Goal: Task Accomplishment & Management: Complete application form

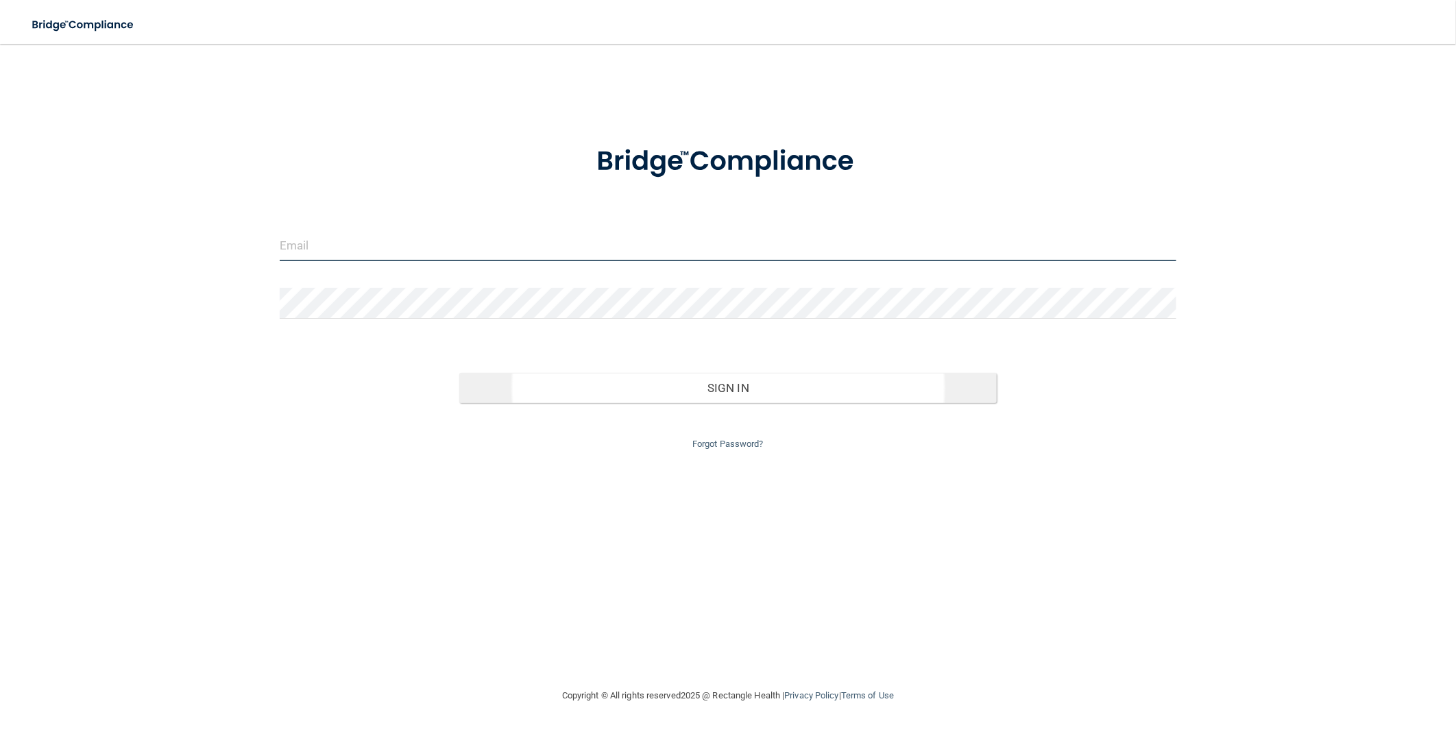
type input "[PERSON_NAME][EMAIL_ADDRESS][DOMAIN_NAME]"
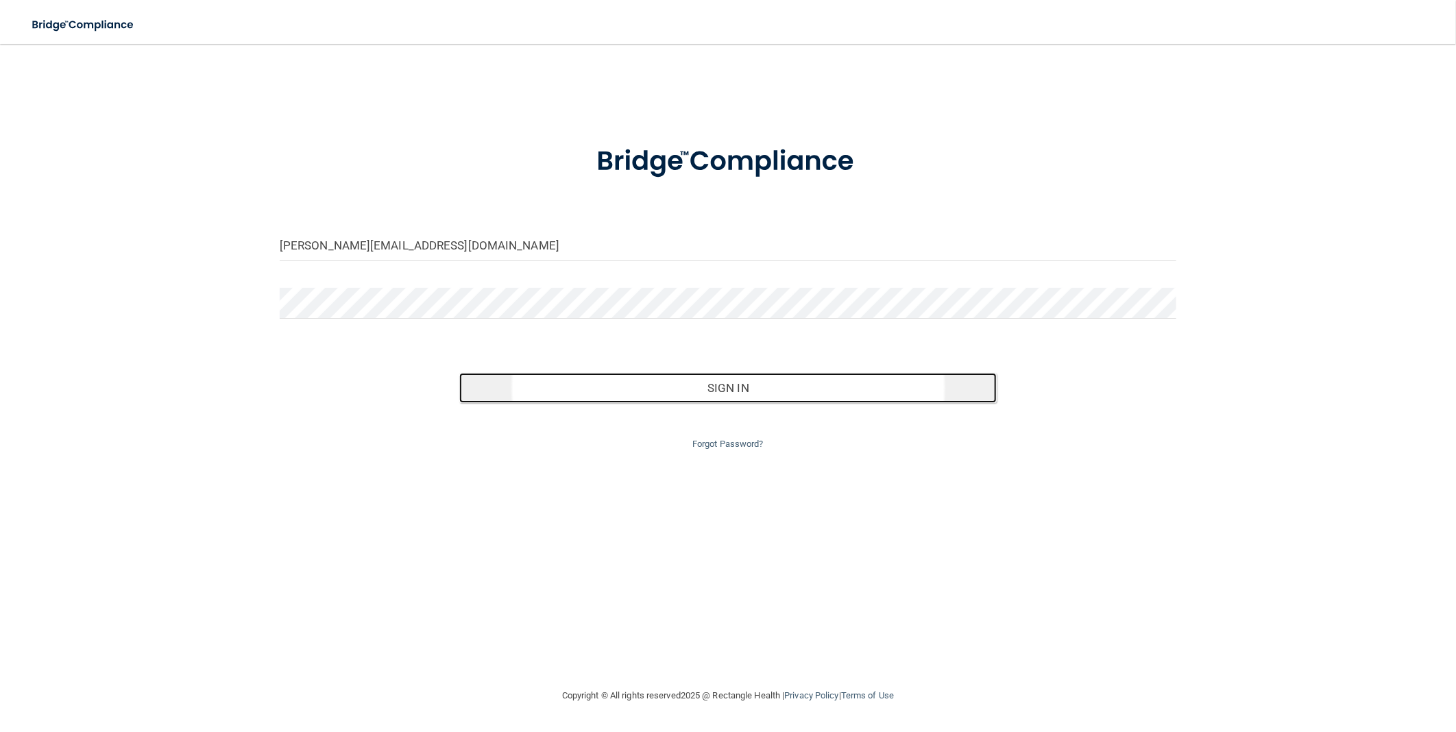
click at [736, 385] on button "Sign In" at bounding box center [728, 388] width 538 height 30
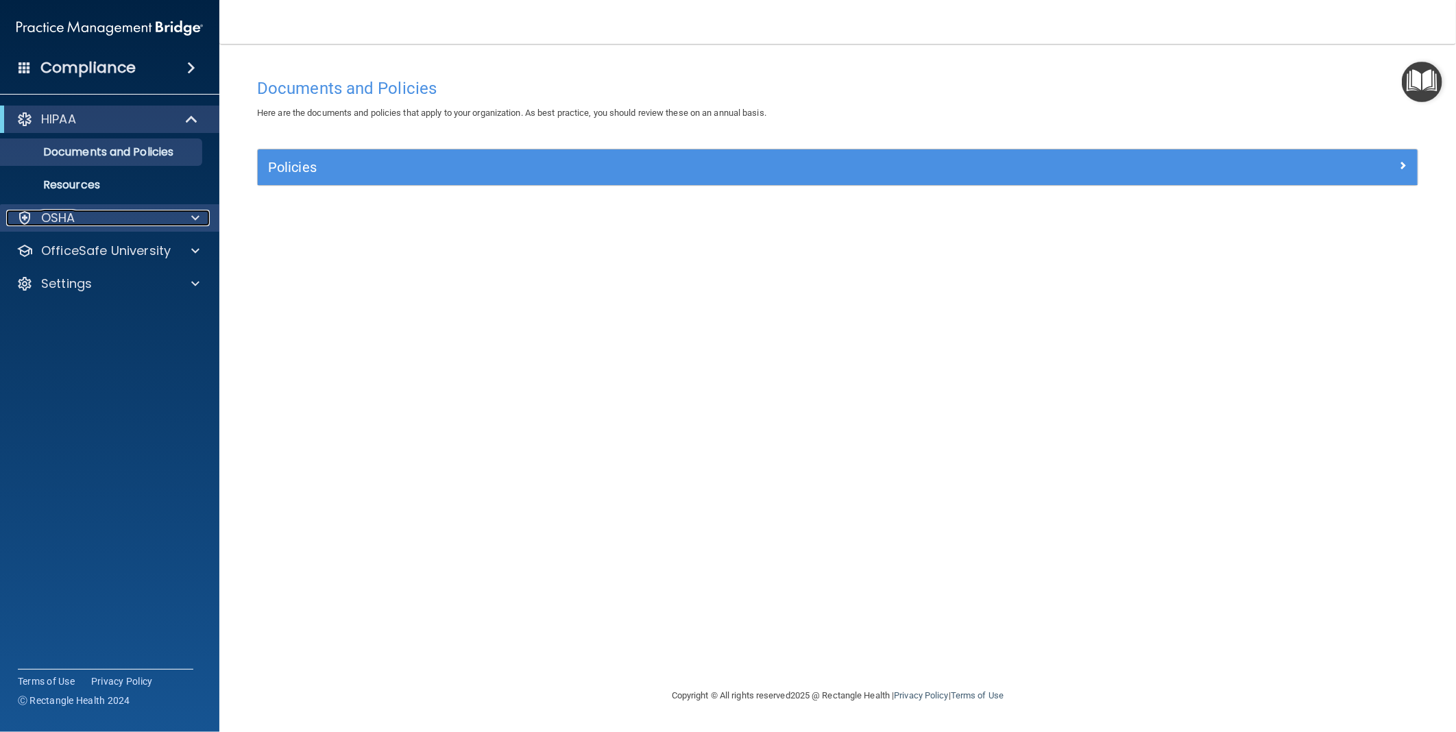
click at [196, 213] on span at bounding box center [195, 218] width 8 height 16
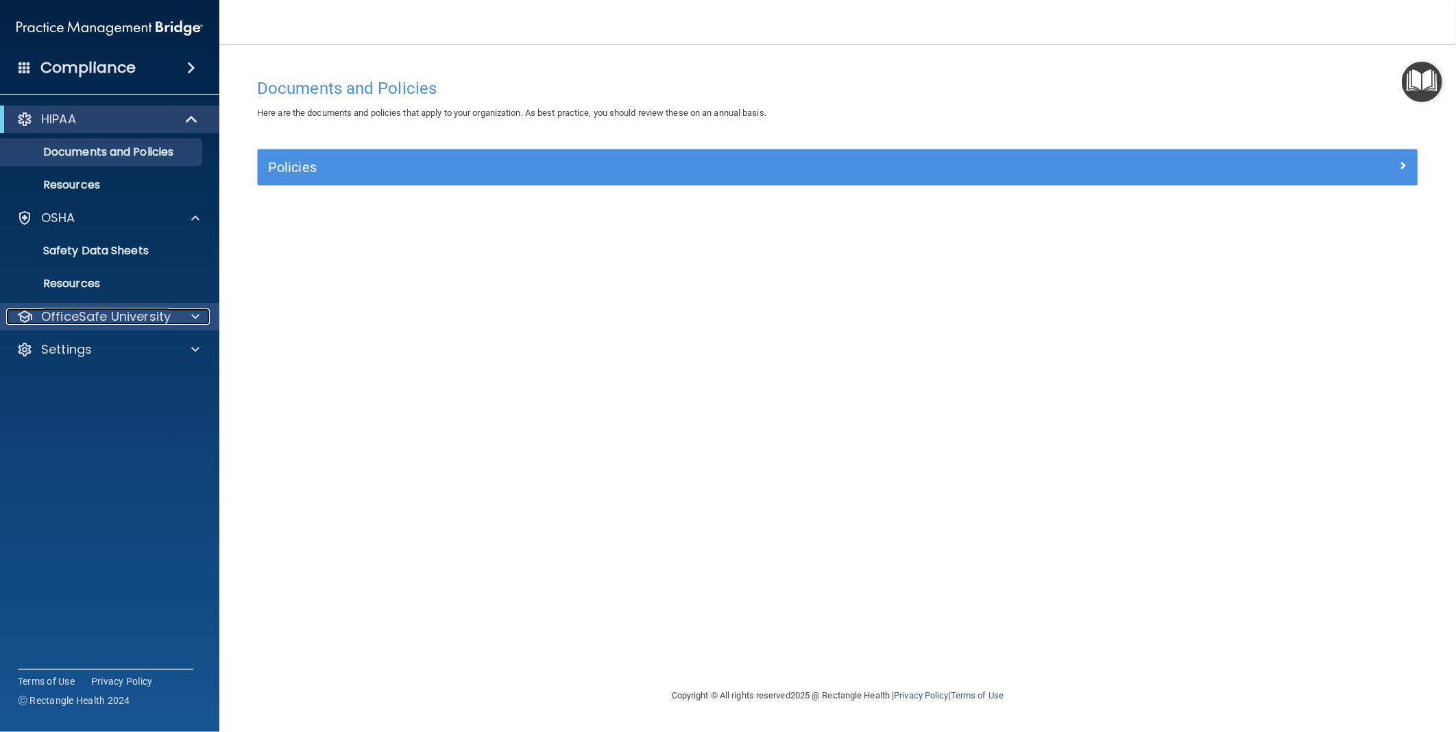
click at [195, 317] on span at bounding box center [195, 317] width 8 height 16
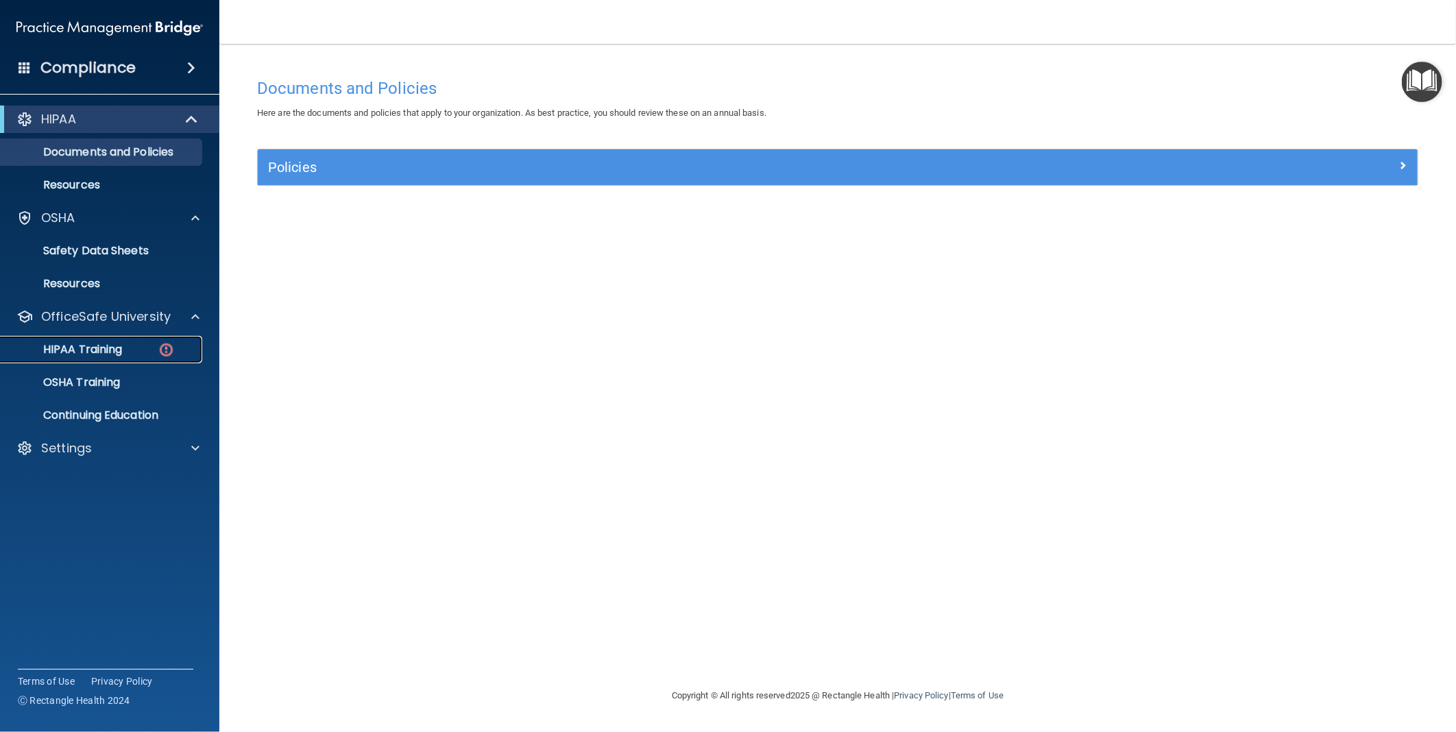
click at [106, 345] on p "HIPAA Training" at bounding box center [65, 350] width 113 height 14
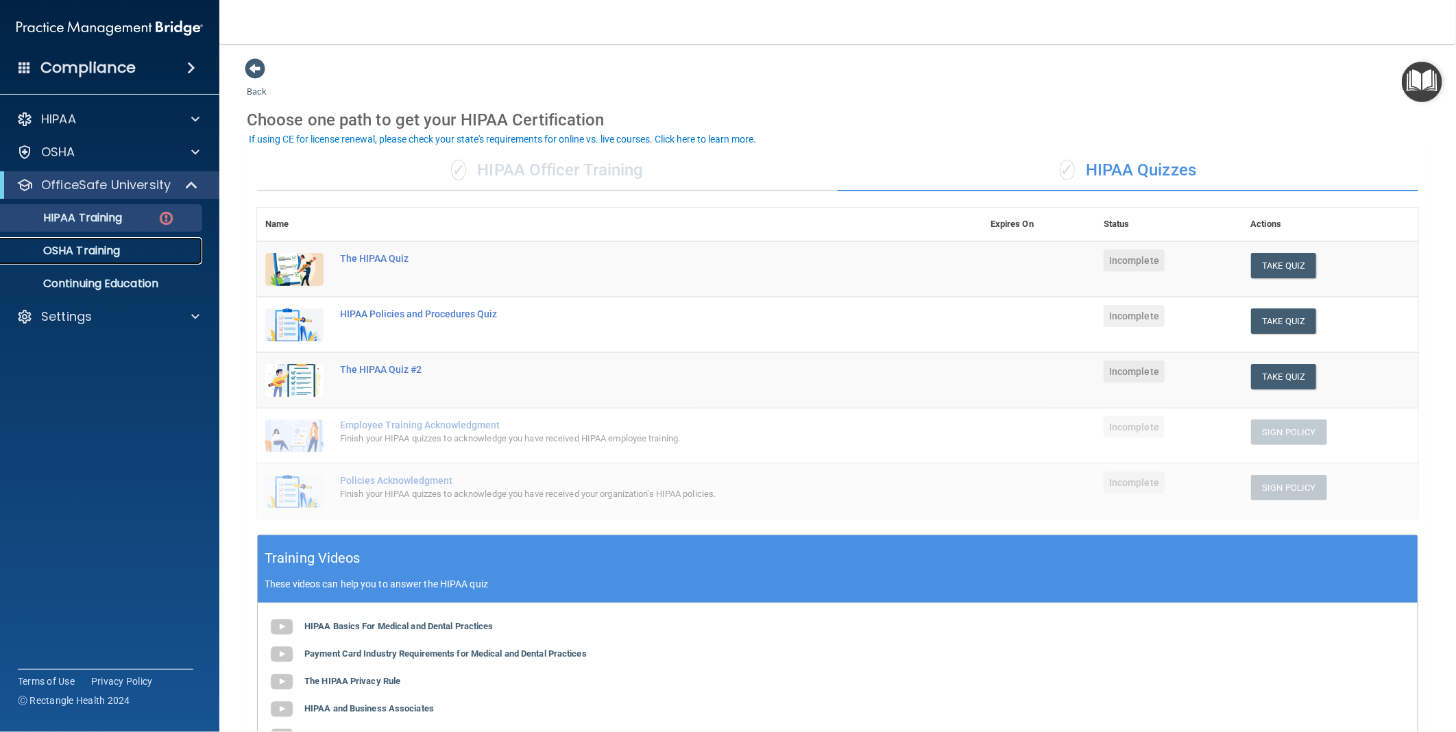
click at [67, 249] on p "OSHA Training" at bounding box center [64, 251] width 111 height 14
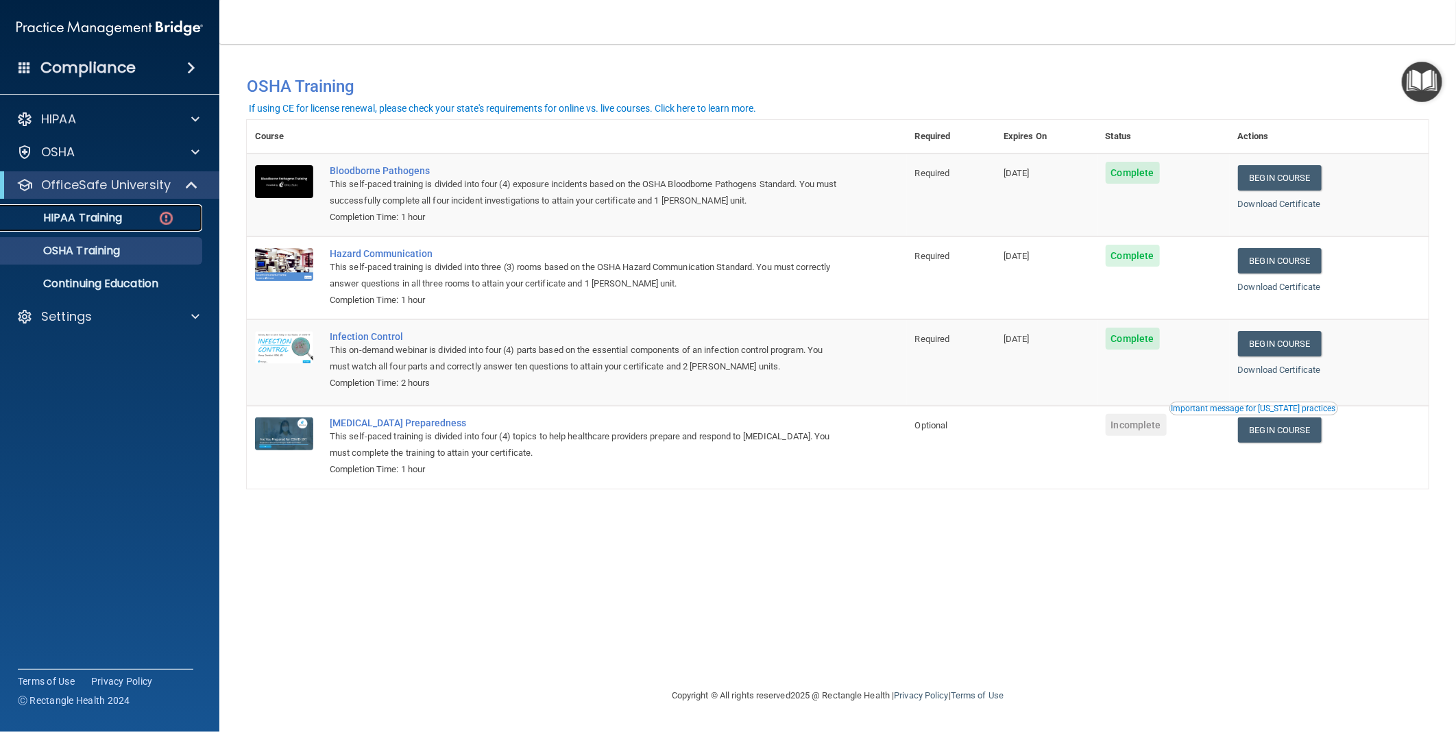
click at [106, 215] on p "HIPAA Training" at bounding box center [65, 218] width 113 height 14
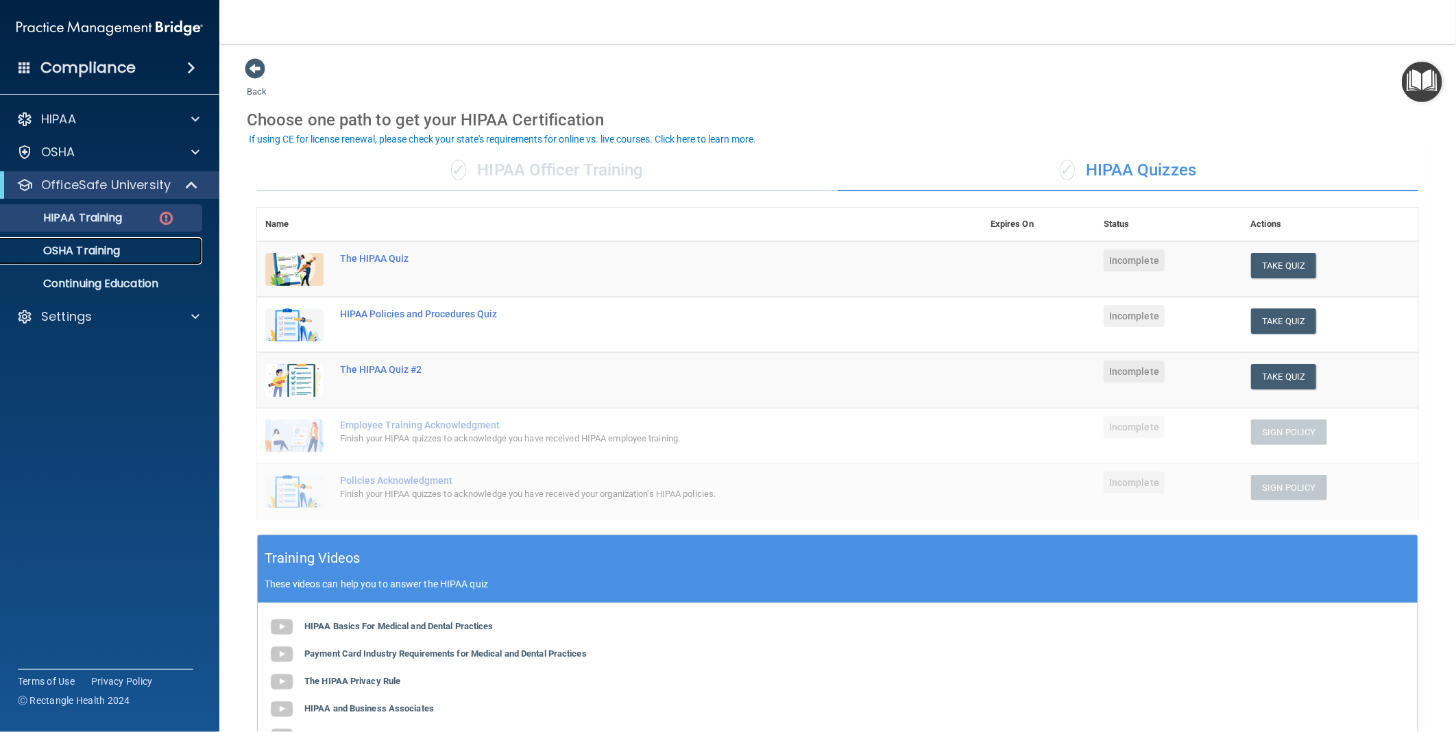
click at [104, 244] on p "OSHA Training" at bounding box center [64, 251] width 111 height 14
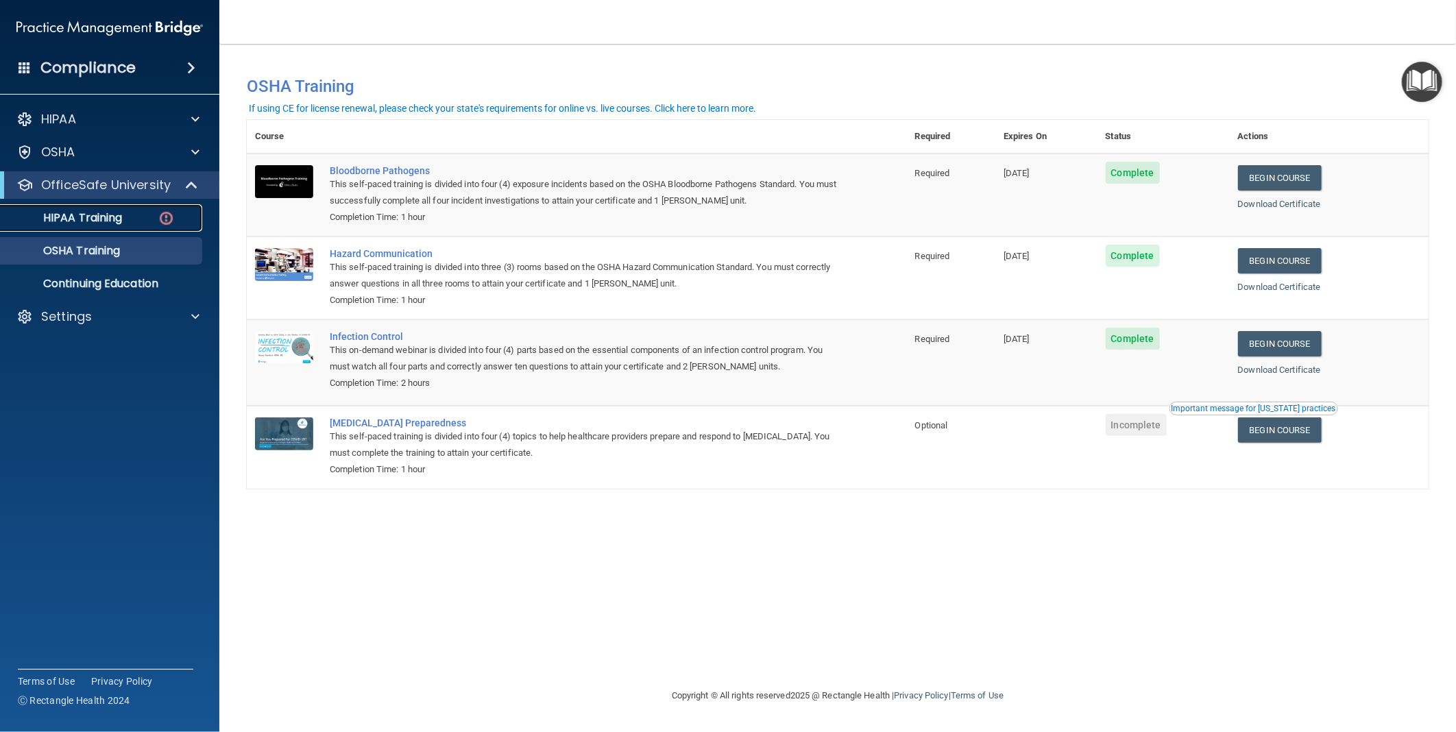
click at [111, 220] on p "HIPAA Training" at bounding box center [65, 218] width 113 height 14
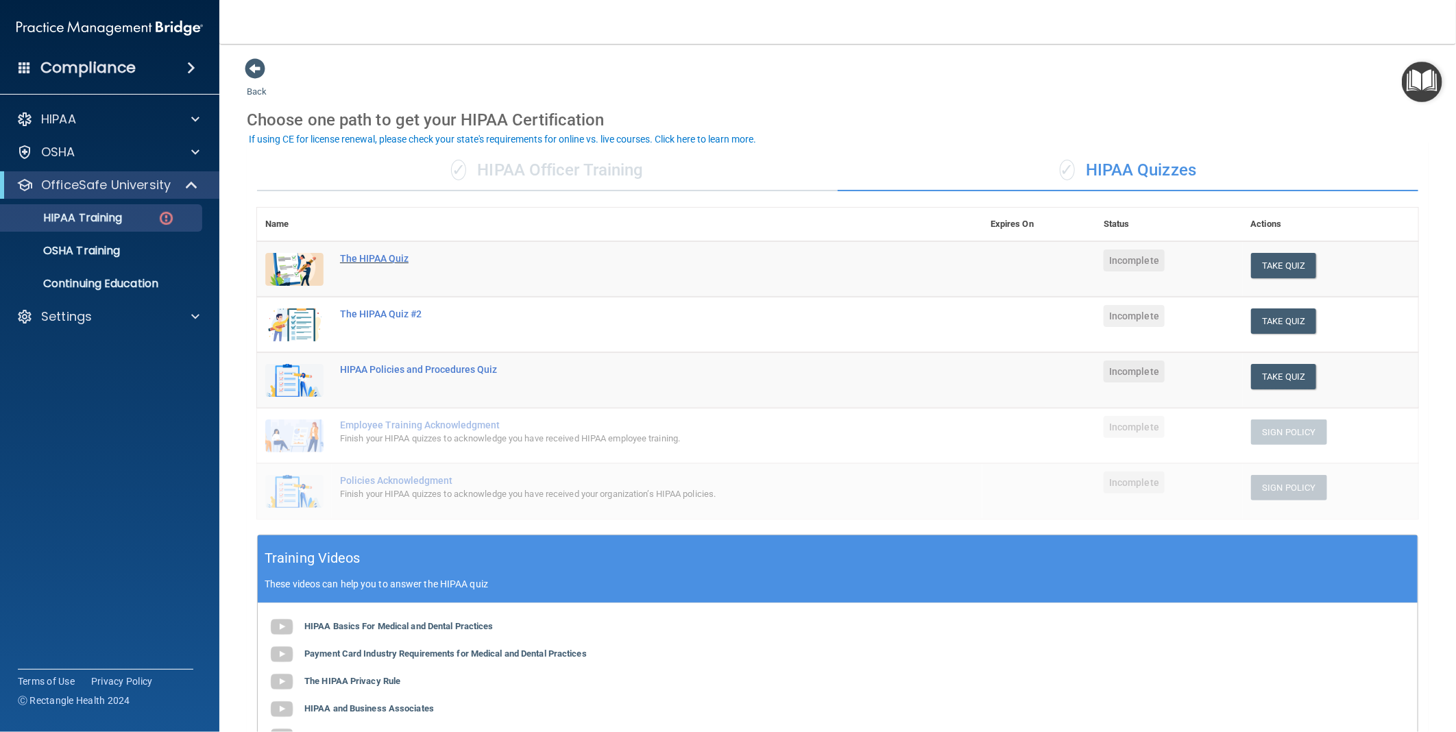
click at [370, 262] on div "The HIPAA Quiz" at bounding box center [627, 258] width 574 height 11
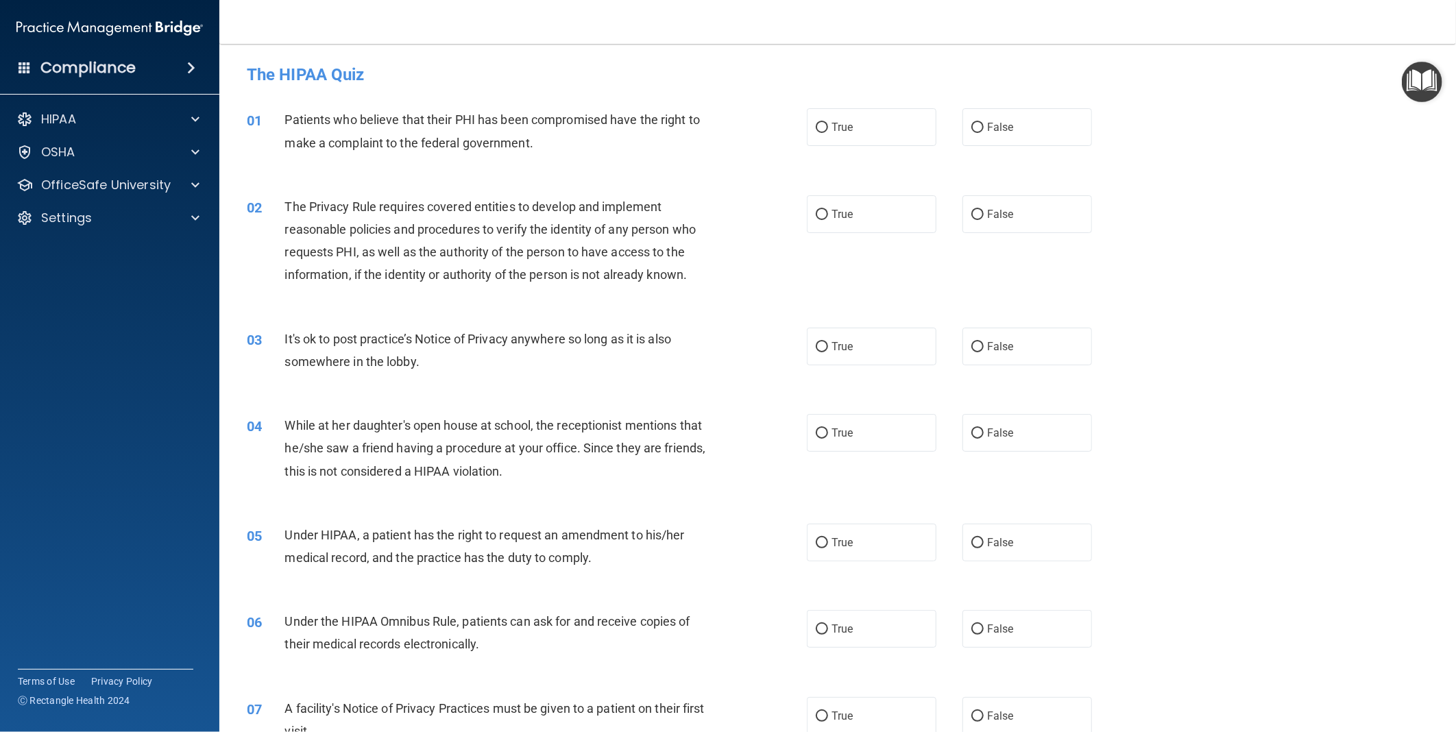
click at [1421, 81] on img "Open Resource Center" at bounding box center [1422, 82] width 40 height 40
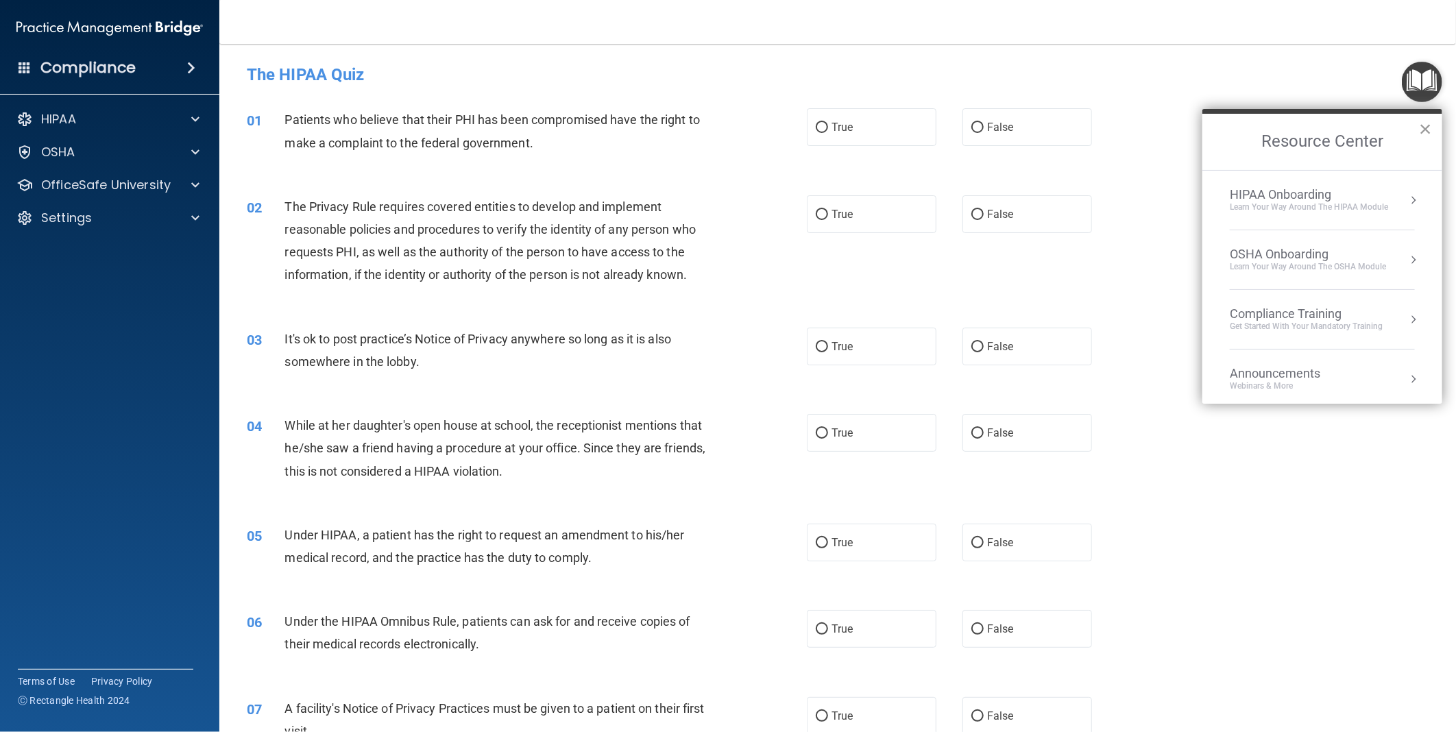
click at [1430, 133] on button "×" at bounding box center [1425, 129] width 13 height 22
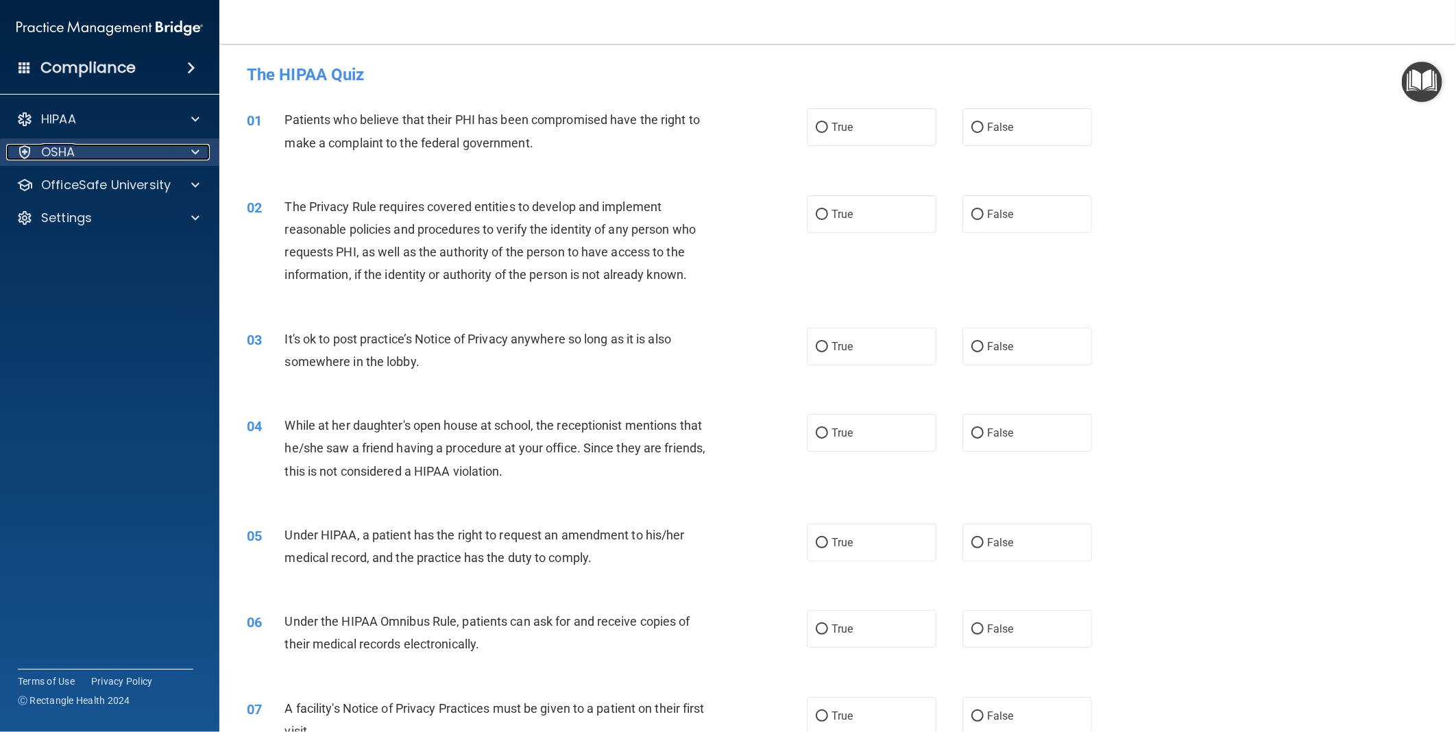
click at [60, 152] on p "OSHA" at bounding box center [58, 152] width 34 height 16
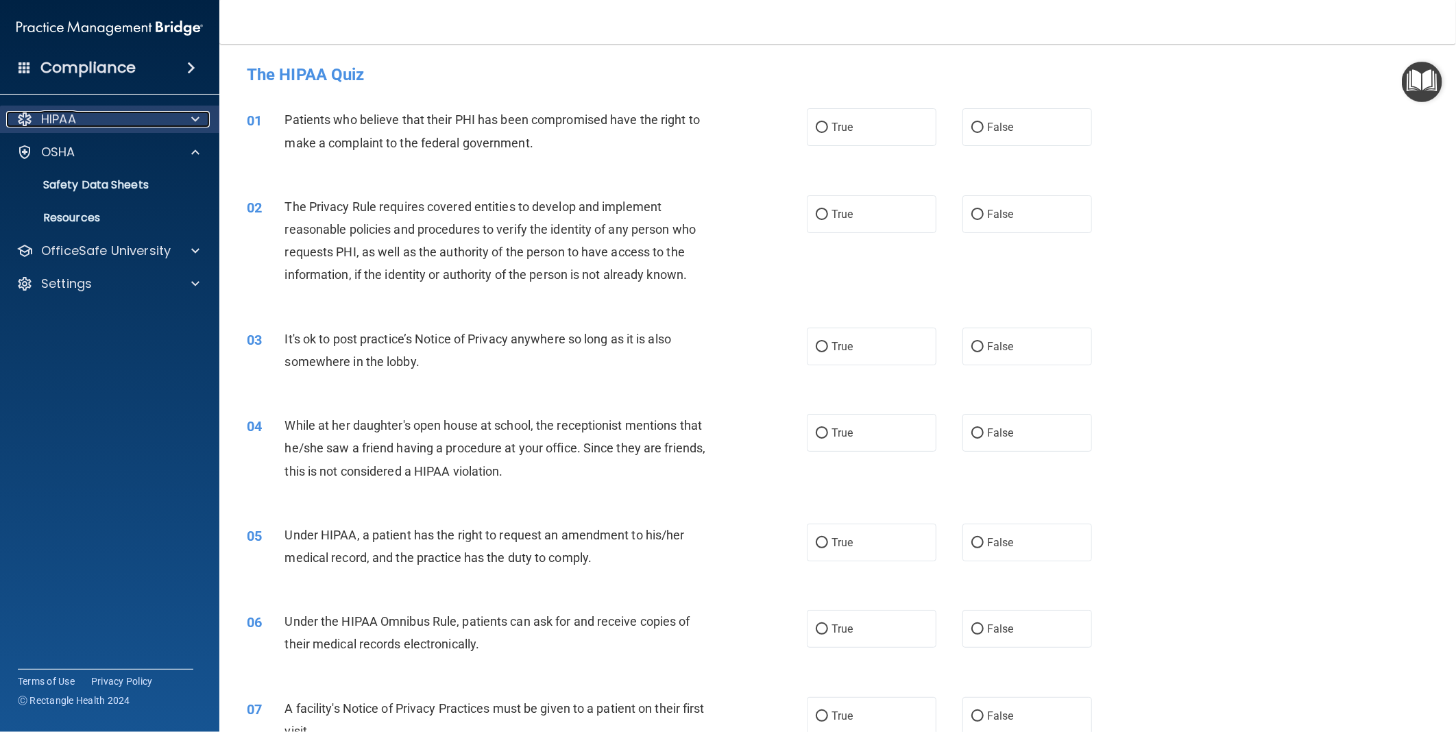
click at [193, 114] on span at bounding box center [195, 119] width 8 height 16
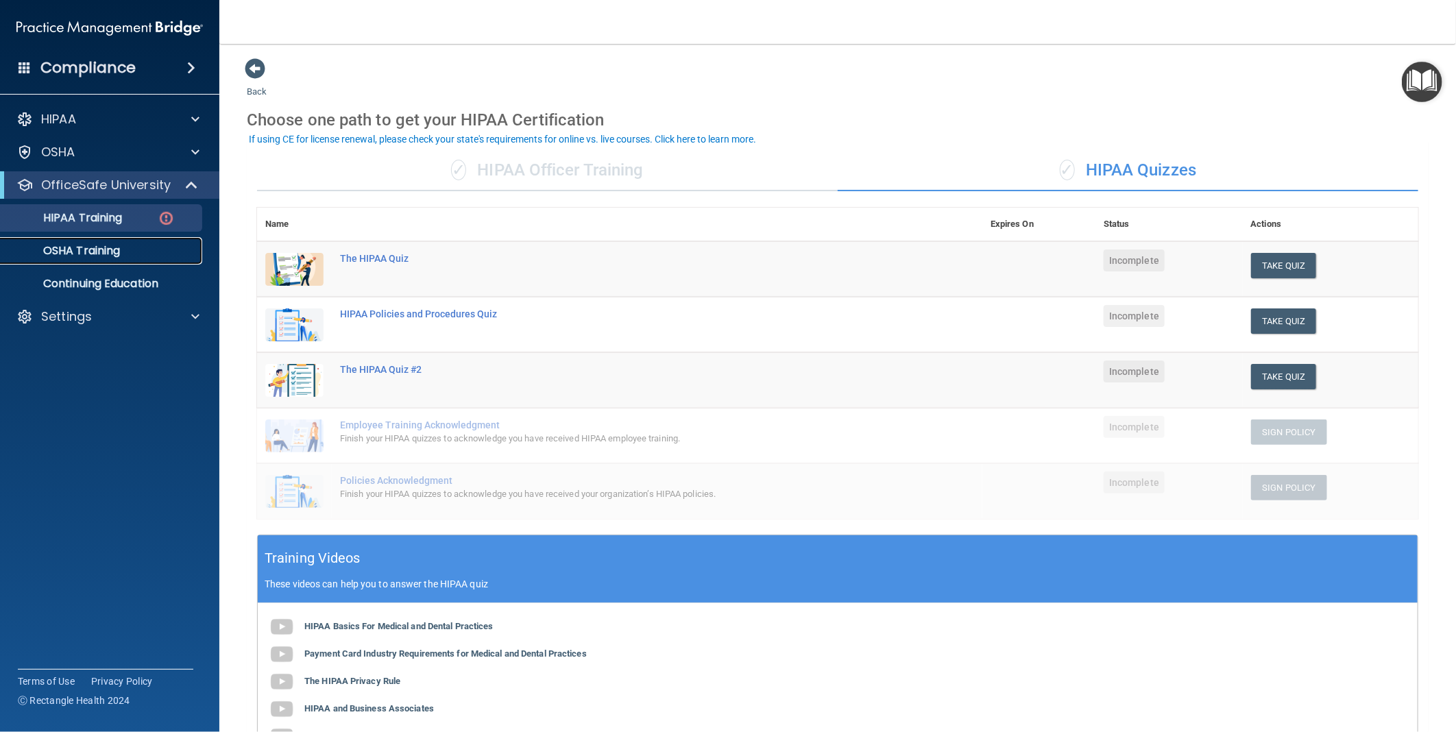
click at [77, 247] on p "OSHA Training" at bounding box center [64, 251] width 111 height 14
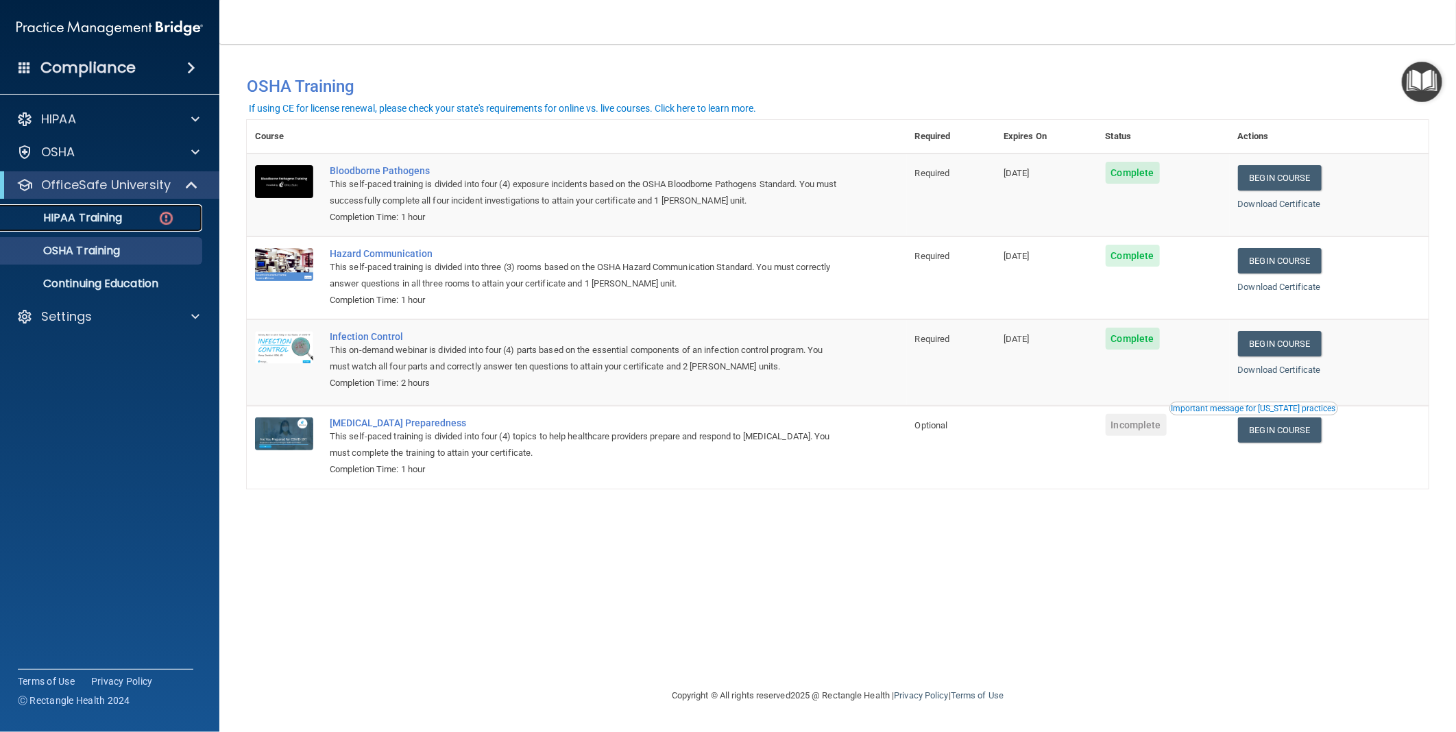
click at [110, 217] on p "HIPAA Training" at bounding box center [65, 218] width 113 height 14
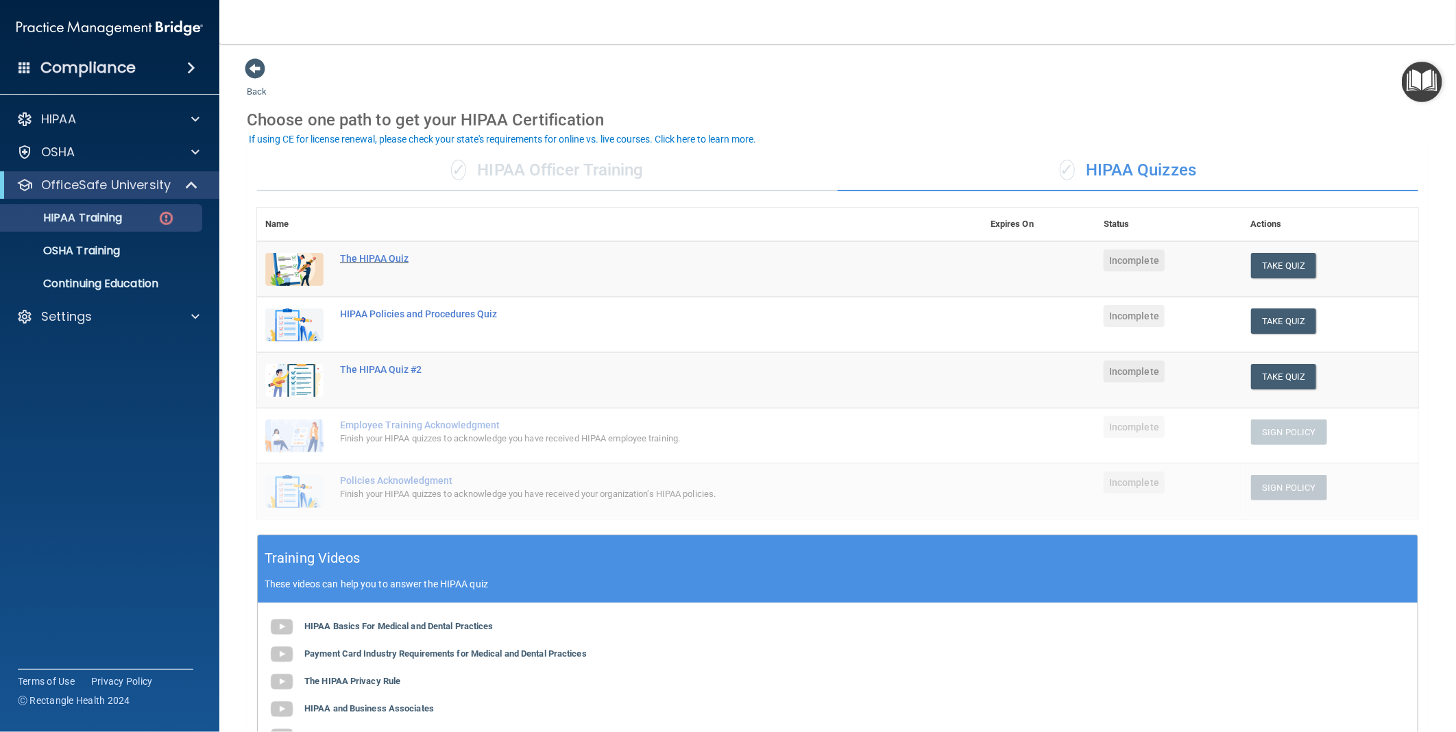
click at [350, 259] on div "The HIPAA Quiz" at bounding box center [627, 258] width 574 height 11
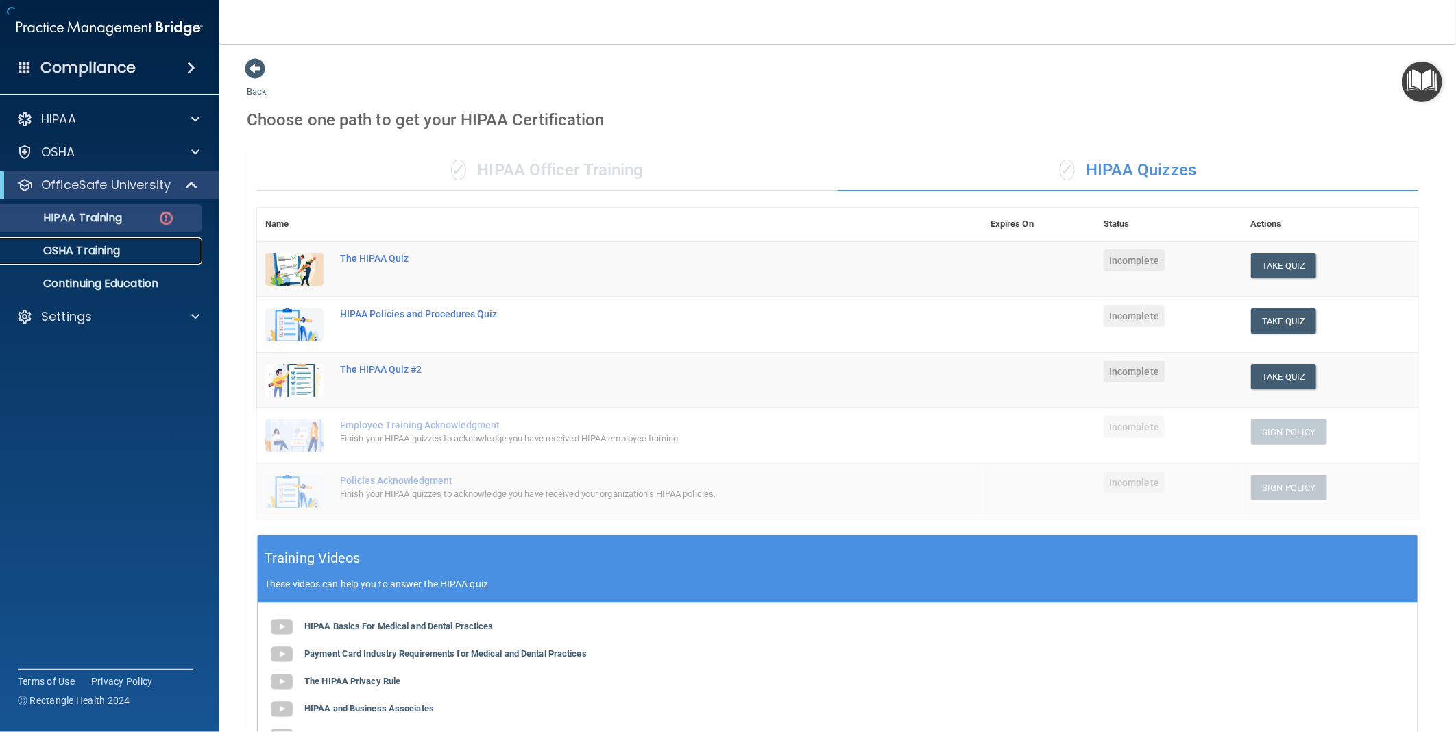
click at [113, 247] on p "OSHA Training" at bounding box center [64, 251] width 111 height 14
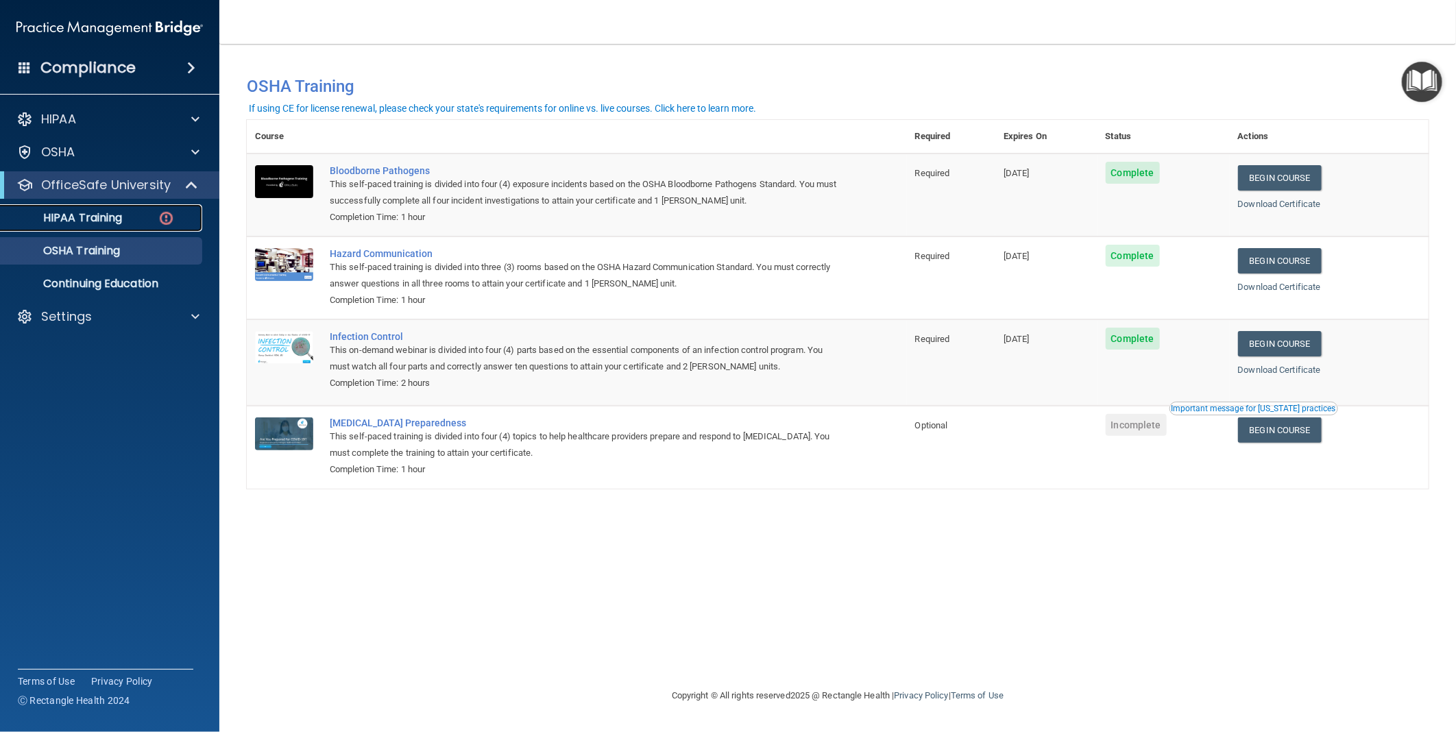
click at [156, 220] on div "HIPAA Training" at bounding box center [102, 218] width 187 height 14
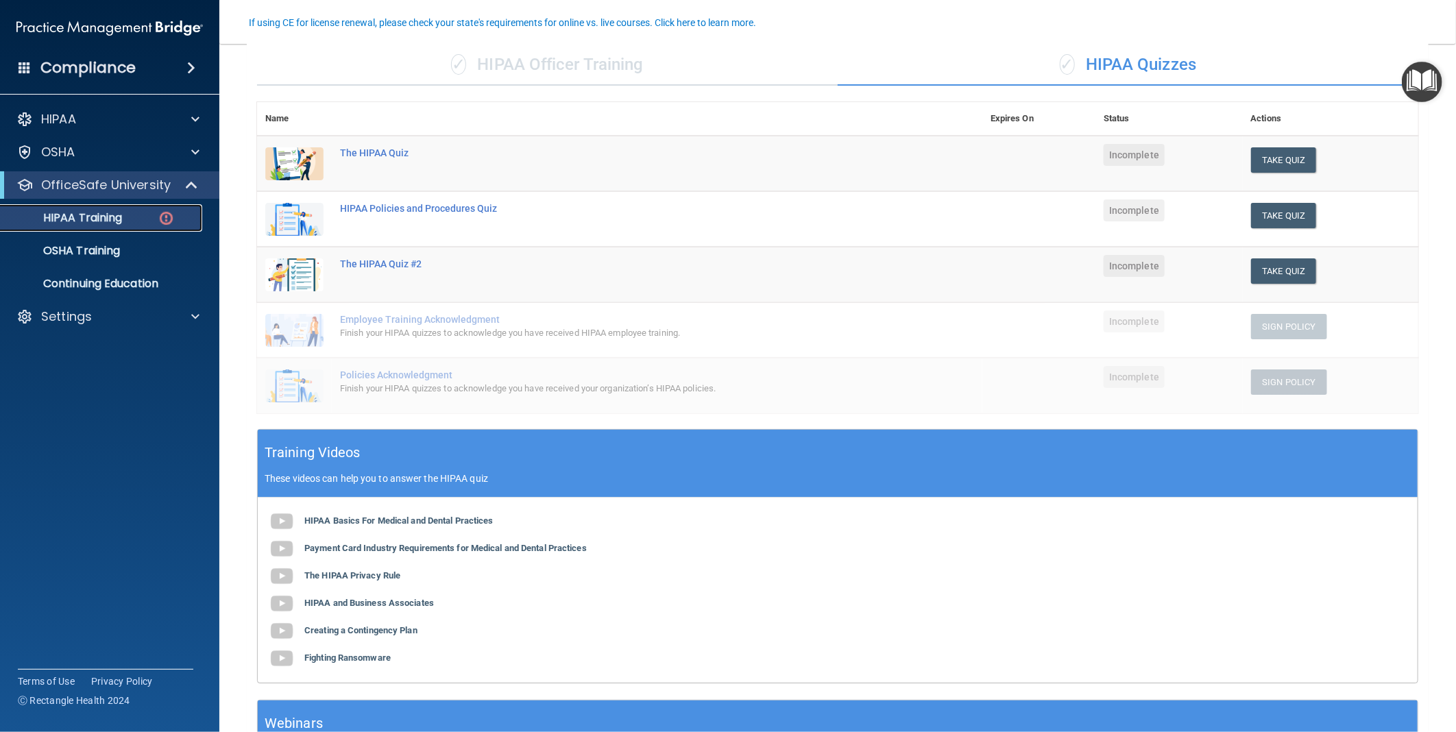
scroll to position [152, 0]
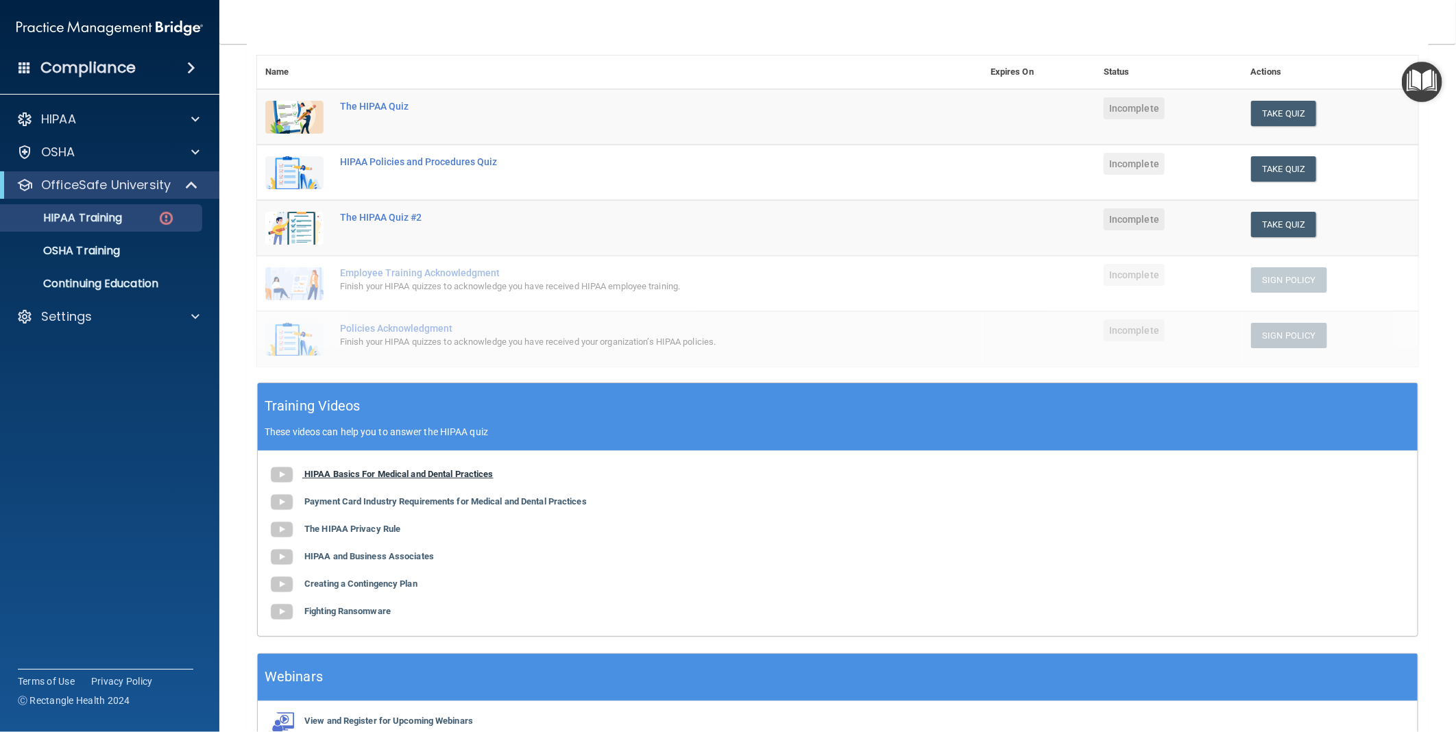
click at [368, 469] on b "HIPAA Basics For Medical and Dental Practices" at bounding box center [398, 474] width 189 height 10
click at [1044, 269] on td at bounding box center [1039, 284] width 113 height 56
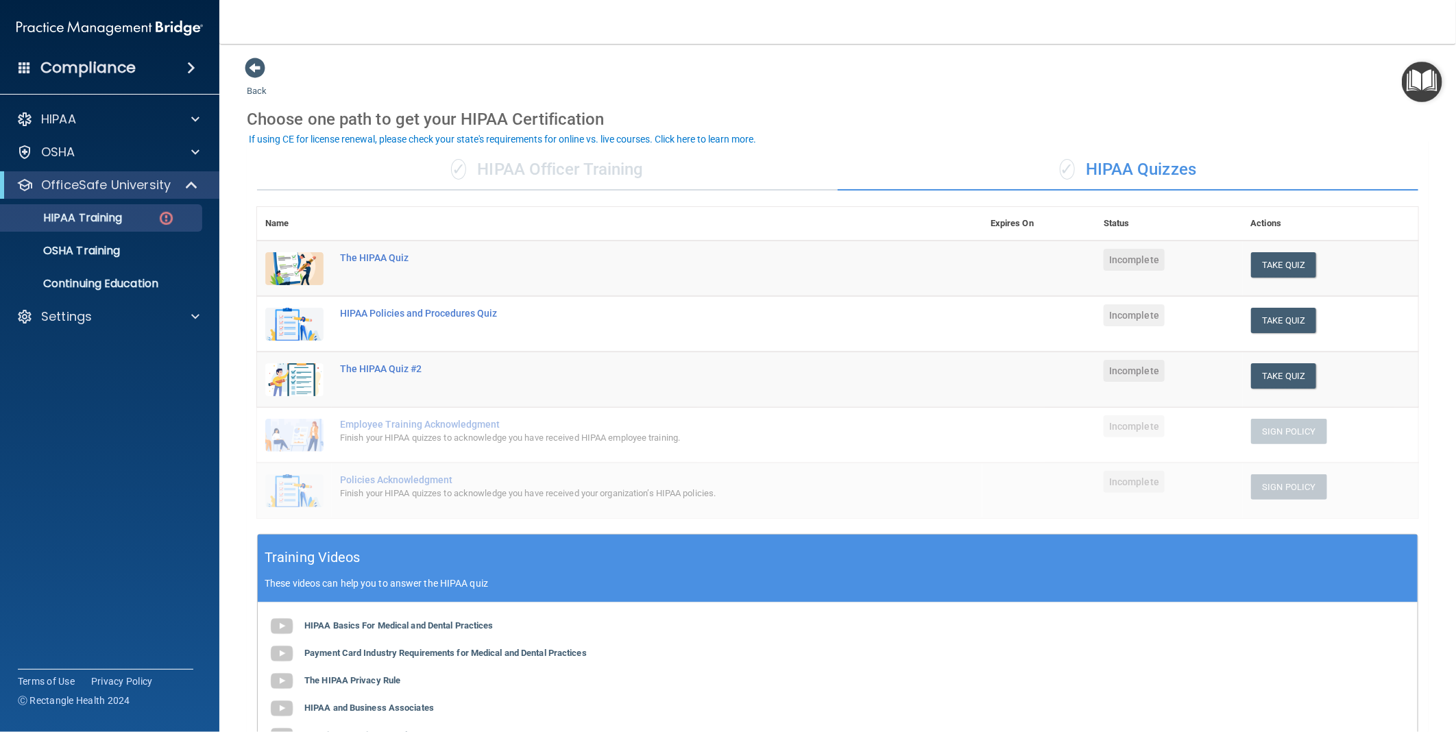
scroll to position [0, 0]
click at [525, 170] on div "✓ HIPAA Officer Training" at bounding box center [547, 170] width 581 height 41
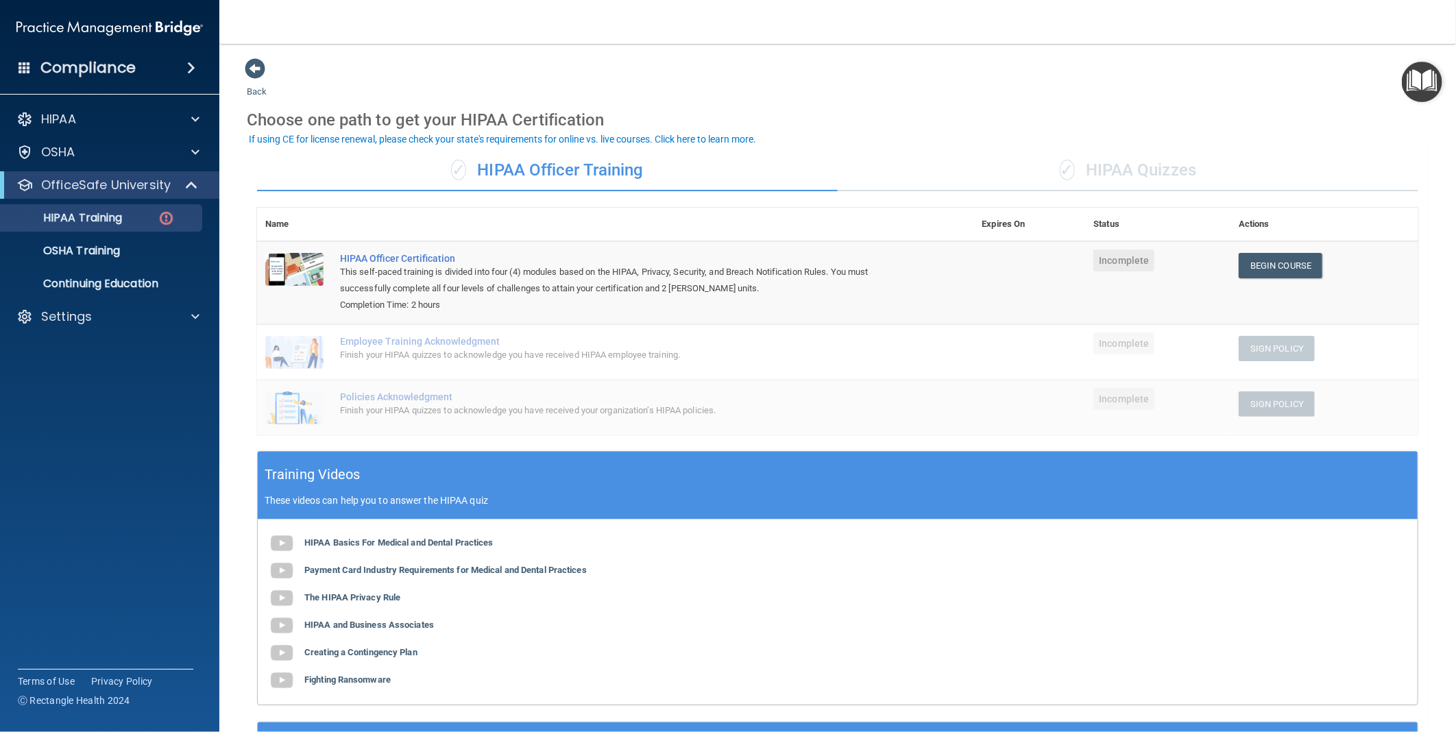
click at [1126, 177] on div "✓ HIPAA Quizzes" at bounding box center [1128, 170] width 581 height 41
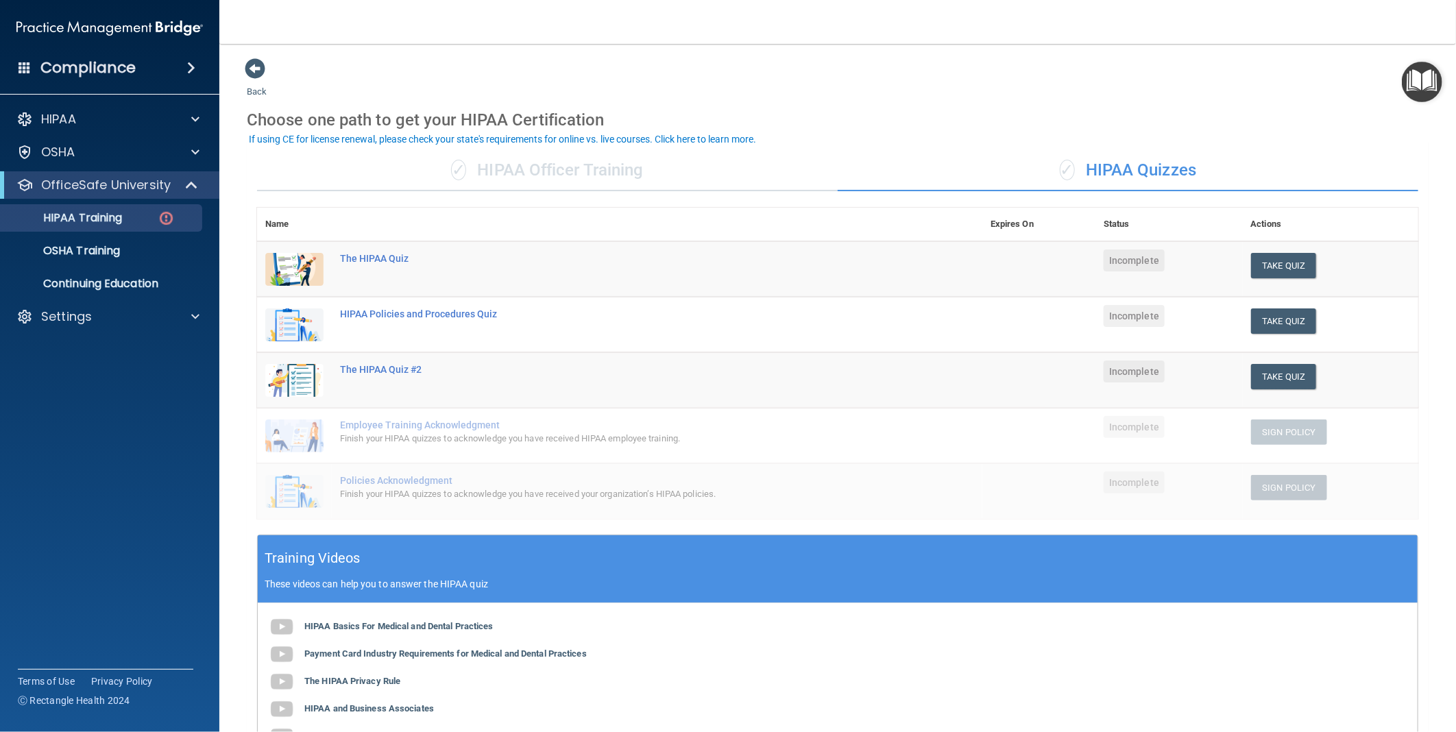
click at [22, 61] on span at bounding box center [25, 67] width 12 height 12
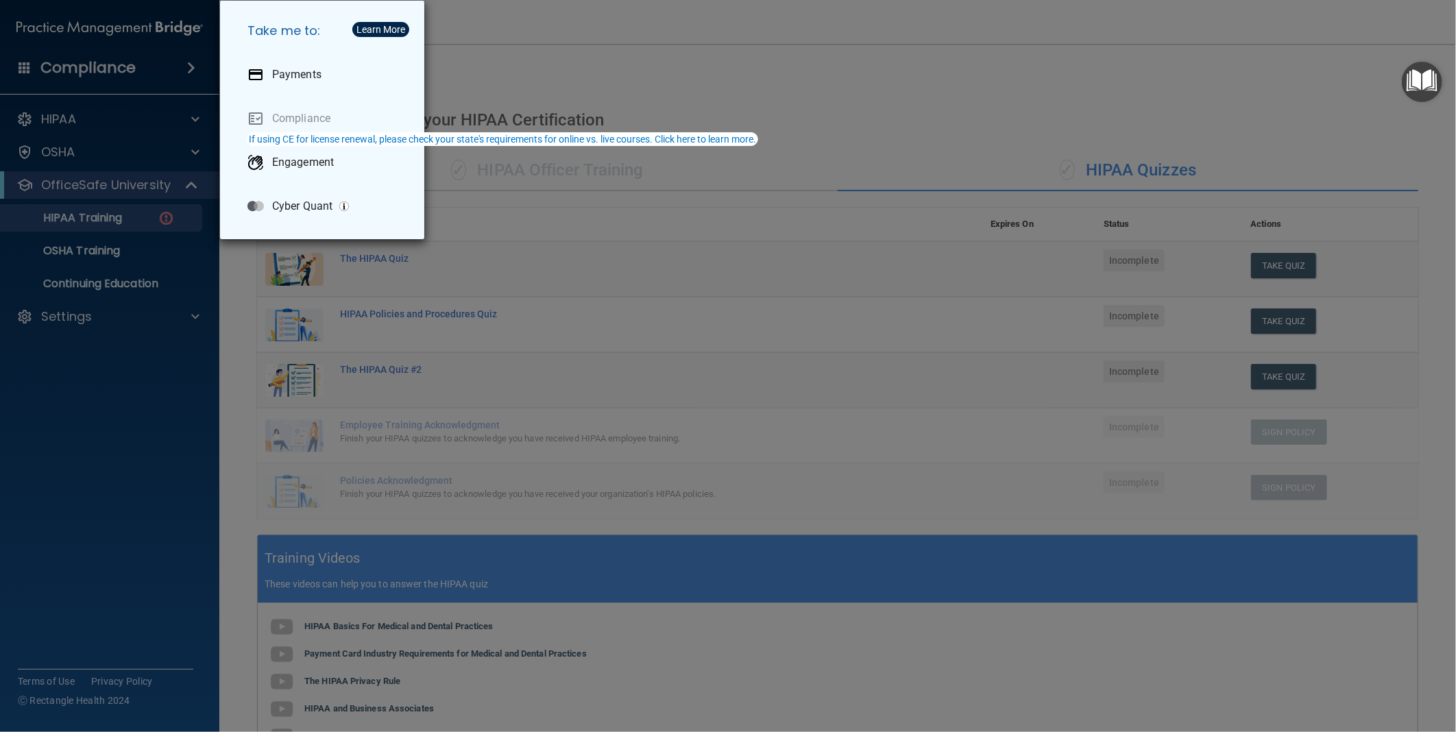
click at [183, 64] on div "Take me to: Payments Compliance Engagement Cyber Quant" at bounding box center [728, 366] width 1456 height 732
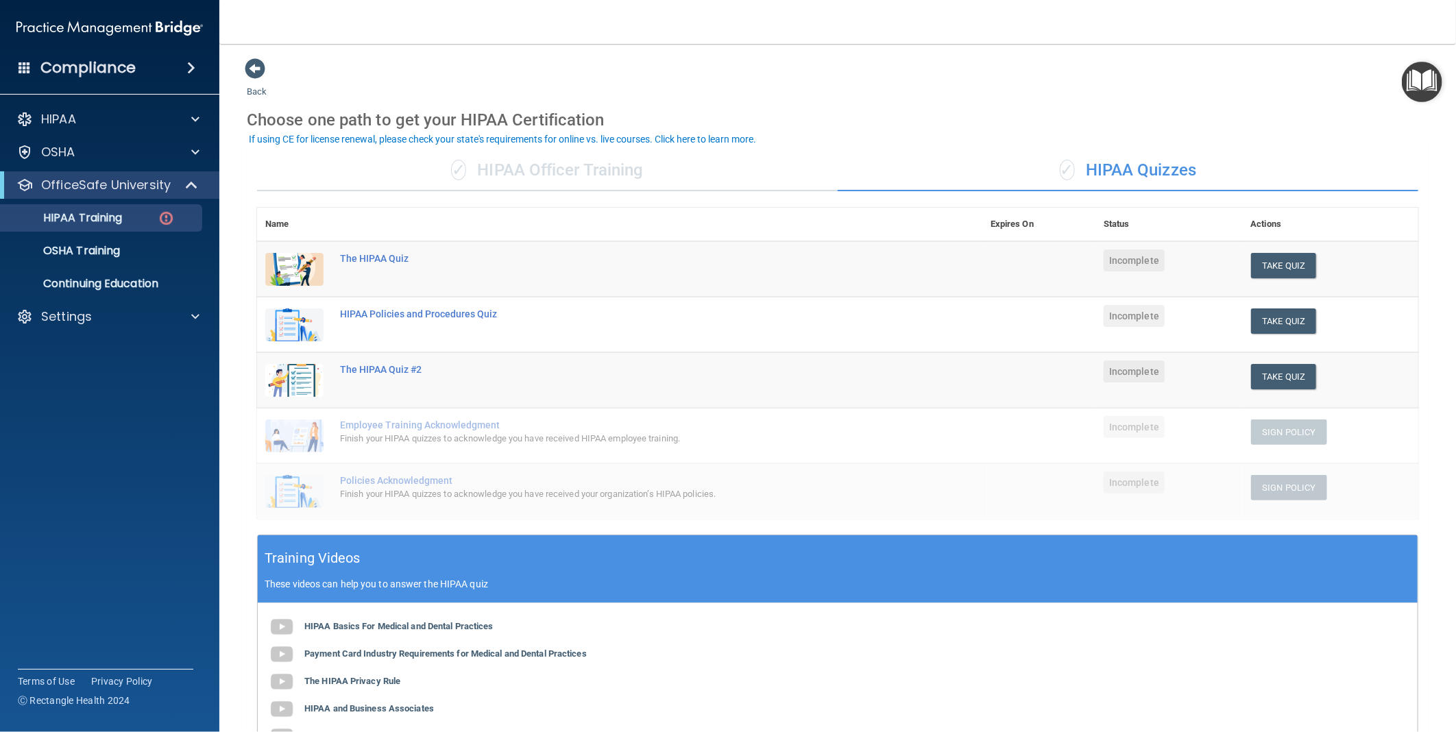
click at [1342, 202] on div "✓ HIPAA Officer Training ✓ HIPAA Quizzes Name Expires On Status Actions The HIP…" at bounding box center [838, 523] width 1182 height 766
click at [104, 244] on p "OSHA Training" at bounding box center [64, 251] width 111 height 14
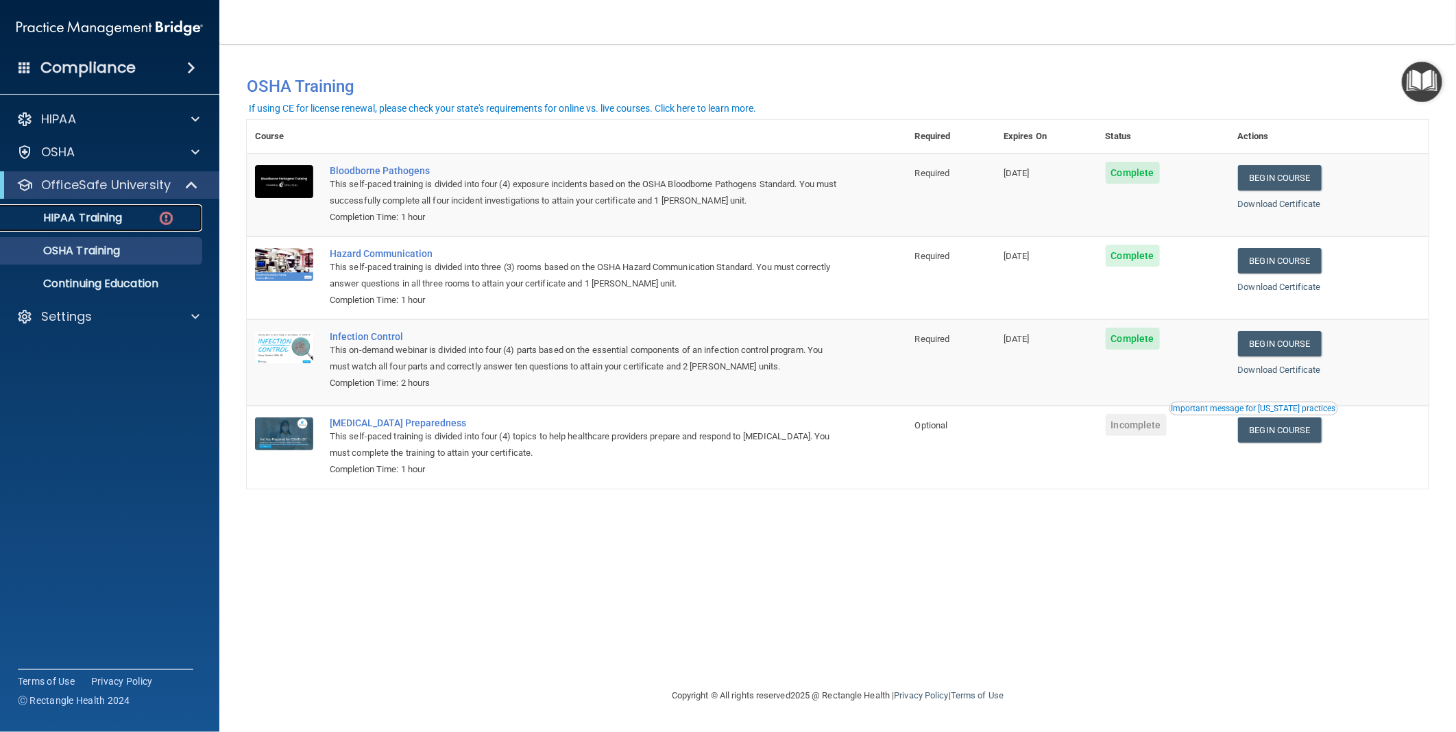
click at [101, 217] on p "HIPAA Training" at bounding box center [65, 218] width 113 height 14
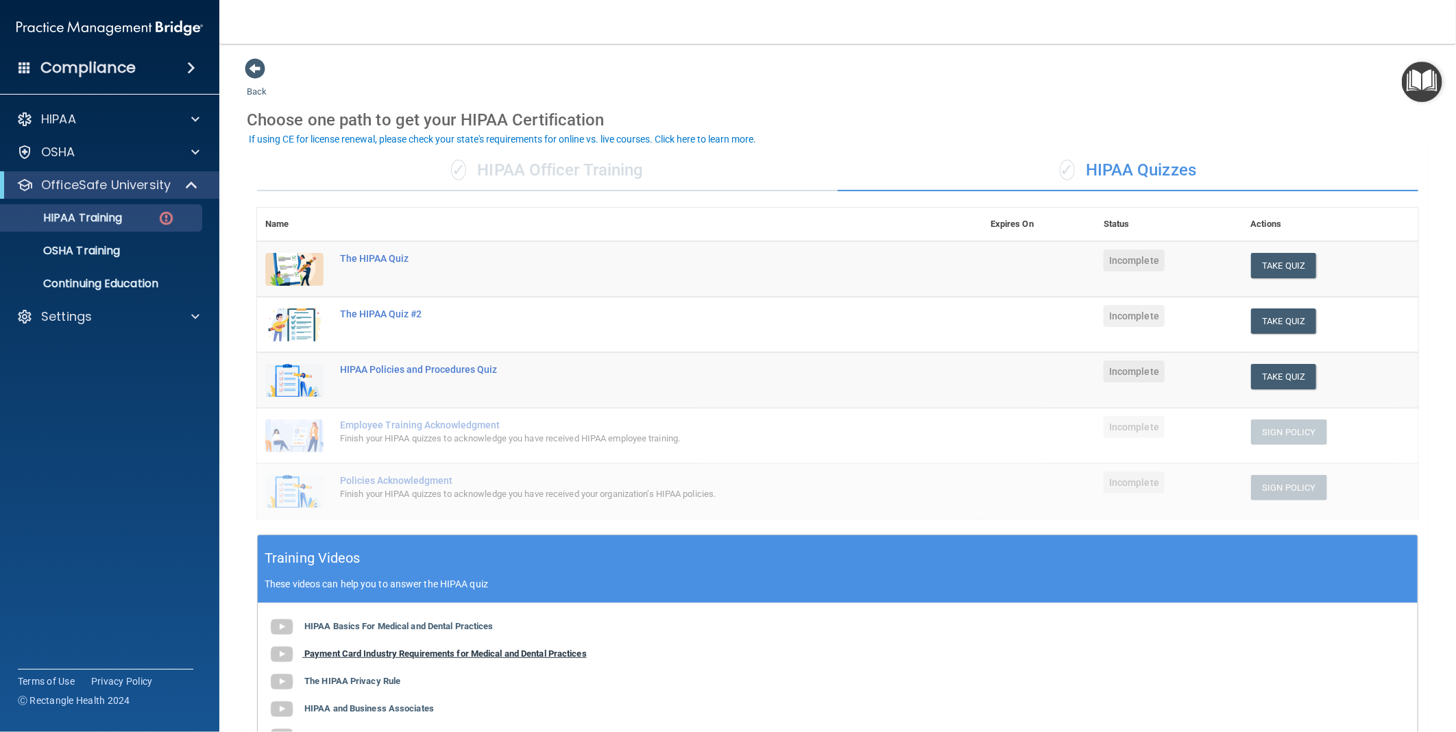
click at [453, 649] on b "Payment Card Industry Requirements for Medical and Dental Practices" at bounding box center [445, 654] width 283 height 10
click at [395, 254] on div "The HIPAA Quiz" at bounding box center [627, 258] width 574 height 11
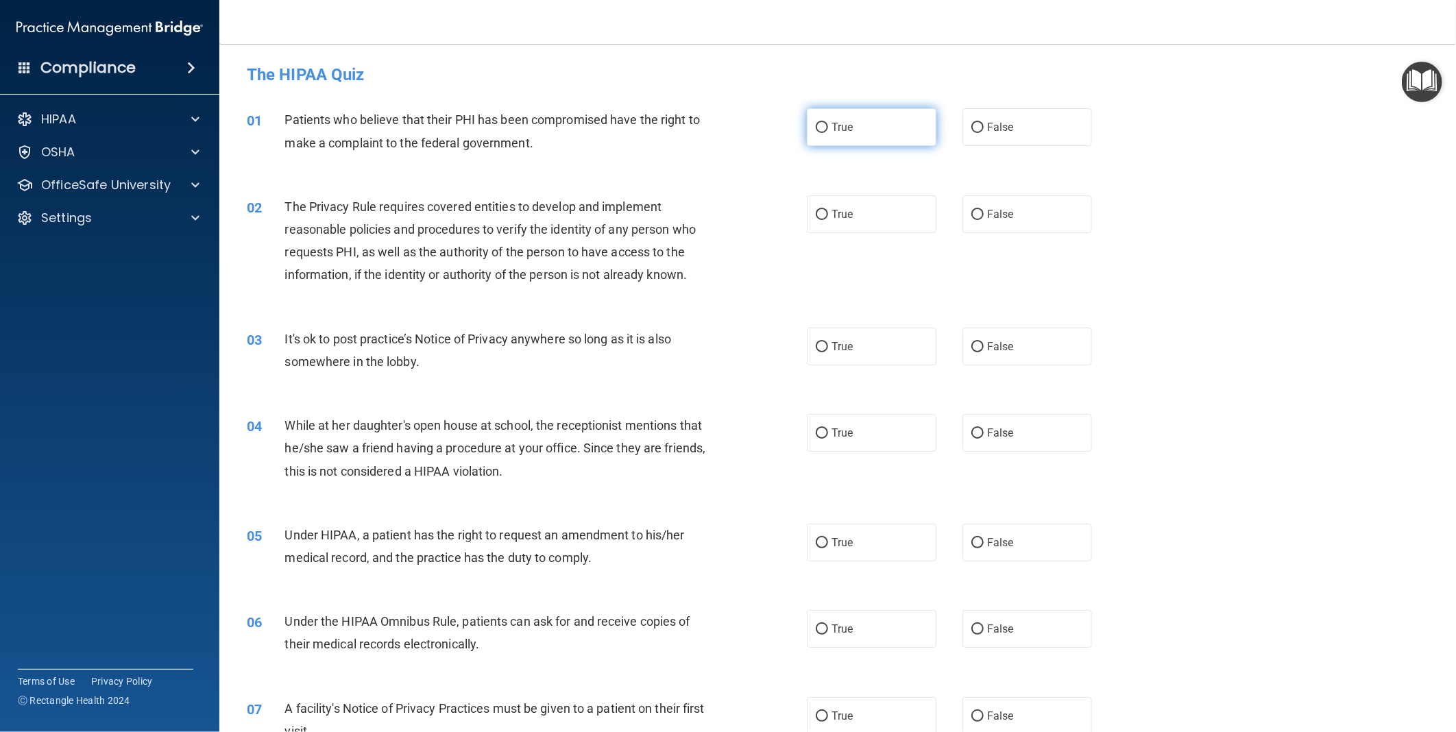
click at [818, 128] on input "True" at bounding box center [822, 128] width 12 height 10
radio input "true"
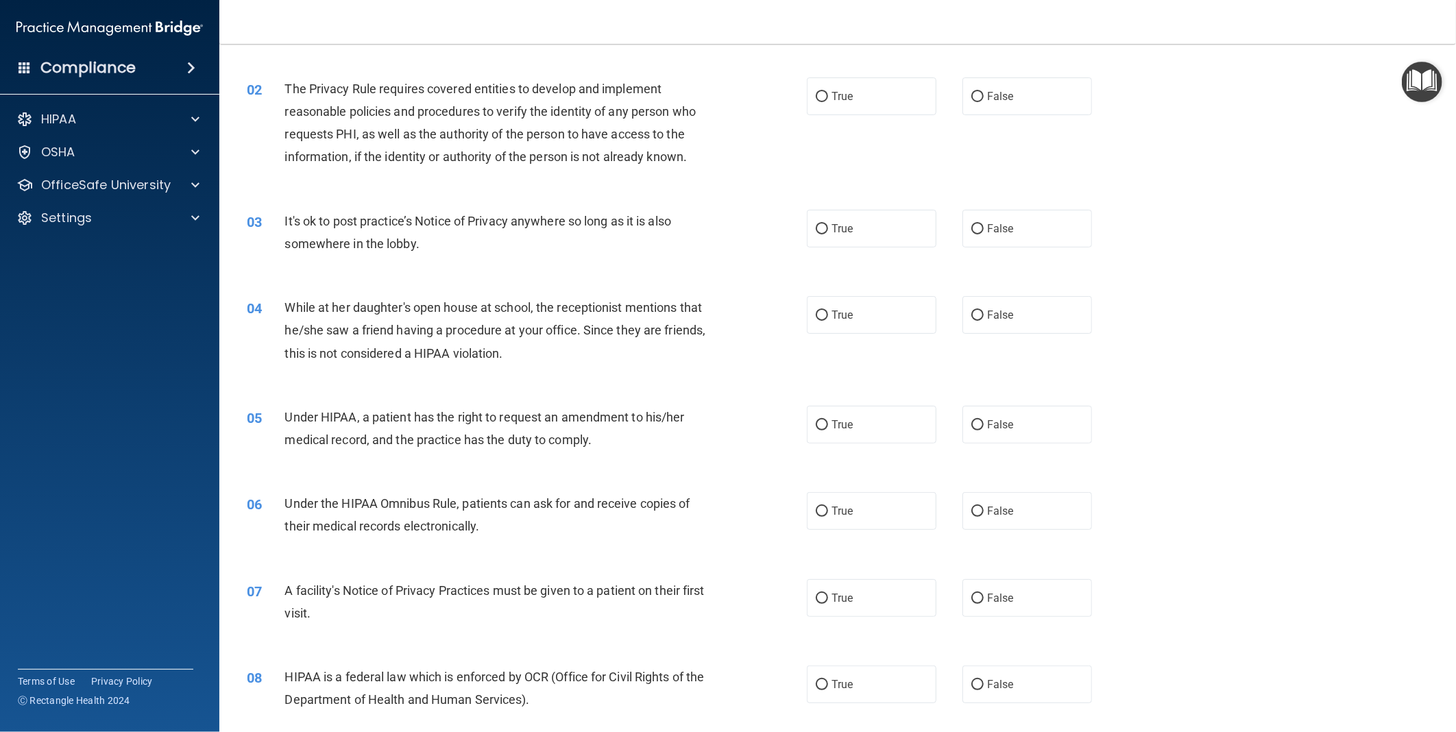
scroll to position [152, 0]
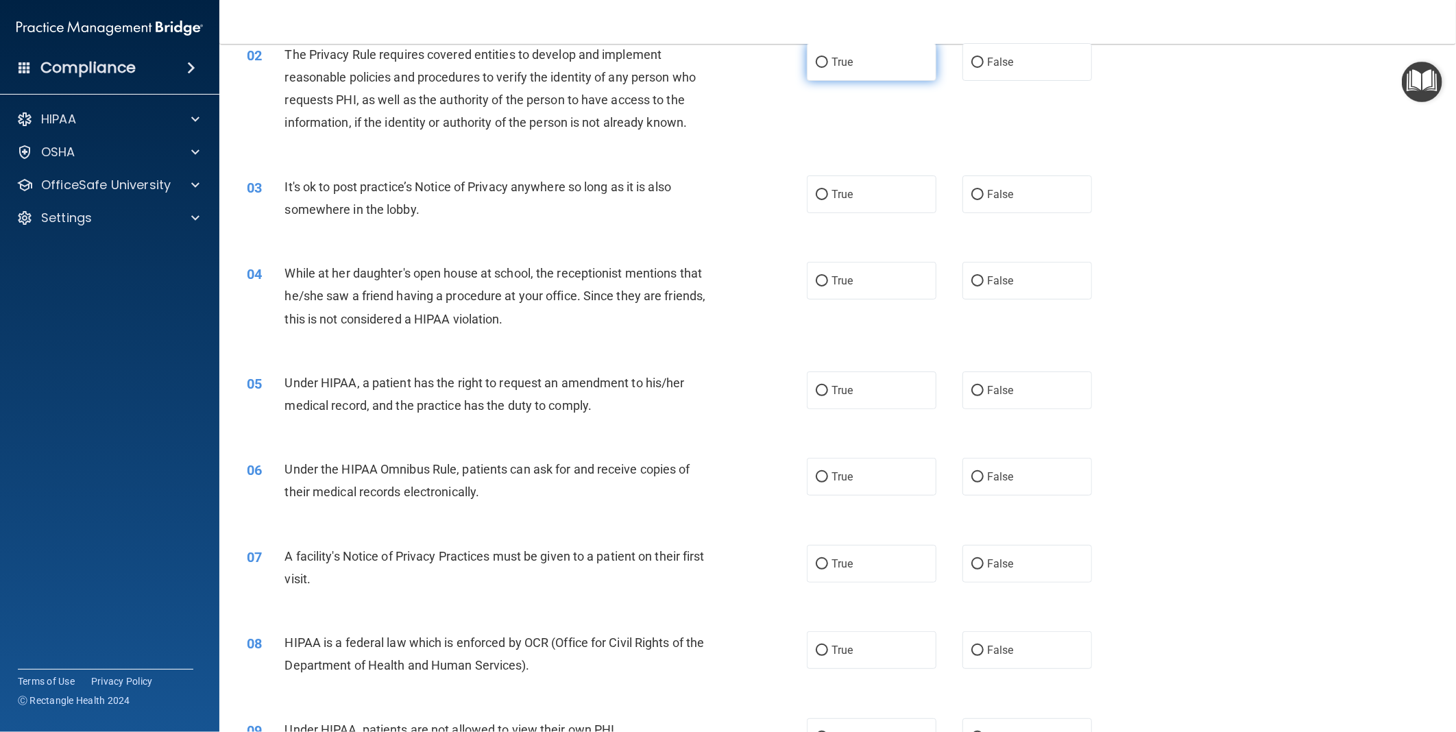
click at [818, 59] on input "True" at bounding box center [822, 63] width 12 height 10
radio input "true"
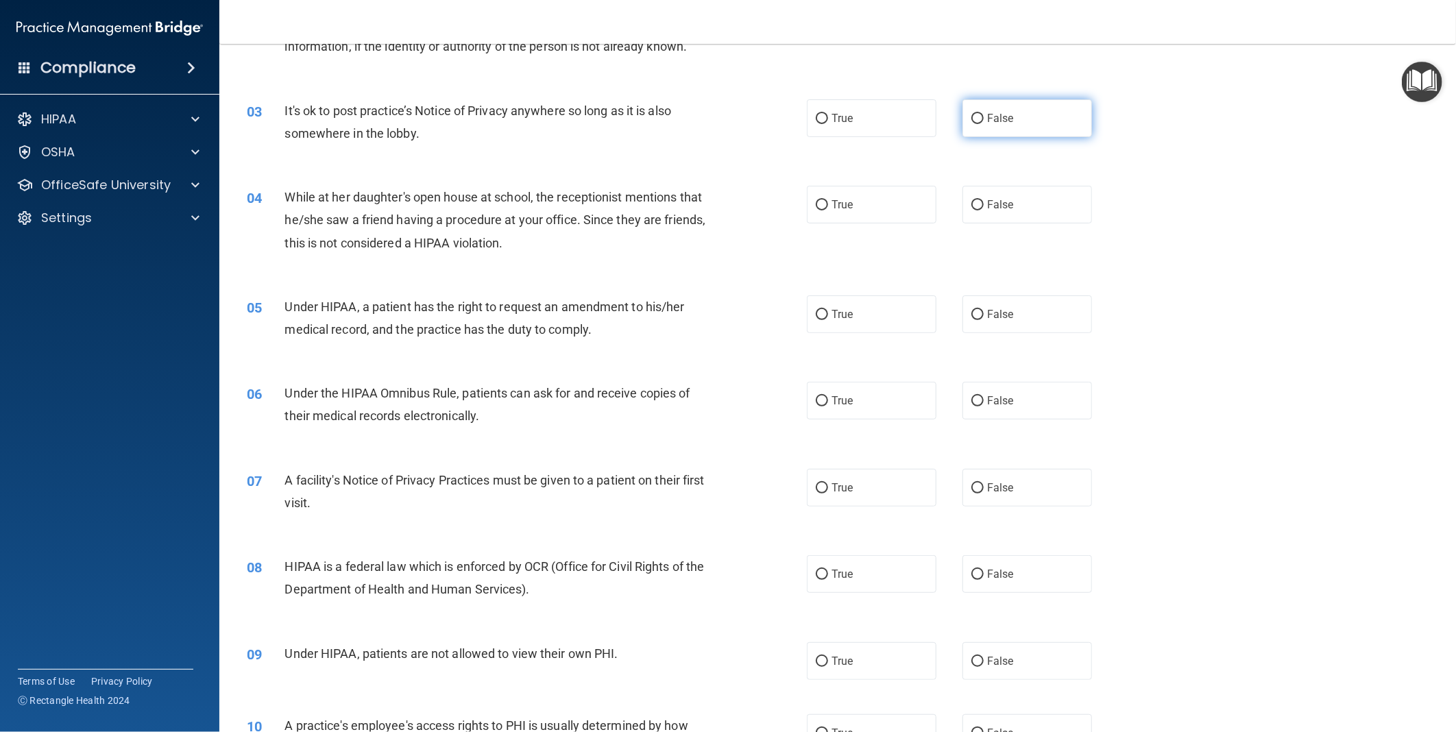
click at [972, 114] on input "False" at bounding box center [978, 119] width 12 height 10
radio input "true"
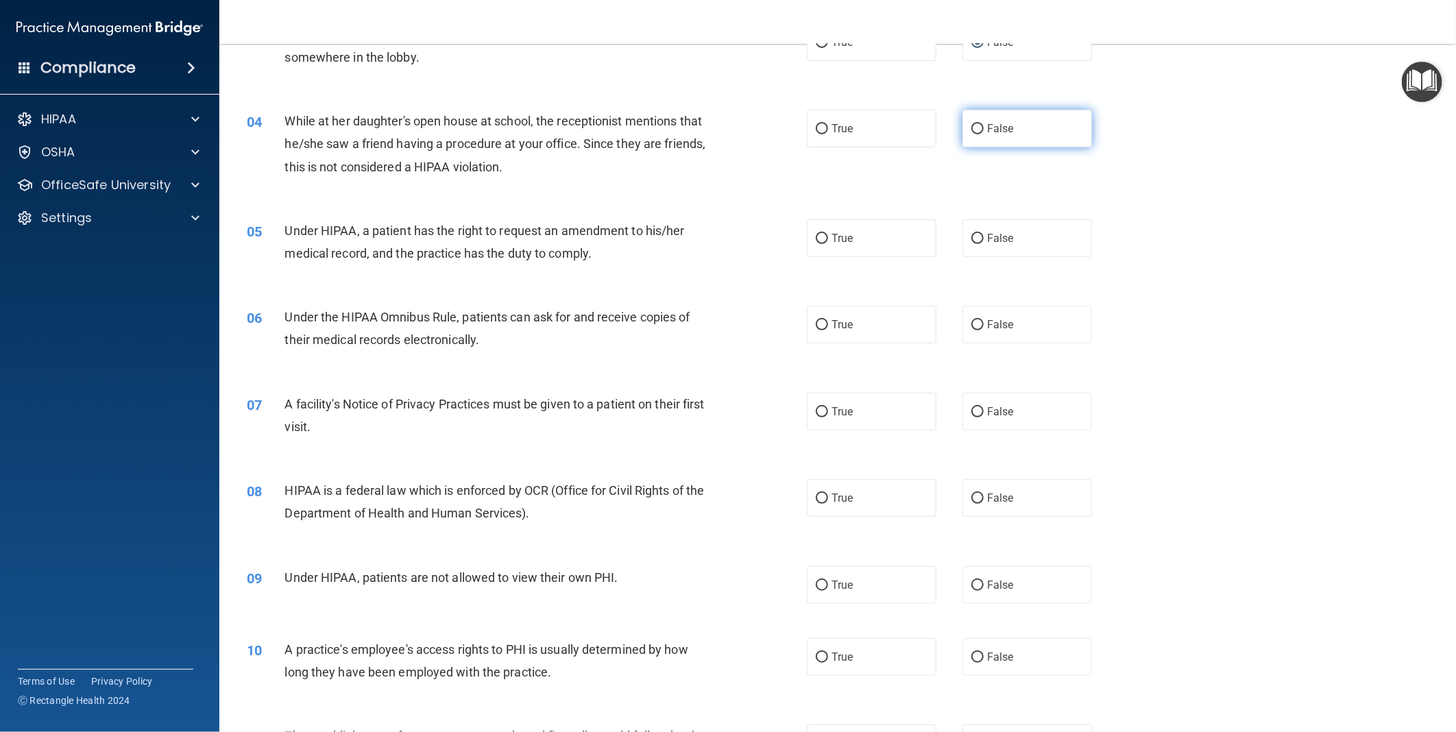
click at [976, 119] on label "False" at bounding box center [1028, 129] width 130 height 38
click at [976, 124] on input "False" at bounding box center [978, 129] width 12 height 10
radio input "true"
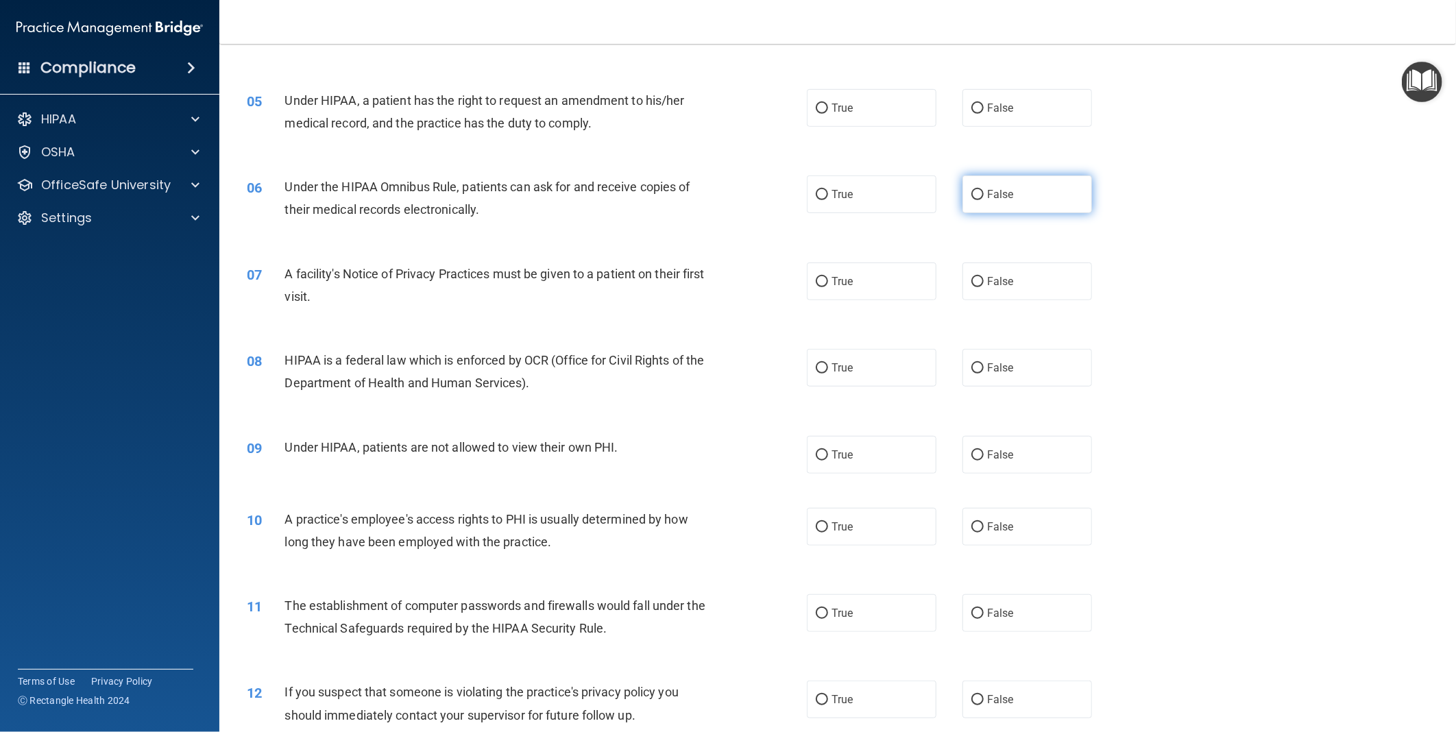
scroll to position [457, 0]
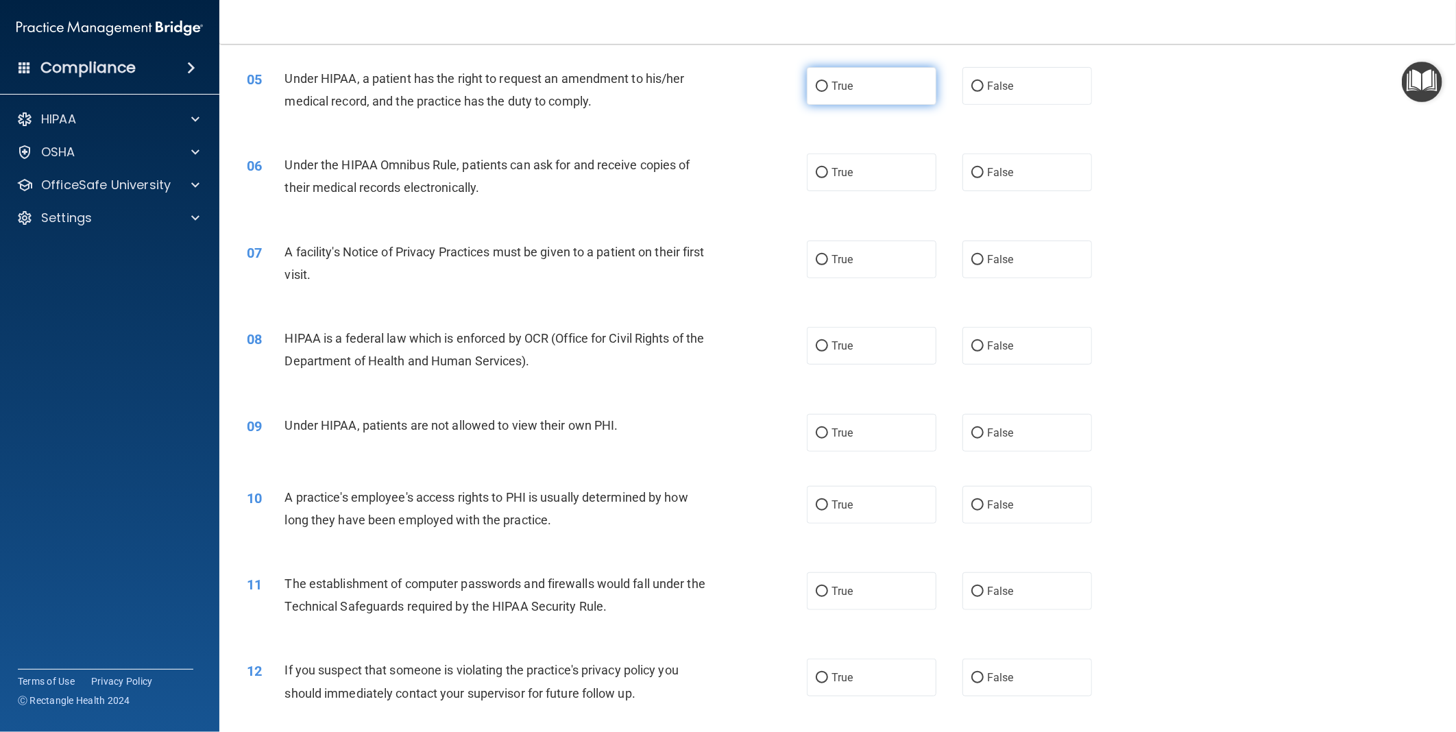
click at [817, 86] on input "True" at bounding box center [822, 87] width 12 height 10
radio input "true"
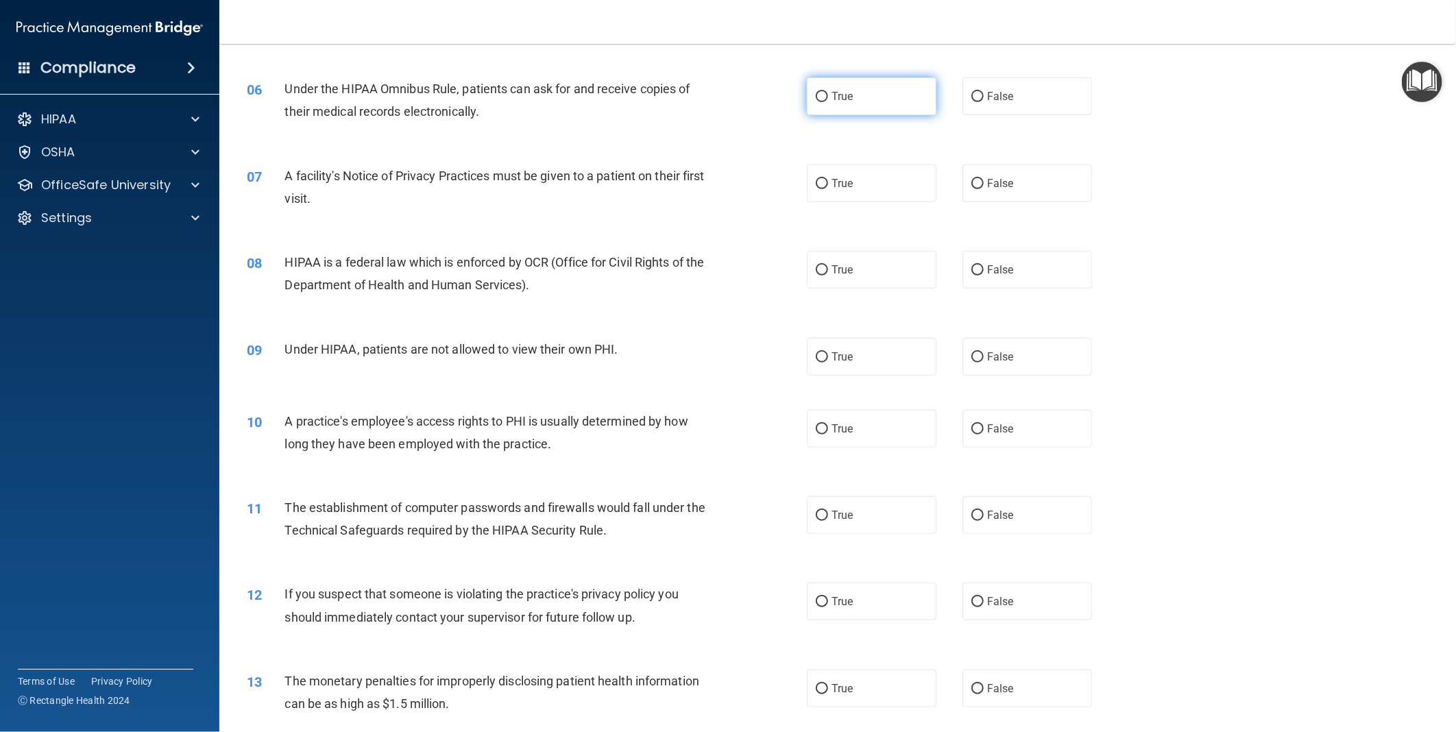
click at [821, 95] on input "True" at bounding box center [822, 97] width 12 height 10
radio input "true"
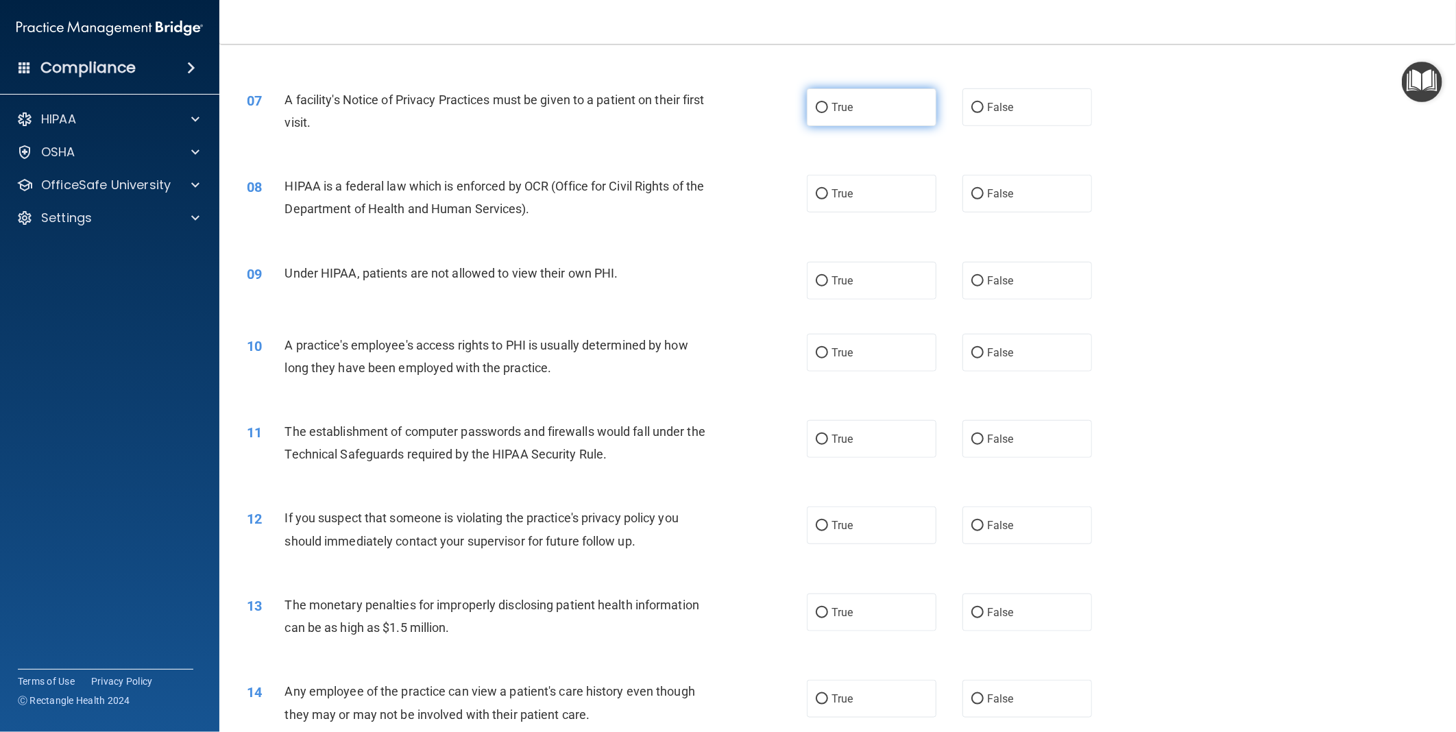
click at [821, 111] on input "True" at bounding box center [822, 108] width 12 height 10
radio input "true"
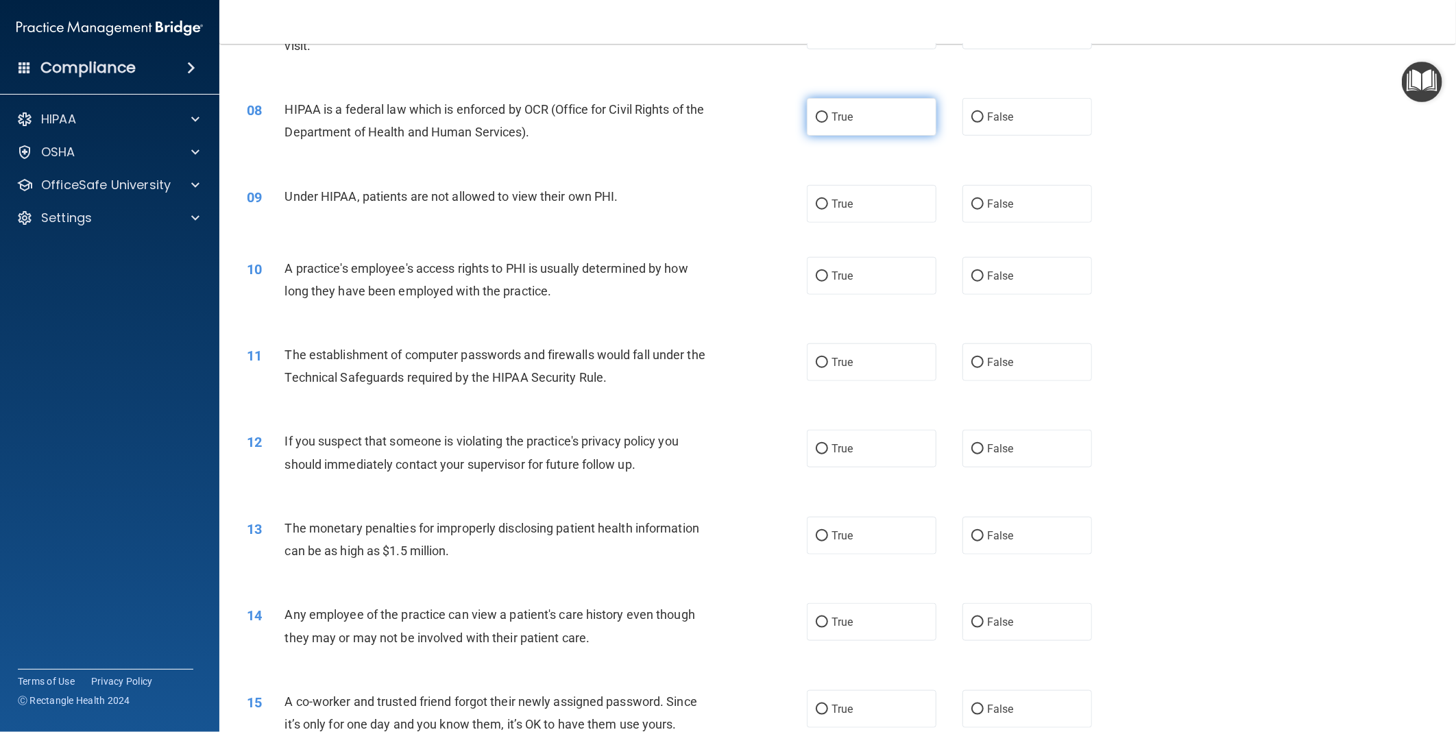
click at [832, 117] on span "True" at bounding box center [842, 116] width 21 height 13
click at [827, 117] on input "True" at bounding box center [822, 117] width 12 height 10
radio input "true"
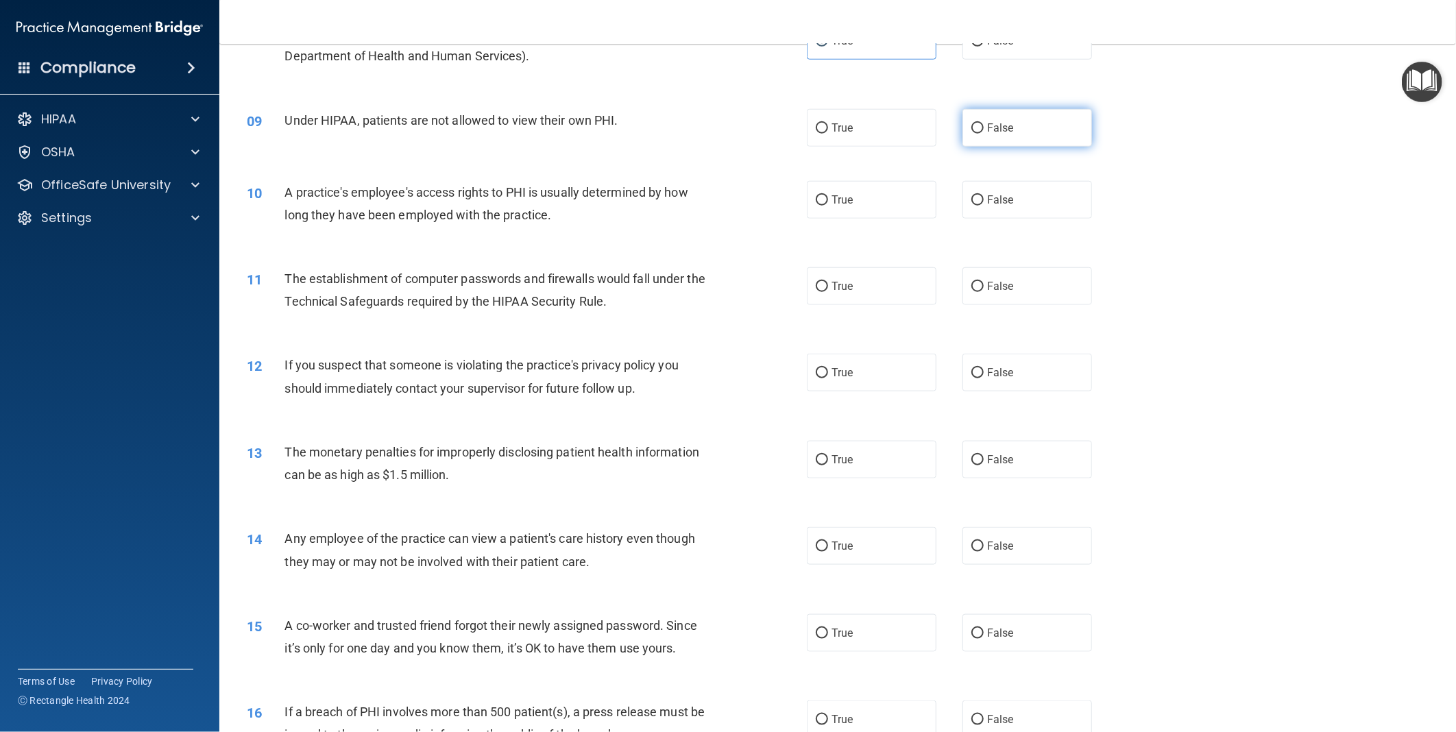
click at [972, 126] on input "False" at bounding box center [978, 128] width 12 height 10
radio input "true"
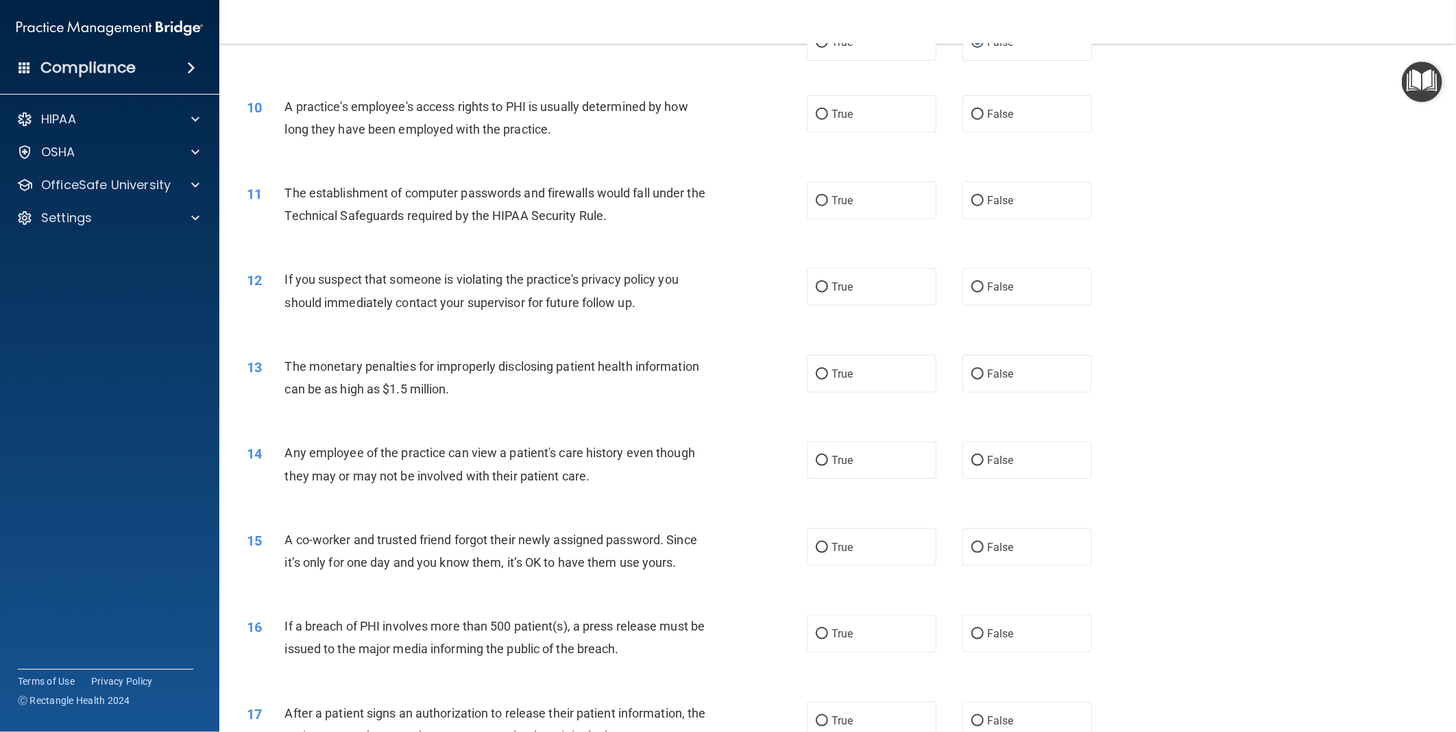
scroll to position [852, 0]
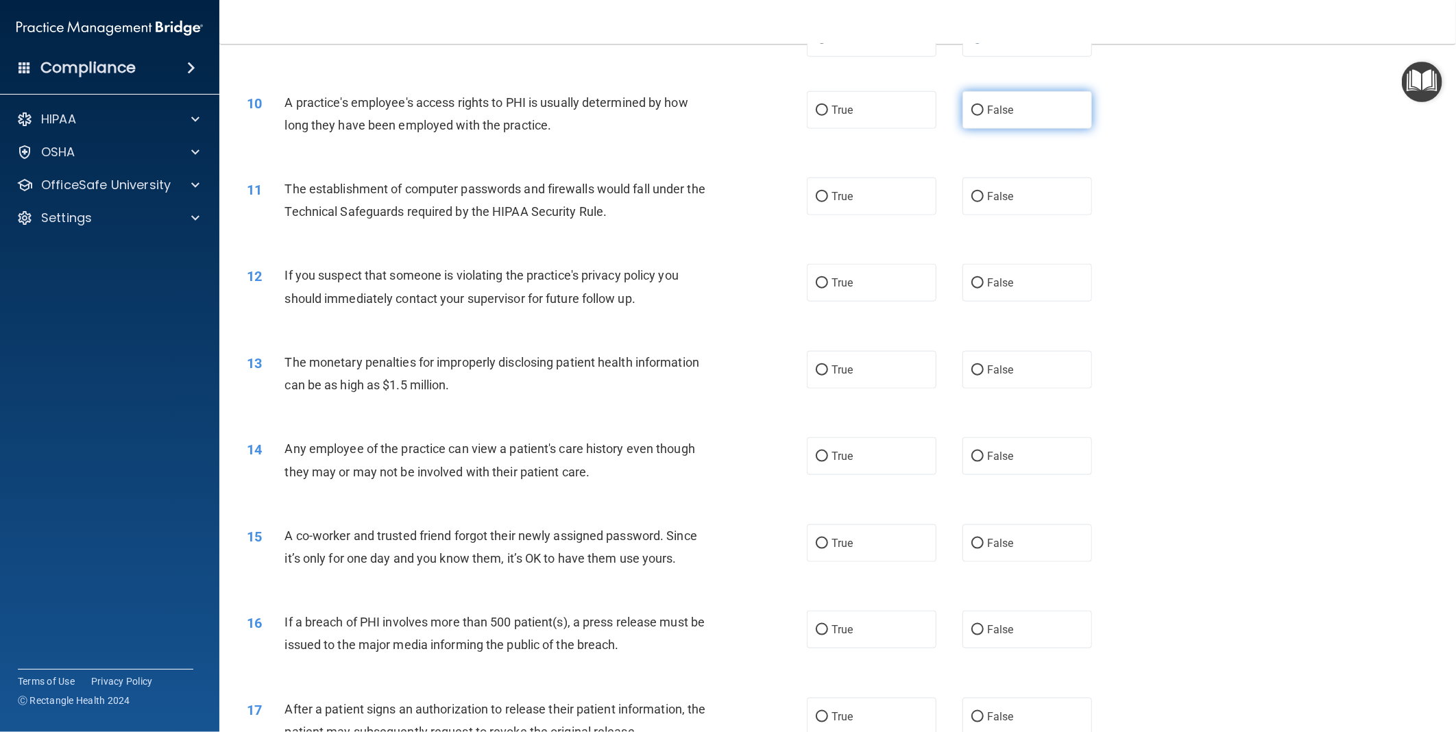
click at [995, 114] on span "False" at bounding box center [1000, 110] width 27 height 13
click at [984, 114] on input "False" at bounding box center [978, 111] width 12 height 10
radio input "true"
click at [842, 186] on label "True" at bounding box center [872, 197] width 130 height 38
click at [828, 192] on input "True" at bounding box center [822, 197] width 12 height 10
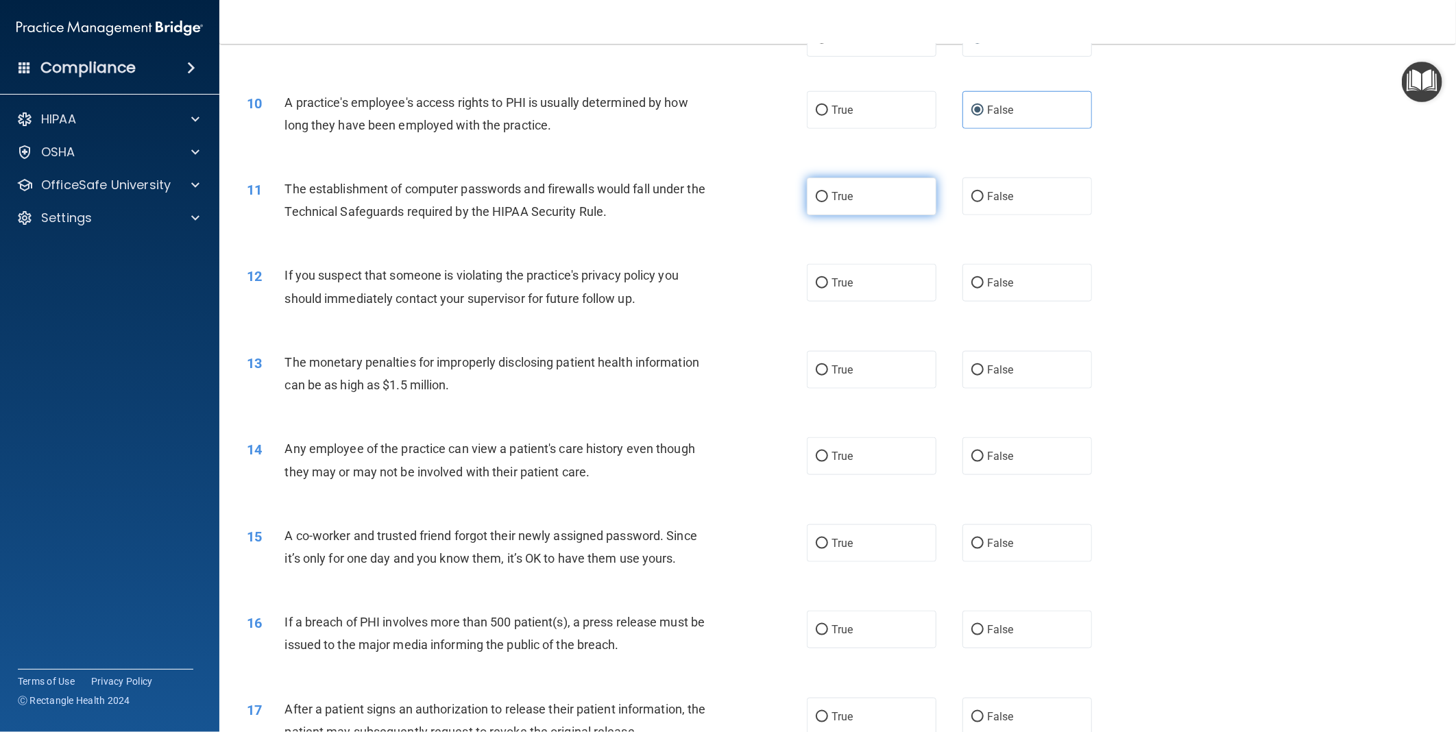
radio input "true"
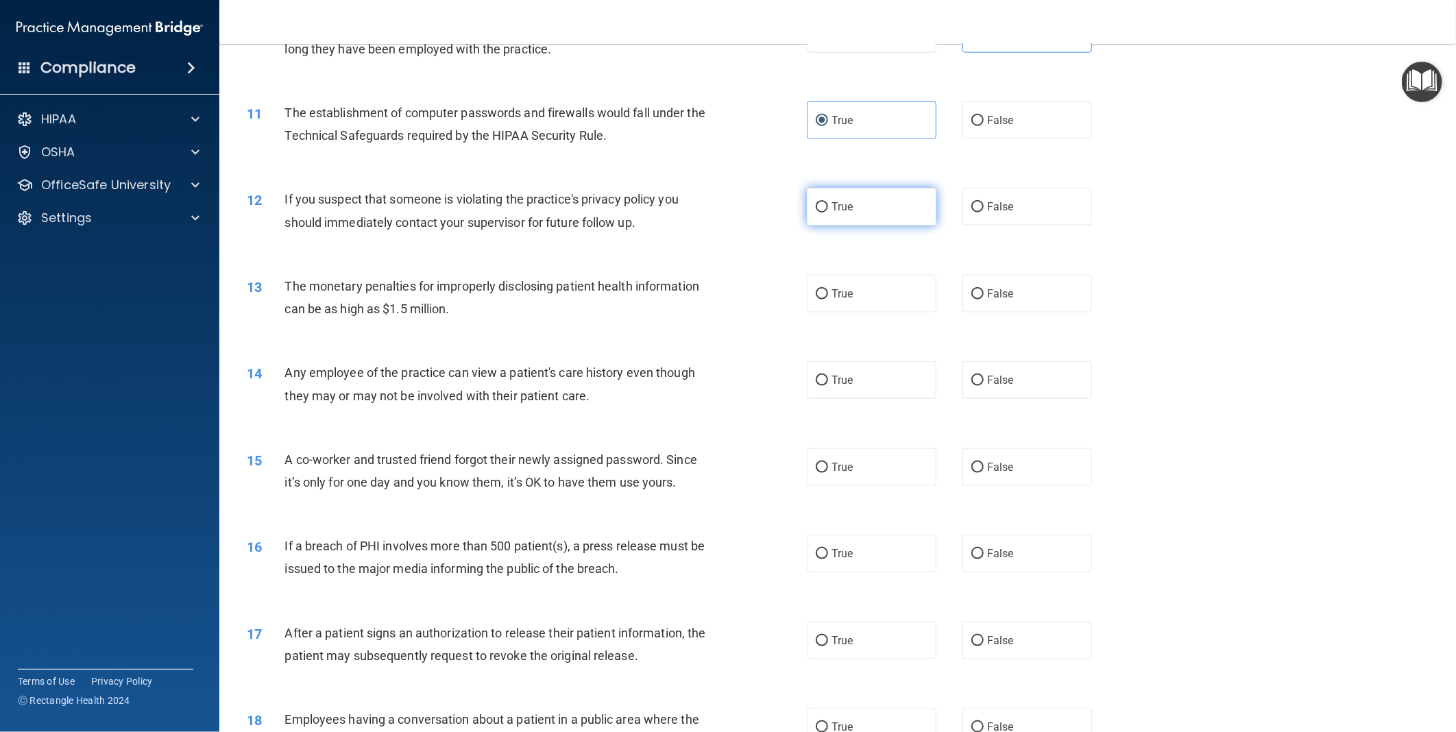
click at [876, 203] on label "True" at bounding box center [872, 207] width 130 height 38
click at [828, 203] on input "True" at bounding box center [822, 207] width 12 height 10
radio input "true"
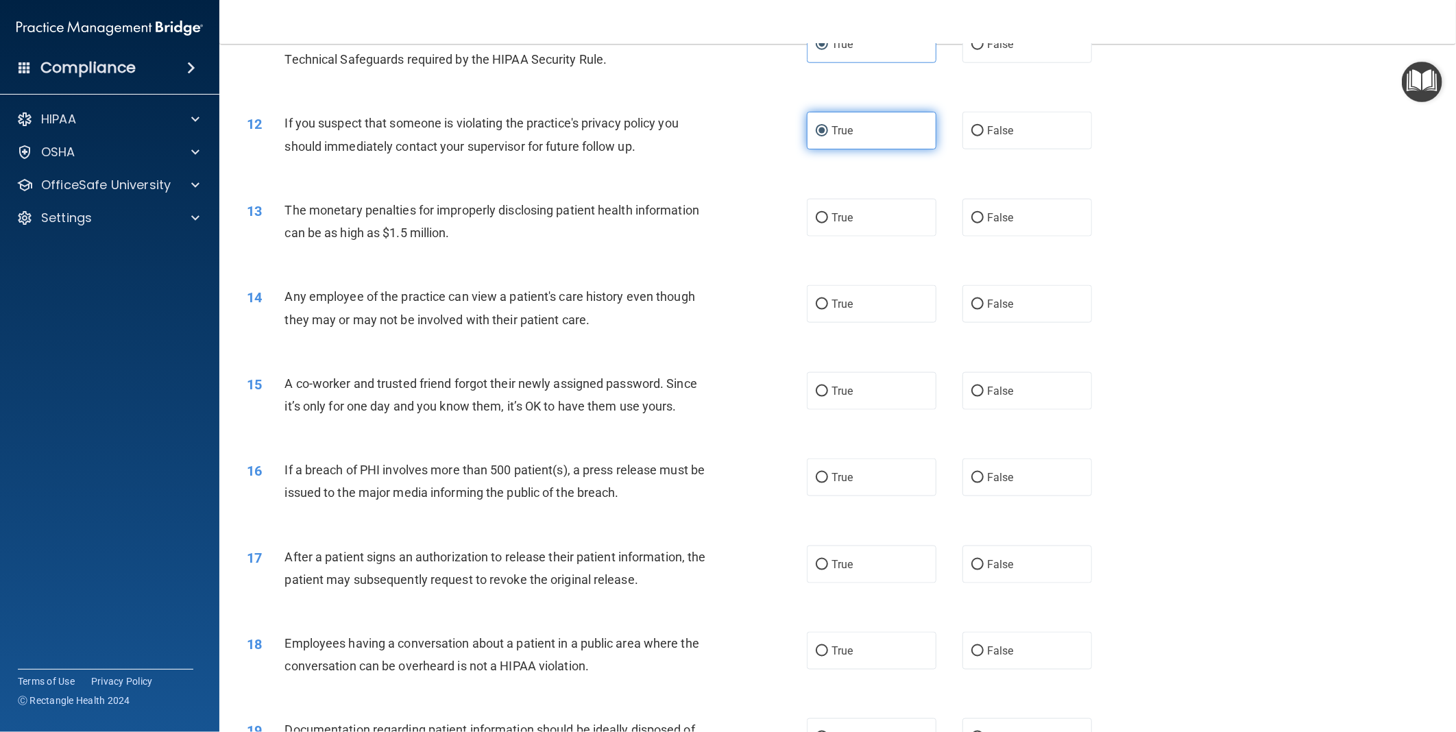
scroll to position [1080, 0]
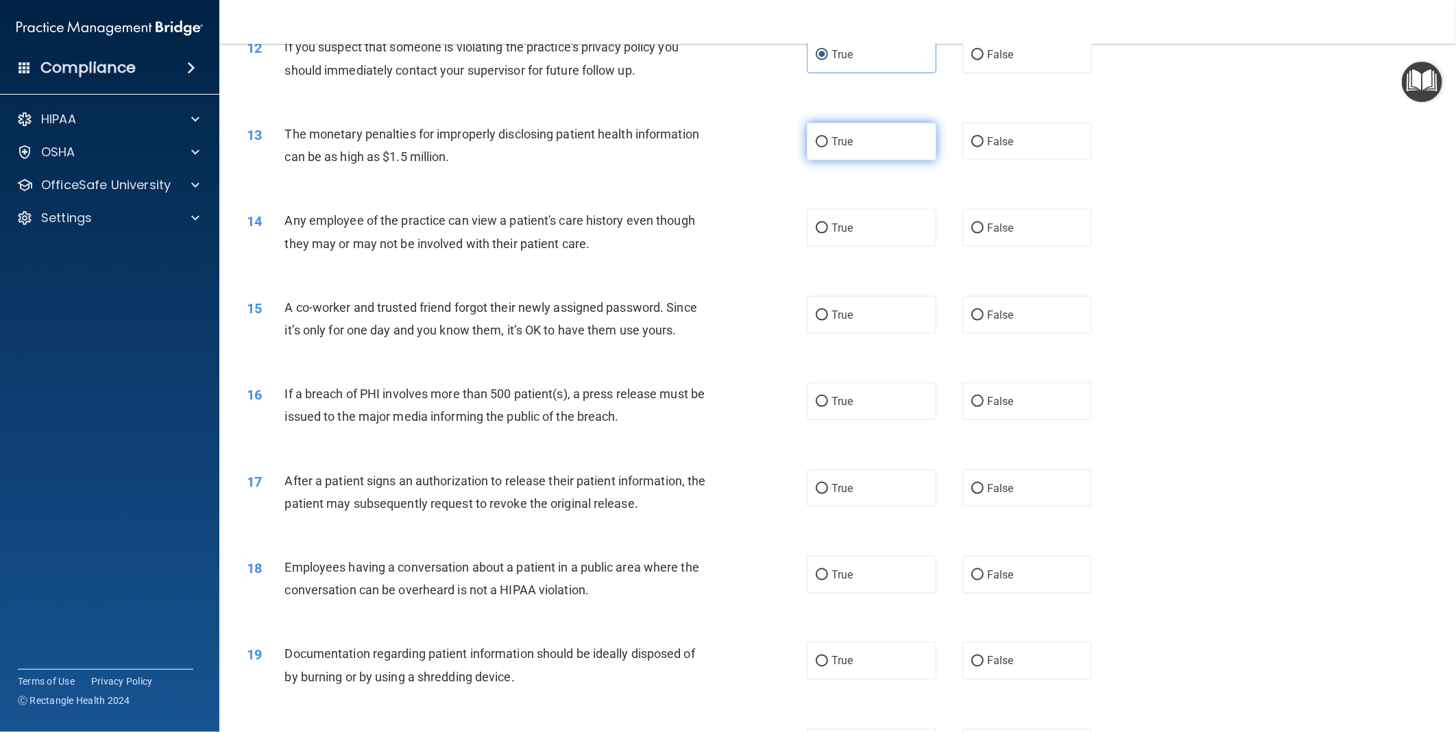
click at [849, 146] on label "True" at bounding box center [872, 142] width 130 height 38
click at [828, 146] on input "True" at bounding box center [822, 142] width 12 height 10
radio input "true"
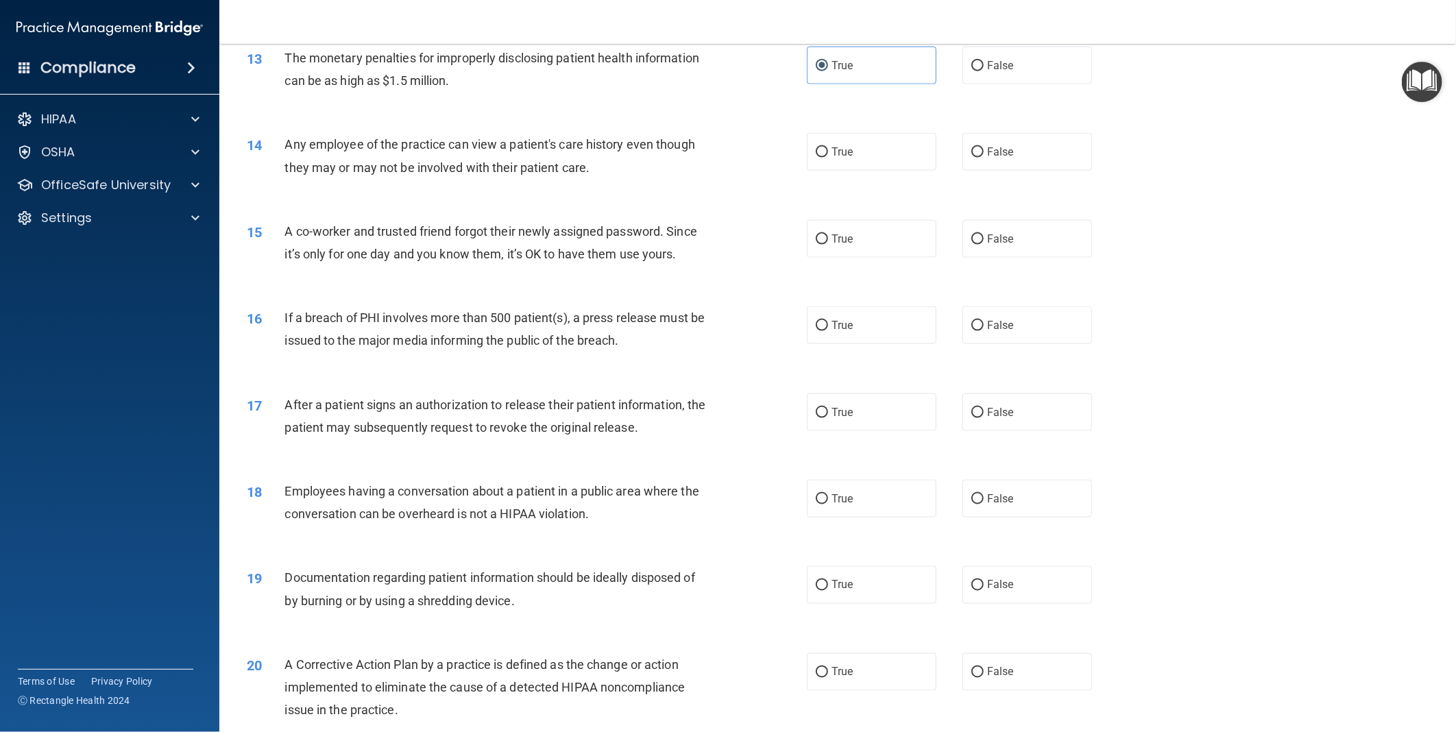
scroll to position [1232, 0]
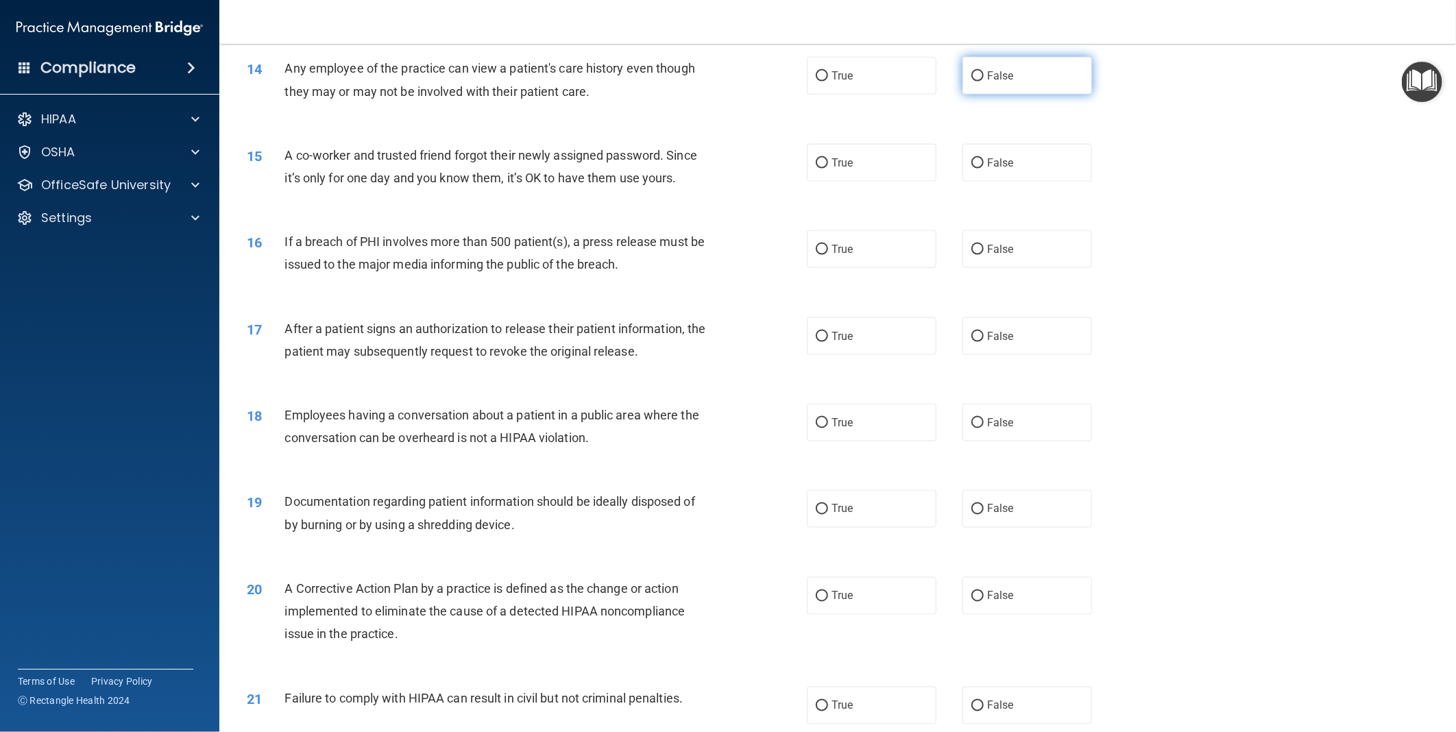
click at [1033, 81] on label "False" at bounding box center [1028, 76] width 130 height 38
click at [984, 81] on input "False" at bounding box center [978, 76] width 12 height 10
radio input "true"
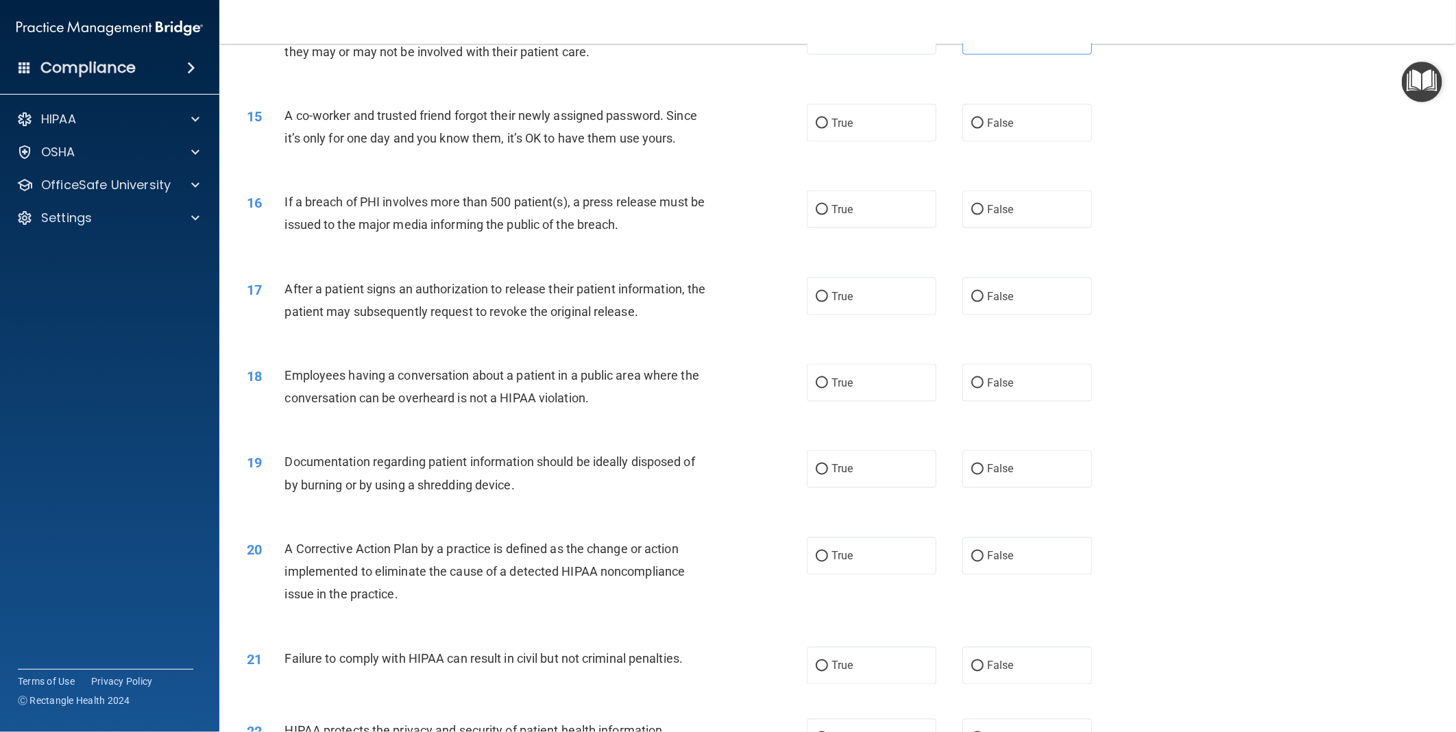
scroll to position [1308, 0]
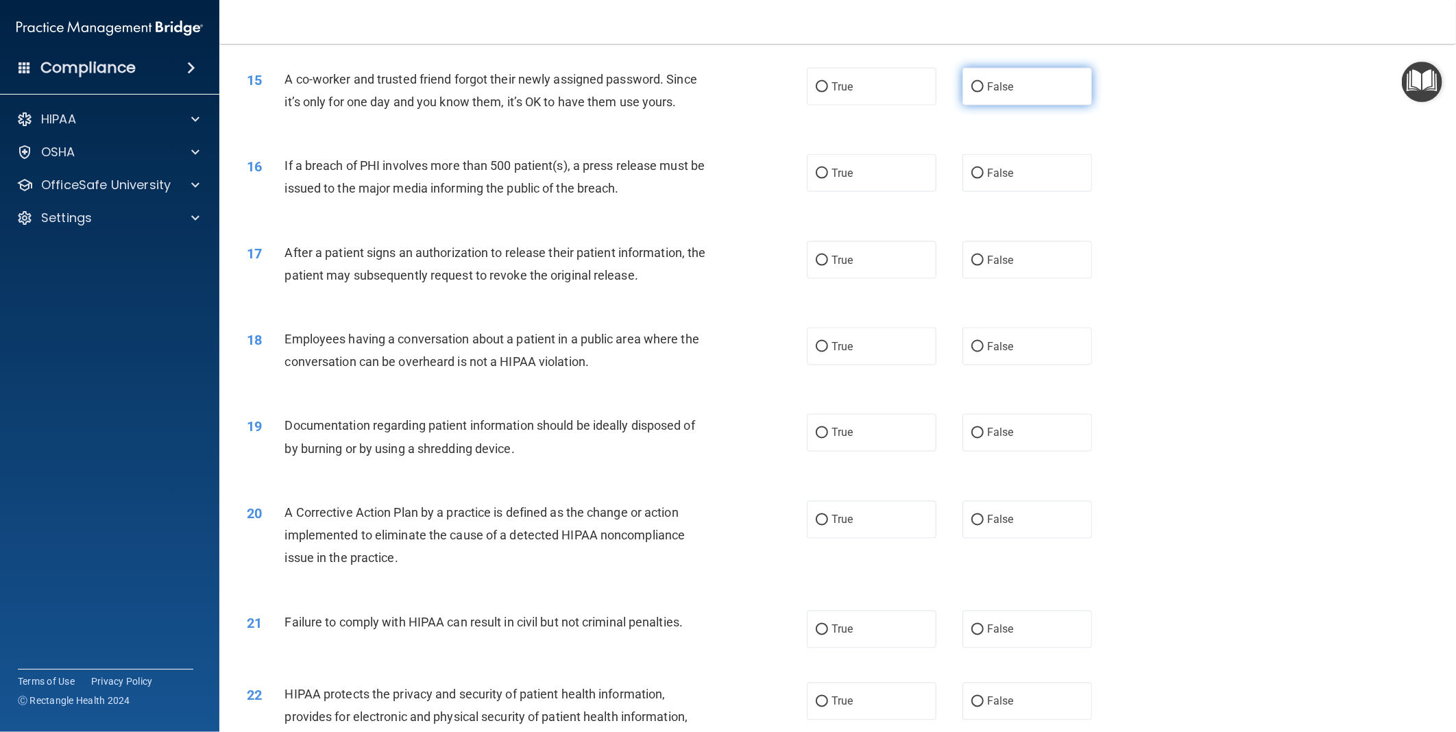
click at [996, 93] on label "False" at bounding box center [1028, 87] width 130 height 38
click at [984, 93] on input "False" at bounding box center [978, 87] width 12 height 10
radio input "true"
click at [855, 178] on label "True" at bounding box center [872, 173] width 130 height 38
click at [828, 178] on input "True" at bounding box center [822, 174] width 12 height 10
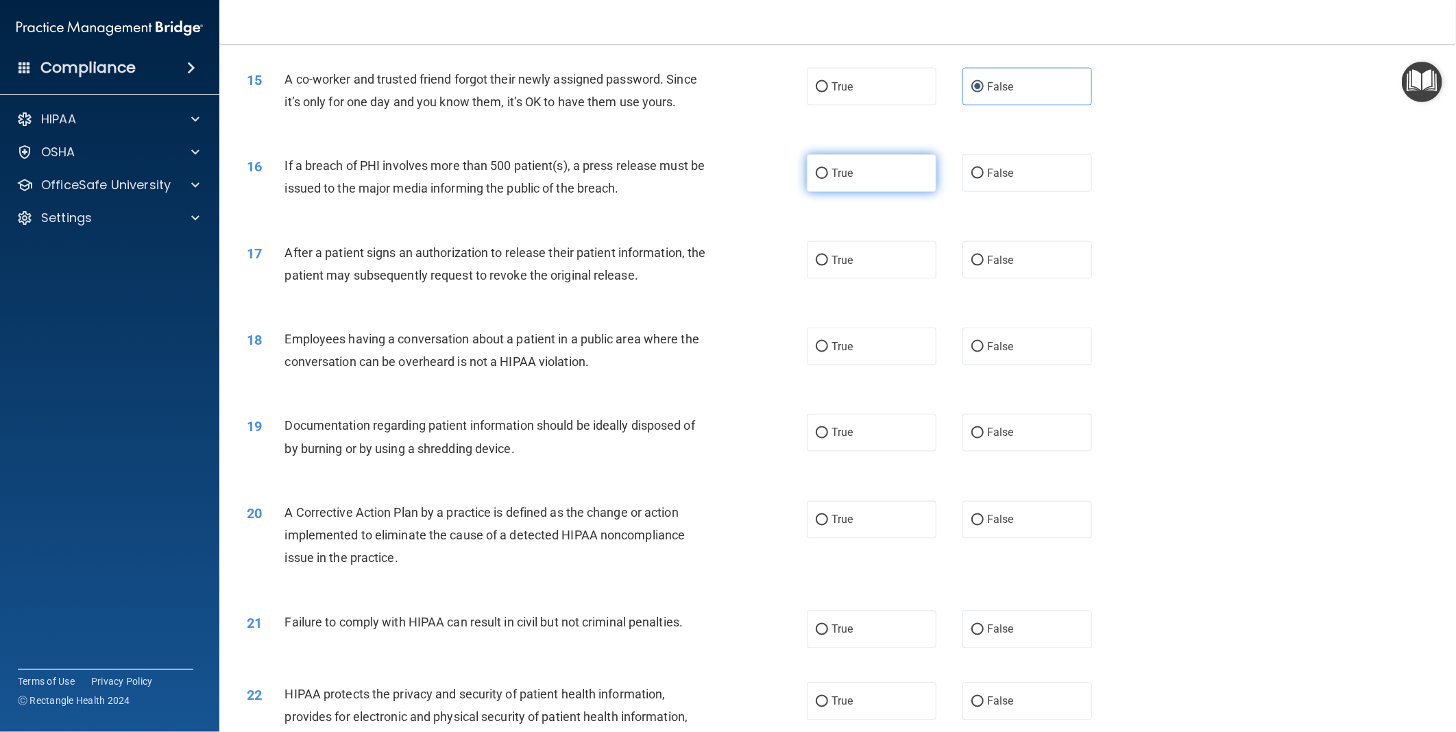
radio input "true"
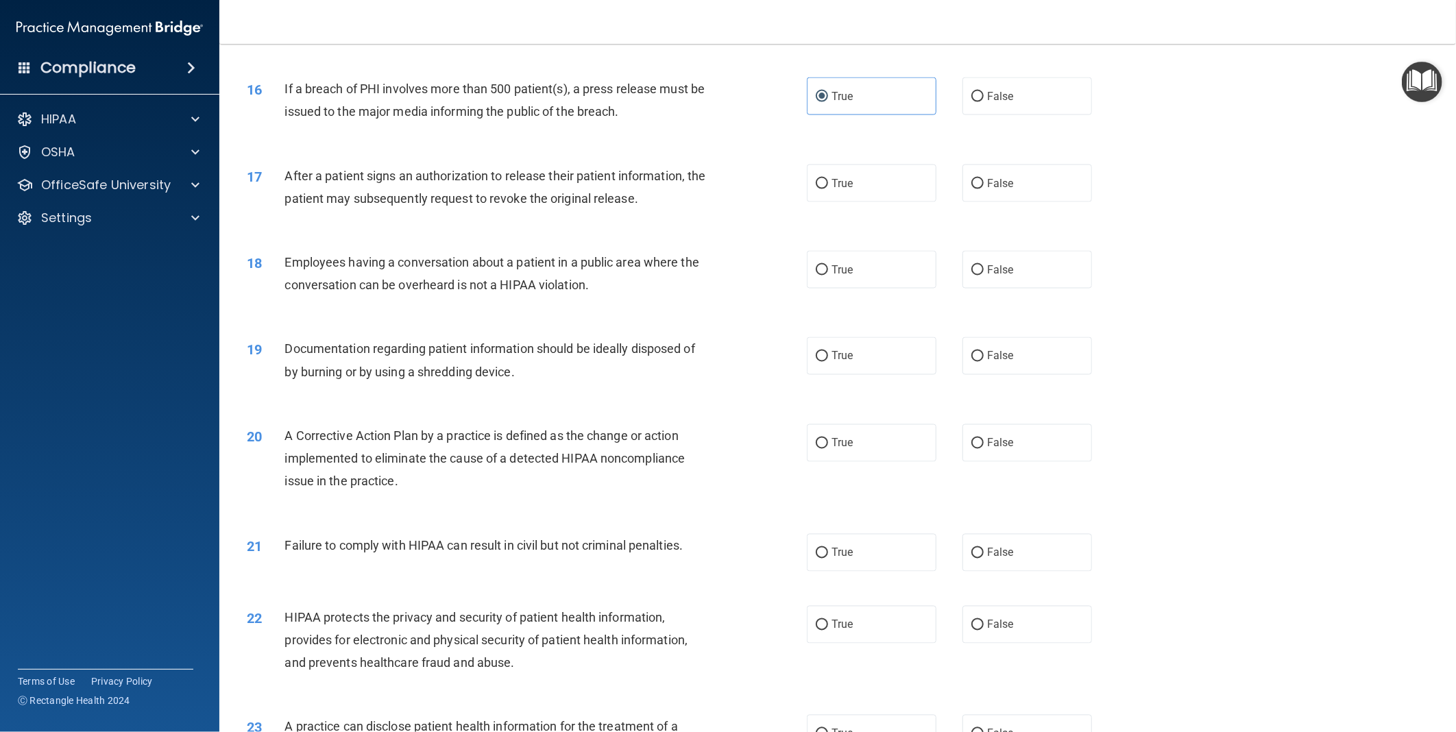
scroll to position [1461, 0]
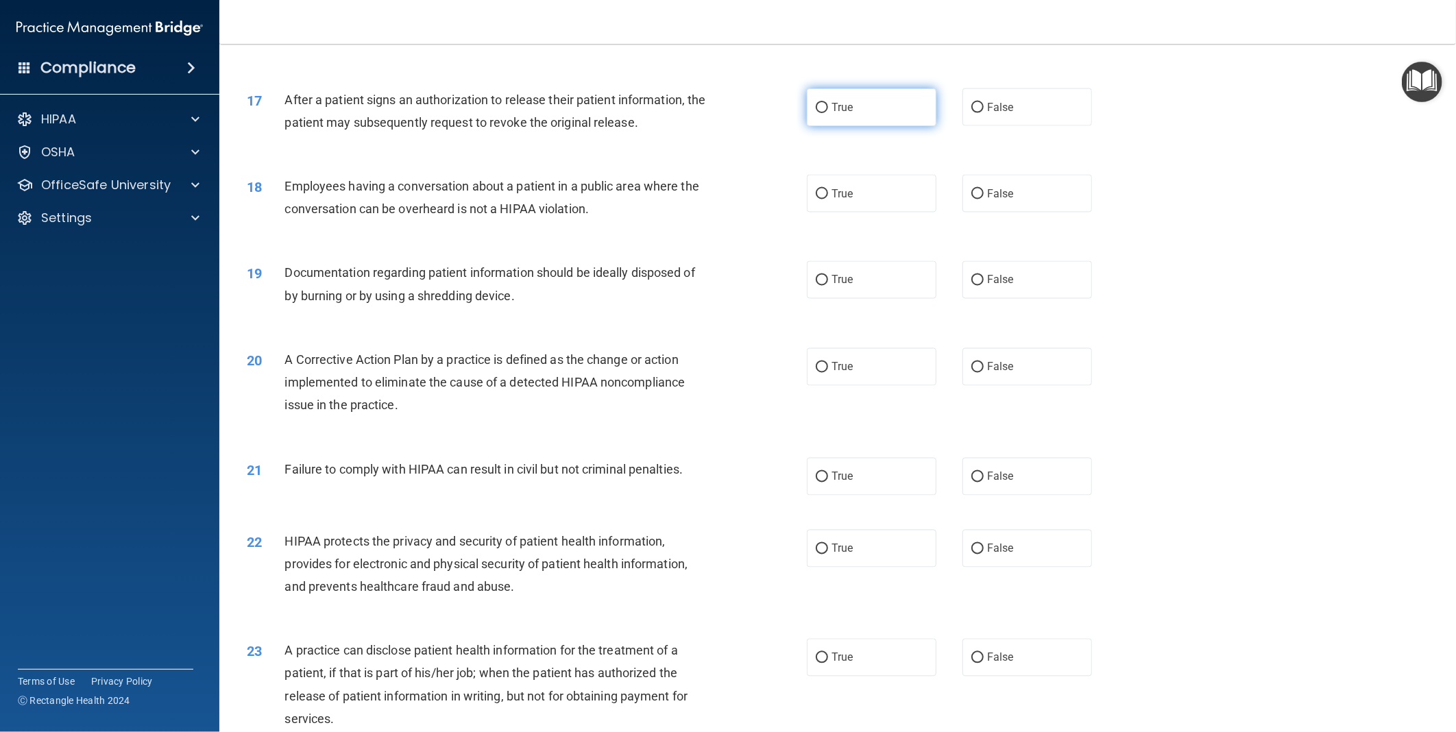
click at [889, 106] on label "True" at bounding box center [872, 107] width 130 height 38
click at [828, 106] on input "True" at bounding box center [822, 108] width 12 height 10
radio input "true"
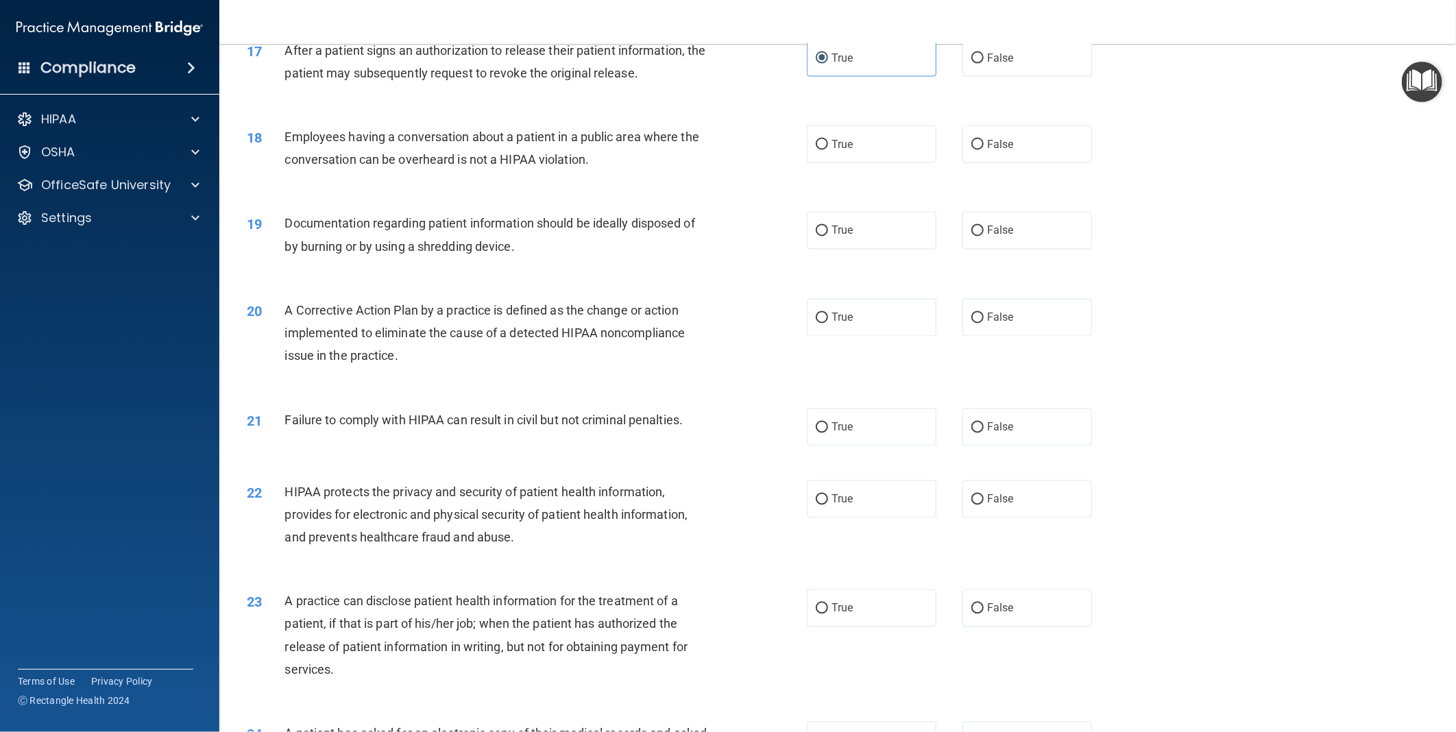
scroll to position [1537, 0]
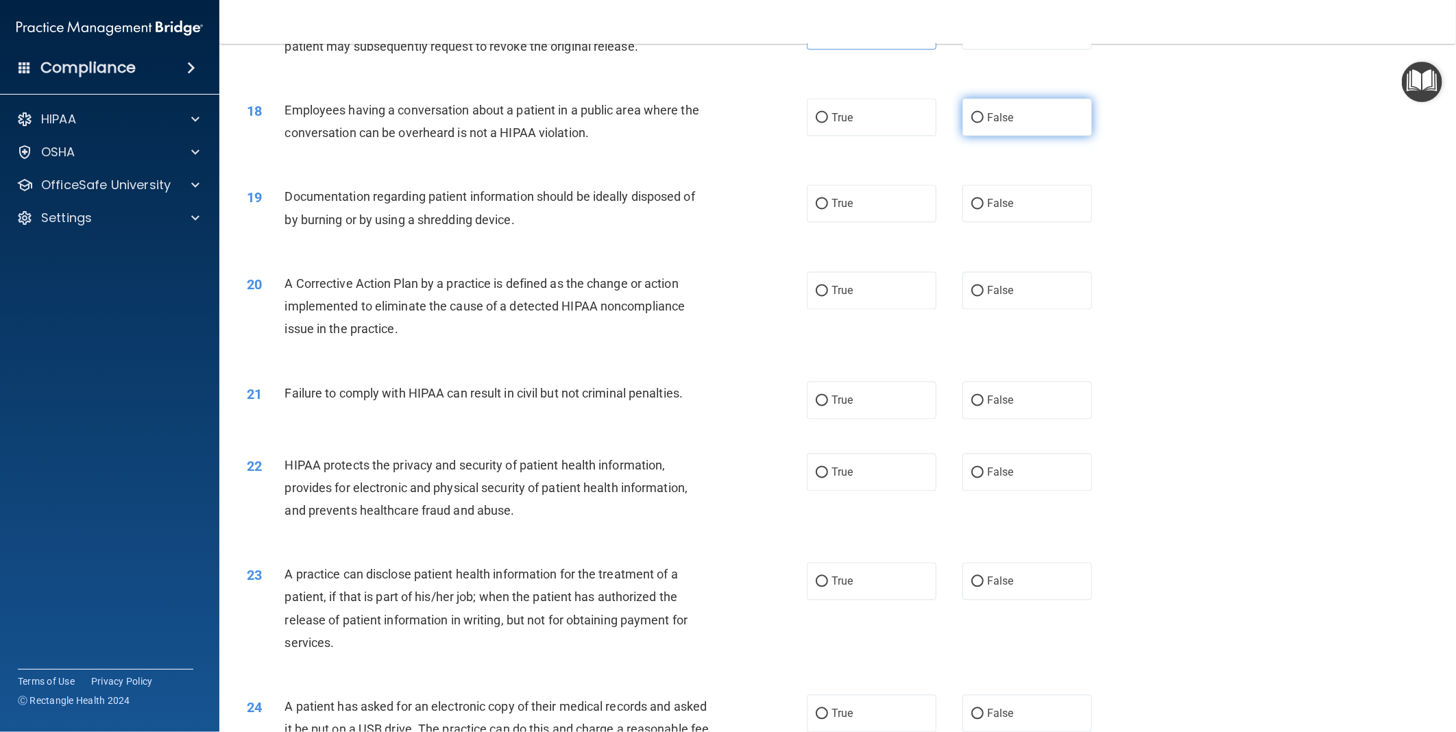
click at [1005, 112] on span "False" at bounding box center [1000, 117] width 27 height 13
click at [984, 113] on input "False" at bounding box center [978, 118] width 12 height 10
radio input "true"
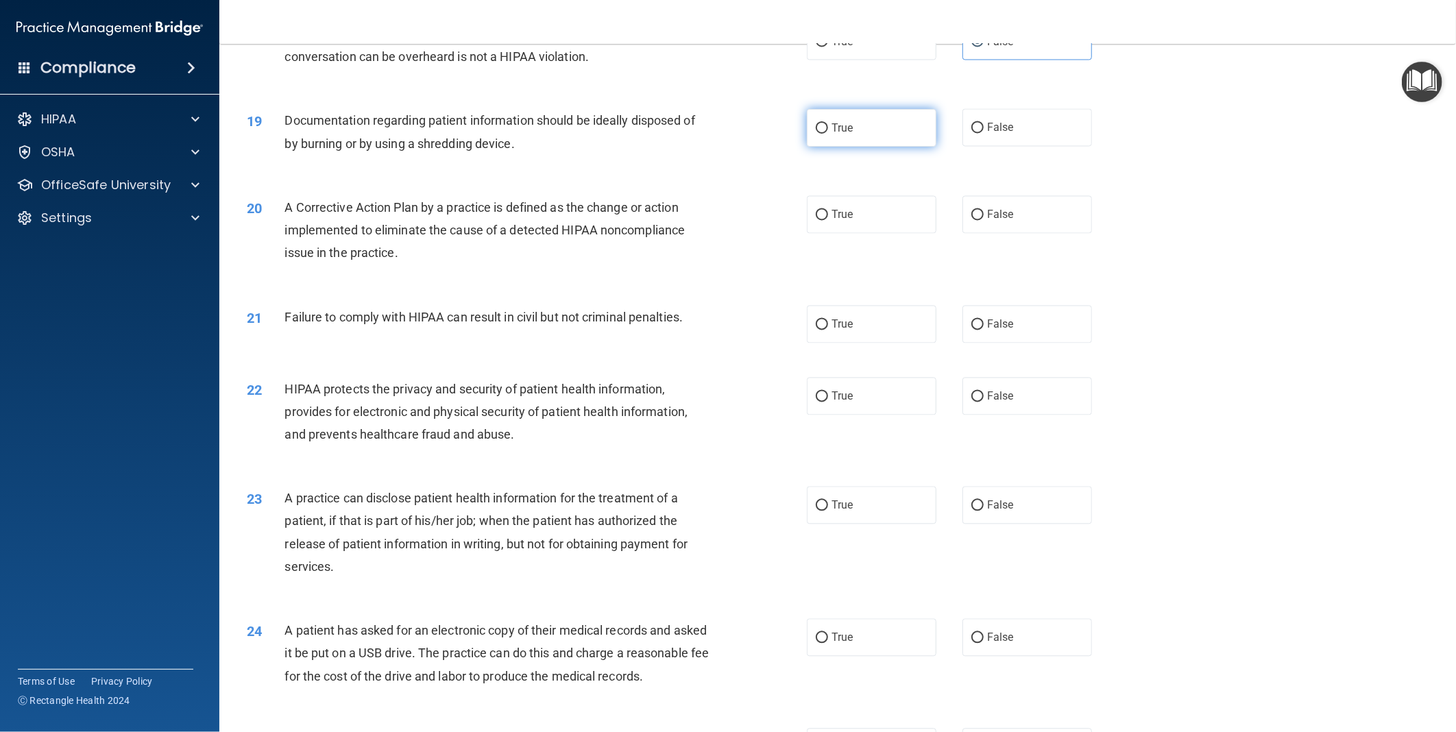
click at [906, 127] on label "True" at bounding box center [872, 128] width 130 height 38
click at [828, 127] on input "True" at bounding box center [822, 128] width 12 height 10
radio input "true"
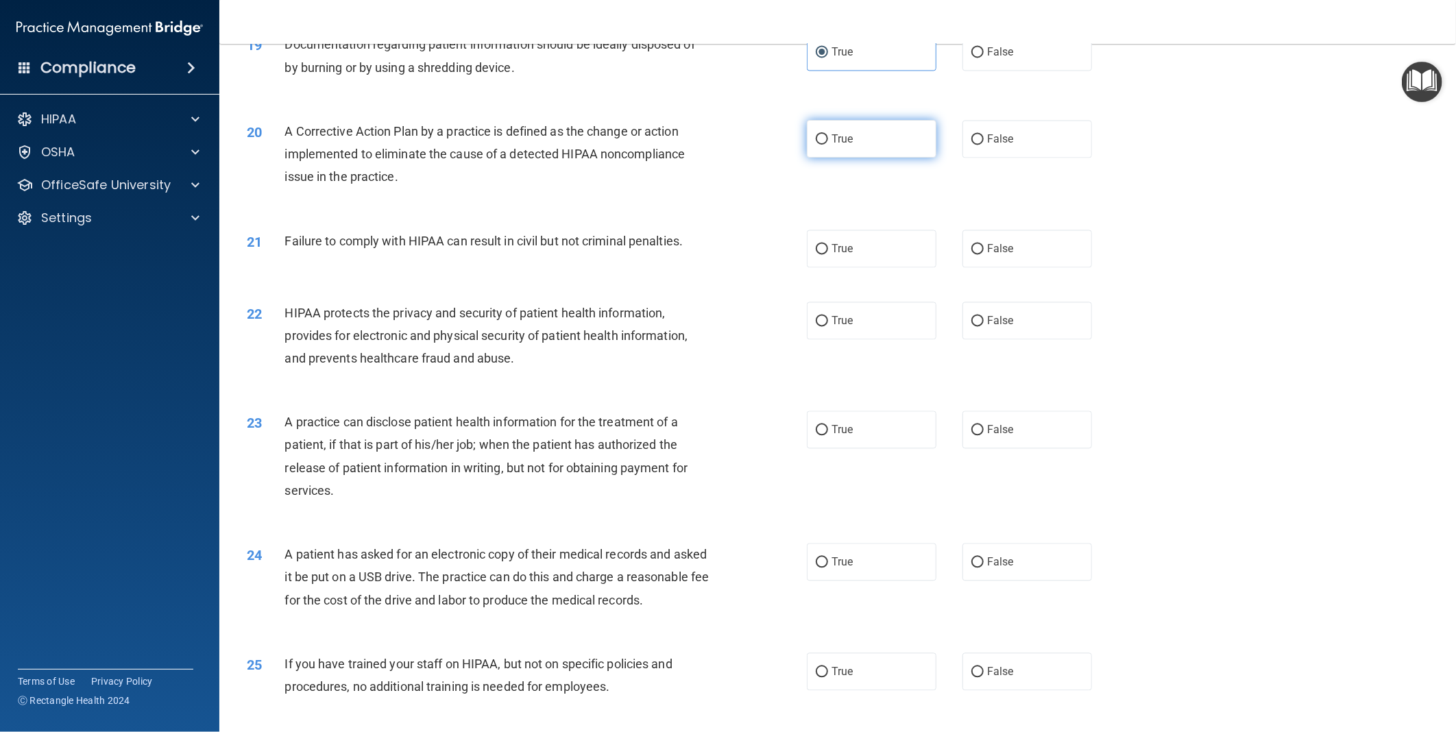
click at [855, 137] on label "True" at bounding box center [872, 139] width 130 height 38
click at [828, 137] on input "True" at bounding box center [822, 139] width 12 height 10
radio input "true"
click at [995, 254] on span "False" at bounding box center [1000, 248] width 27 height 13
click at [984, 254] on input "False" at bounding box center [978, 249] width 12 height 10
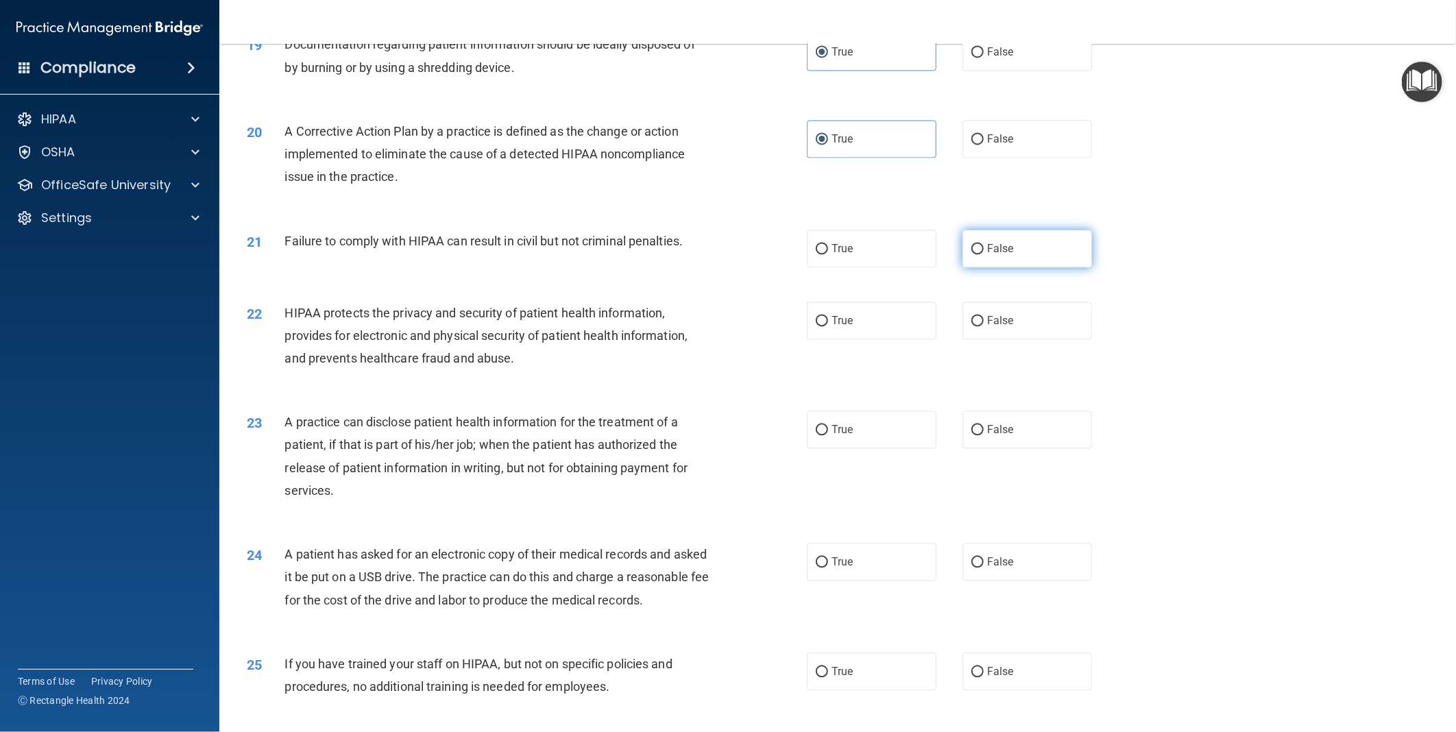
radio input "true"
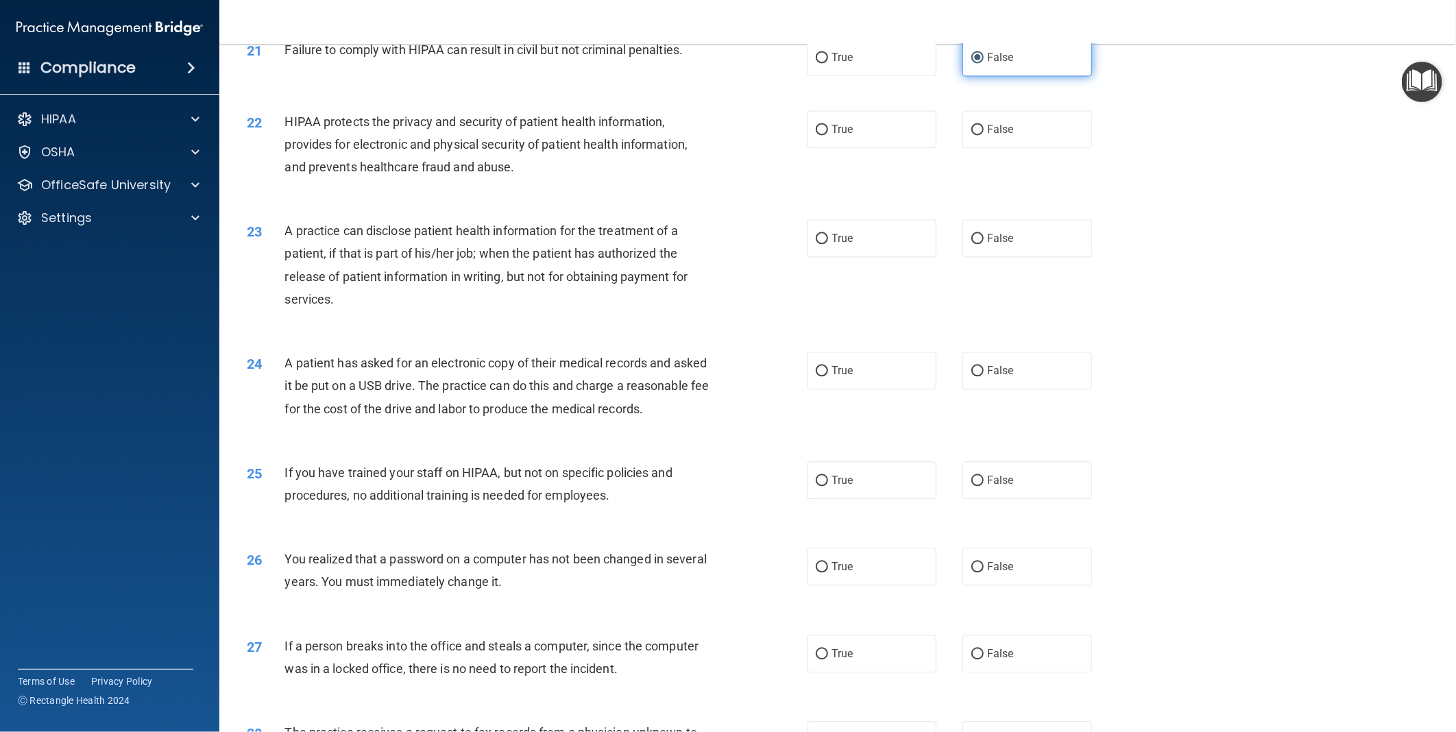
scroll to position [1918, 0]
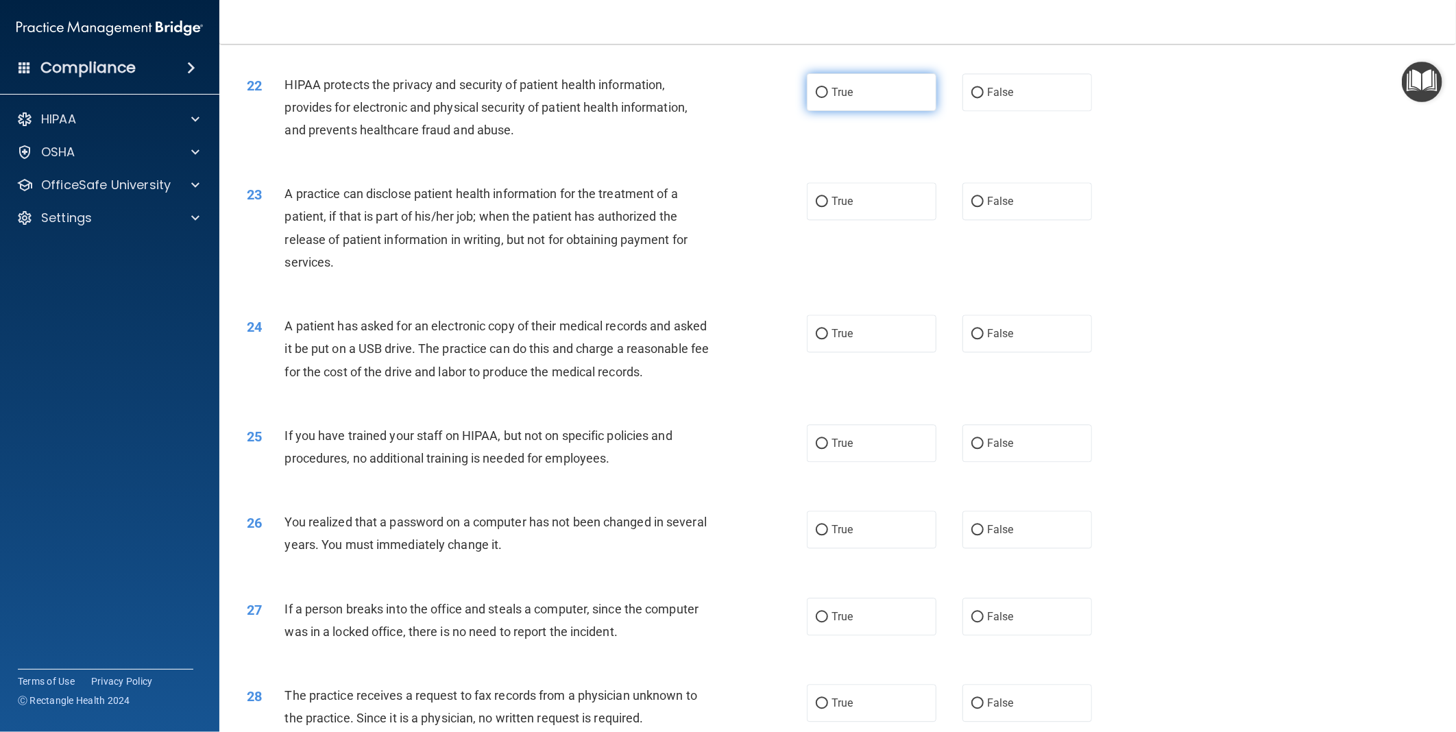
click at [840, 82] on label "True" at bounding box center [872, 92] width 130 height 38
click at [828, 88] on input "True" at bounding box center [822, 93] width 12 height 10
radio input "true"
click at [900, 209] on label "True" at bounding box center [872, 201] width 130 height 38
click at [828, 207] on input "True" at bounding box center [822, 202] width 12 height 10
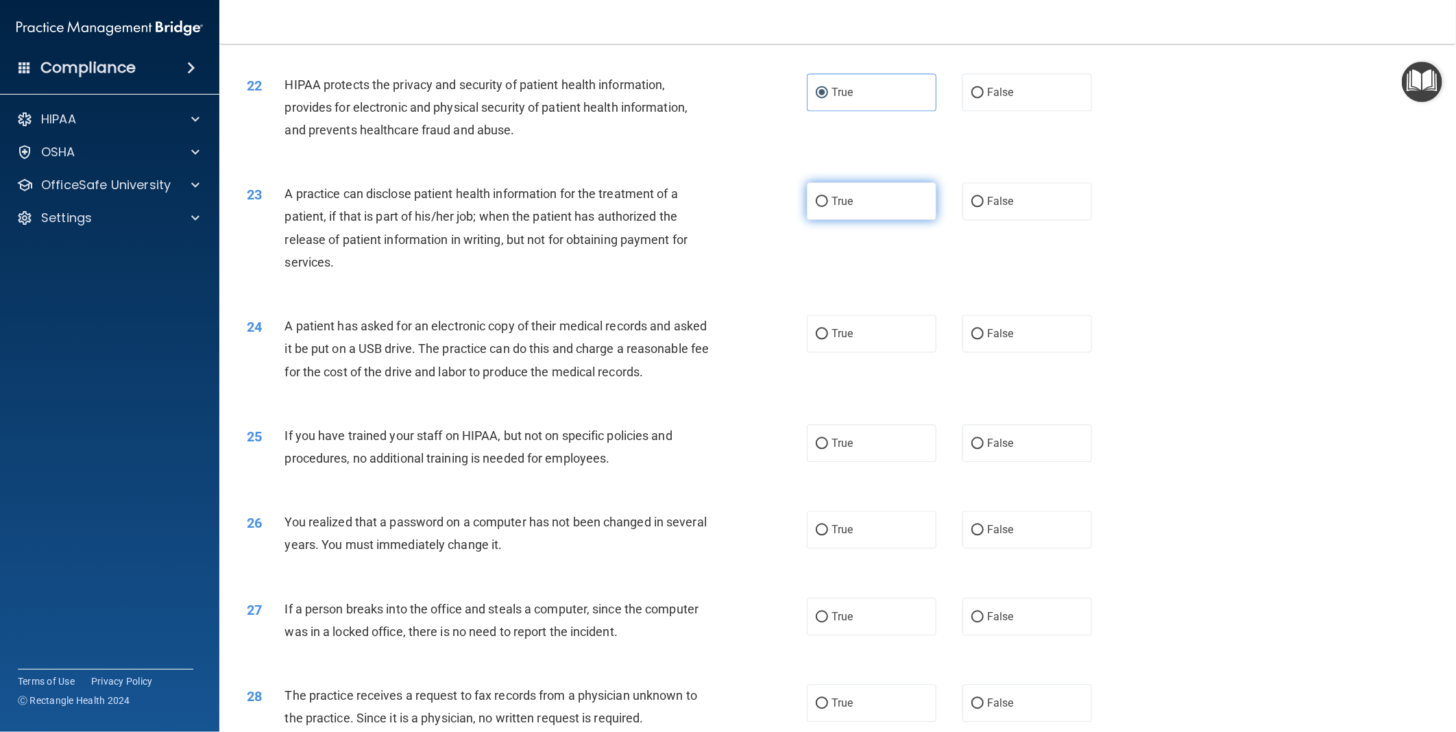
radio input "true"
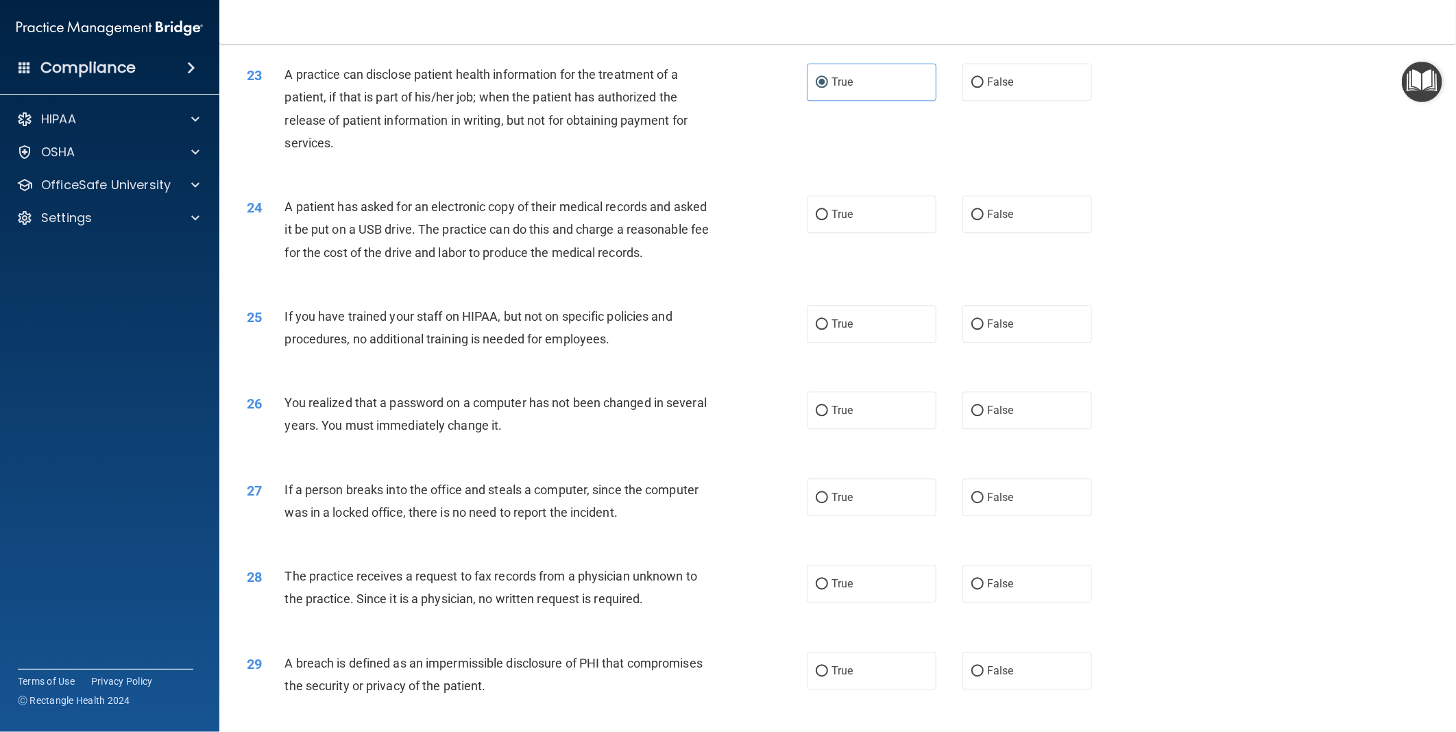
scroll to position [2071, 0]
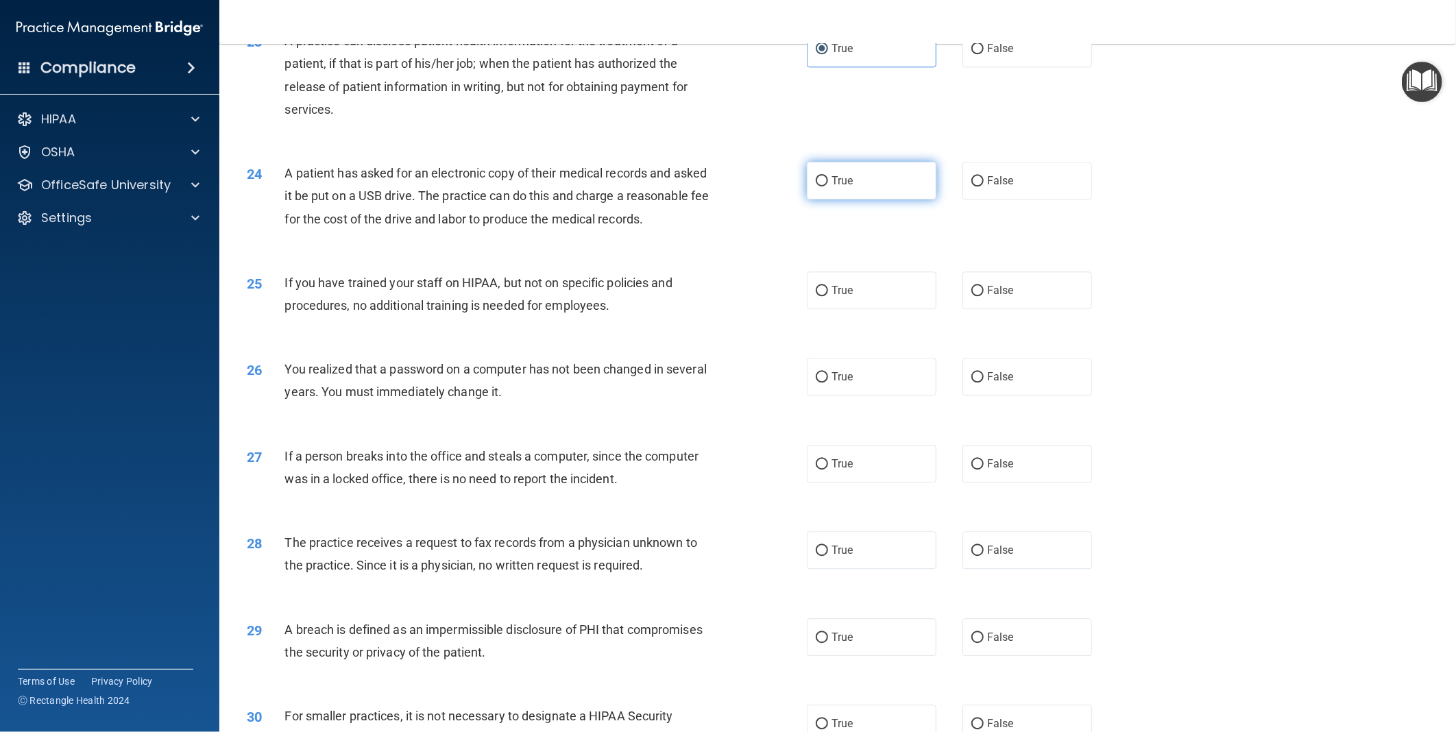
click at [842, 185] on span "True" at bounding box center [842, 180] width 21 height 13
click at [828, 185] on input "True" at bounding box center [822, 181] width 12 height 10
radio input "true"
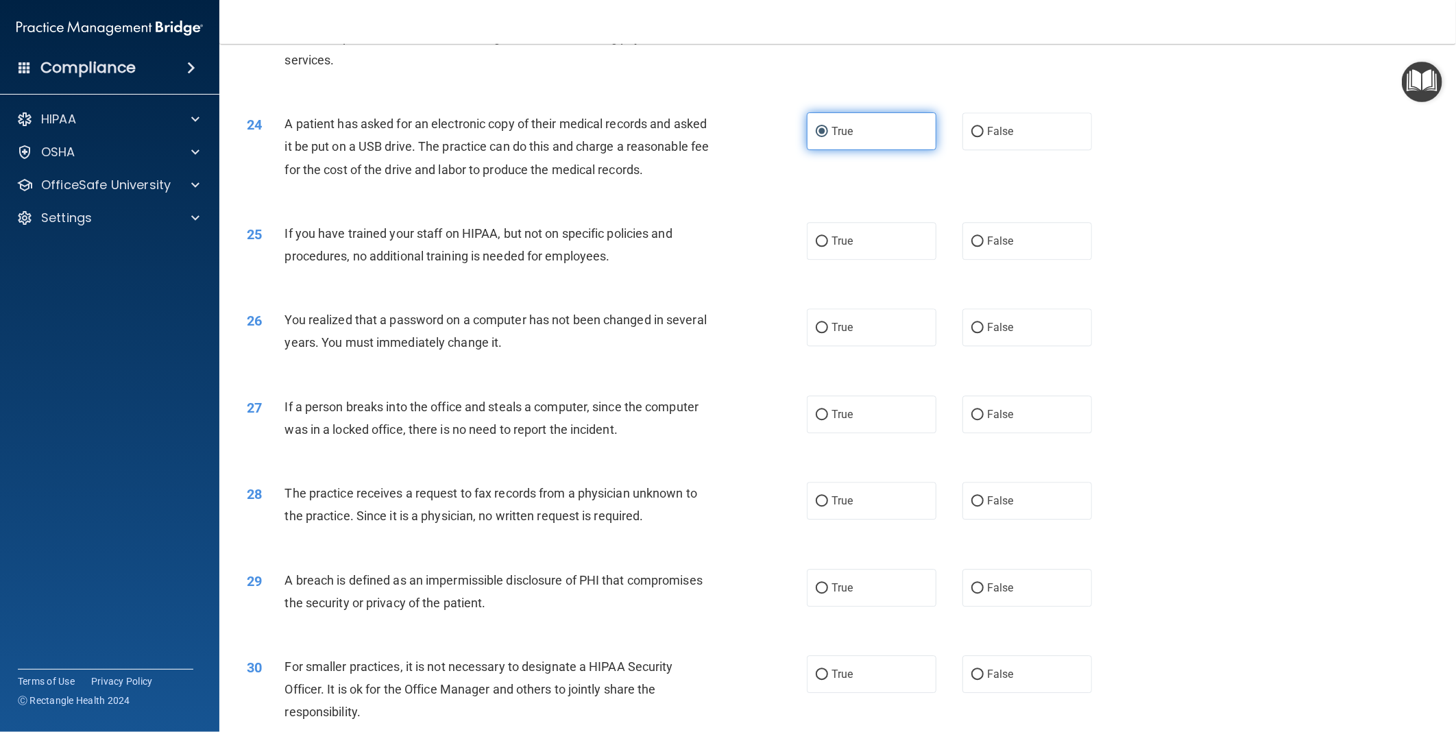
scroll to position [2147, 0]
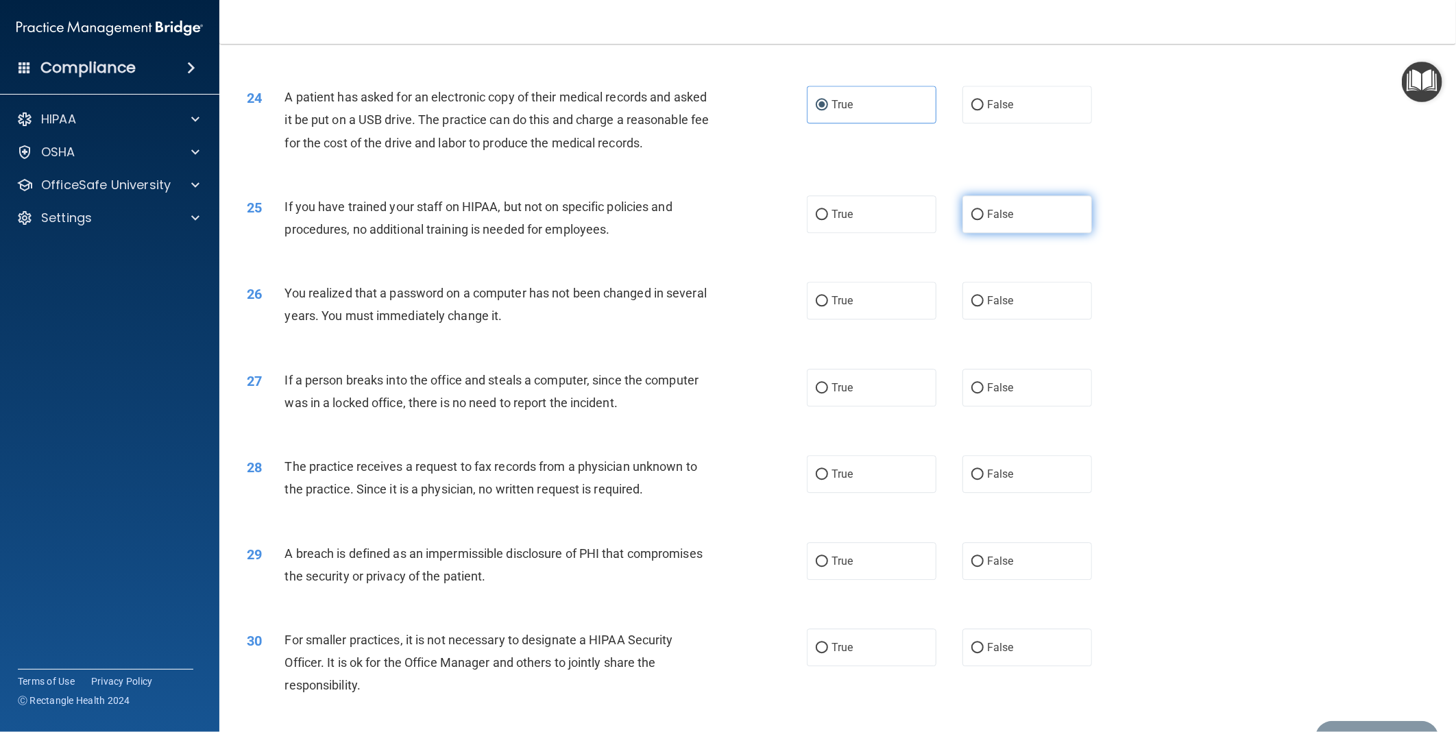
click at [978, 233] on label "False" at bounding box center [1028, 214] width 130 height 38
click at [978, 220] on input "False" at bounding box center [978, 215] width 12 height 10
radio input "true"
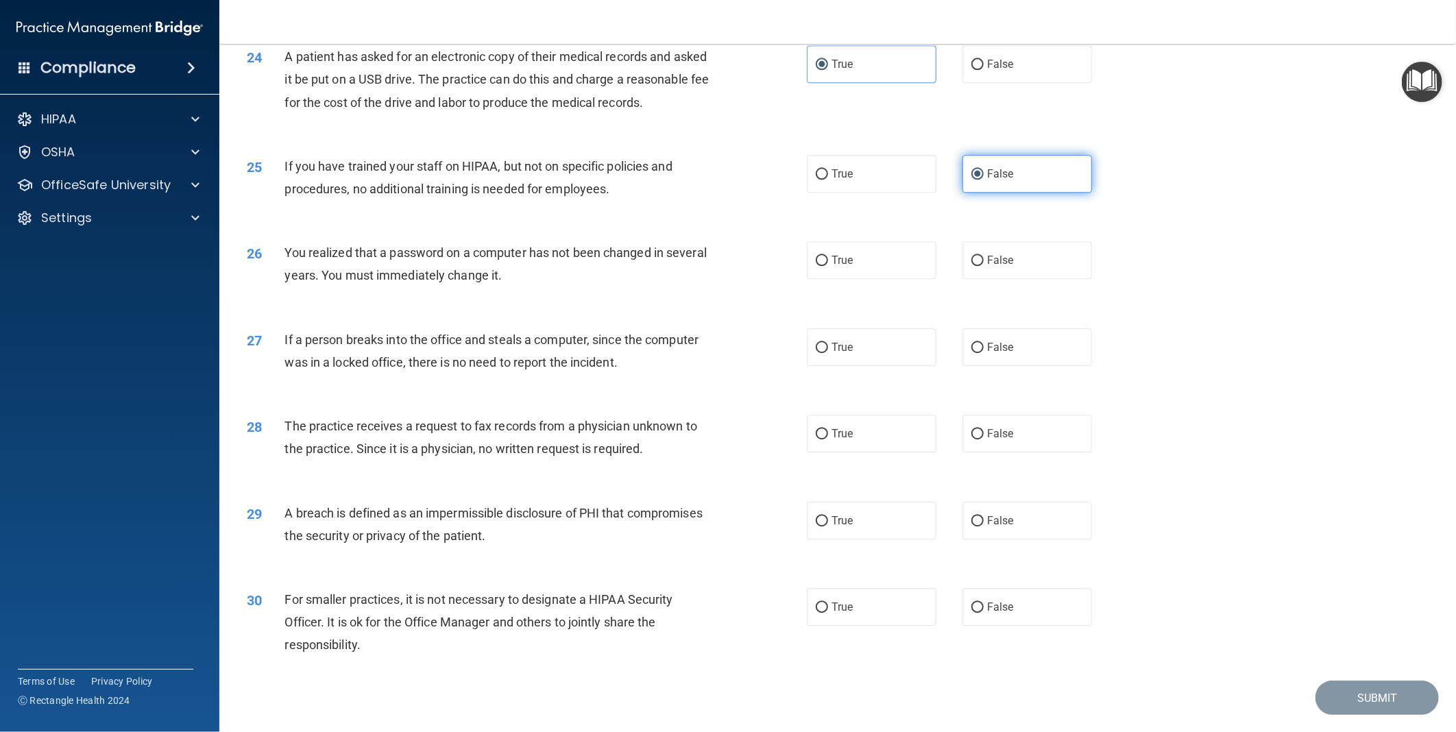
scroll to position [2223, 0]
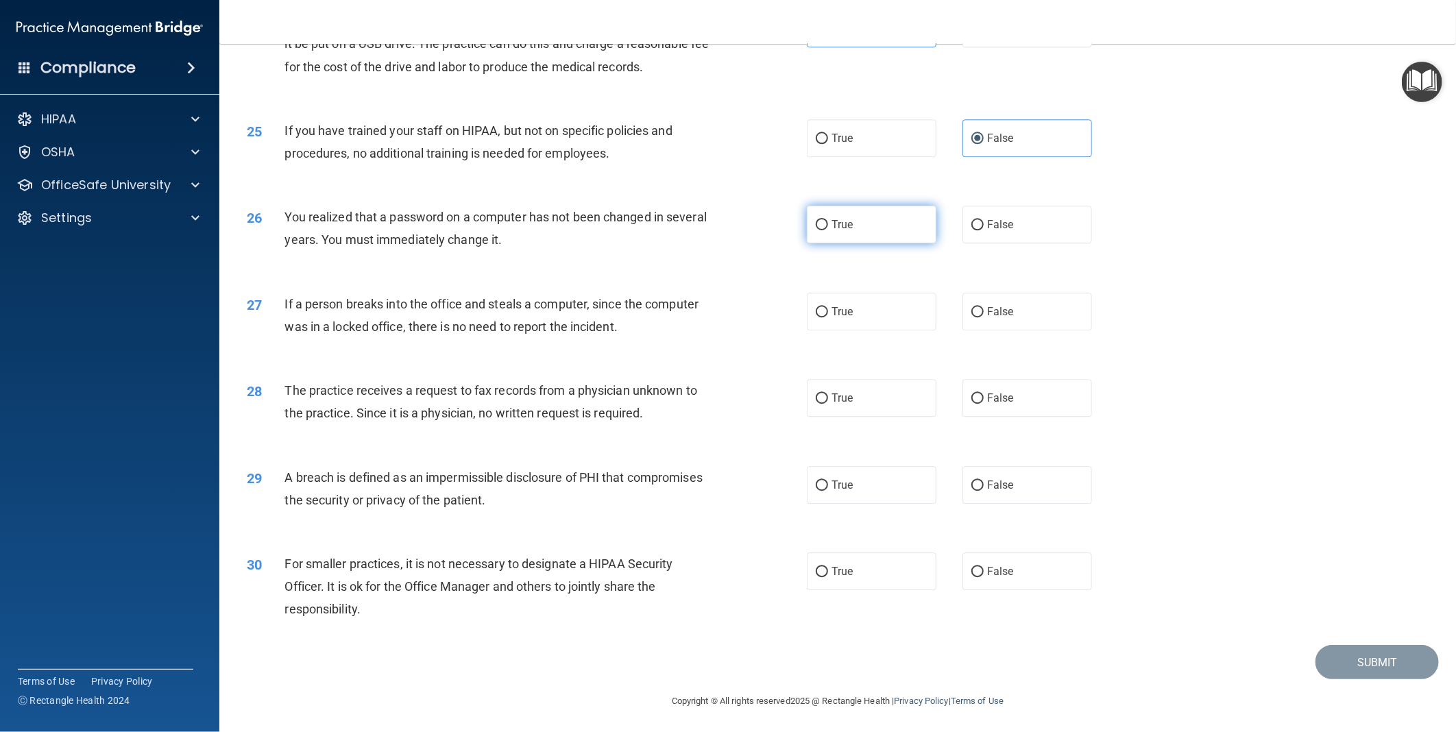
click at [844, 231] on span "True" at bounding box center [842, 224] width 21 height 13
click at [828, 230] on input "True" at bounding box center [822, 225] width 12 height 10
radio input "true"
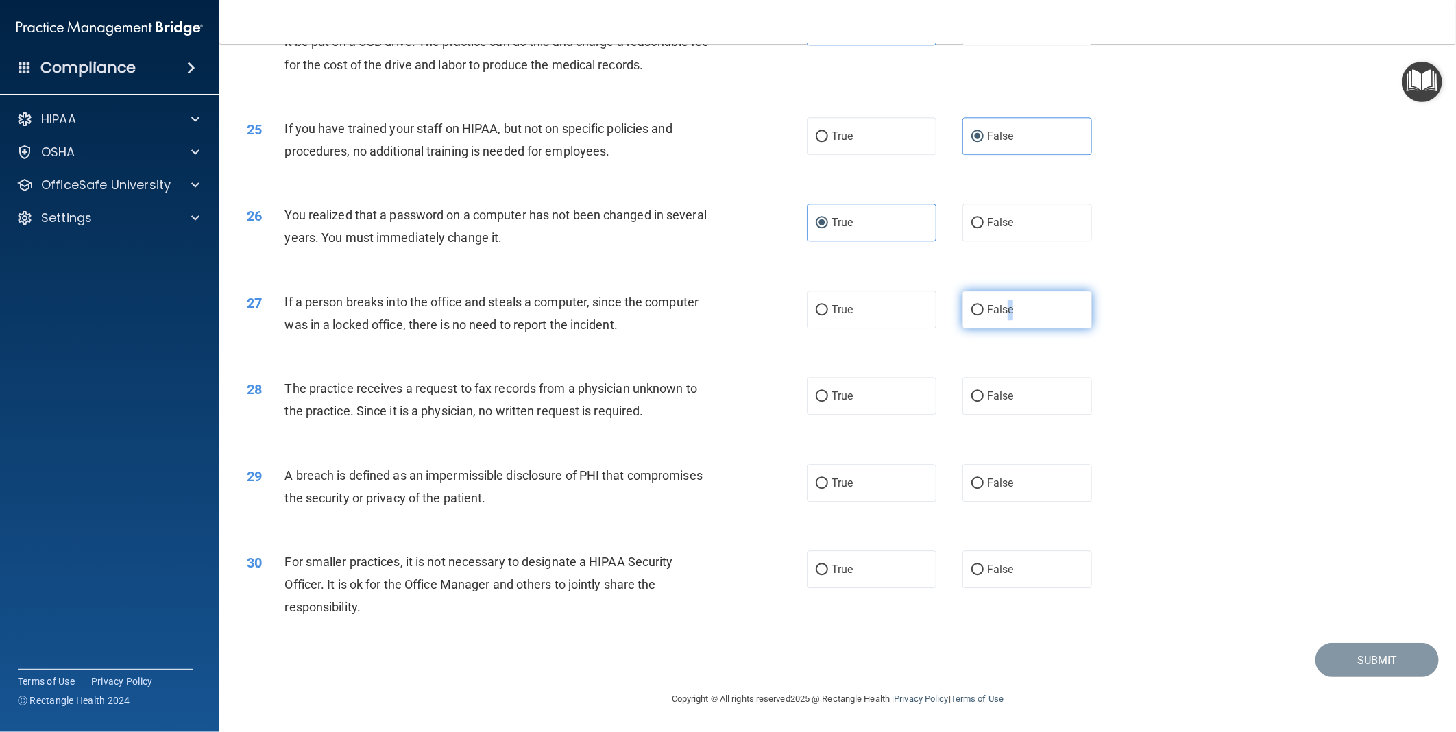
click at [1007, 311] on label "False" at bounding box center [1028, 310] width 130 height 38
click at [972, 313] on input "False" at bounding box center [978, 310] width 12 height 10
radio input "true"
click at [1019, 394] on label "False" at bounding box center [1028, 396] width 130 height 38
click at [984, 394] on input "False" at bounding box center [978, 397] width 12 height 10
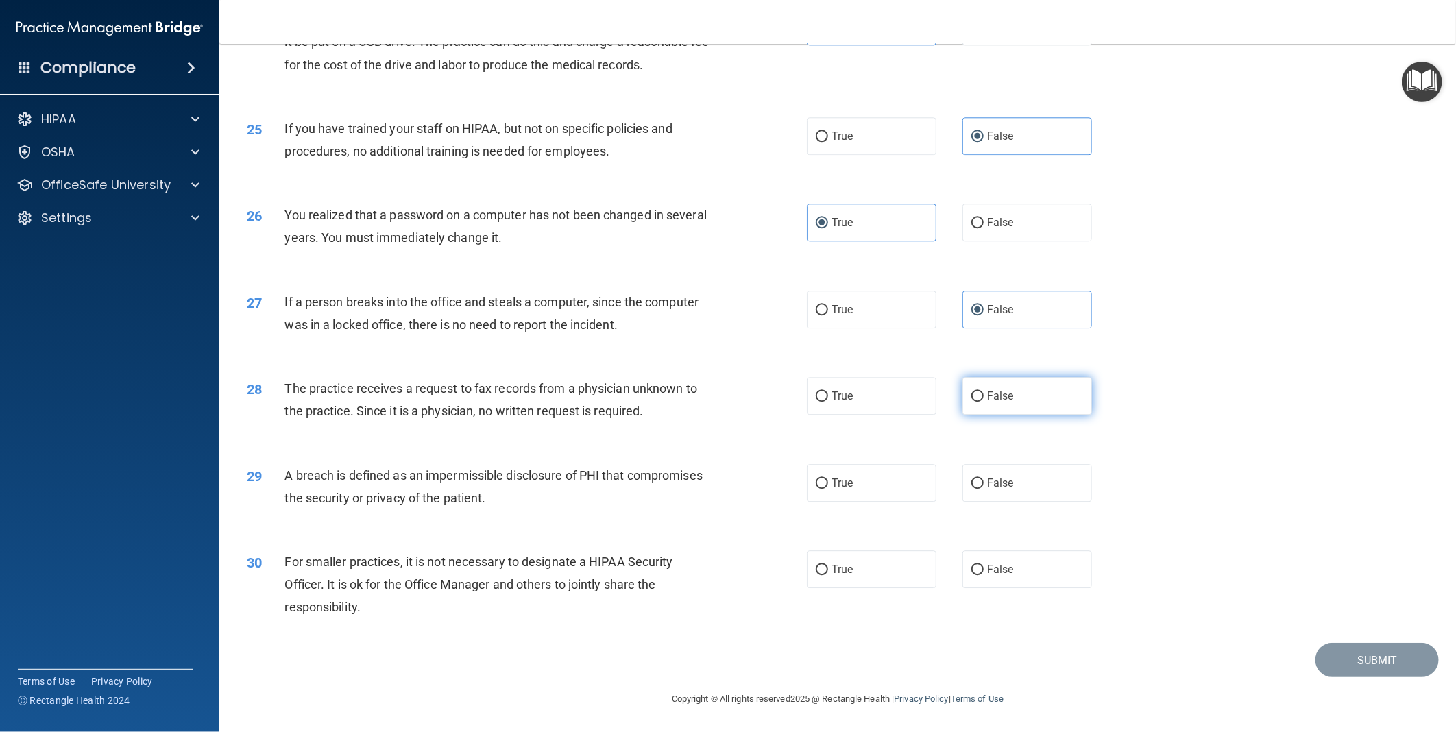
radio input "true"
click at [825, 488] on label "True" at bounding box center [872, 483] width 130 height 38
click at [825, 488] on input "True" at bounding box center [822, 484] width 12 height 10
radio input "true"
click at [991, 570] on span "False" at bounding box center [1000, 569] width 27 height 13
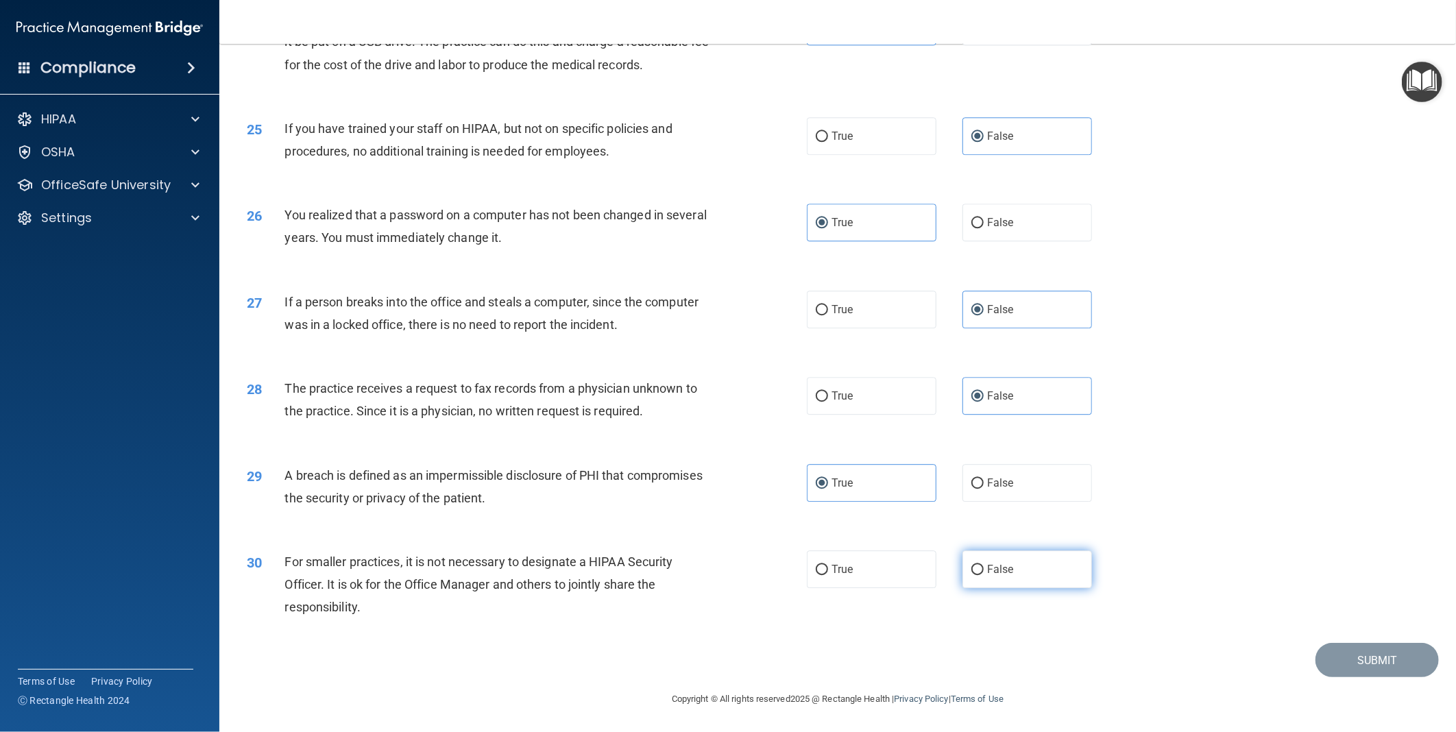
click at [984, 570] on input "False" at bounding box center [978, 570] width 12 height 10
radio input "true"
click at [1344, 661] on button "Submit" at bounding box center [1377, 660] width 123 height 35
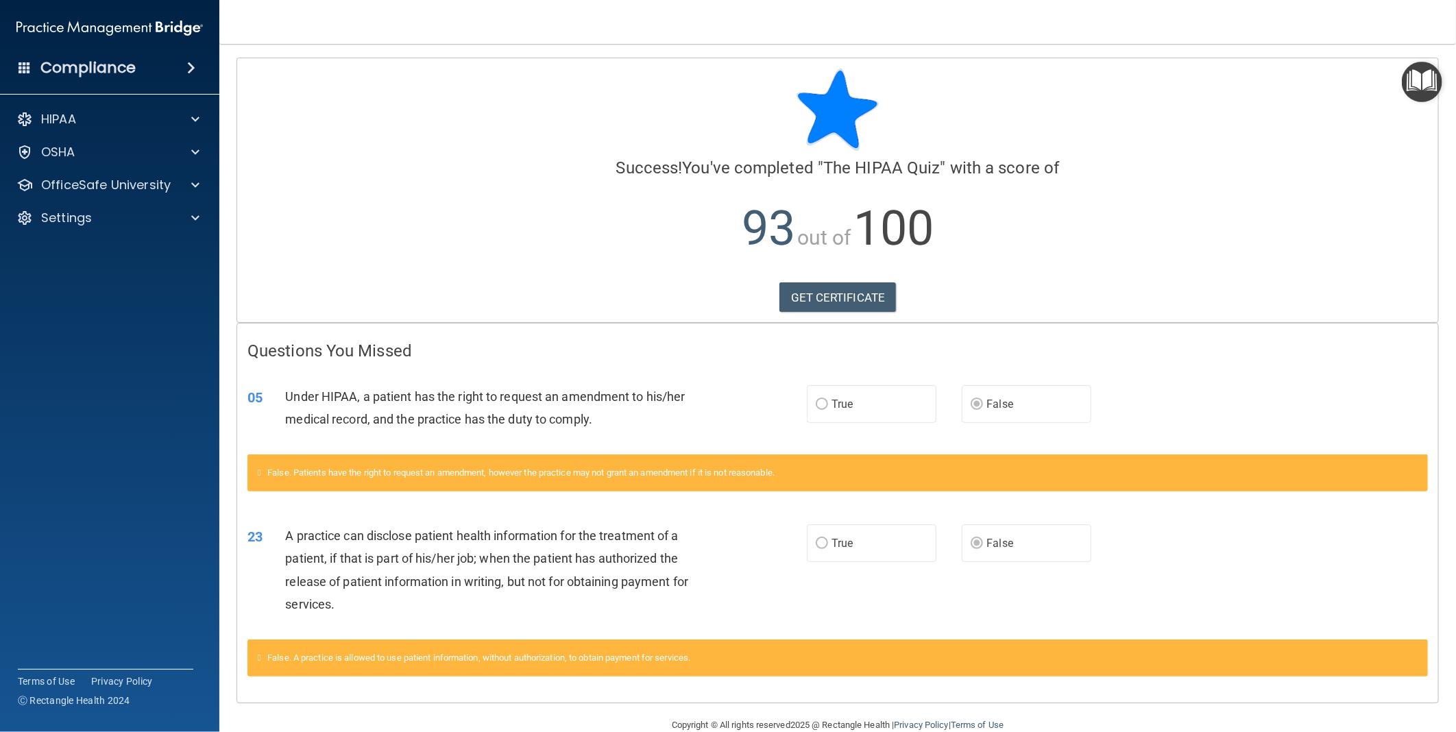
scroll to position [25, 0]
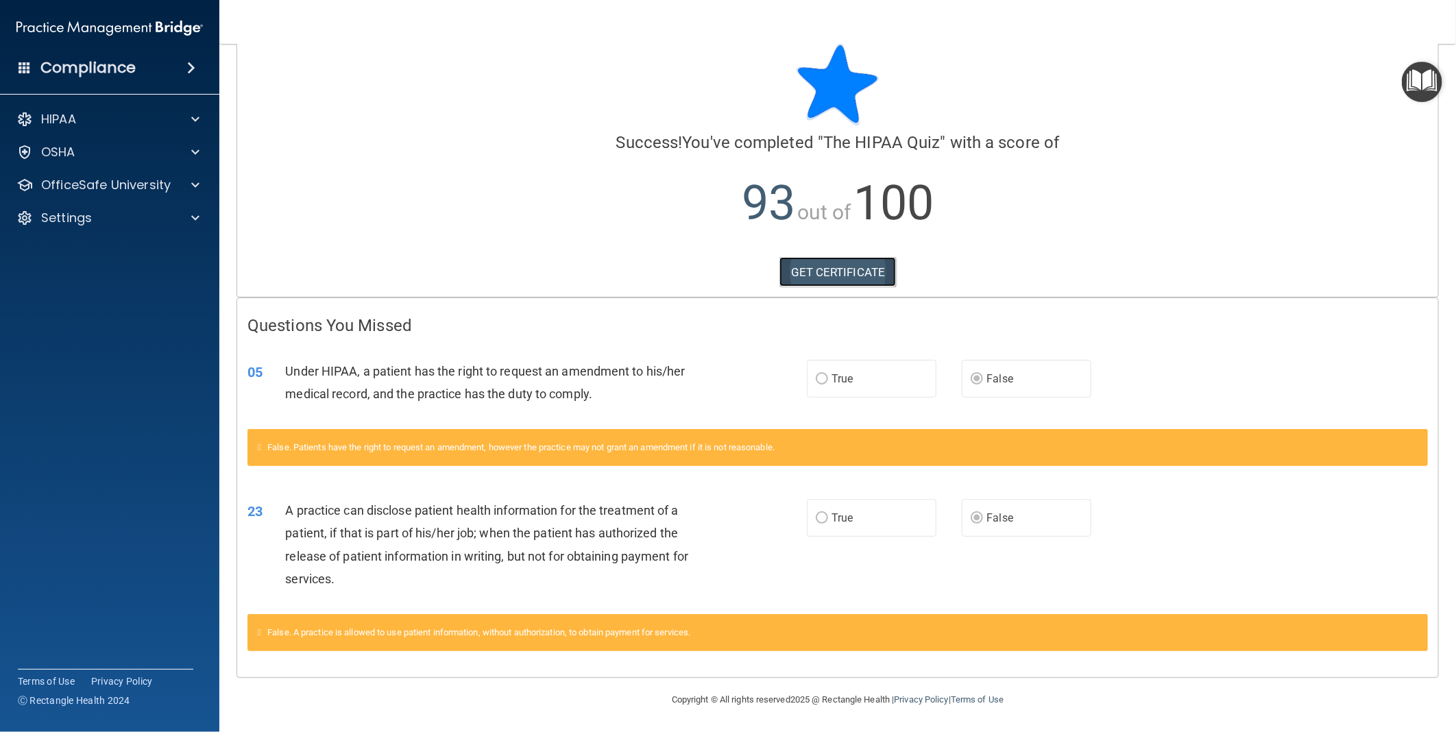
click at [830, 275] on link "GET CERTIFICATE" at bounding box center [838, 272] width 117 height 30
click at [195, 119] on span at bounding box center [195, 119] width 8 height 16
click at [163, 158] on p "Documents and Policies" at bounding box center [102, 152] width 187 height 14
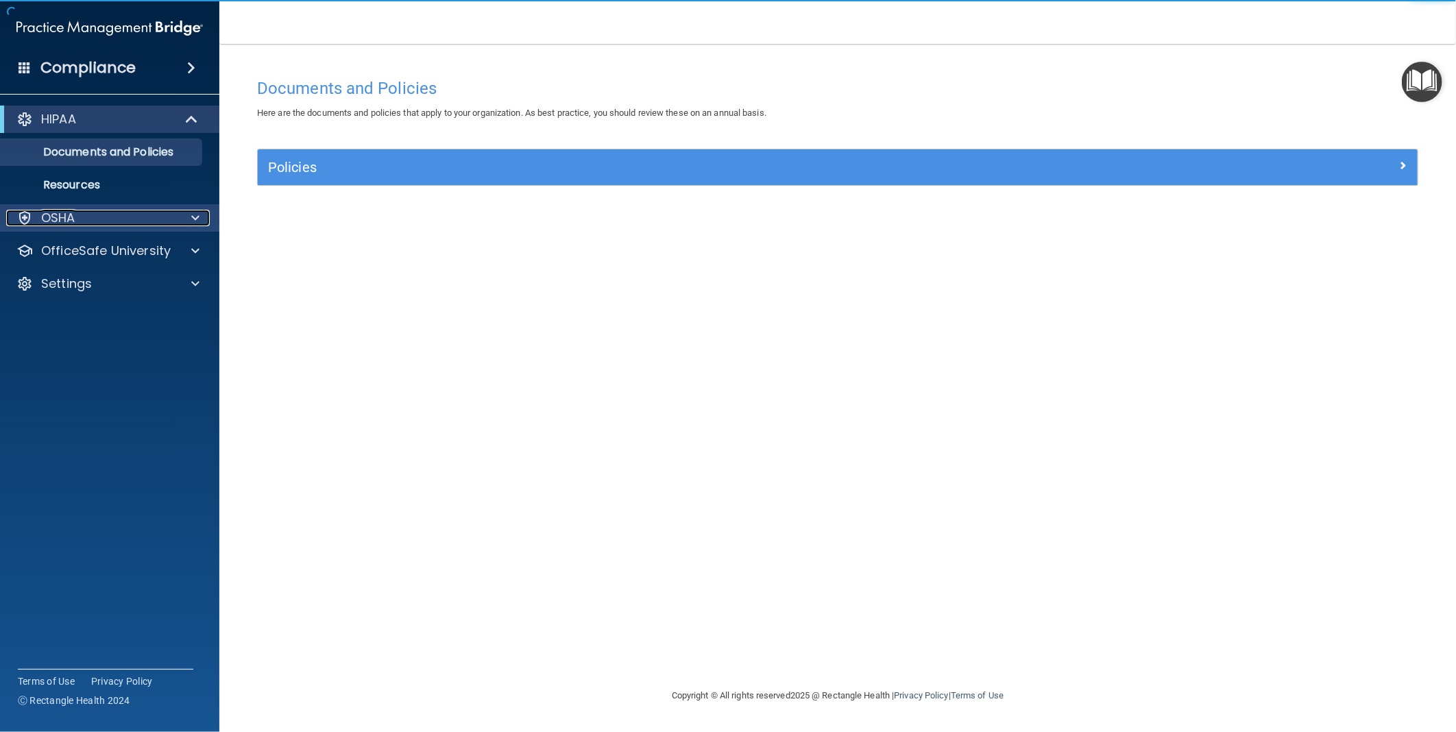
click at [188, 224] on div at bounding box center [193, 218] width 34 height 16
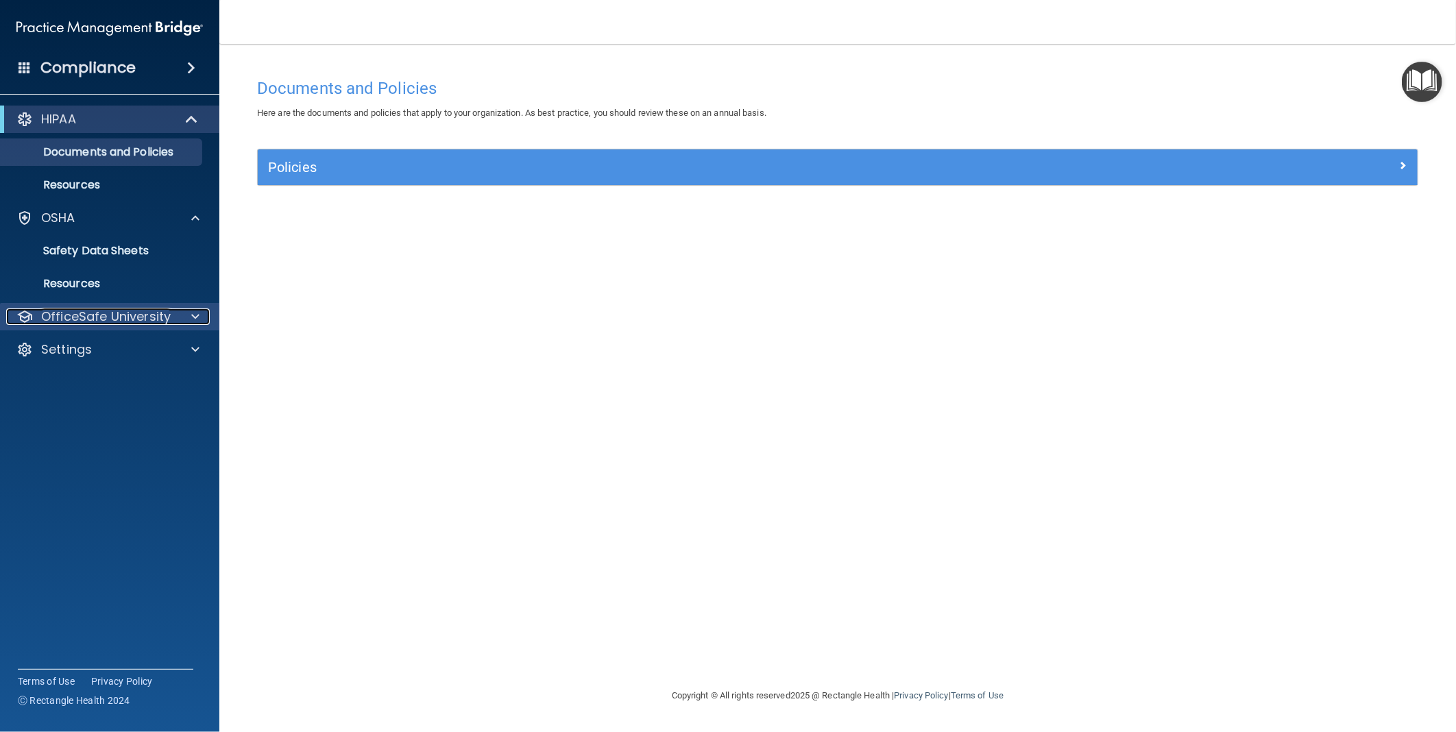
click at [189, 321] on div at bounding box center [193, 317] width 34 height 16
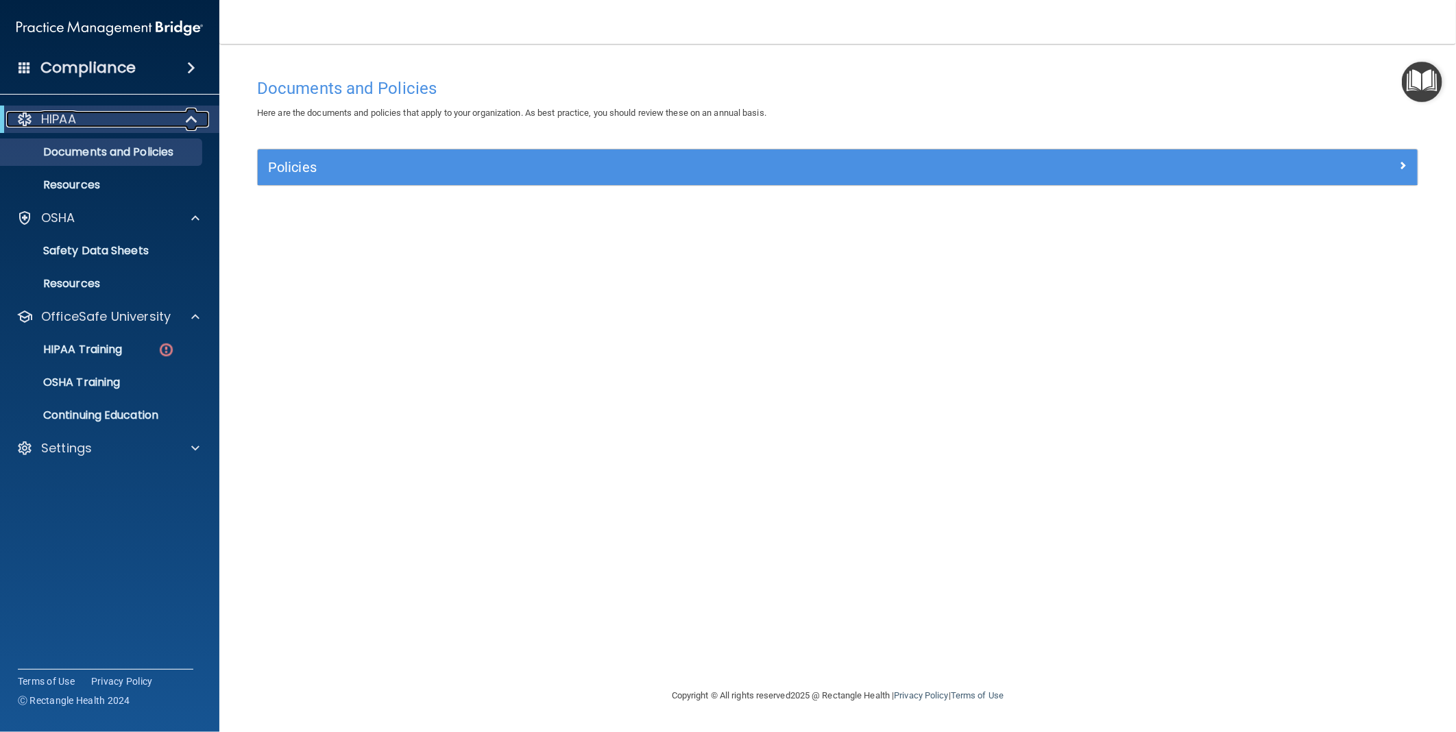
click at [194, 121] on span at bounding box center [193, 119] width 12 height 16
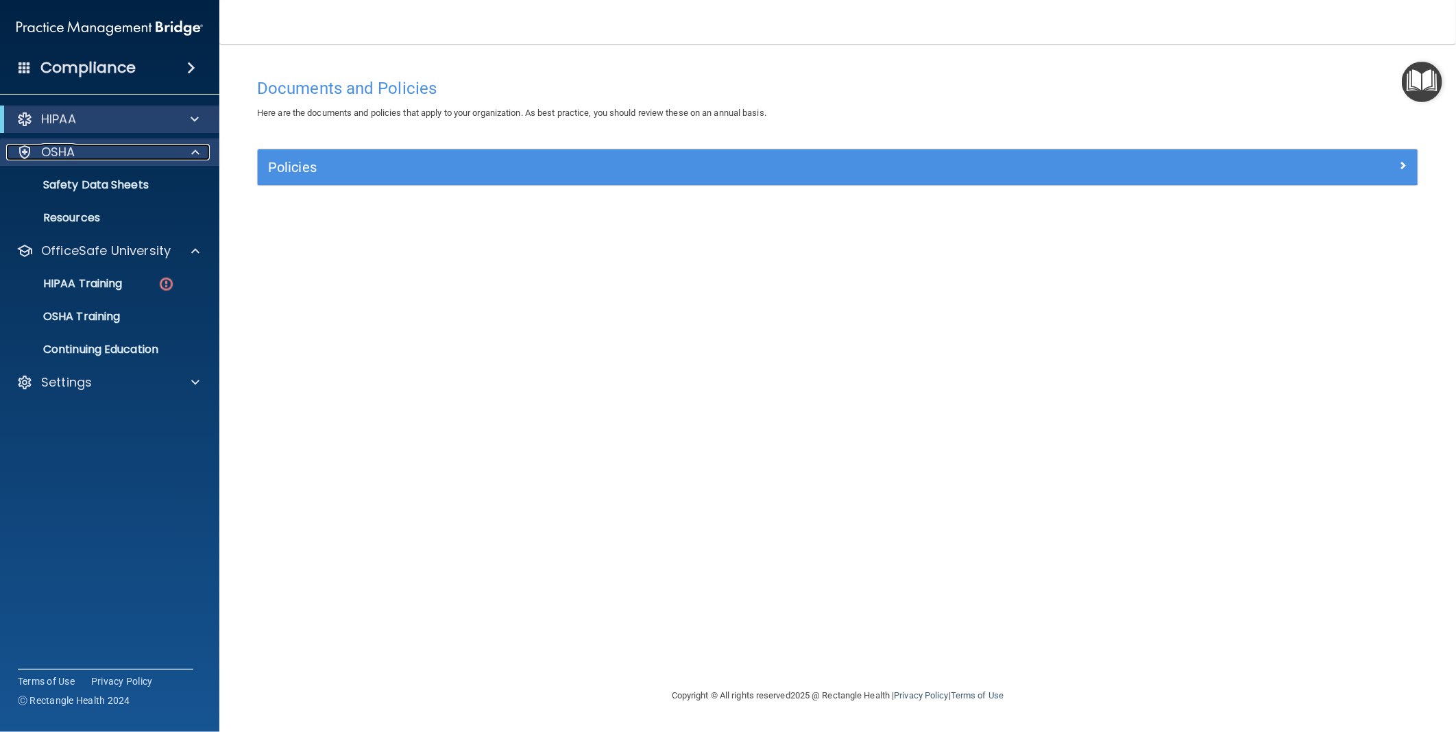
click at [195, 149] on span at bounding box center [195, 152] width 8 height 16
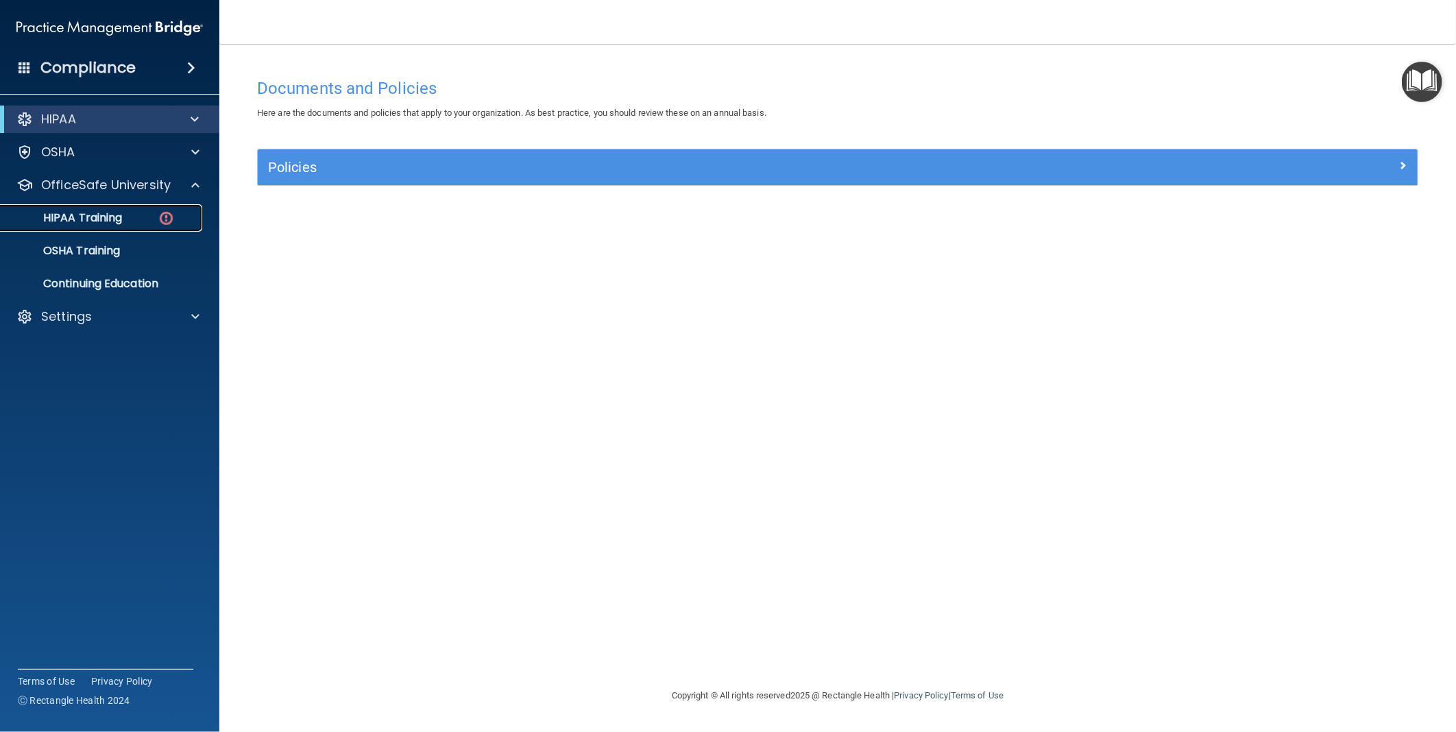
click at [117, 223] on p "HIPAA Training" at bounding box center [65, 218] width 113 height 14
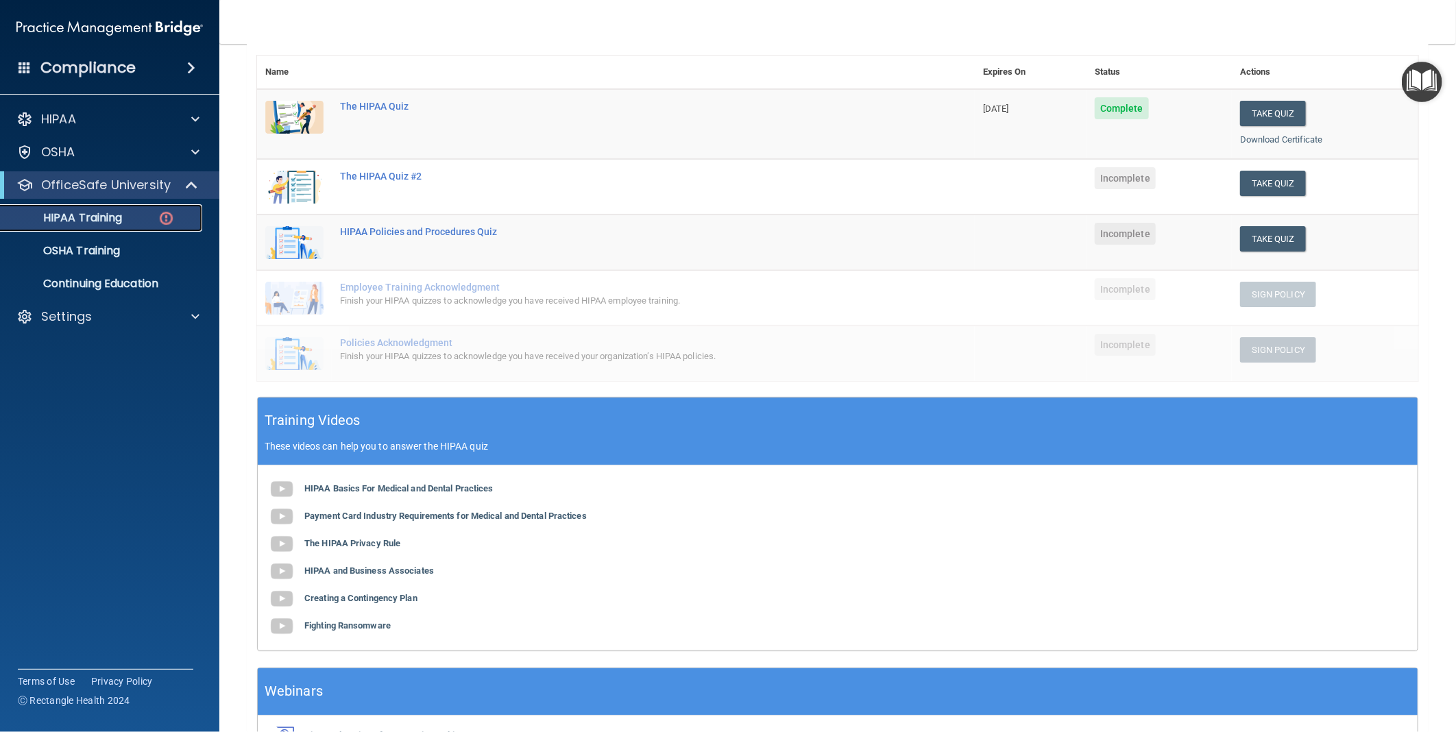
scroll to position [76, 0]
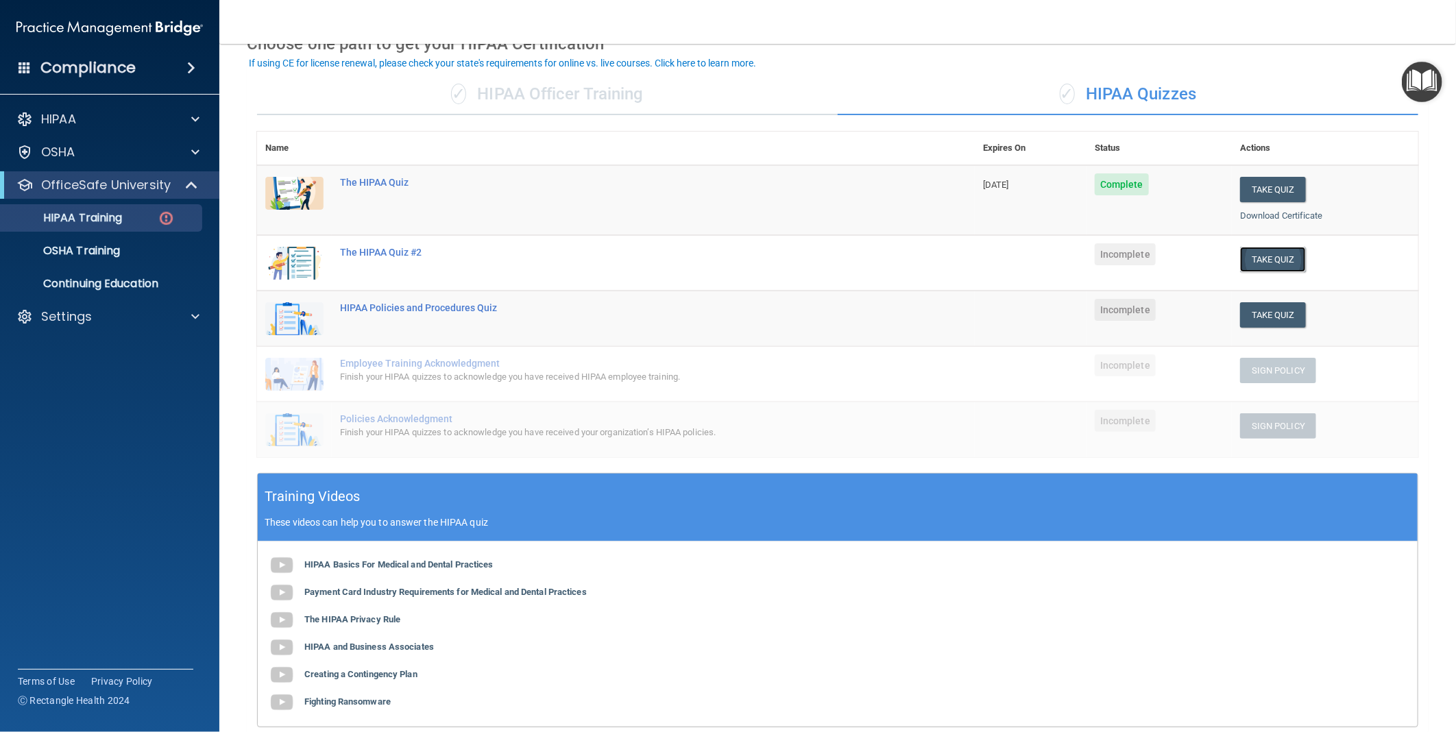
click at [1257, 258] on button "Take Quiz" at bounding box center [1273, 259] width 66 height 25
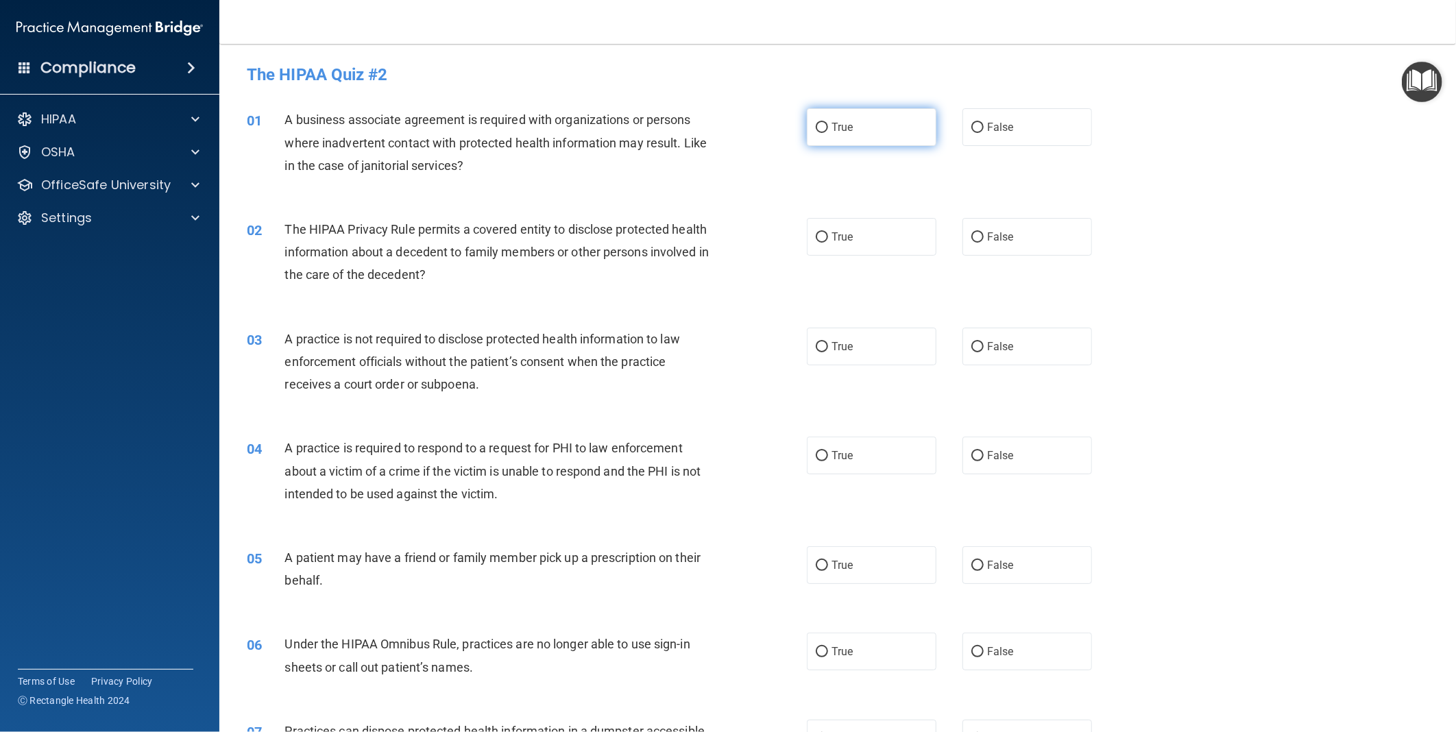
click at [834, 126] on span "True" at bounding box center [842, 127] width 21 height 13
click at [828, 126] on input "True" at bounding box center [822, 128] width 12 height 10
radio input "true"
click at [978, 228] on label "False" at bounding box center [1028, 237] width 130 height 38
click at [978, 232] on input "False" at bounding box center [978, 237] width 12 height 10
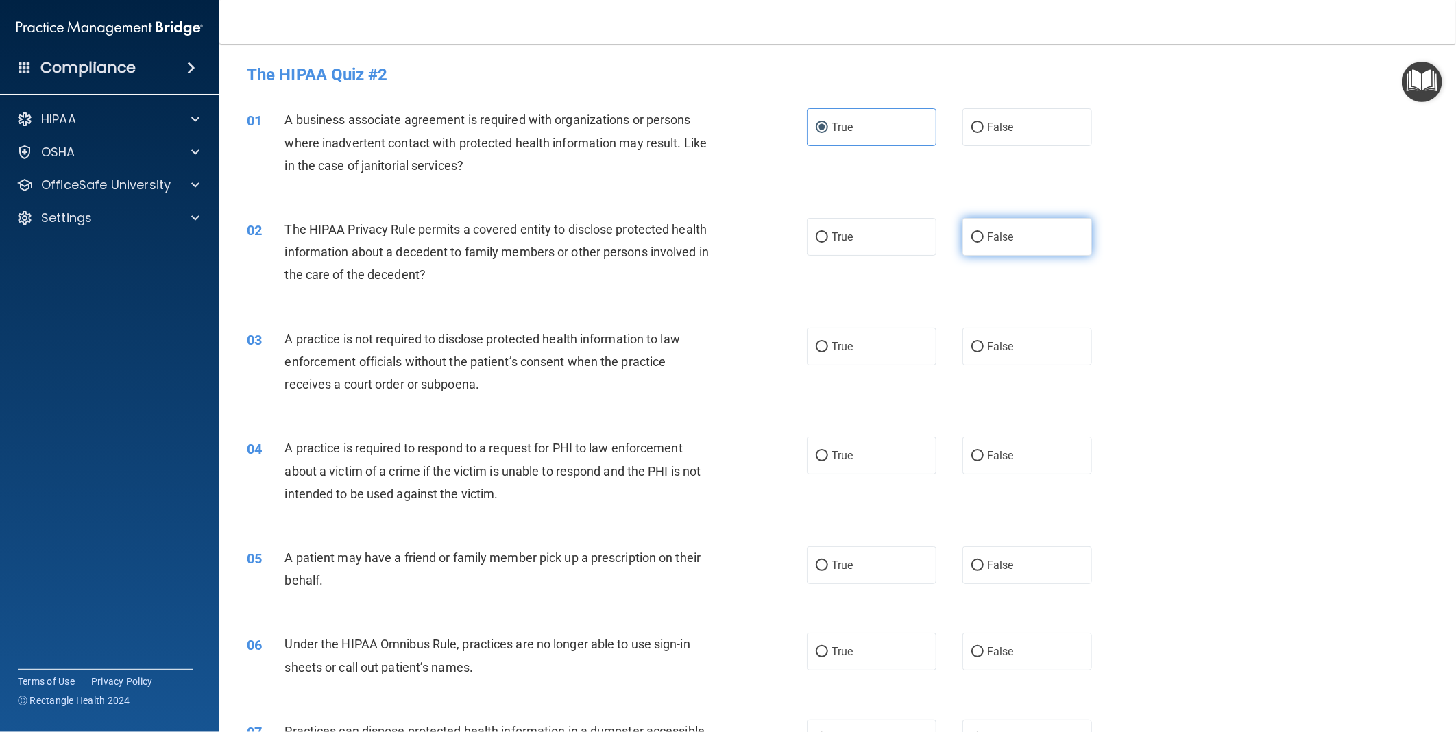
radio input "true"
drag, startPoint x: 1053, startPoint y: 341, endPoint x: 1024, endPoint y: 344, distance: 28.9
click at [1053, 341] on label "False" at bounding box center [1028, 347] width 130 height 38
click at [984, 342] on input "False" at bounding box center [978, 347] width 12 height 10
radio input "true"
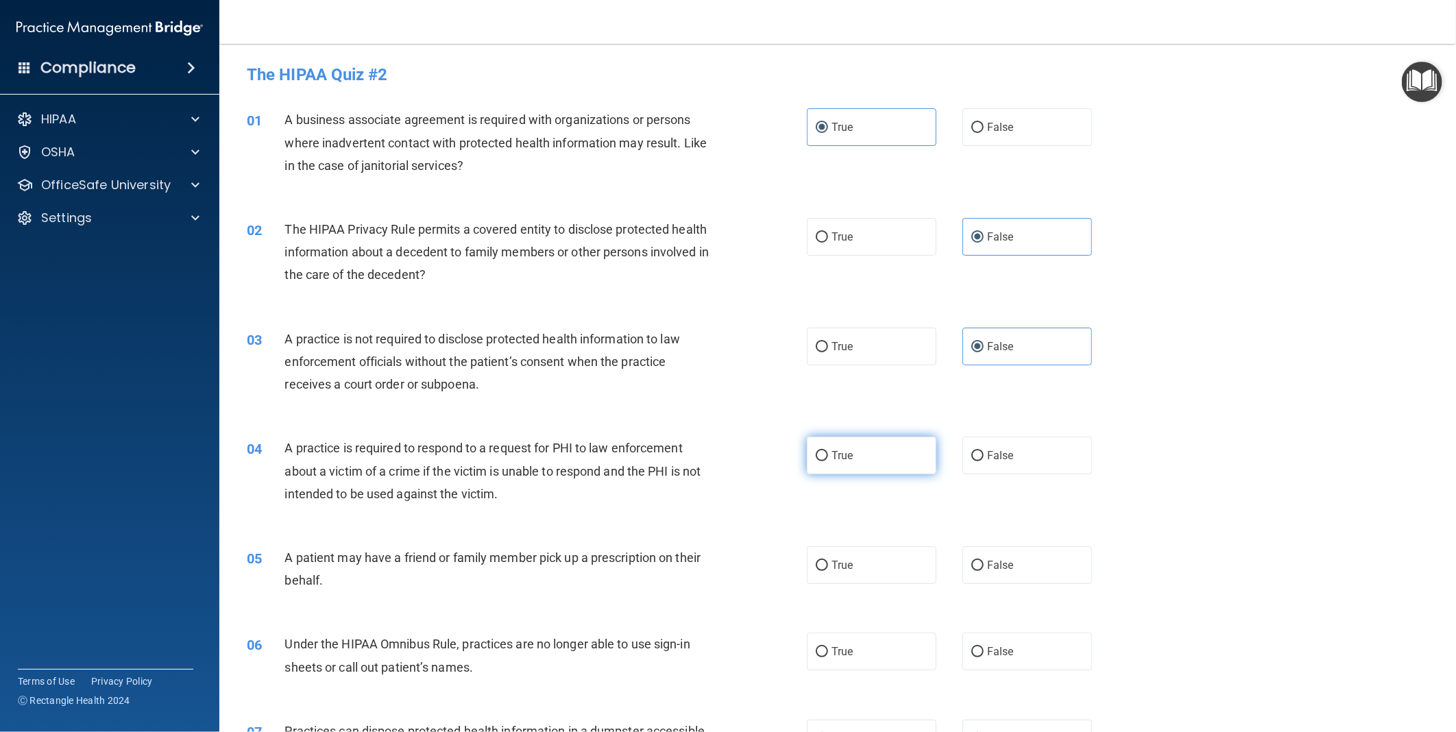
click at [848, 457] on label "True" at bounding box center [872, 456] width 130 height 38
click at [828, 457] on input "True" at bounding box center [822, 456] width 12 height 10
radio input "true"
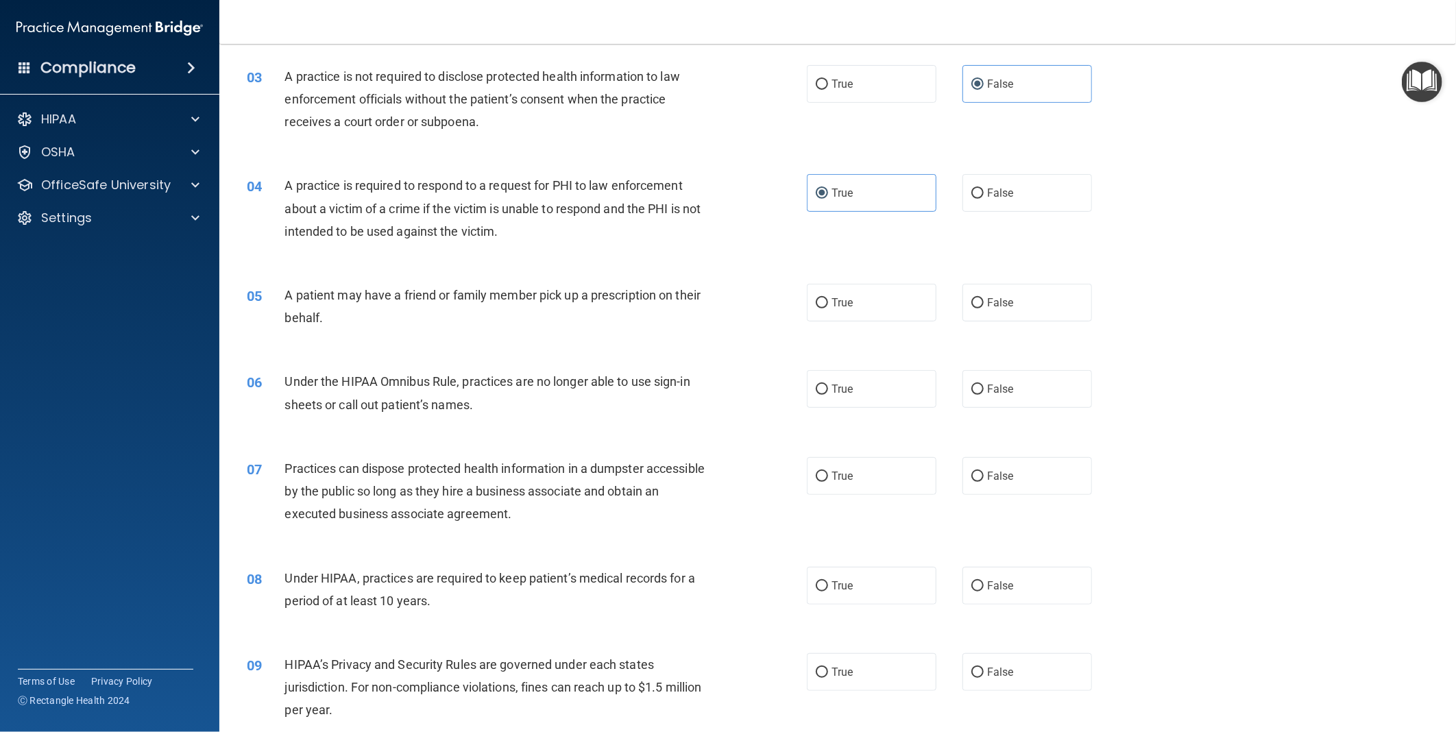
scroll to position [304, 0]
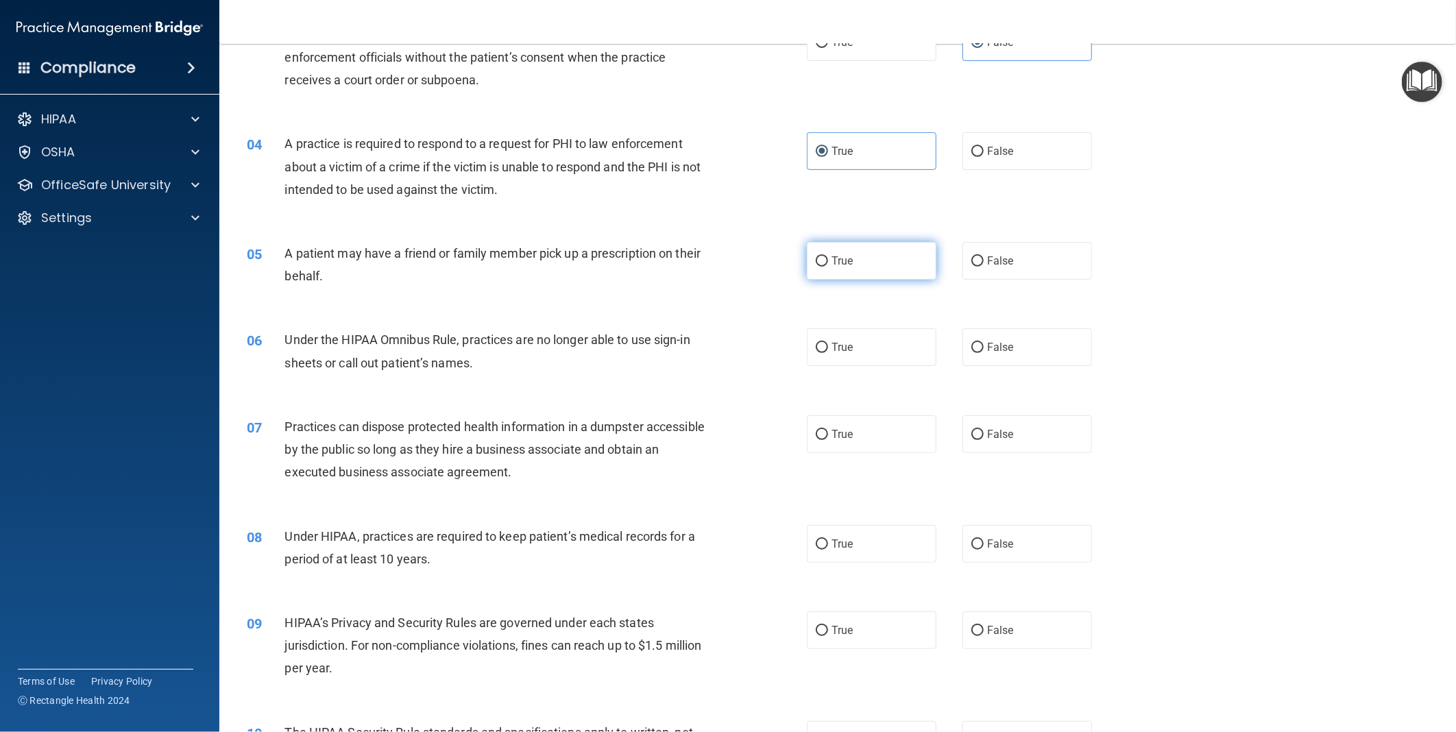
click at [885, 268] on label "True" at bounding box center [872, 261] width 130 height 38
click at [828, 267] on input "True" at bounding box center [822, 261] width 12 height 10
radio input "true"
click at [891, 346] on label "True" at bounding box center [872, 347] width 130 height 38
click at [828, 346] on input "True" at bounding box center [822, 348] width 12 height 10
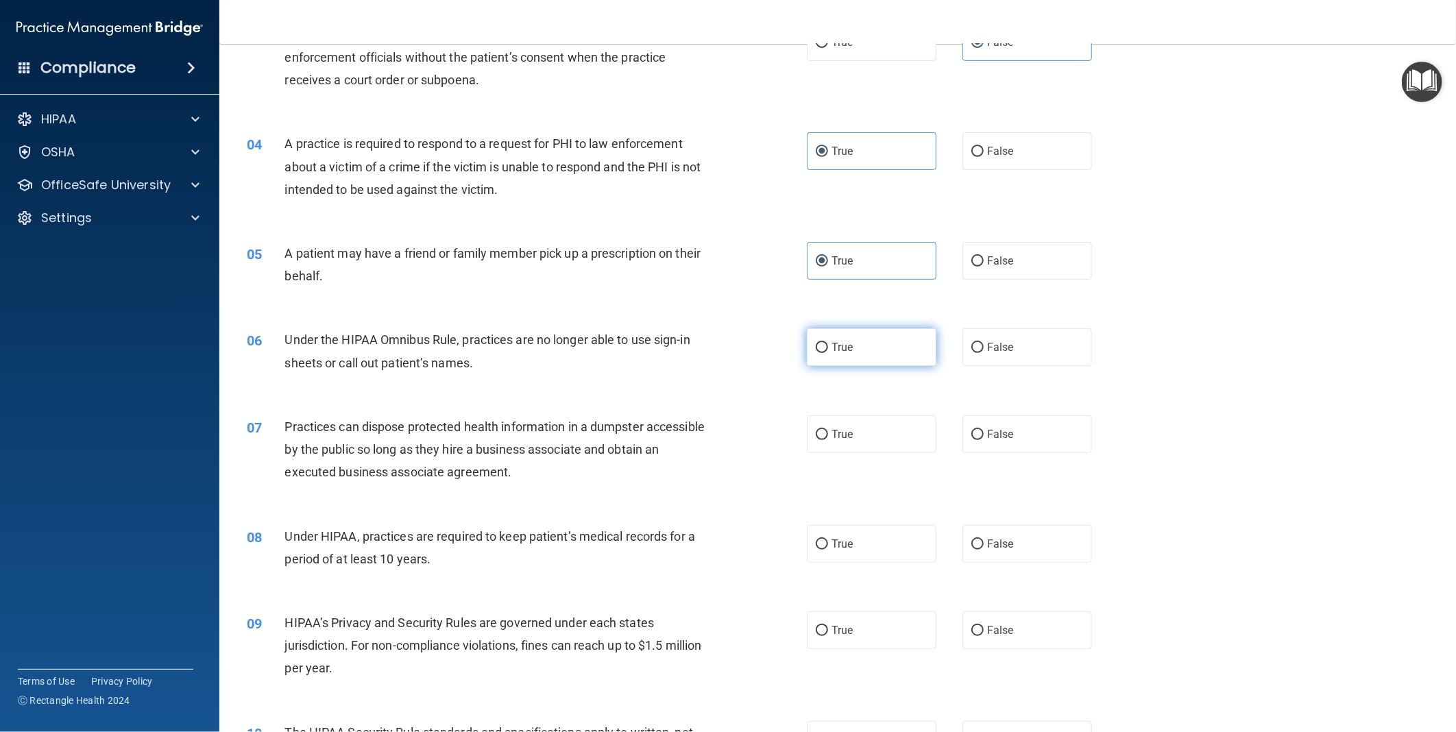
radio input "true"
click at [1018, 427] on label "False" at bounding box center [1028, 435] width 130 height 38
click at [984, 430] on input "False" at bounding box center [978, 435] width 12 height 10
radio input "true"
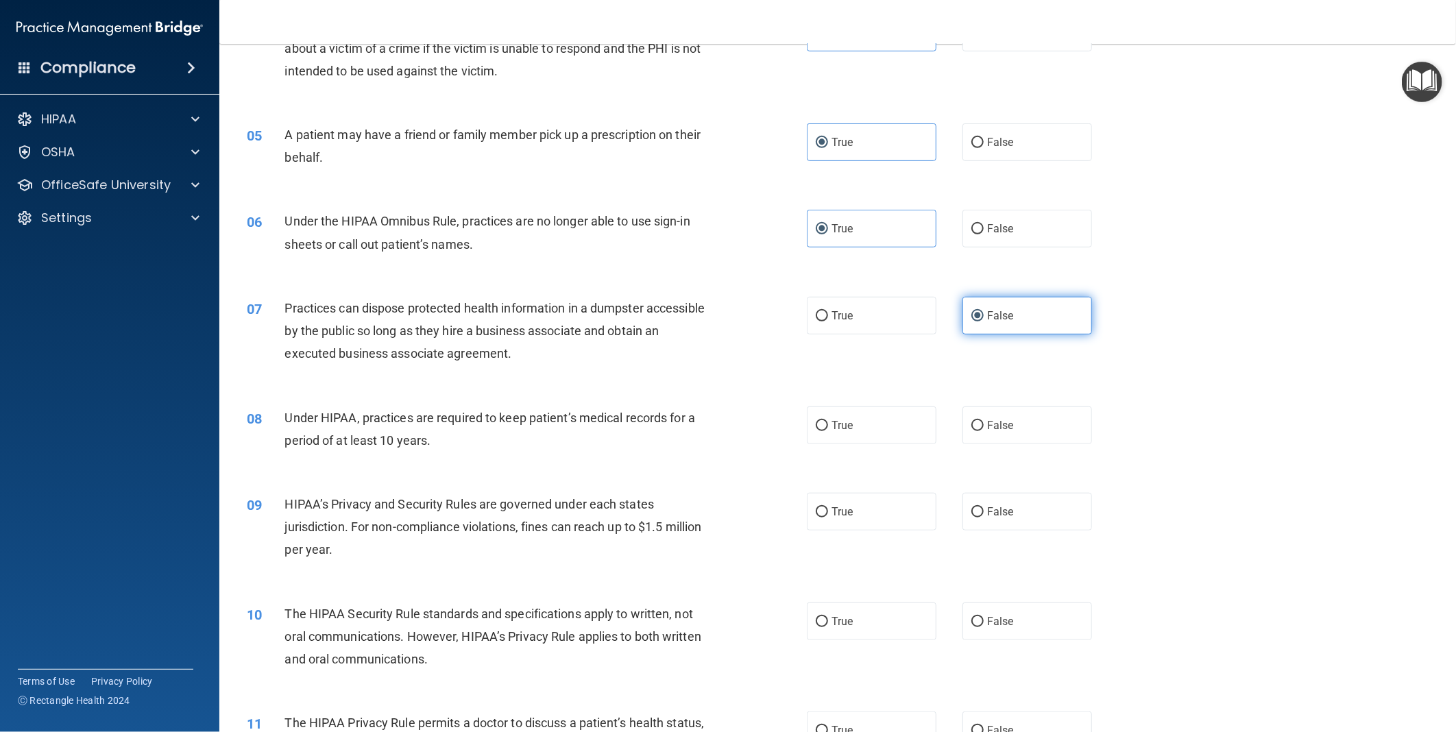
scroll to position [457, 0]
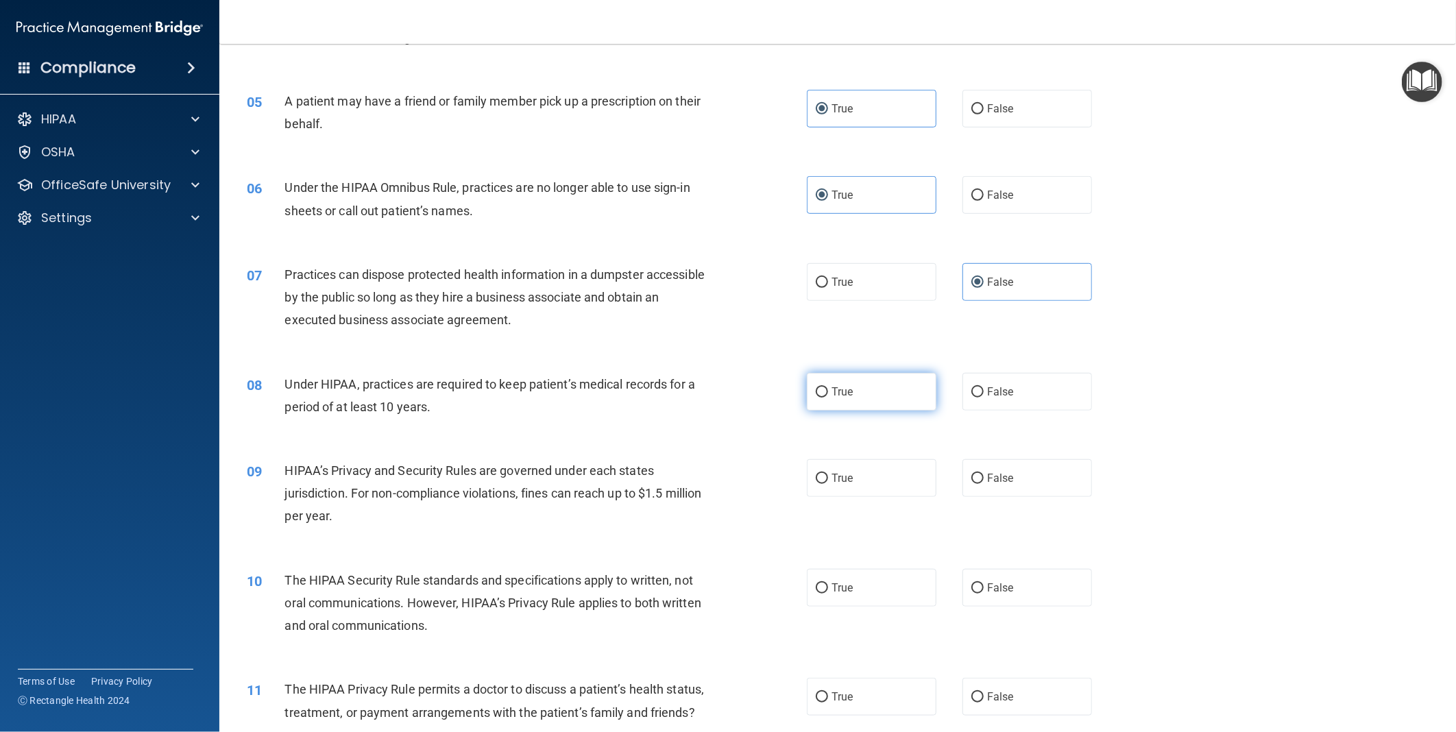
click at [917, 394] on label "True" at bounding box center [872, 392] width 130 height 38
click at [828, 394] on input "True" at bounding box center [822, 392] width 12 height 10
radio input "true"
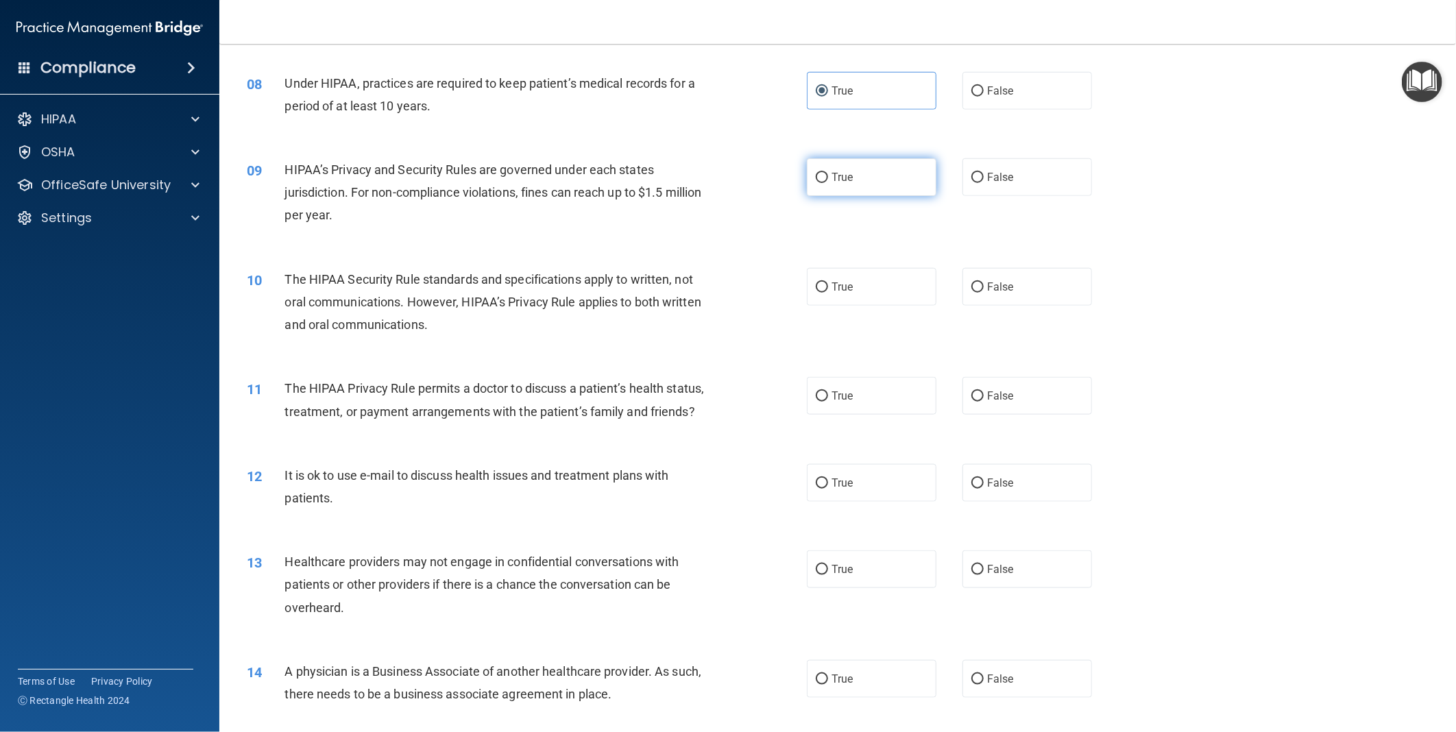
scroll to position [762, 0]
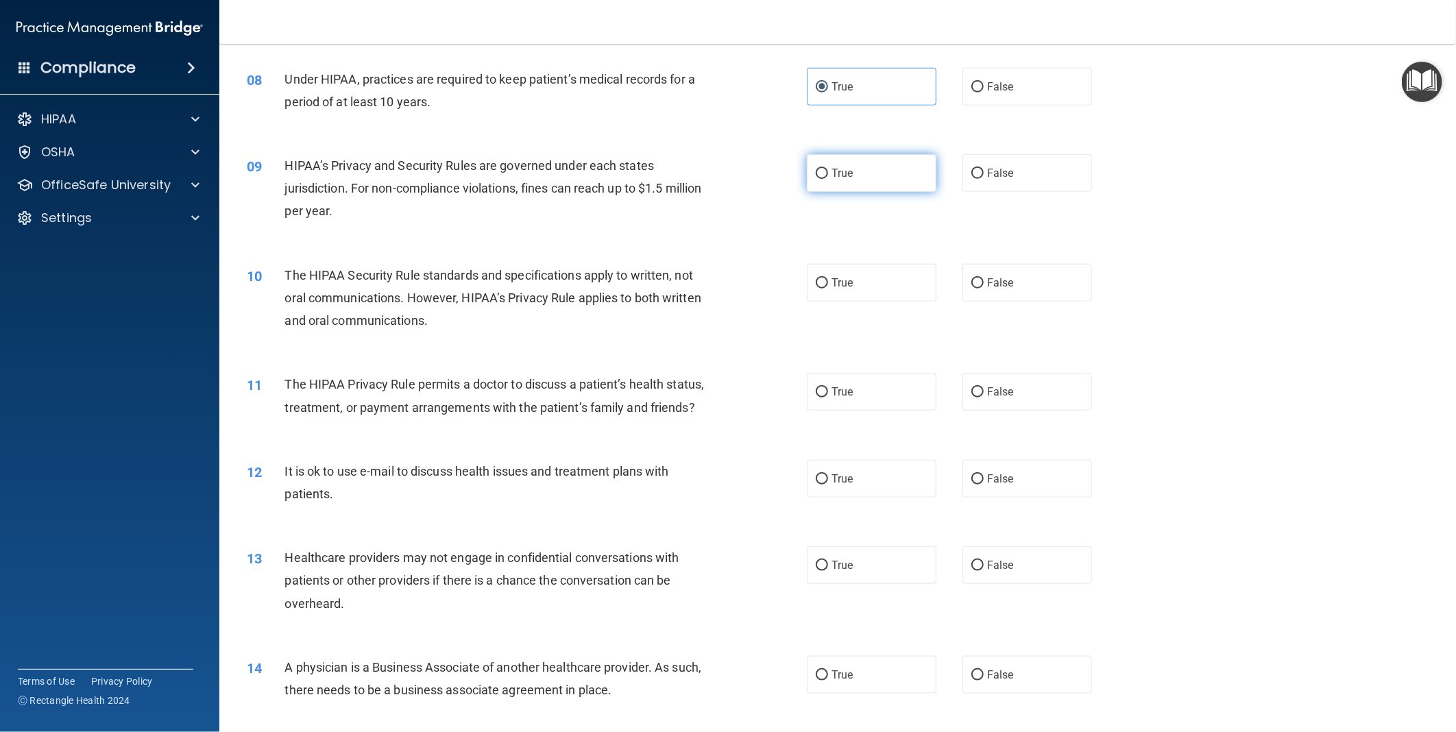
click at [871, 165] on label "True" at bounding box center [872, 173] width 130 height 38
click at [828, 169] on input "True" at bounding box center [822, 174] width 12 height 10
radio input "true"
click at [1016, 283] on label "False" at bounding box center [1028, 283] width 130 height 38
click at [984, 283] on input "False" at bounding box center [978, 283] width 12 height 10
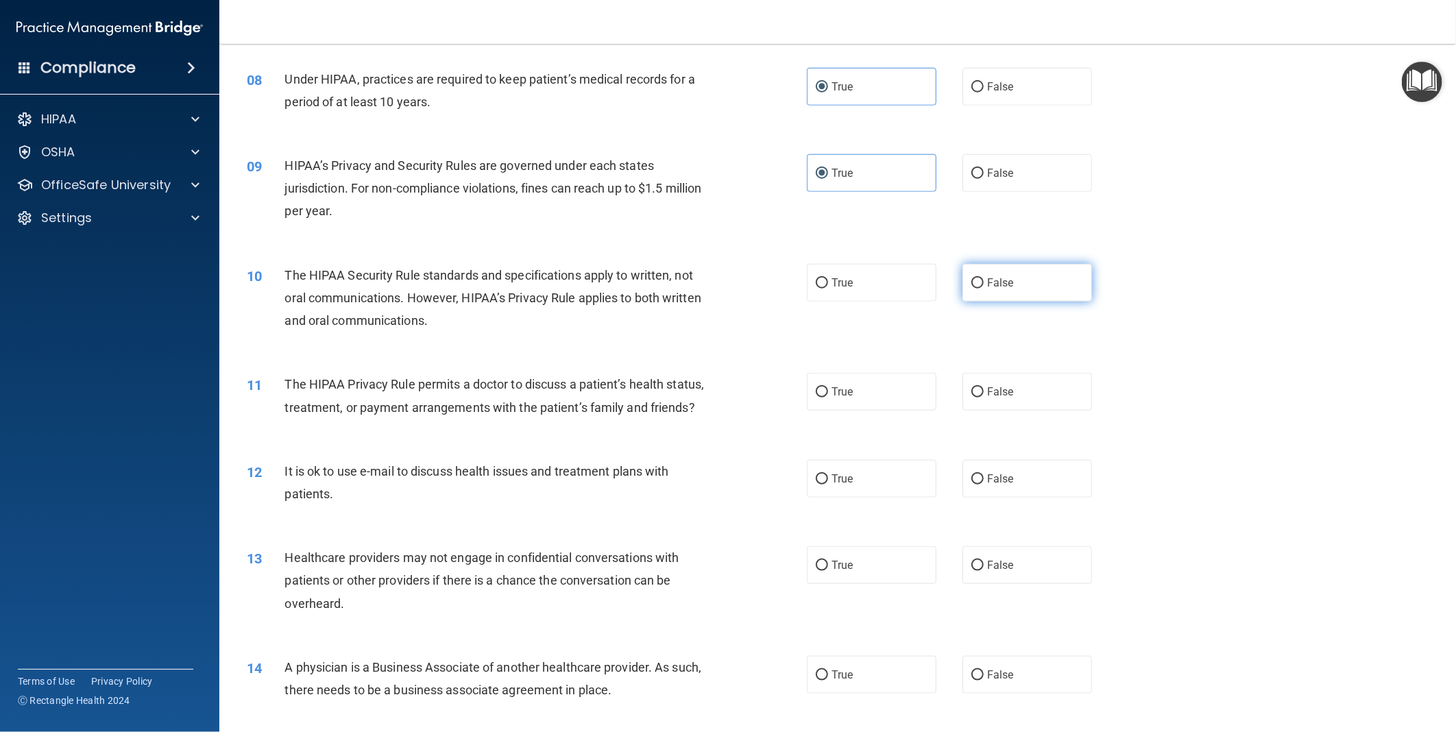
radio input "true"
click at [1022, 392] on label "False" at bounding box center [1028, 392] width 130 height 38
click at [984, 392] on input "False" at bounding box center [978, 392] width 12 height 10
radio input "true"
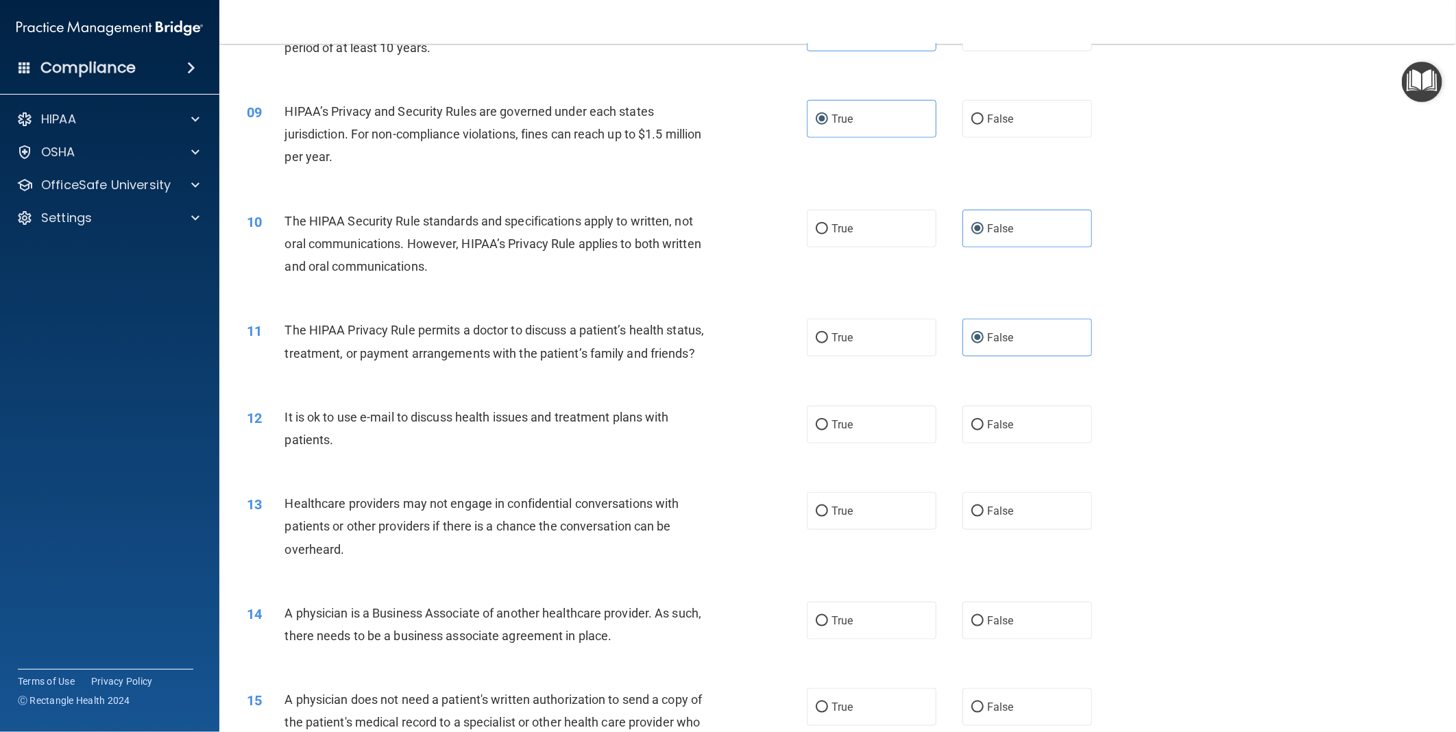
scroll to position [990, 0]
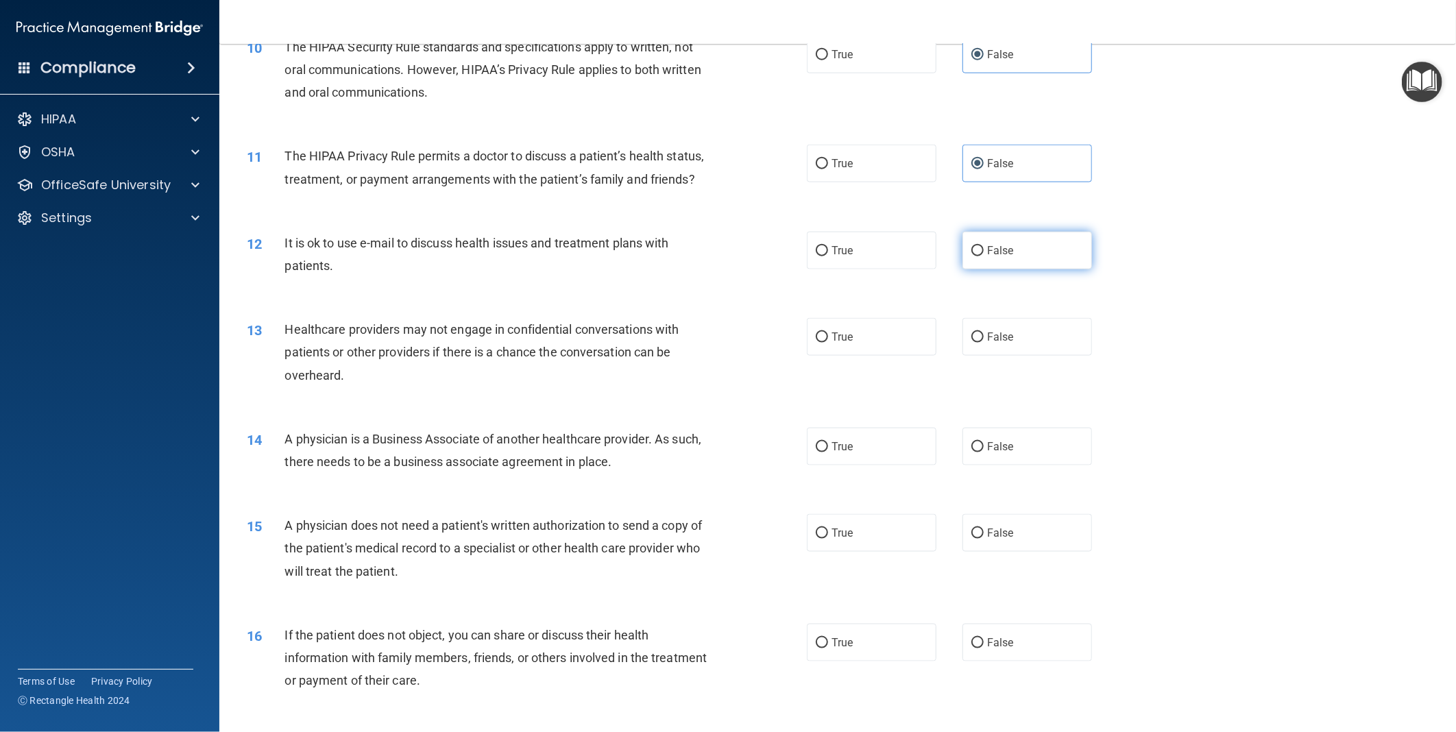
click at [996, 269] on label "False" at bounding box center [1028, 251] width 130 height 38
click at [984, 256] on input "False" at bounding box center [978, 251] width 12 height 10
radio input "true"
click at [874, 356] on label "True" at bounding box center [872, 337] width 130 height 38
click at [828, 343] on input "True" at bounding box center [822, 338] width 12 height 10
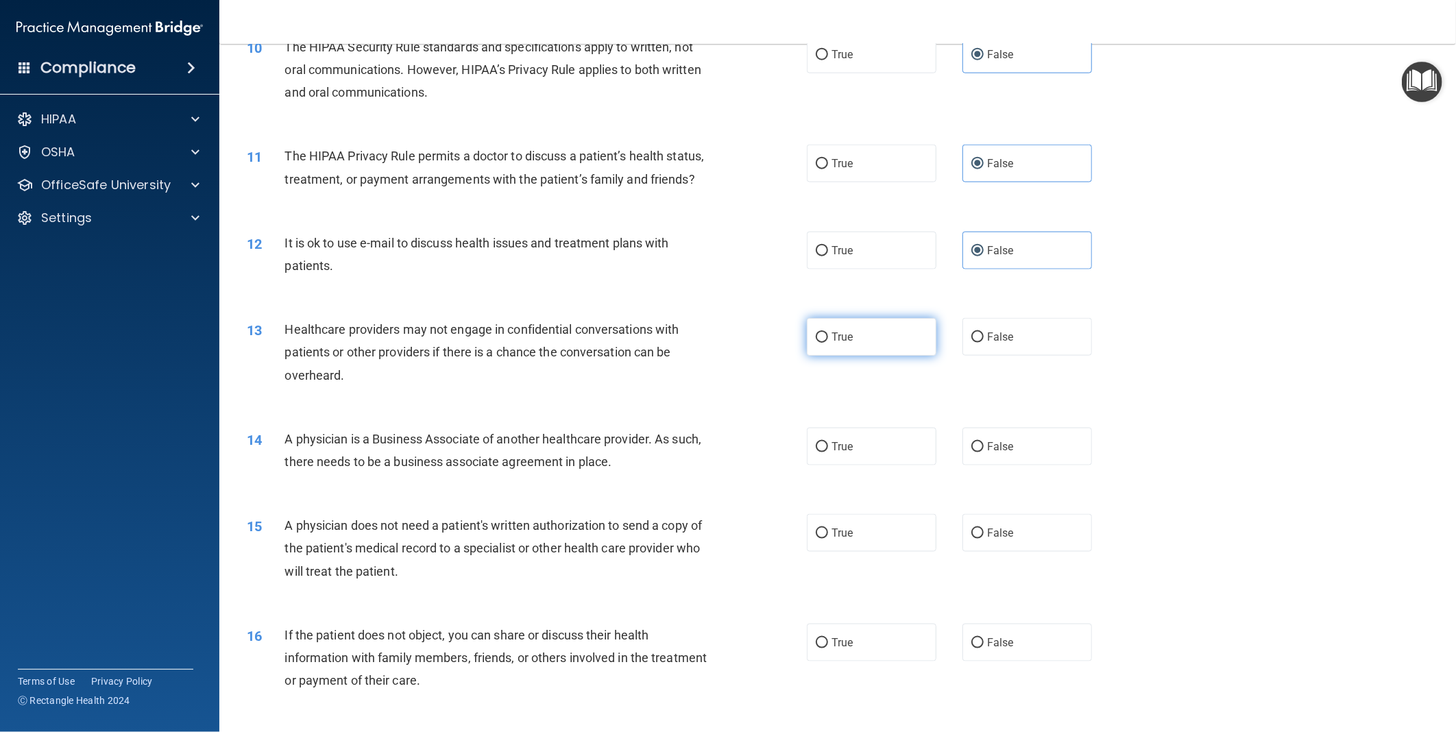
radio input "true"
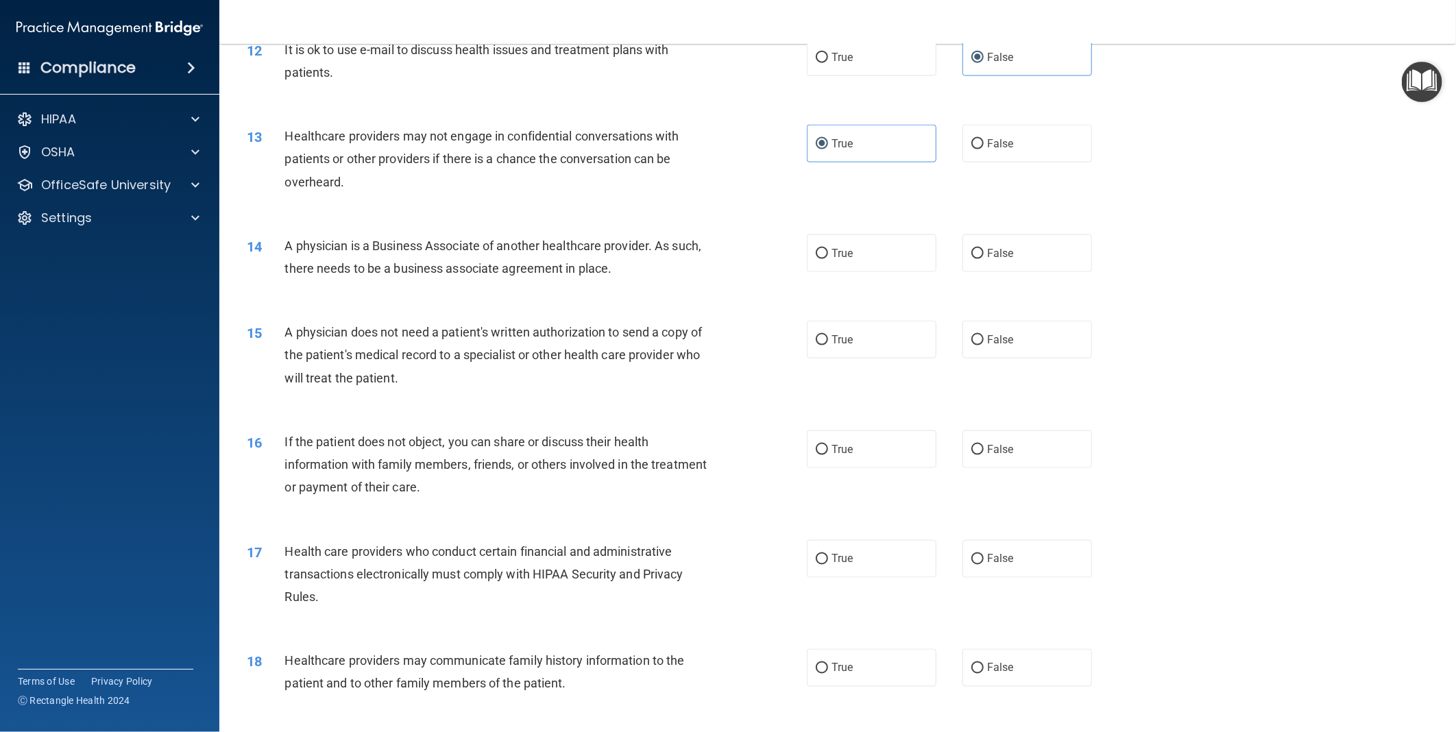
scroll to position [1218, 0]
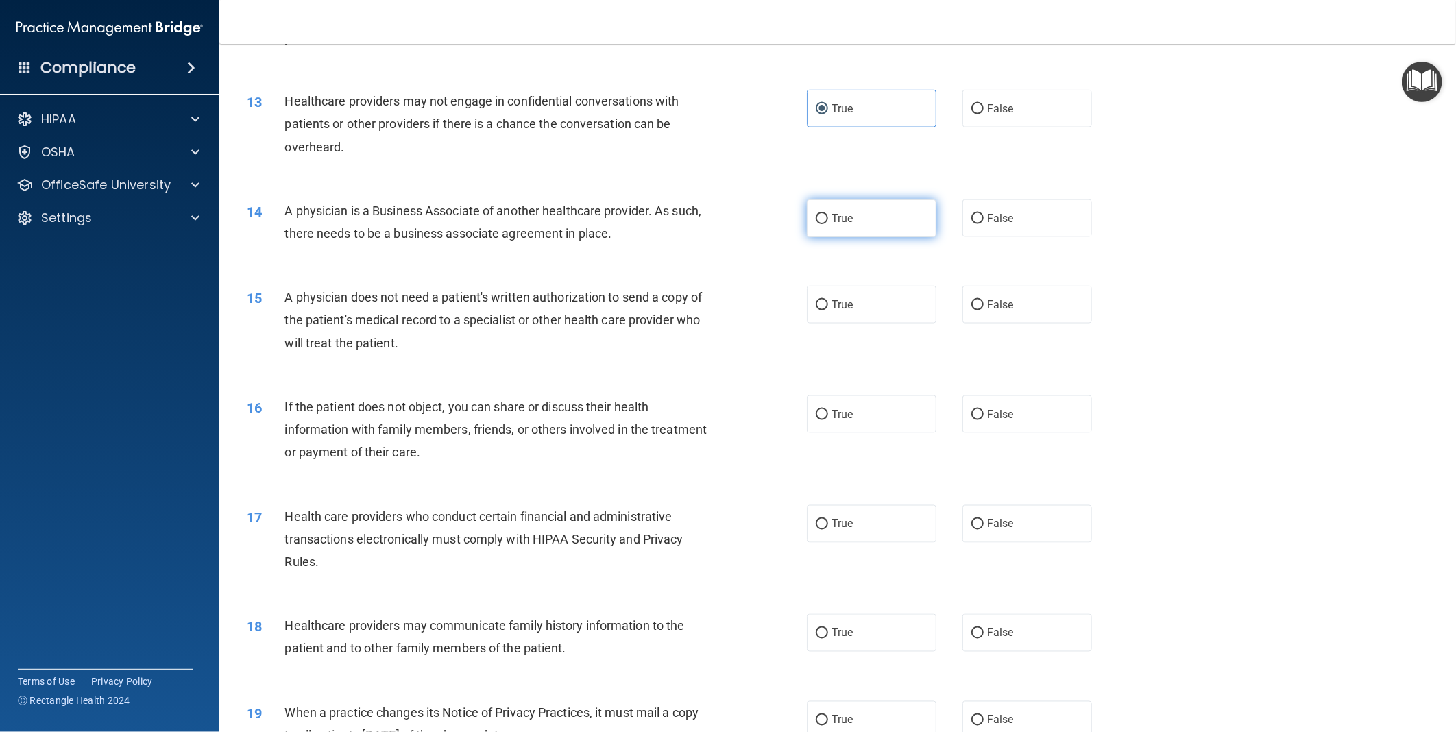
click at [854, 237] on label "True" at bounding box center [872, 219] width 130 height 38
click at [828, 224] on input "True" at bounding box center [822, 219] width 12 height 10
radio input "true"
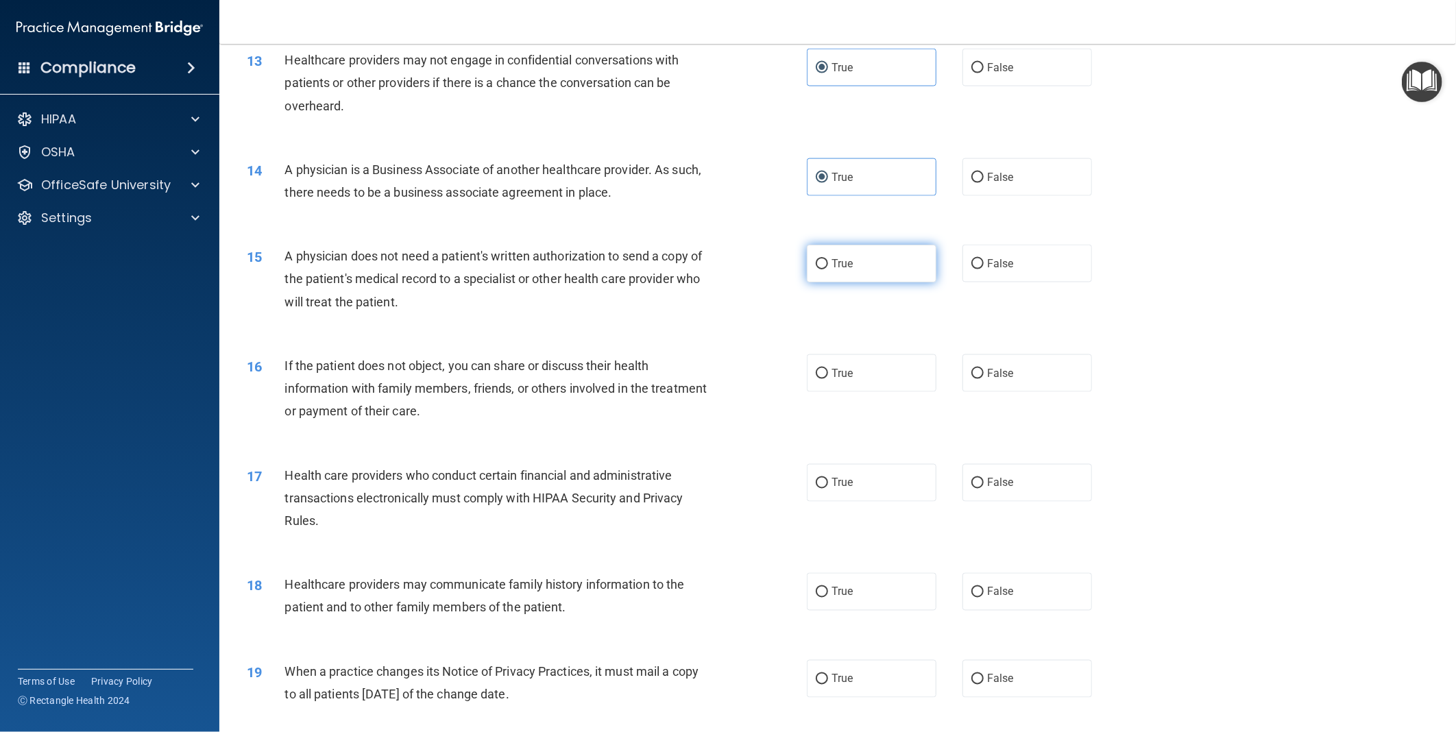
scroll to position [1295, 0]
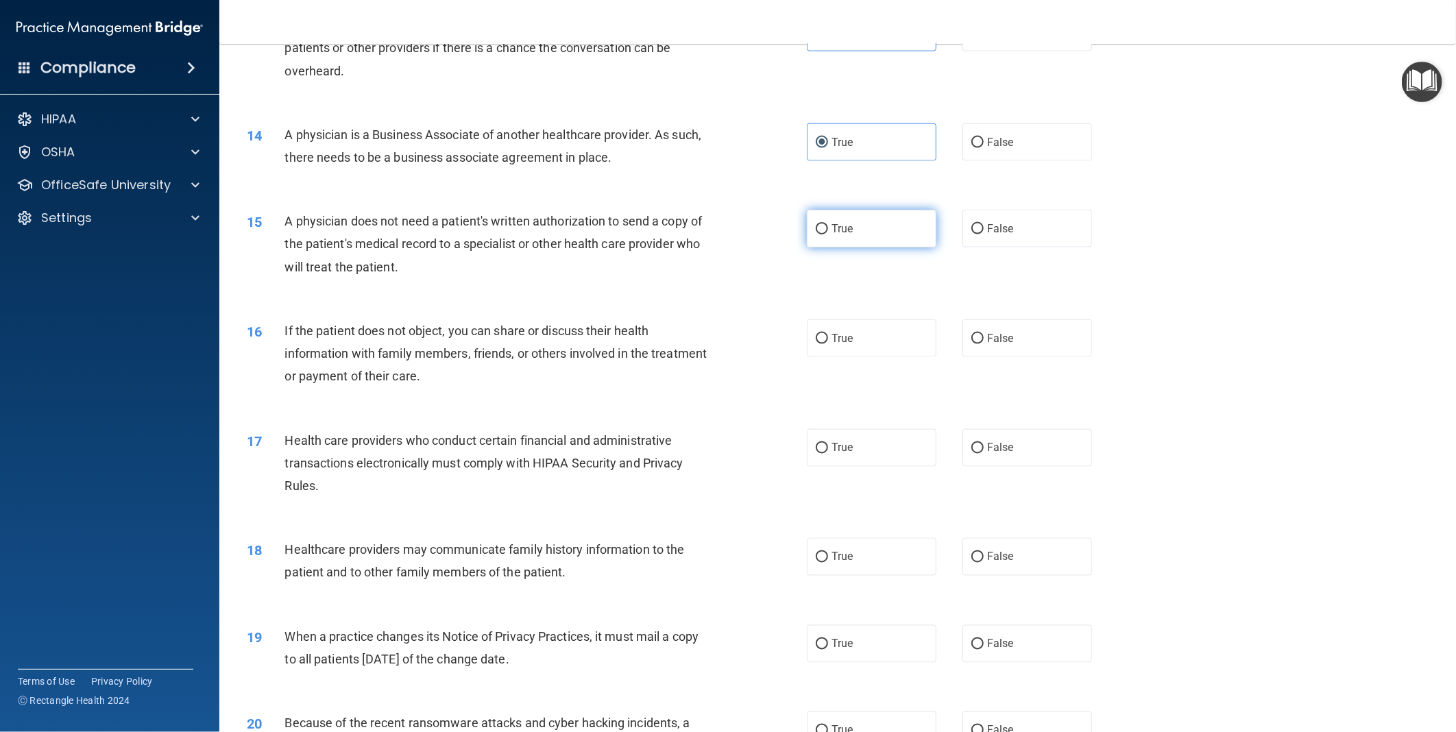
click at [820, 248] on label "True" at bounding box center [872, 229] width 130 height 38
click at [820, 235] on input "True" at bounding box center [822, 229] width 12 height 10
radio input "true"
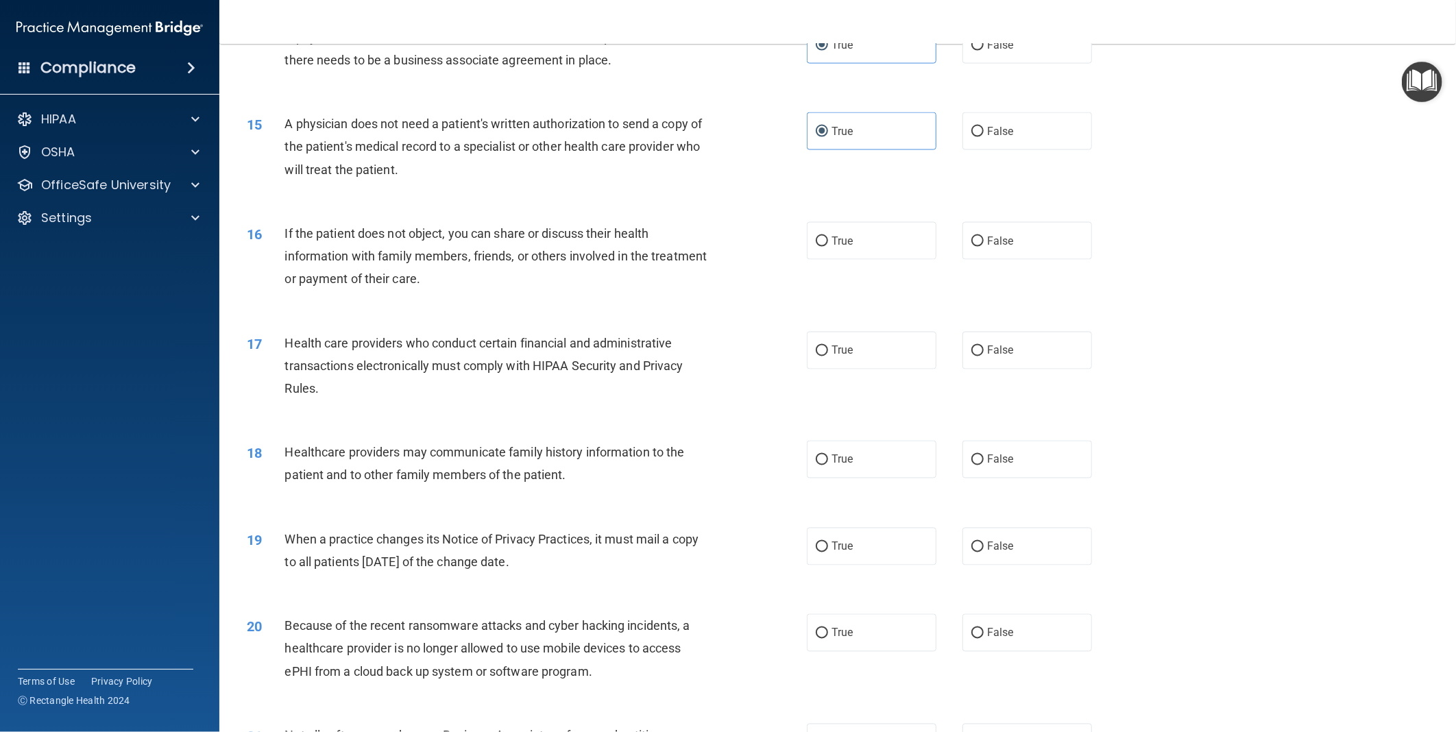
scroll to position [1448, 0]
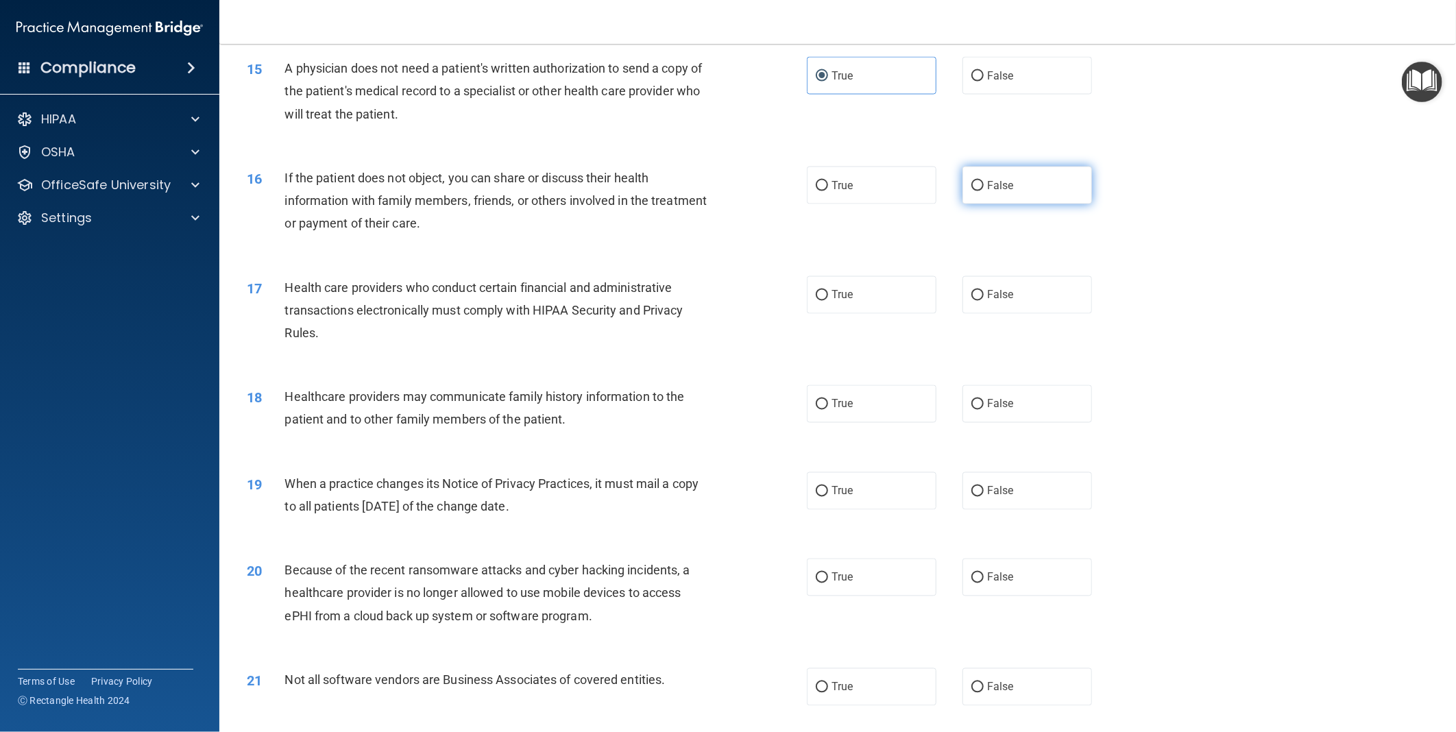
click at [1005, 204] on label "False" at bounding box center [1028, 186] width 130 height 38
click at [984, 191] on input "False" at bounding box center [978, 186] width 12 height 10
radio input "true"
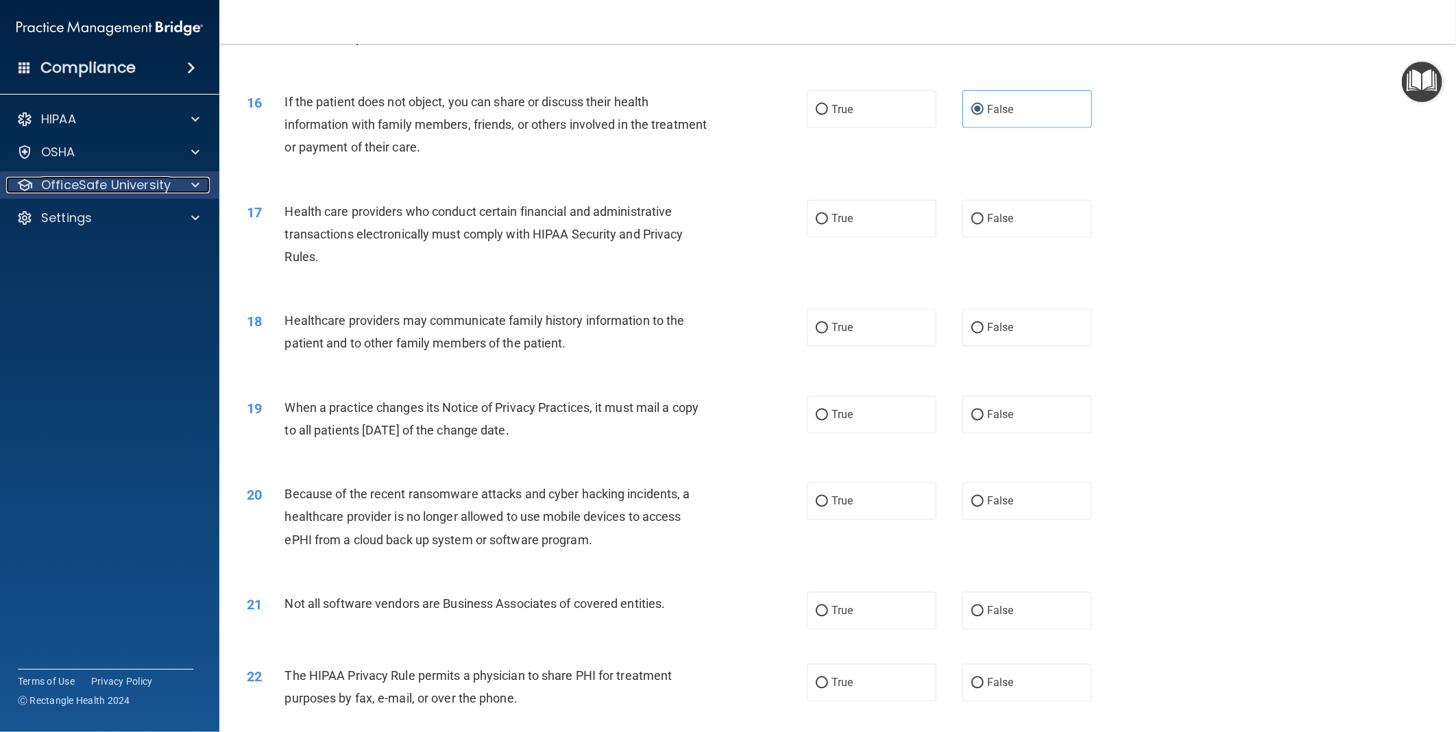
click at [197, 185] on span at bounding box center [195, 185] width 8 height 16
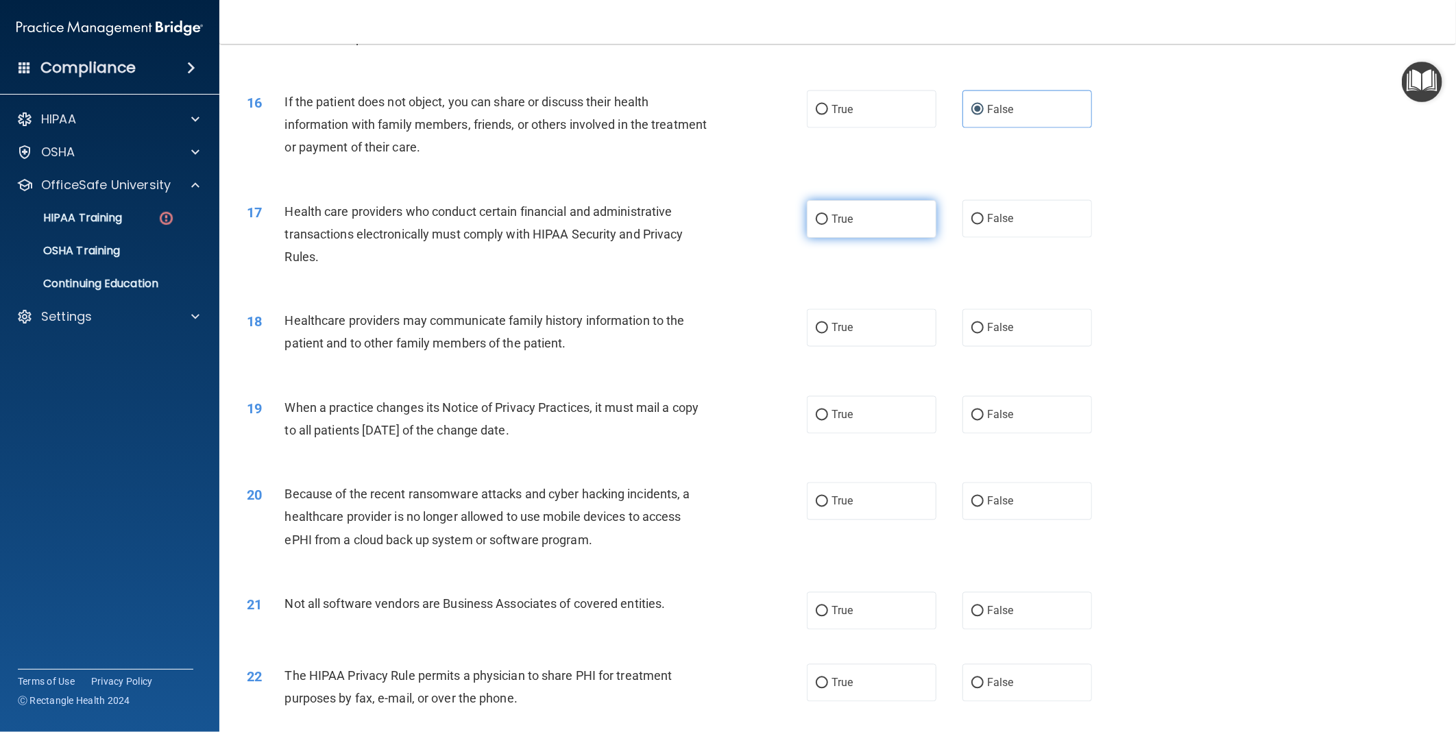
click at [856, 238] on label "True" at bounding box center [872, 219] width 130 height 38
click at [828, 225] on input "True" at bounding box center [822, 220] width 12 height 10
radio input "true"
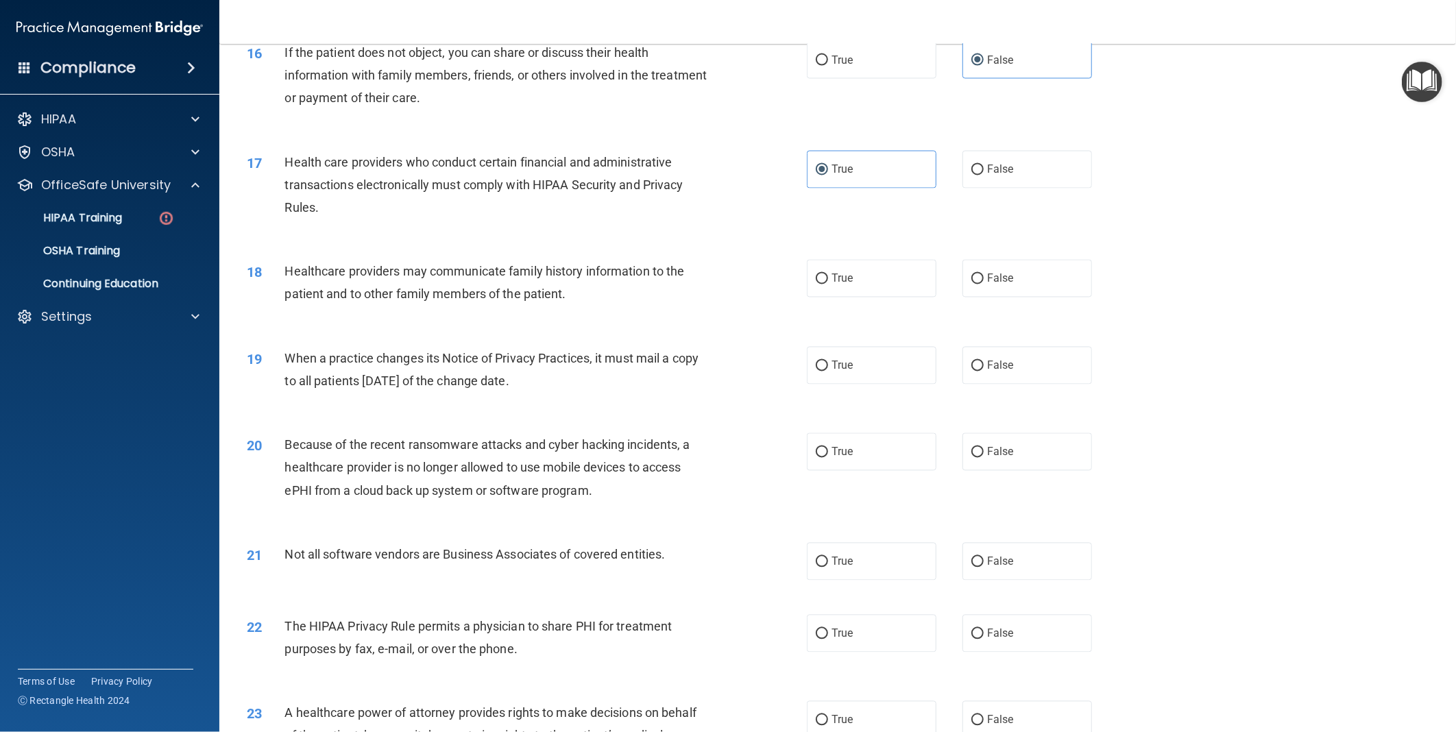
scroll to position [1600, 0]
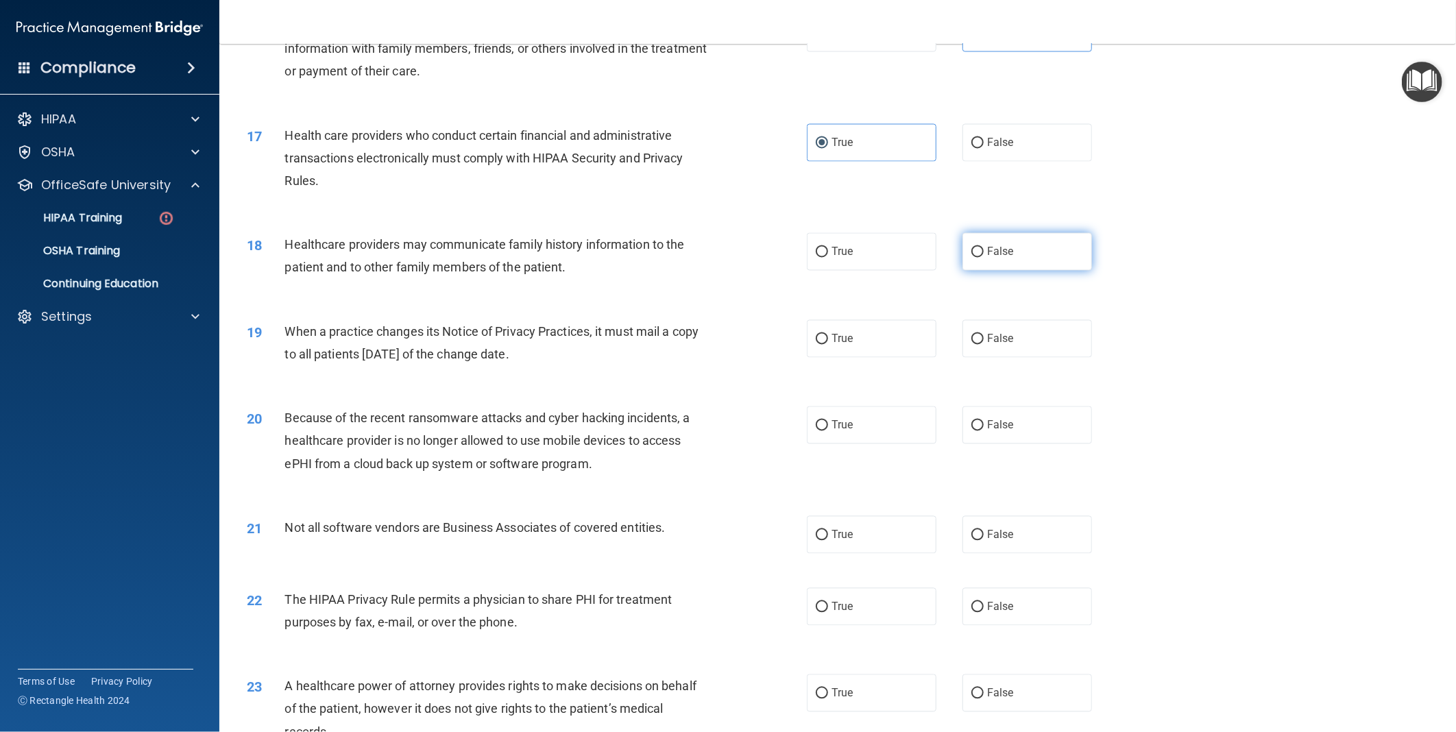
click at [991, 259] on span "False" at bounding box center [1000, 251] width 27 height 13
click at [984, 258] on input "False" at bounding box center [978, 253] width 12 height 10
radio input "true"
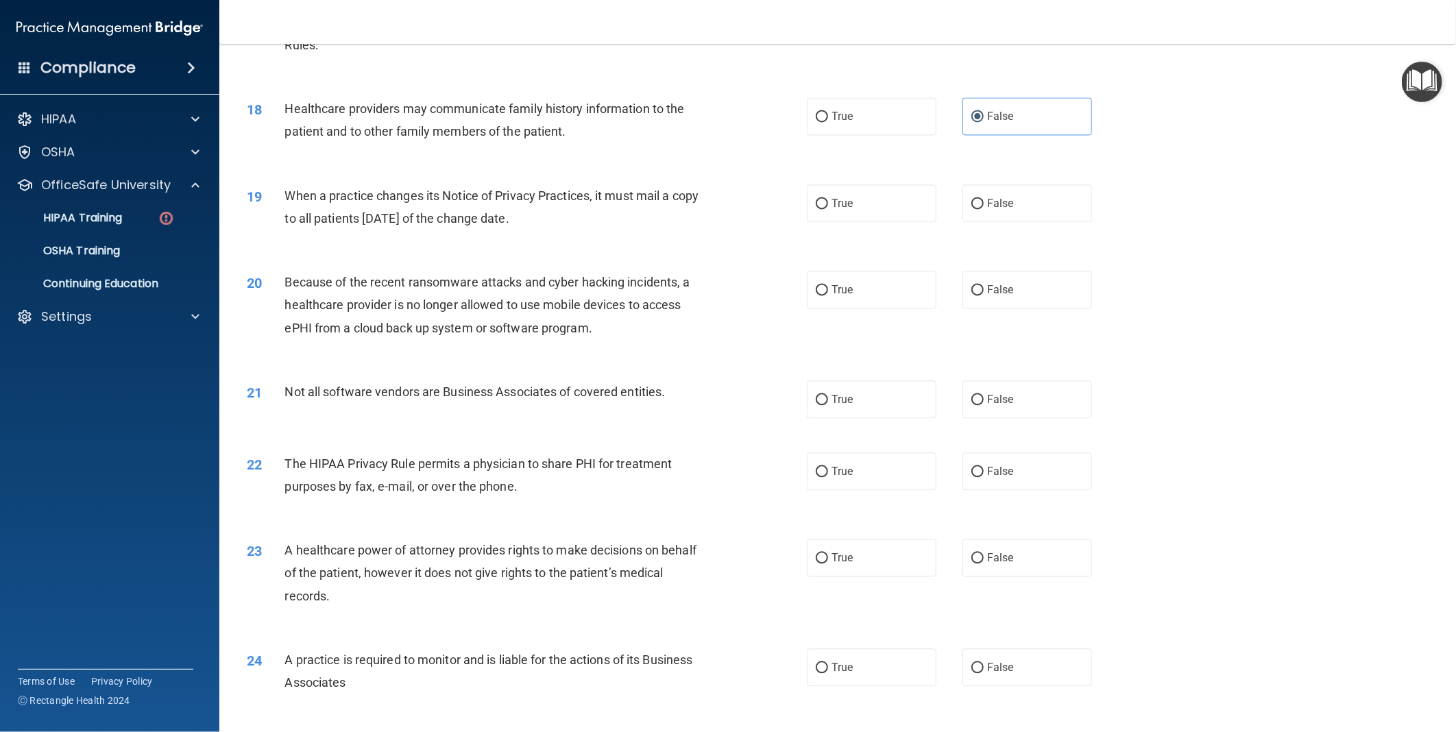
scroll to position [1752, 0]
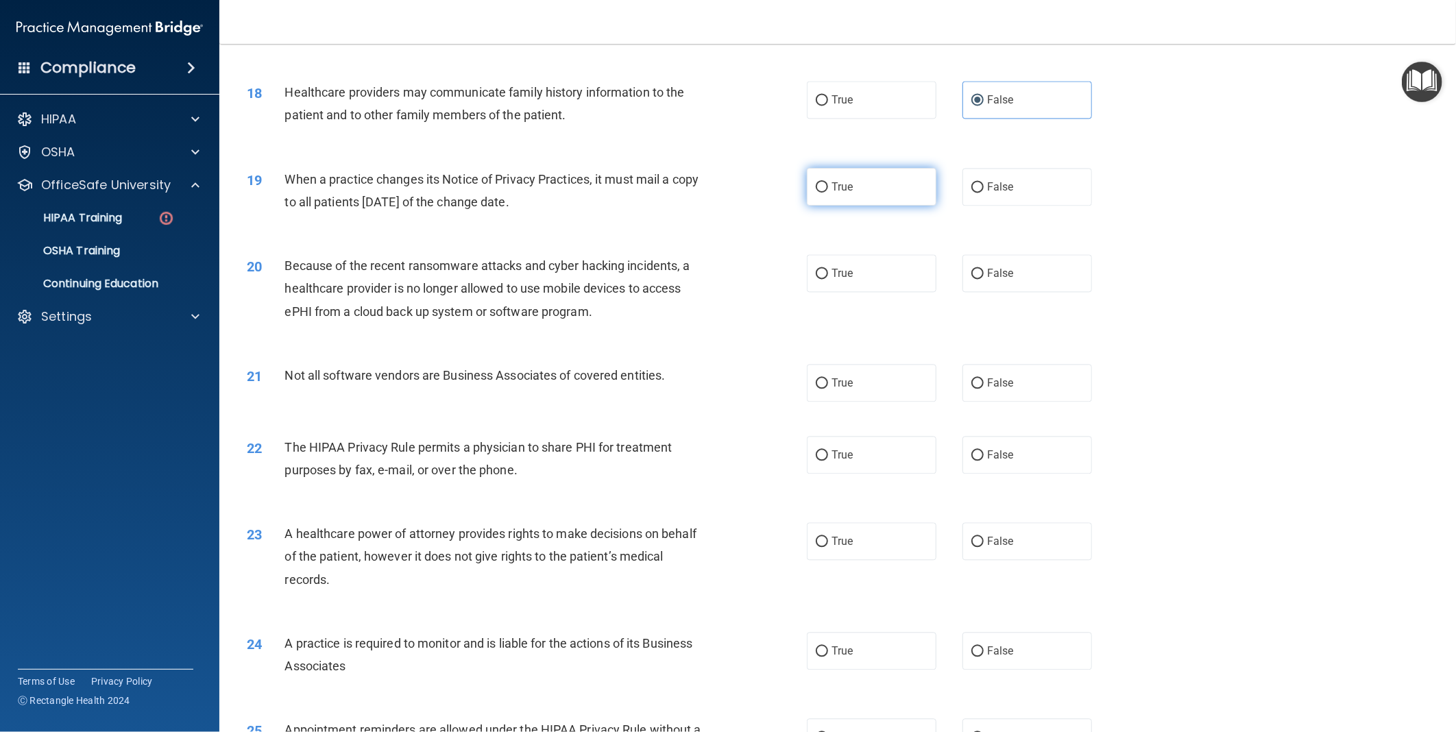
click at [848, 196] on label "True" at bounding box center [872, 187] width 130 height 38
click at [828, 193] on input "True" at bounding box center [822, 187] width 12 height 10
radio input "true"
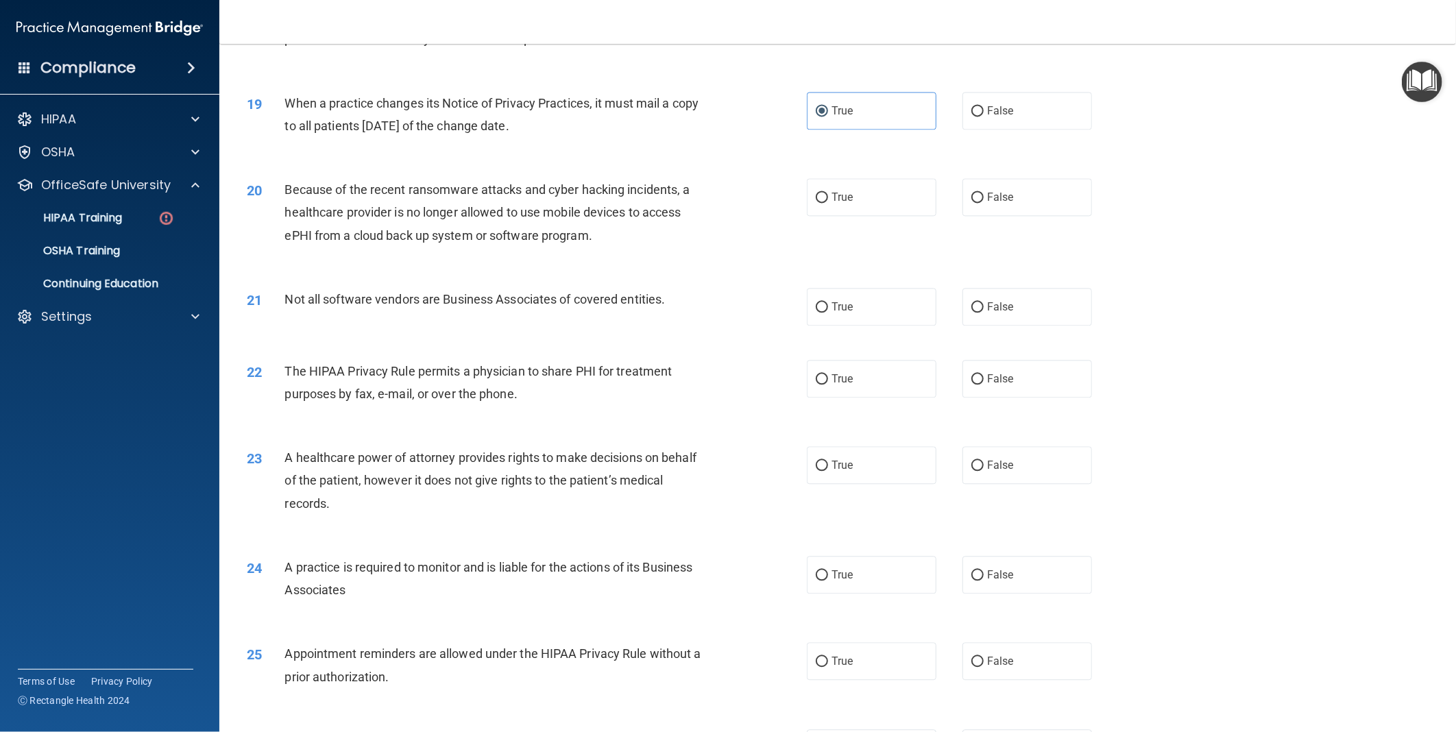
drag, startPoint x: 848, startPoint y: 218, endPoint x: 797, endPoint y: 229, distance: 51.2
click at [848, 216] on label "True" at bounding box center [872, 197] width 130 height 38
click at [828, 203] on input "True" at bounding box center [822, 198] width 12 height 10
radio input "true"
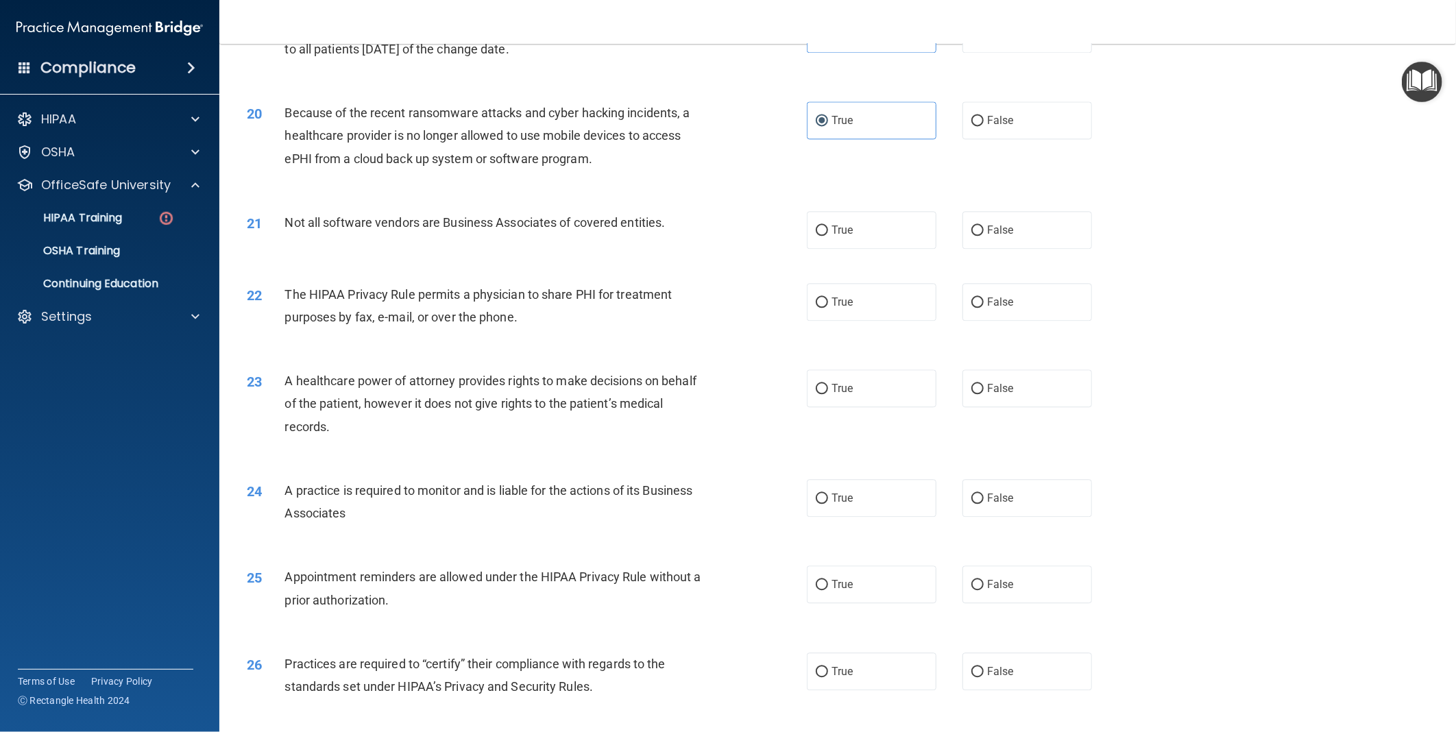
scroll to position [1904, 0]
click at [1017, 140] on label "False" at bounding box center [1028, 121] width 130 height 38
click at [984, 127] on input "False" at bounding box center [978, 122] width 12 height 10
radio input "true"
radio input "false"
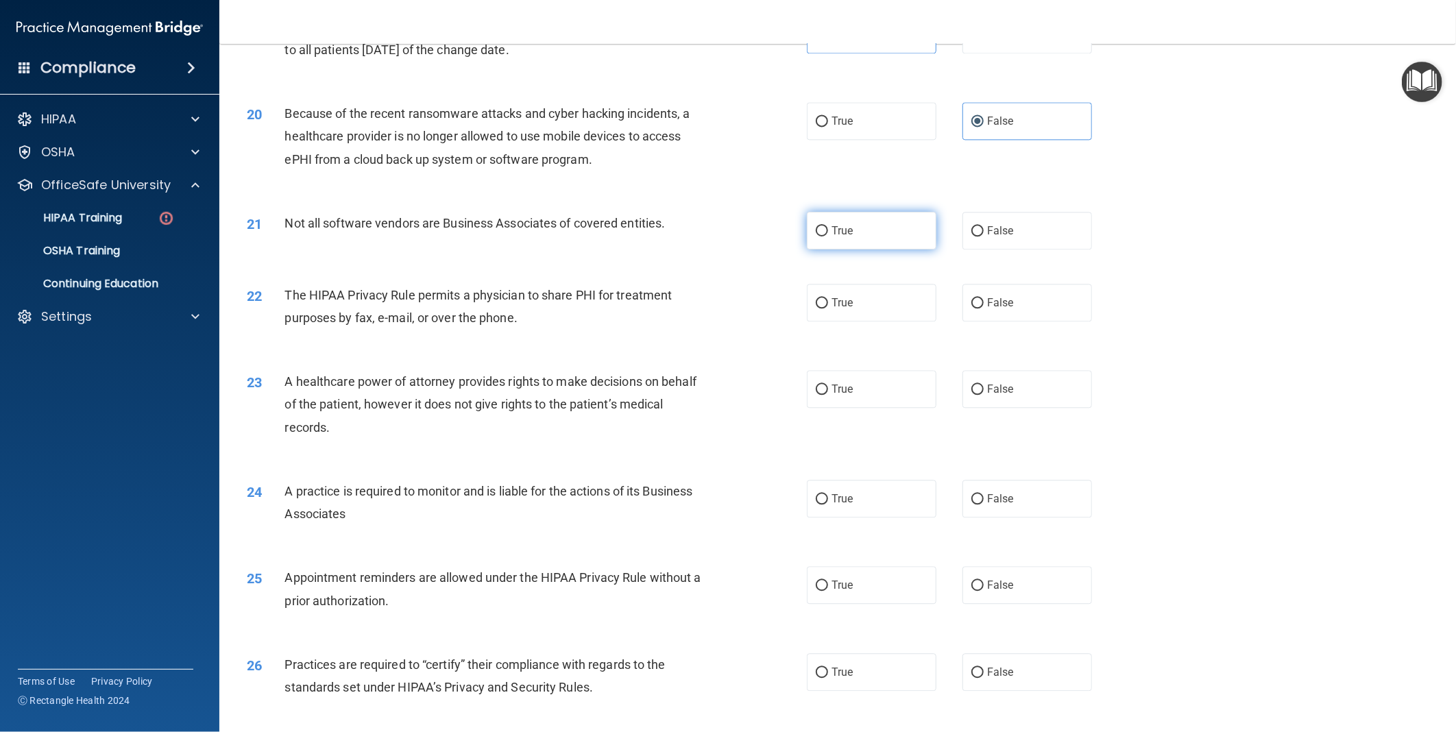
click at [871, 248] on label "True" at bounding box center [872, 231] width 130 height 38
click at [828, 237] on input "True" at bounding box center [822, 231] width 12 height 10
radio input "true"
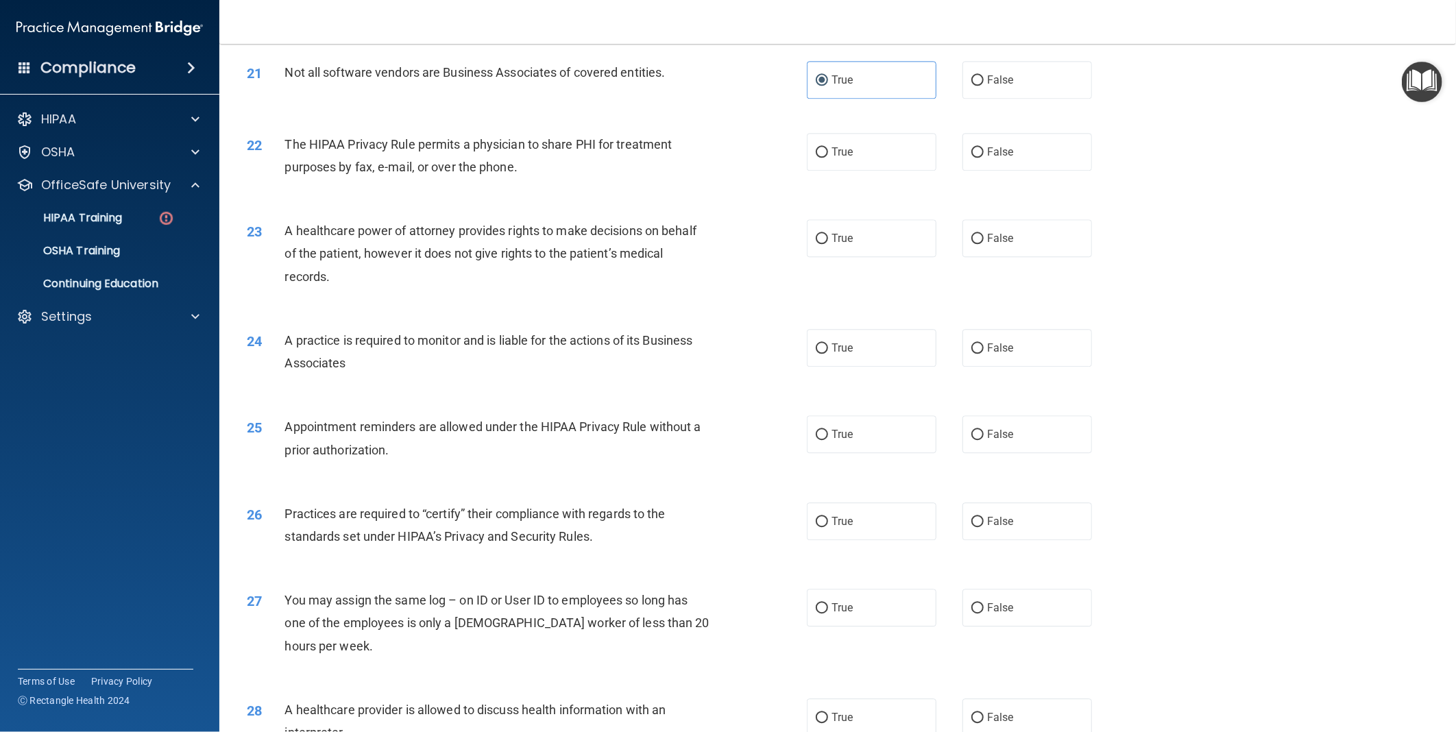
scroll to position [2057, 0]
click at [1007, 168] on label "False" at bounding box center [1028, 150] width 130 height 38
click at [984, 156] on input "False" at bounding box center [978, 150] width 12 height 10
radio input "true"
click at [824, 255] on label "True" at bounding box center [872, 236] width 130 height 38
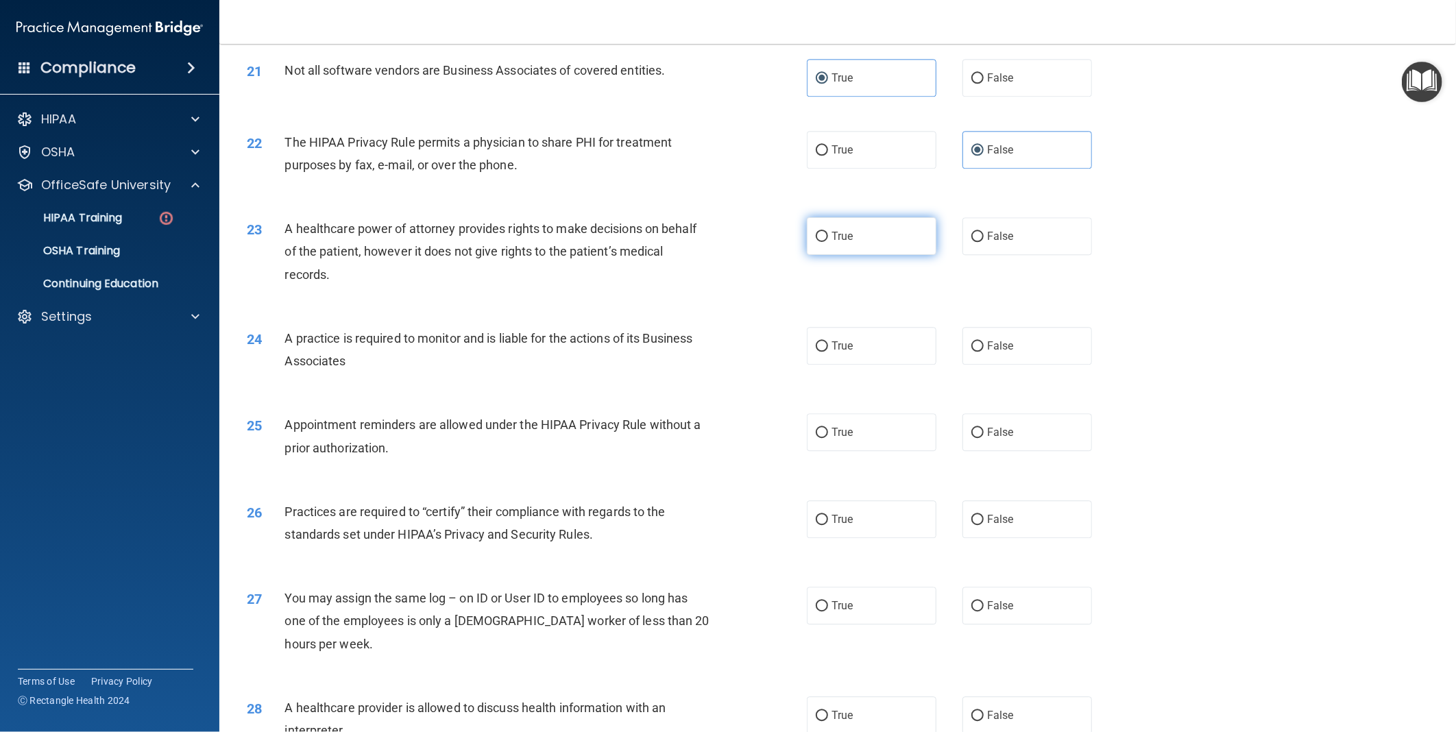
click at [824, 242] on input "True" at bounding box center [822, 237] width 12 height 10
radio input "true"
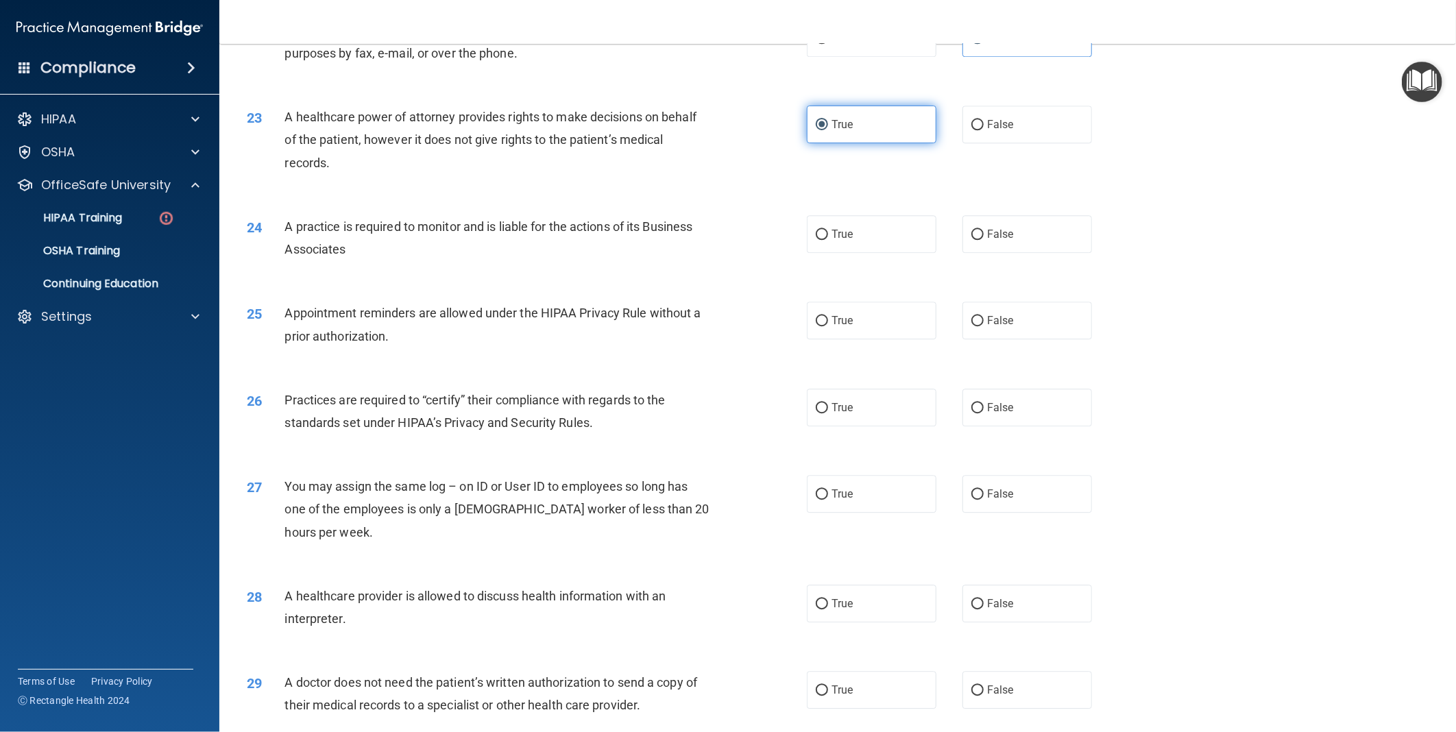
scroll to position [2209, 0]
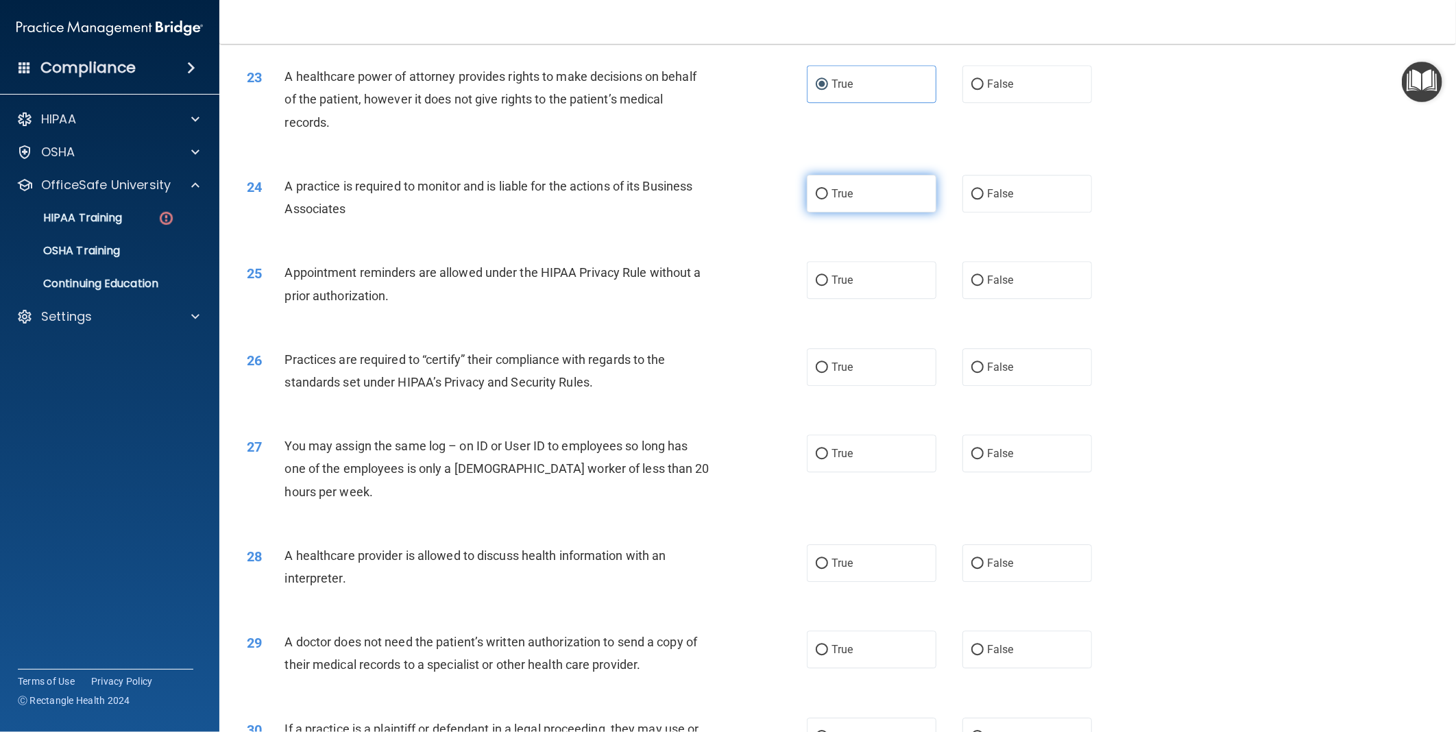
click at [873, 213] on label "True" at bounding box center [872, 194] width 130 height 38
click at [828, 200] on input "True" at bounding box center [822, 194] width 12 height 10
radio input "true"
click at [869, 296] on label "True" at bounding box center [872, 280] width 130 height 38
click at [828, 286] on input "True" at bounding box center [822, 281] width 12 height 10
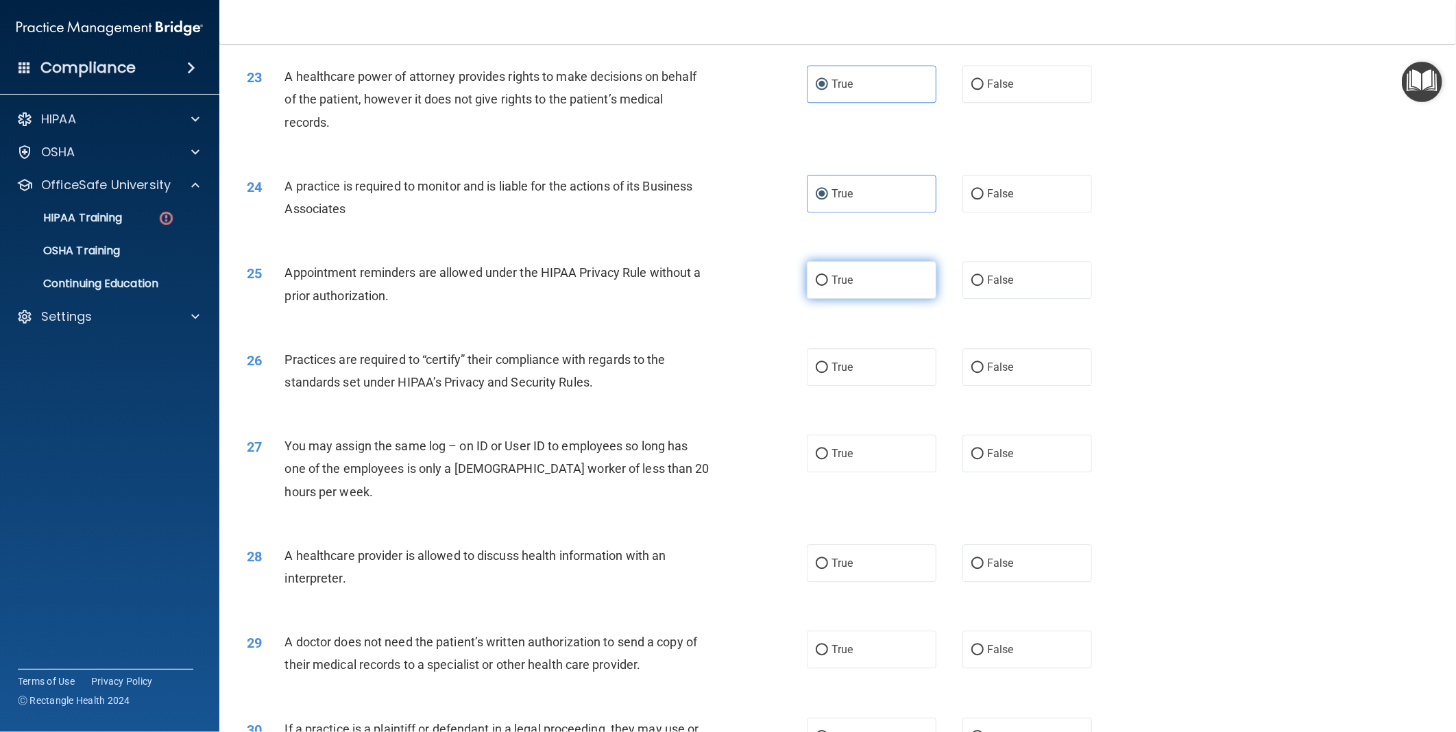
radio input "true"
click at [833, 374] on span "True" at bounding box center [842, 367] width 21 height 13
click at [828, 373] on input "True" at bounding box center [822, 368] width 12 height 10
radio input "true"
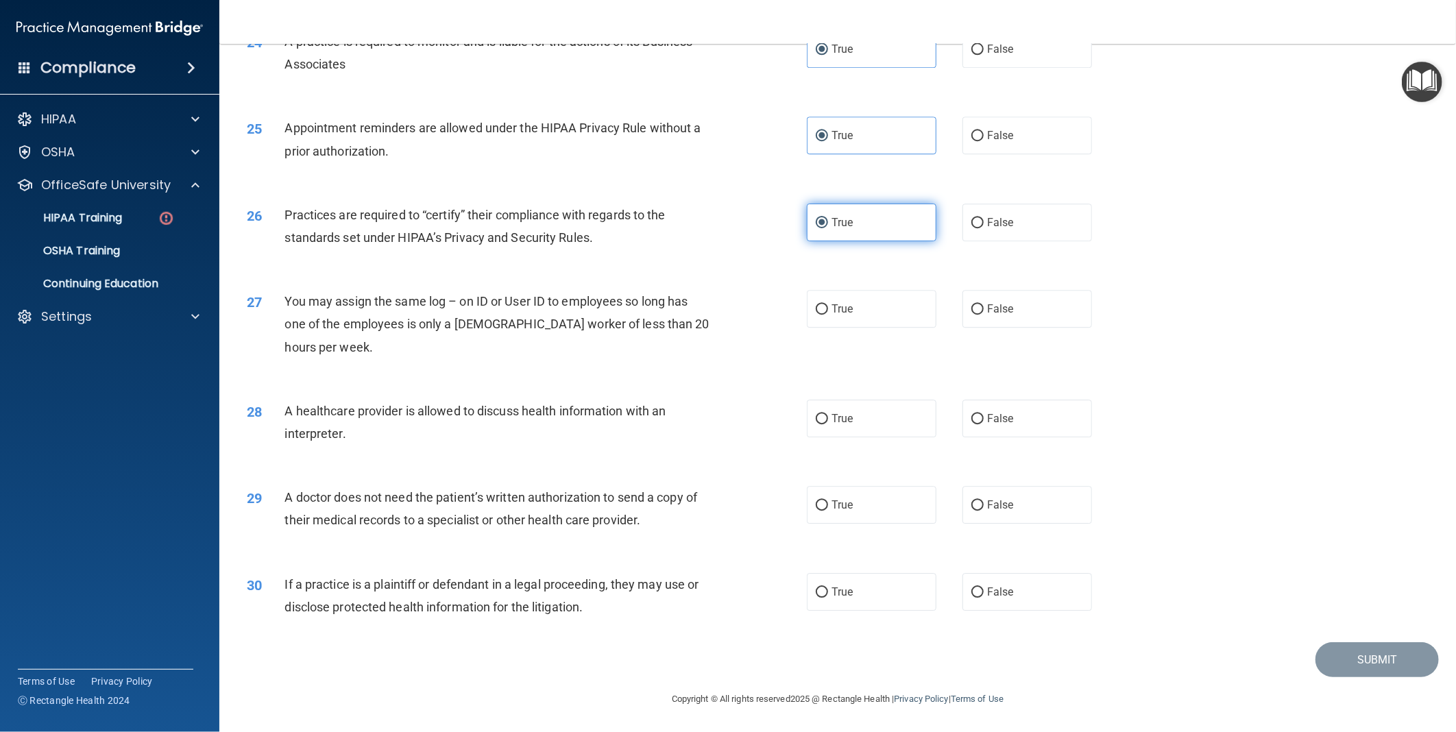
scroll to position [2376, 0]
click at [1063, 309] on label "False" at bounding box center [1028, 309] width 130 height 38
click at [984, 309] on input "False" at bounding box center [978, 309] width 12 height 10
radio input "true"
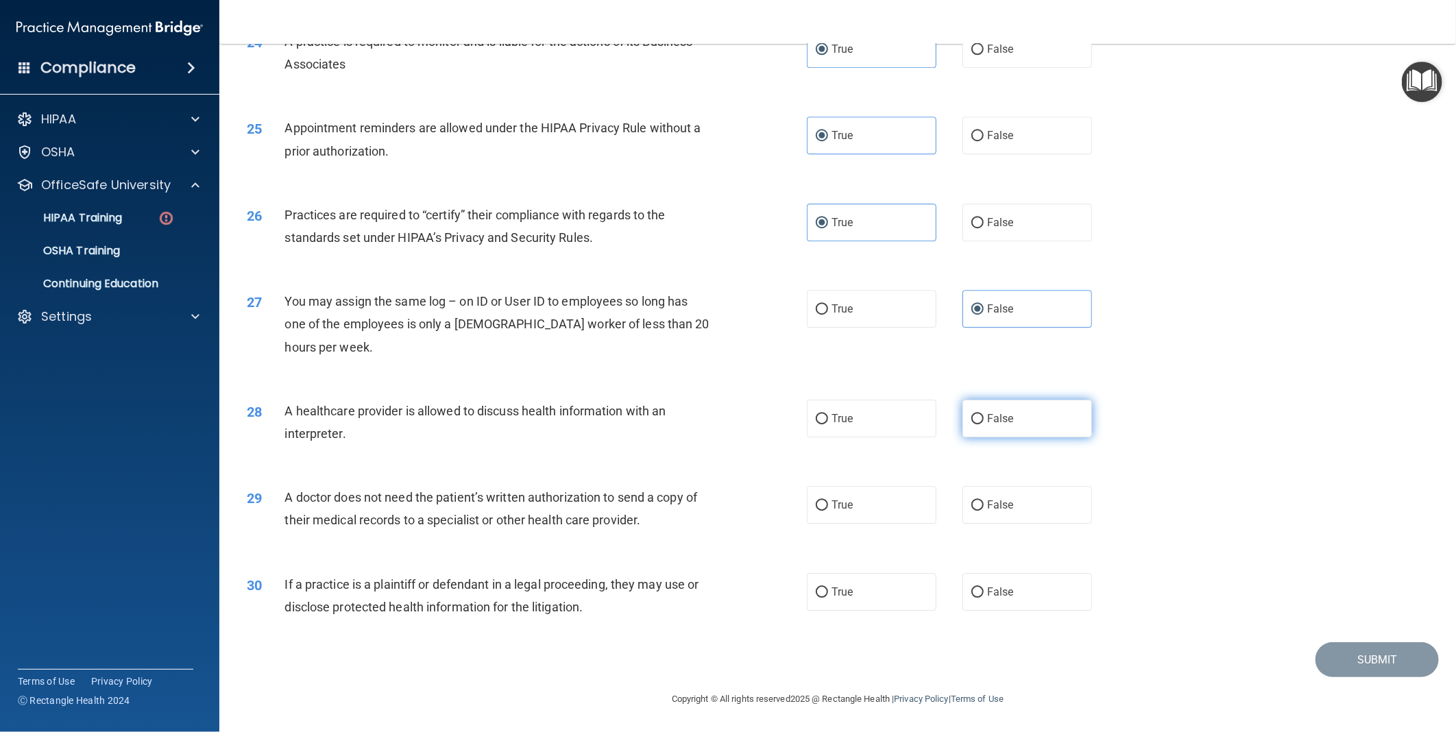
click at [1066, 423] on label "False" at bounding box center [1028, 419] width 130 height 38
click at [984, 423] on input "False" at bounding box center [978, 419] width 12 height 10
radio input "true"
click at [858, 509] on label "True" at bounding box center [872, 505] width 130 height 38
click at [828, 509] on input "True" at bounding box center [822, 506] width 12 height 10
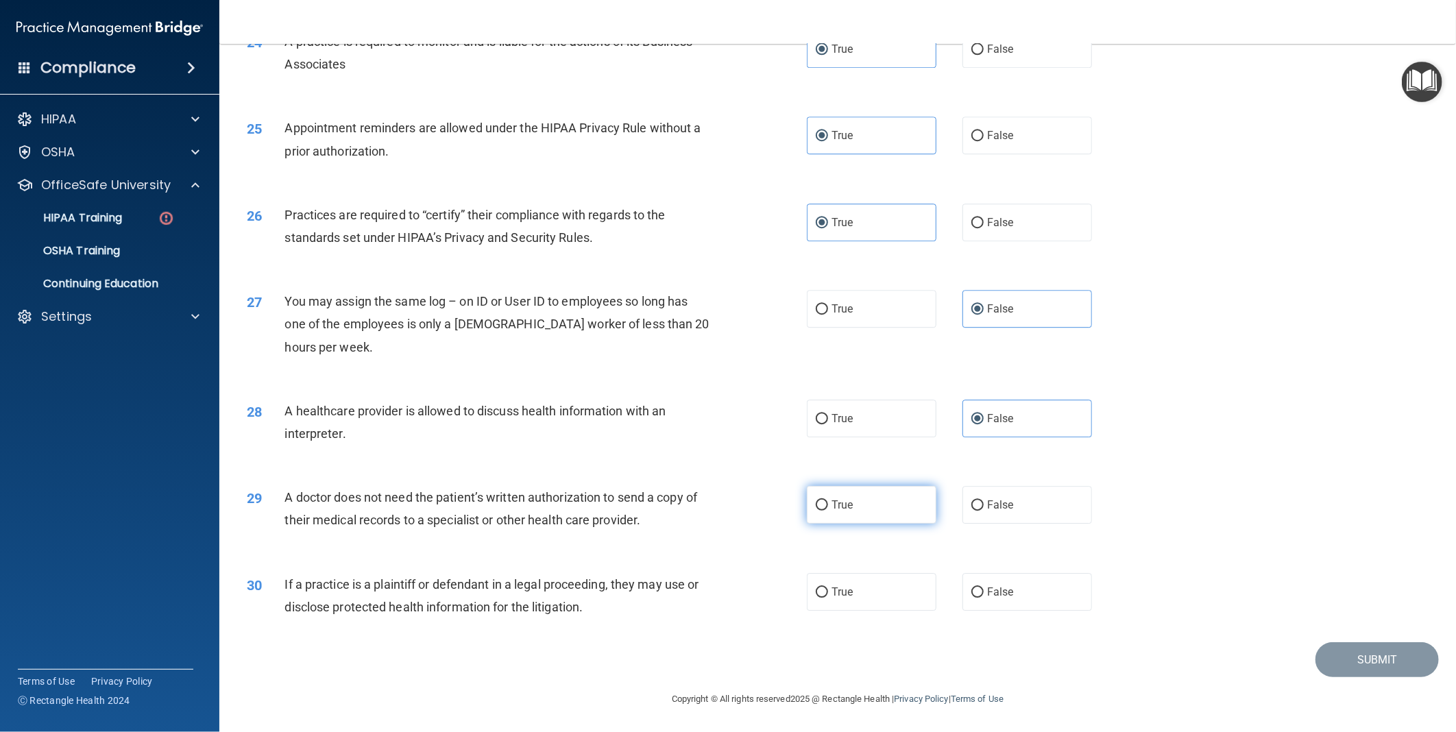
radio input "true"
click at [834, 602] on label "True" at bounding box center [872, 592] width 130 height 38
click at [828, 598] on input "True" at bounding box center [822, 593] width 12 height 10
radio input "true"
click at [1374, 669] on button "Submit" at bounding box center [1377, 659] width 123 height 35
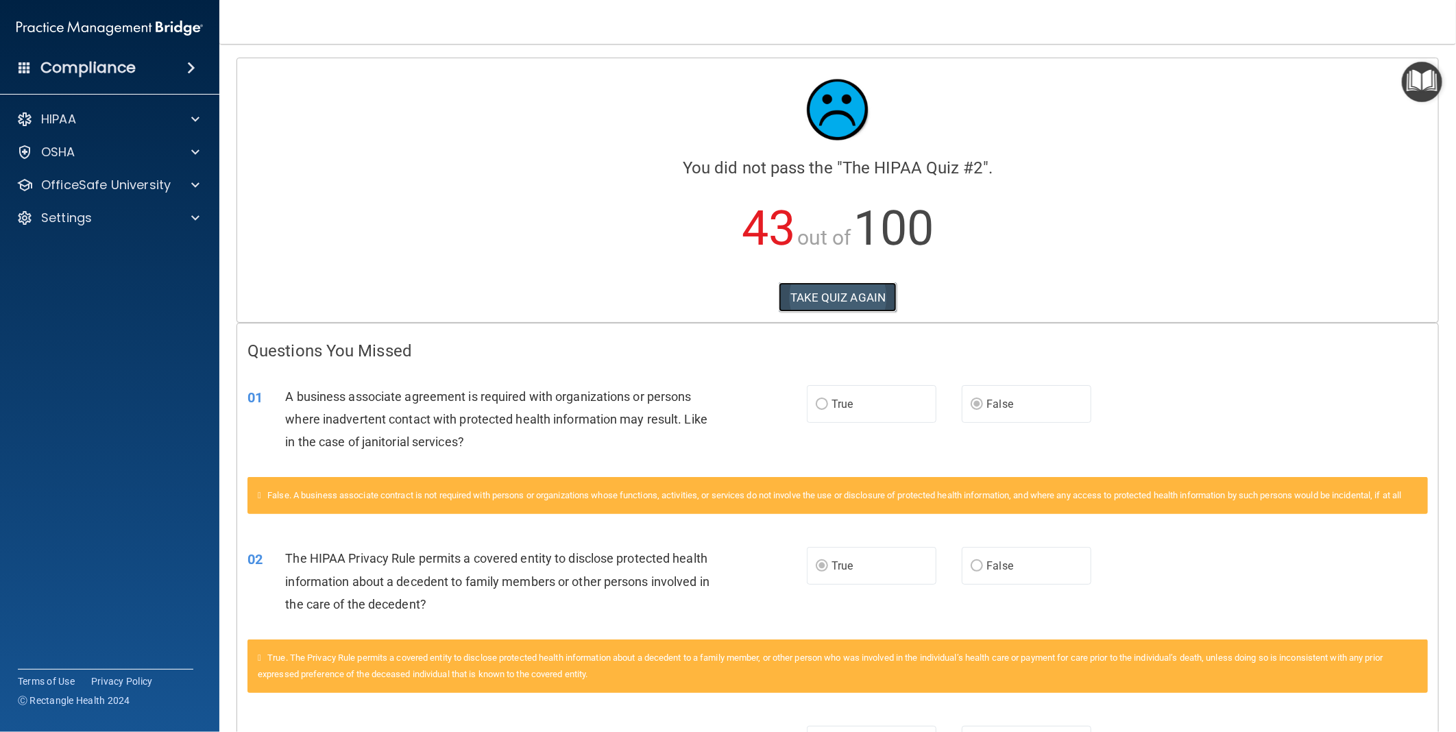
click at [816, 302] on button "TAKE QUIZ AGAIN" at bounding box center [838, 298] width 119 height 30
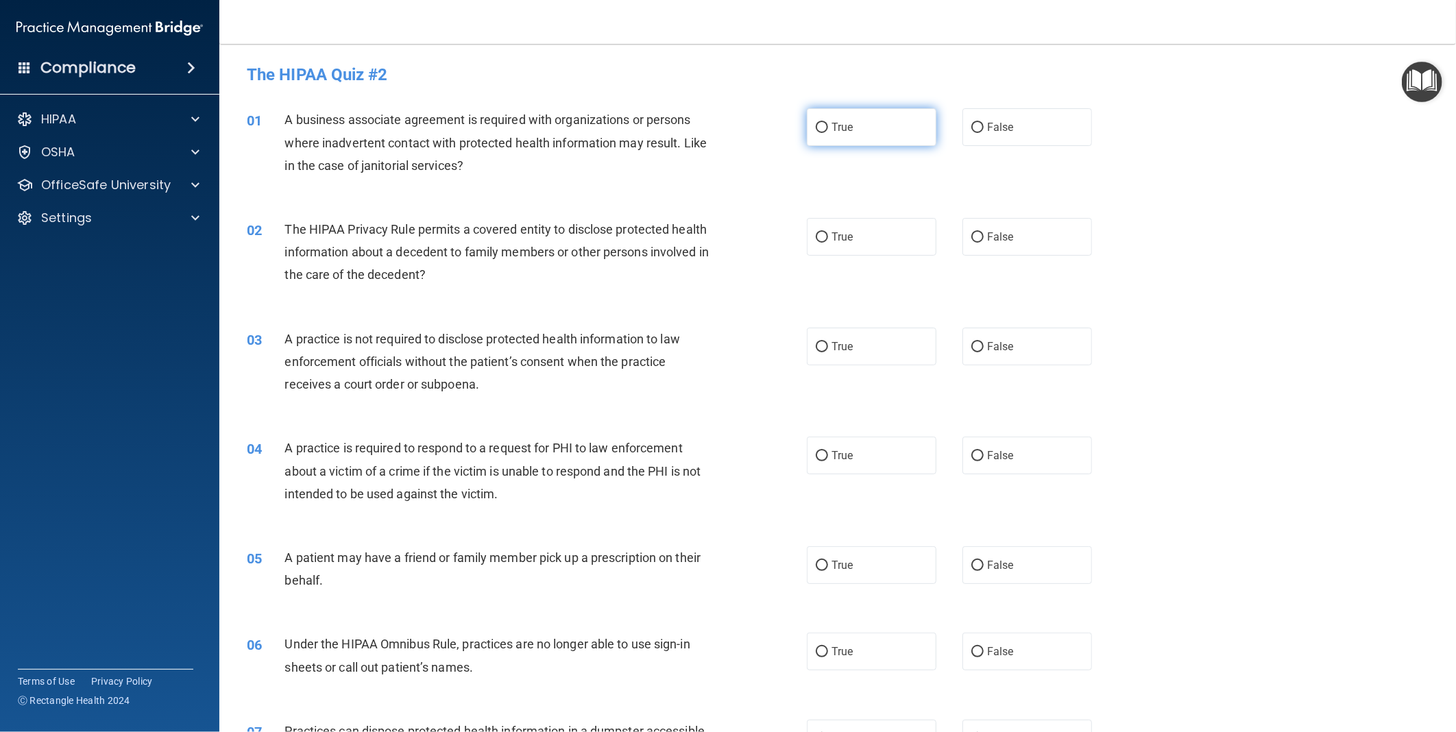
click at [852, 133] on label "True" at bounding box center [872, 127] width 130 height 38
click at [828, 133] on input "True" at bounding box center [822, 128] width 12 height 10
radio input "true"
click at [837, 231] on span "True" at bounding box center [842, 236] width 21 height 13
click at [828, 232] on input "True" at bounding box center [822, 237] width 12 height 10
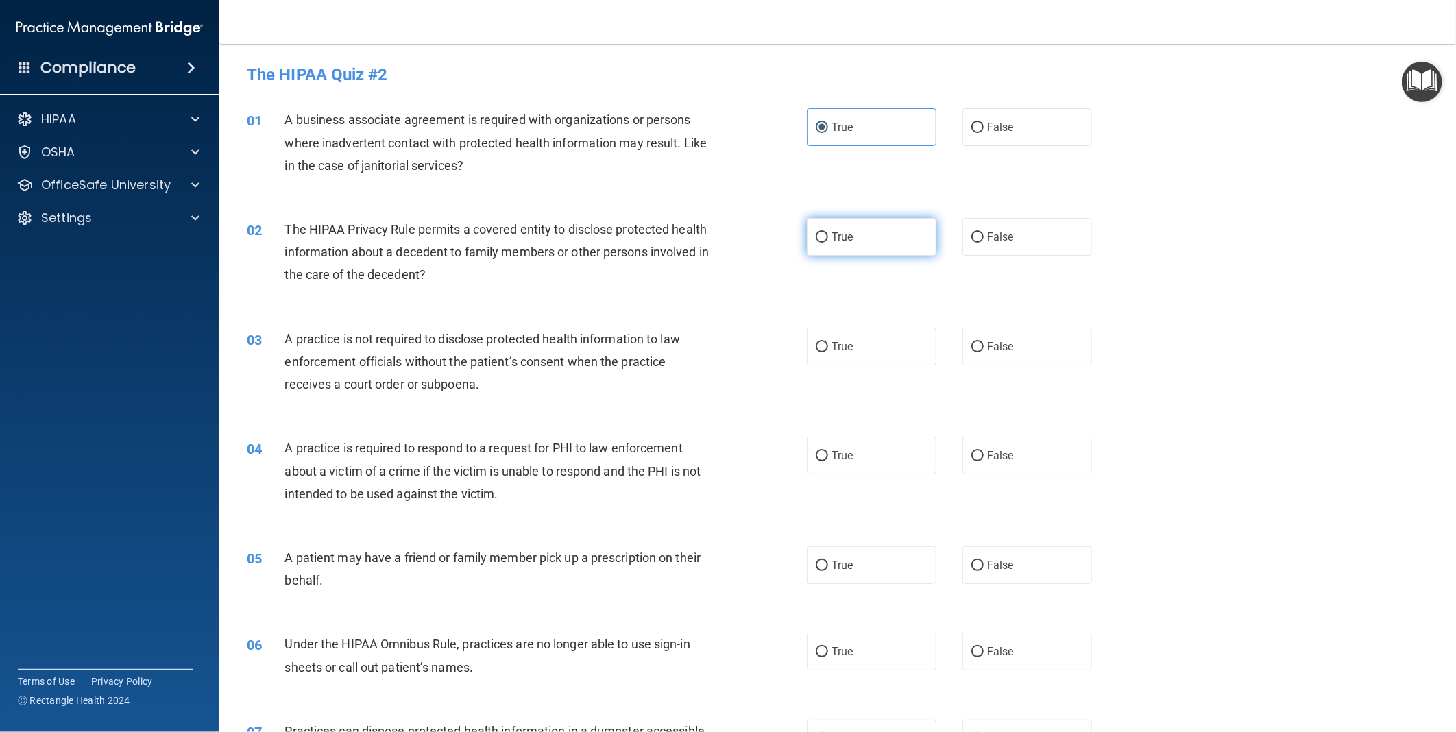
radio input "true"
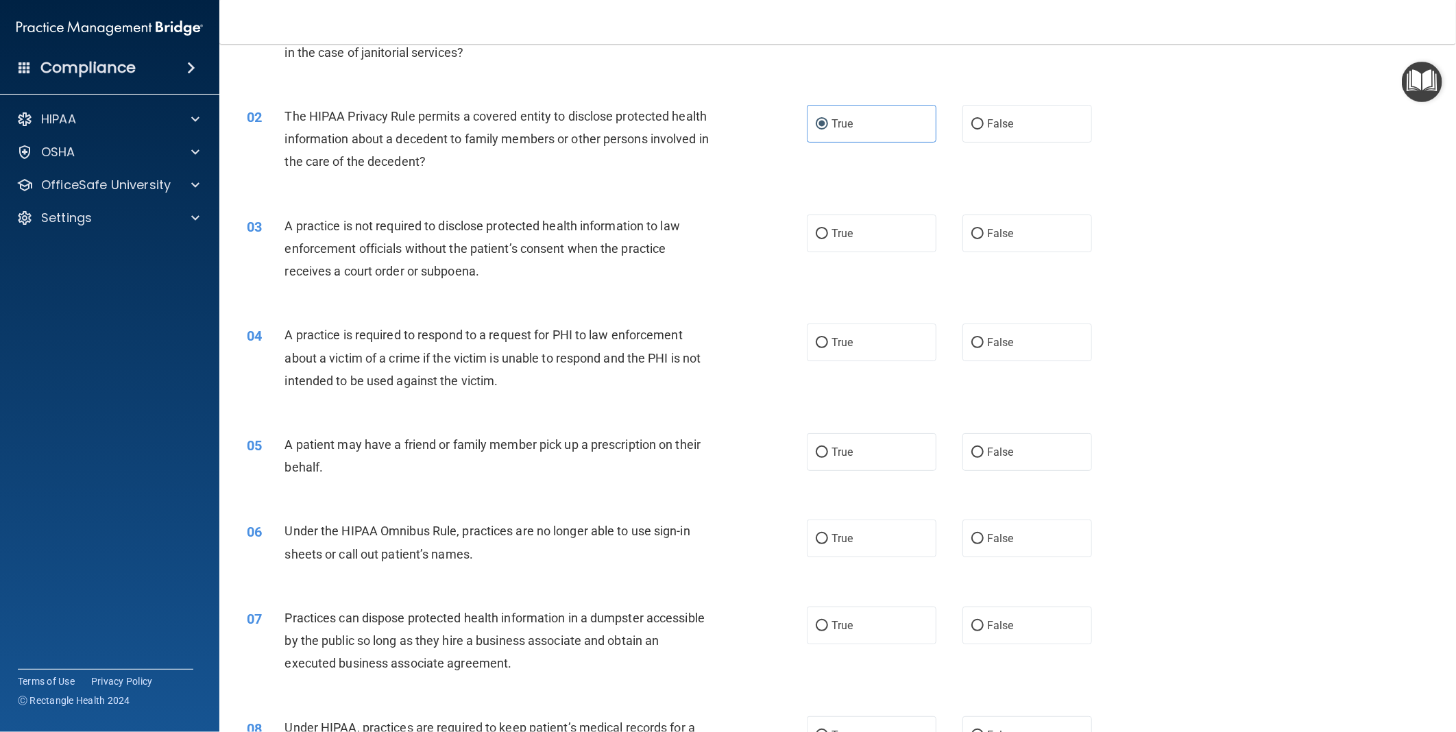
scroll to position [152, 0]
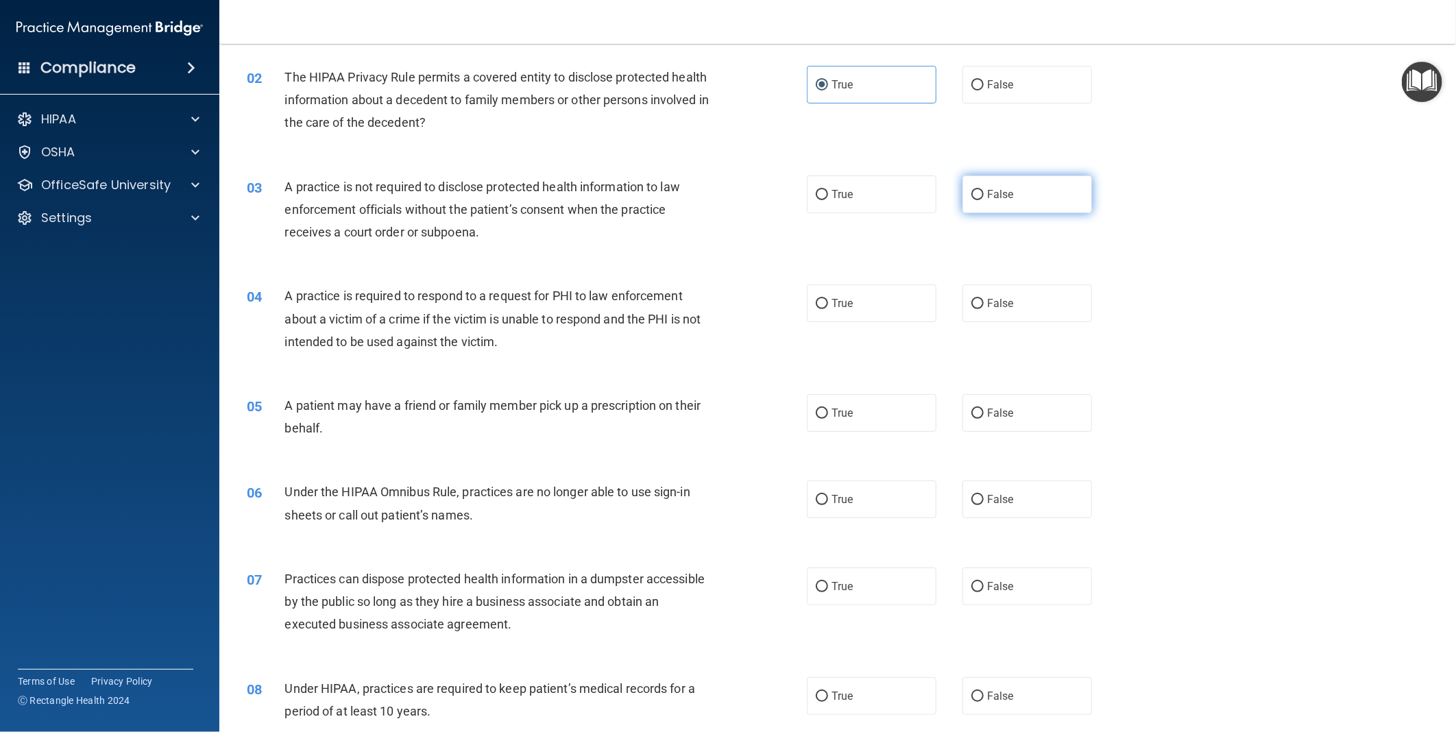
click at [993, 192] on span "False" at bounding box center [1000, 194] width 27 height 13
click at [984, 192] on input "False" at bounding box center [978, 195] width 12 height 10
radio input "true"
click at [972, 303] on input "False" at bounding box center [978, 304] width 12 height 10
radio input "true"
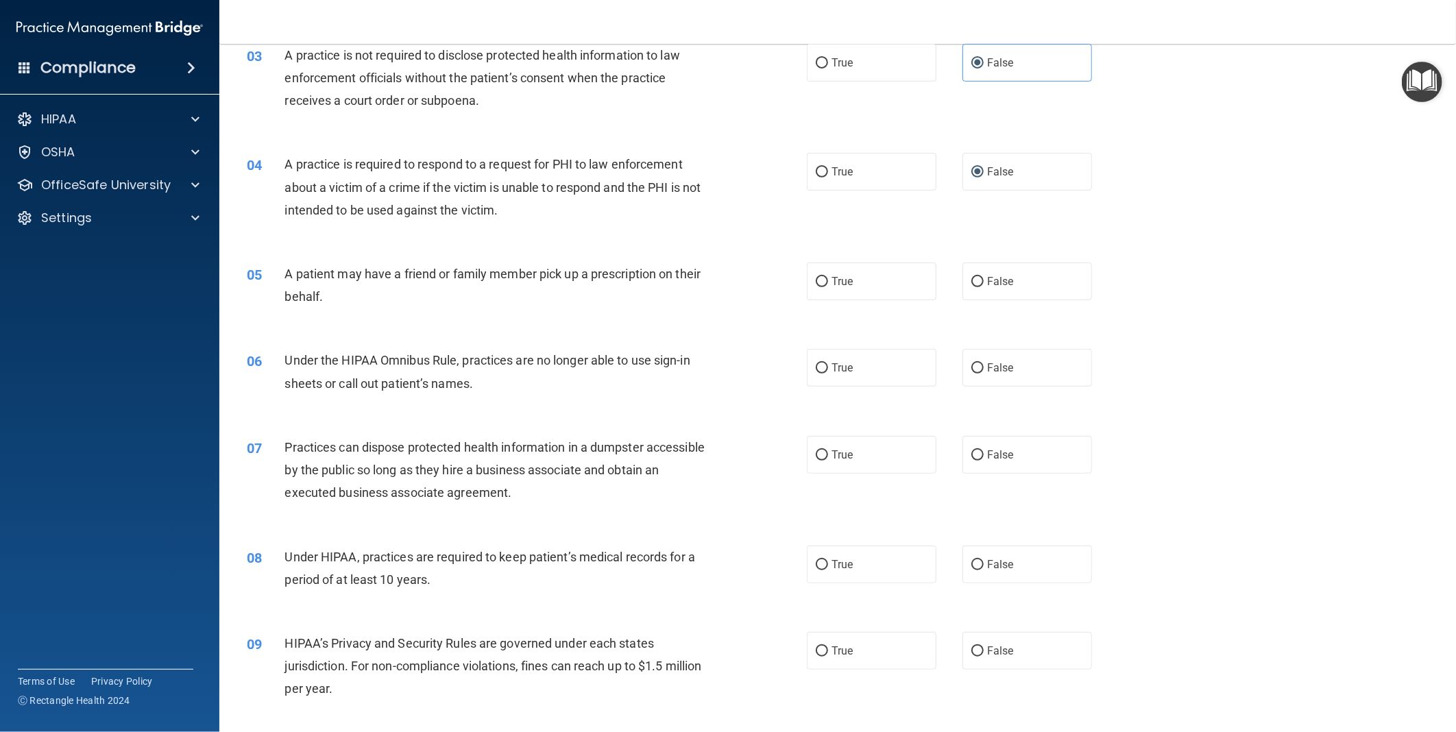
scroll to position [304, 0]
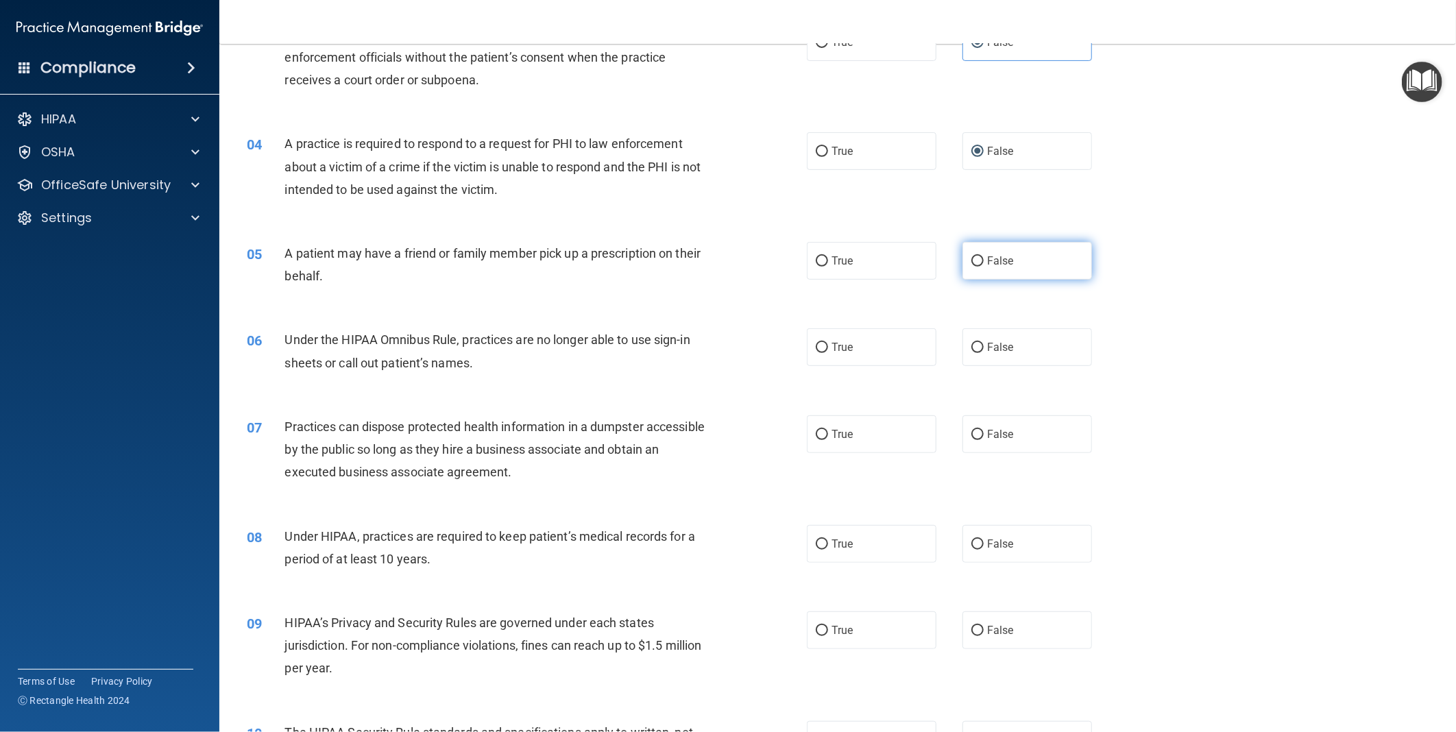
click at [974, 261] on input "False" at bounding box center [978, 261] width 12 height 10
radio input "true"
click at [1053, 351] on label "False" at bounding box center [1028, 347] width 130 height 38
click at [984, 351] on input "False" at bounding box center [978, 348] width 12 height 10
radio input "true"
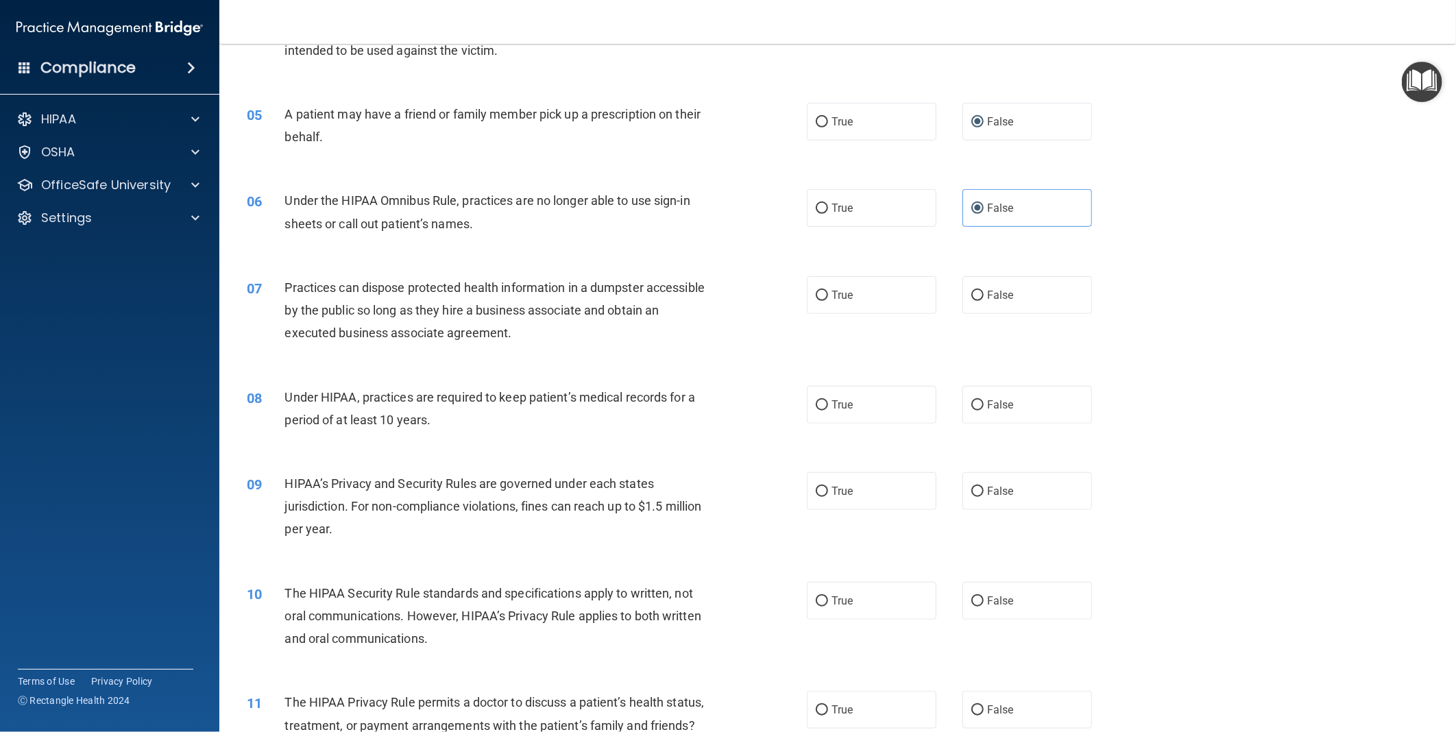
scroll to position [457, 0]
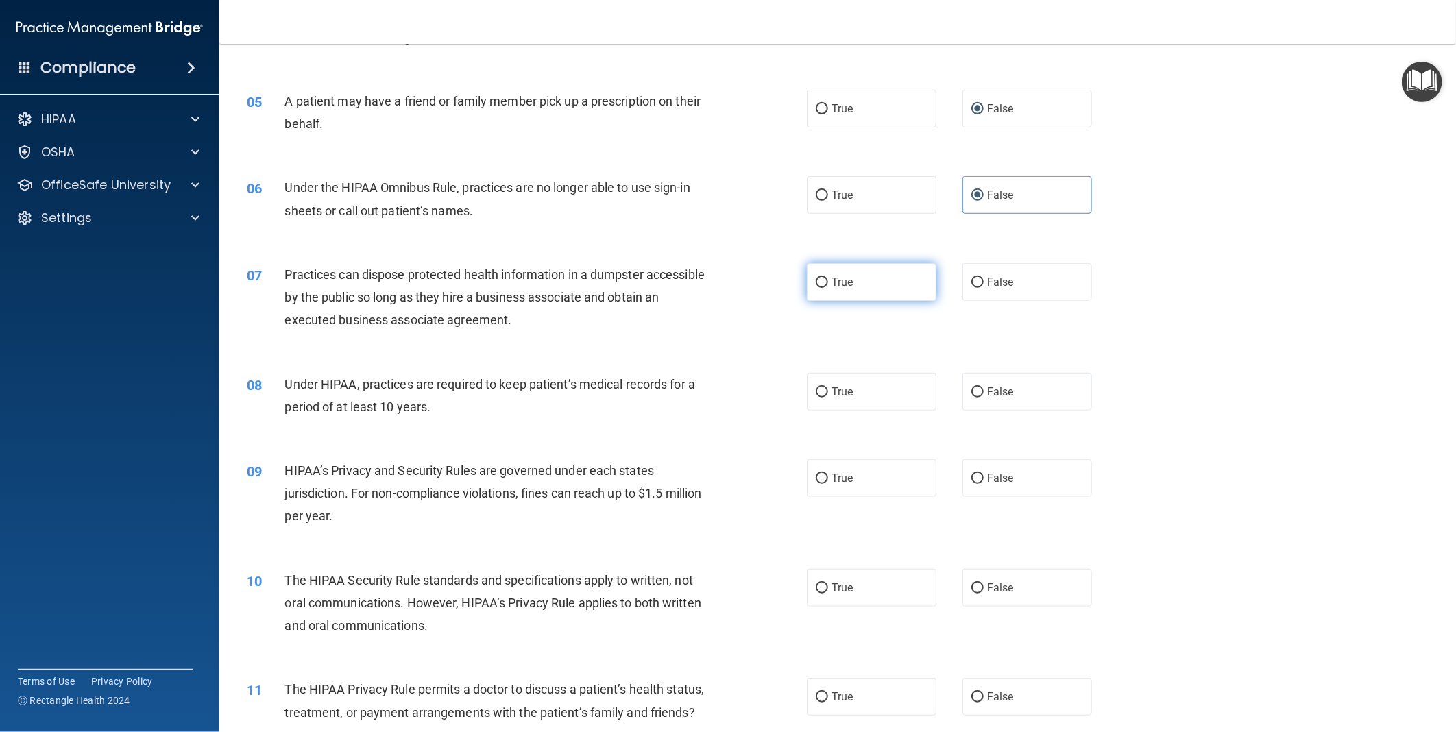
click at [815, 289] on label "True" at bounding box center [872, 282] width 130 height 38
click at [816, 288] on input "True" at bounding box center [822, 283] width 12 height 10
radio input "true"
click at [987, 396] on span "False" at bounding box center [1000, 391] width 27 height 13
click at [984, 396] on input "False" at bounding box center [978, 392] width 12 height 10
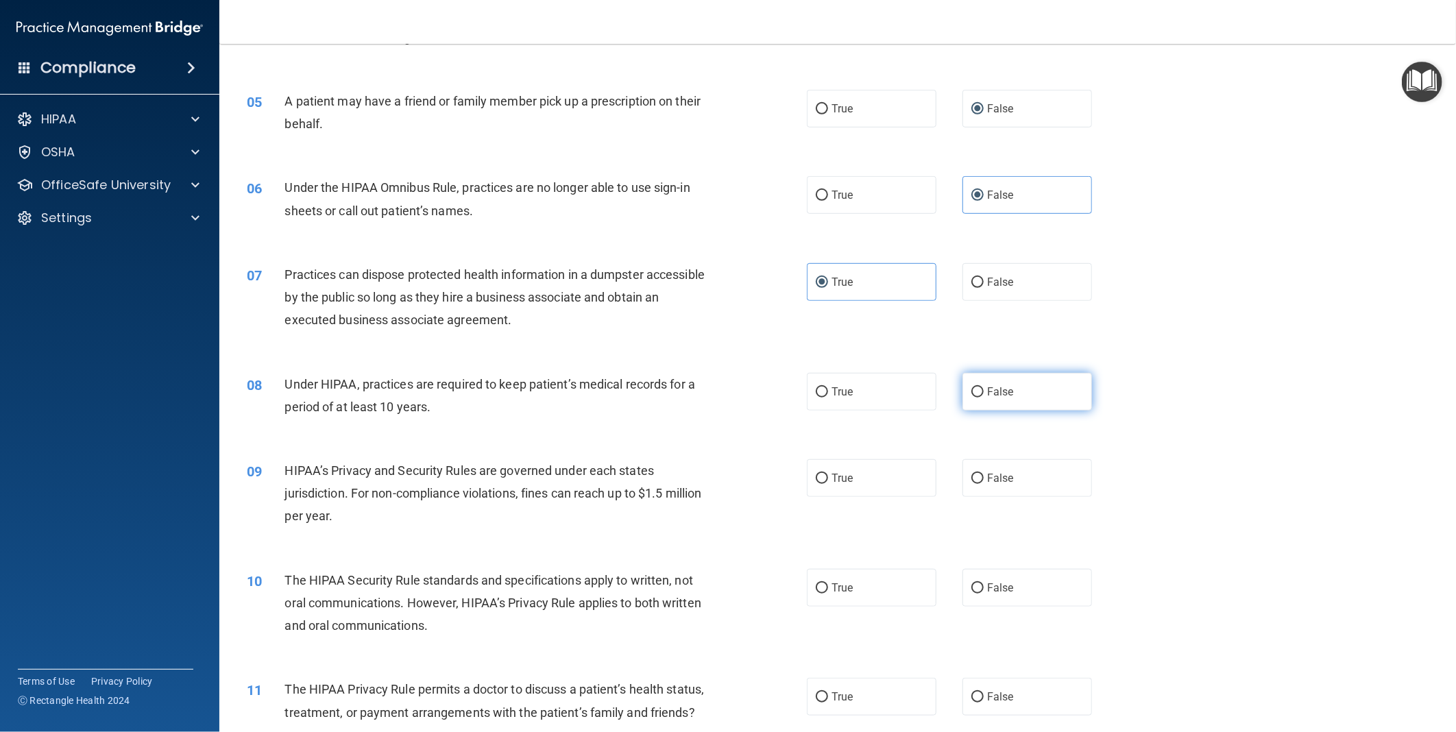
radio input "true"
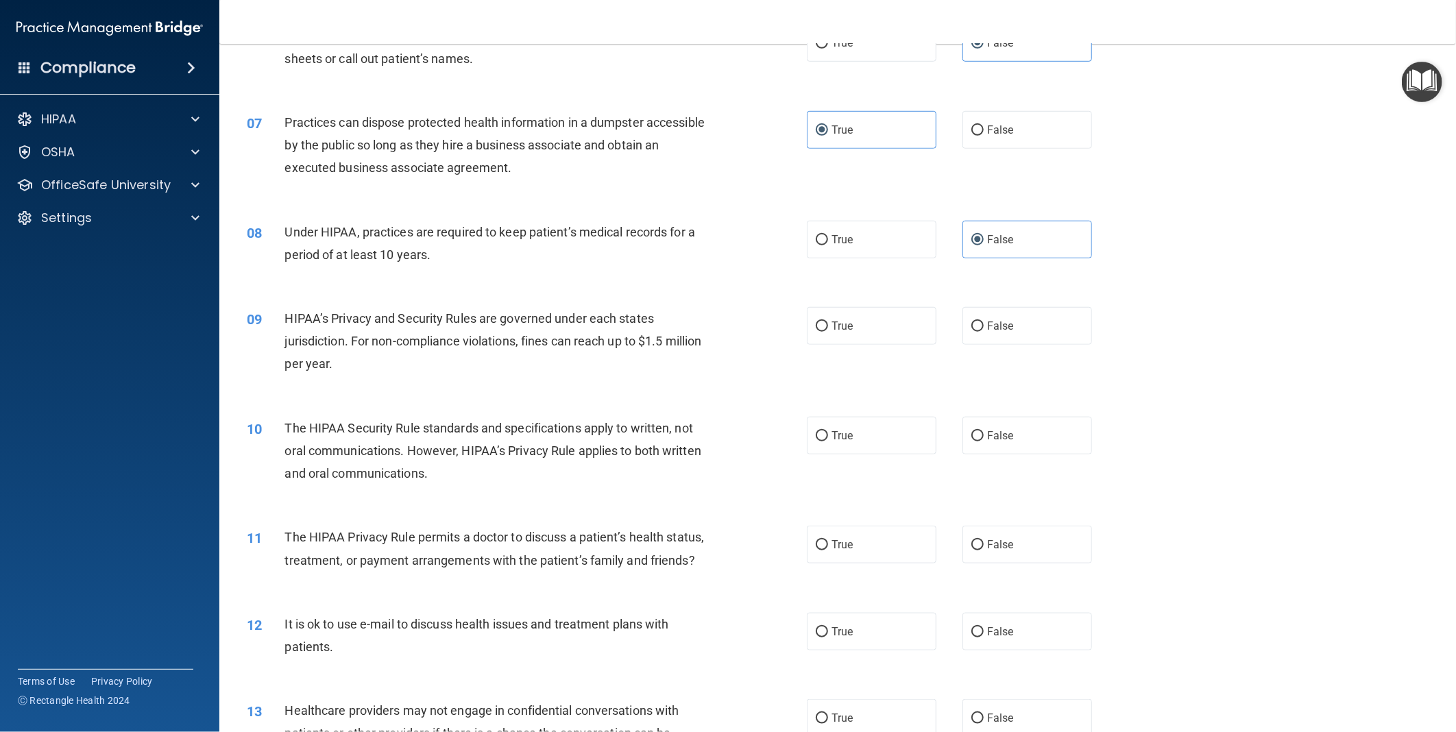
scroll to position [686, 0]
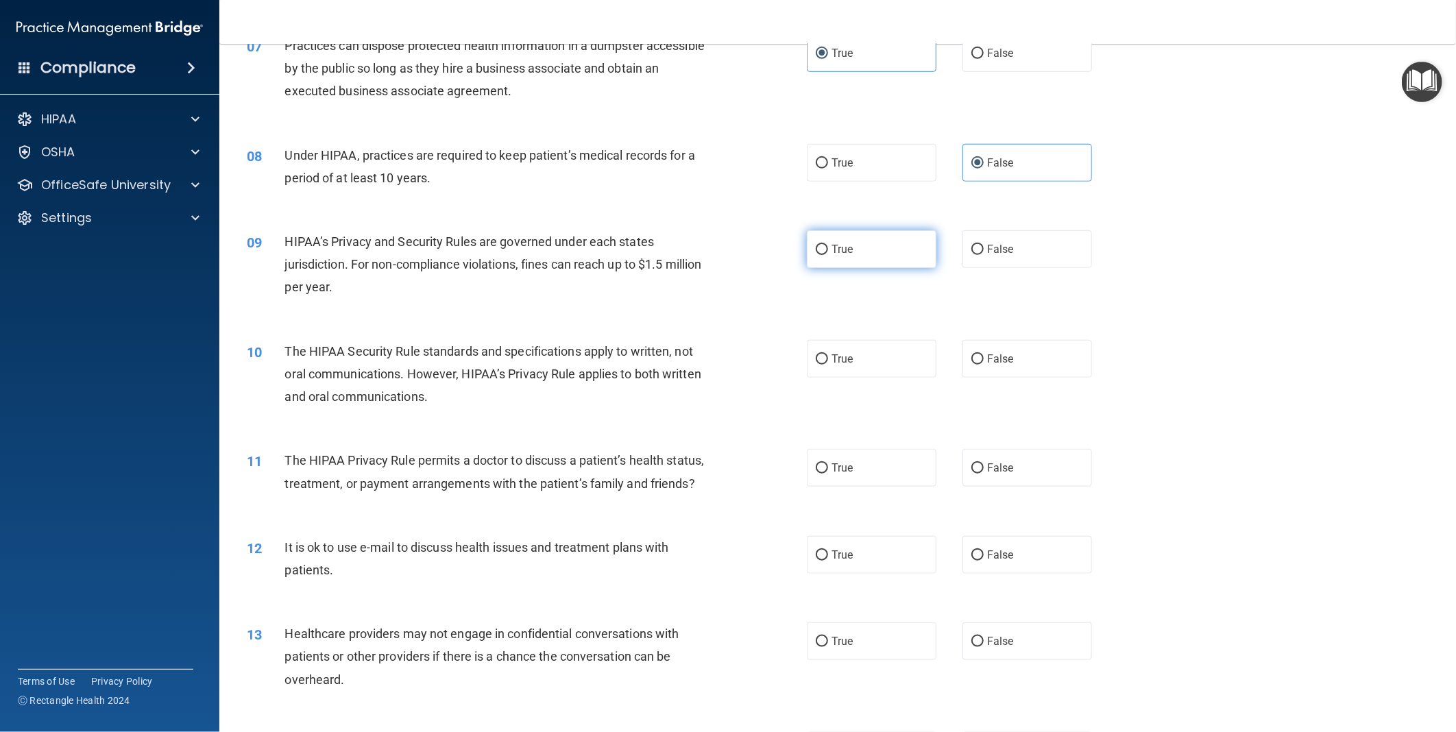
click at [832, 254] on span "True" at bounding box center [842, 249] width 21 height 13
click at [828, 254] on input "True" at bounding box center [822, 250] width 12 height 10
radio input "true"
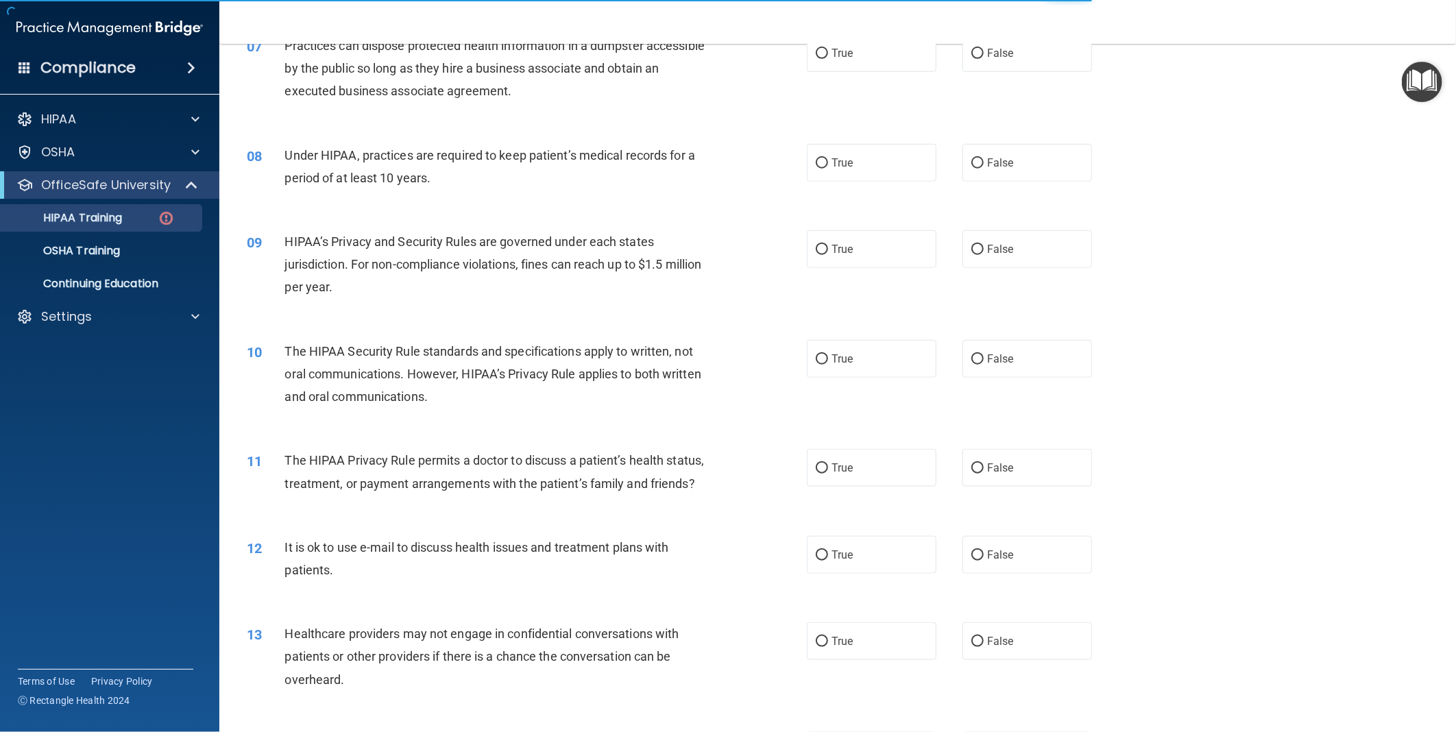
scroll to position [241, 0]
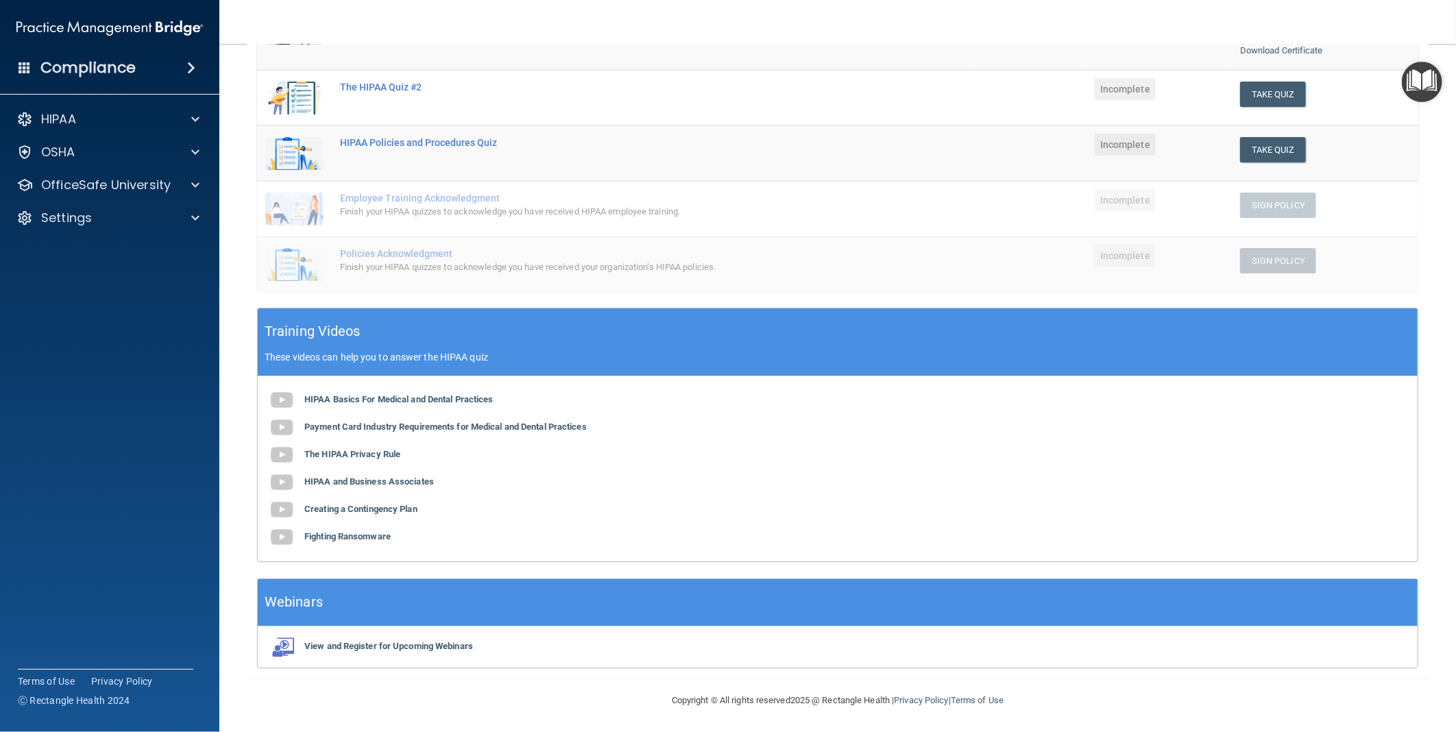
scroll to position [2377, 0]
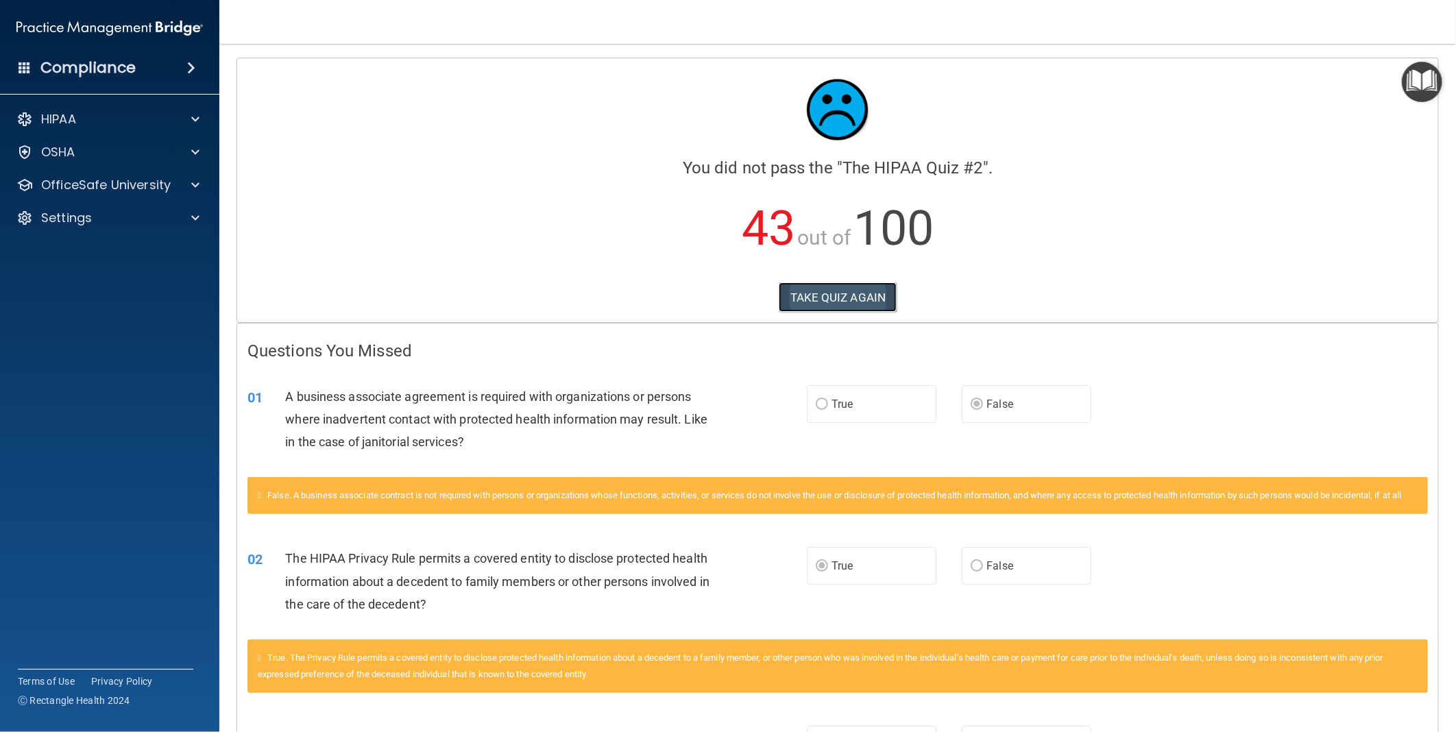
click at [827, 295] on button "TAKE QUIZ AGAIN" at bounding box center [838, 298] width 119 height 30
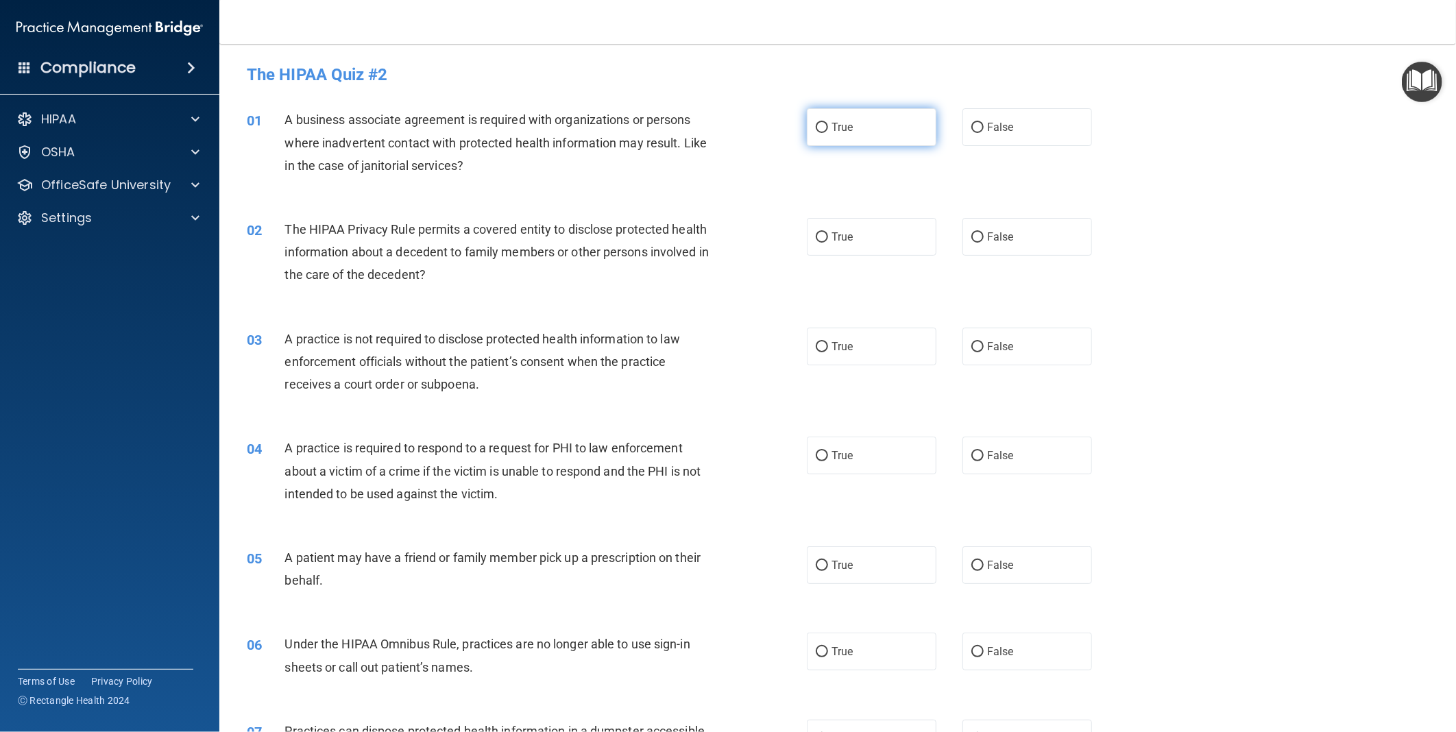
click at [832, 129] on span "True" at bounding box center [842, 127] width 21 height 13
click at [828, 129] on input "True" at bounding box center [822, 128] width 12 height 10
radio input "true"
click at [816, 234] on input "True" at bounding box center [822, 237] width 12 height 10
radio input "true"
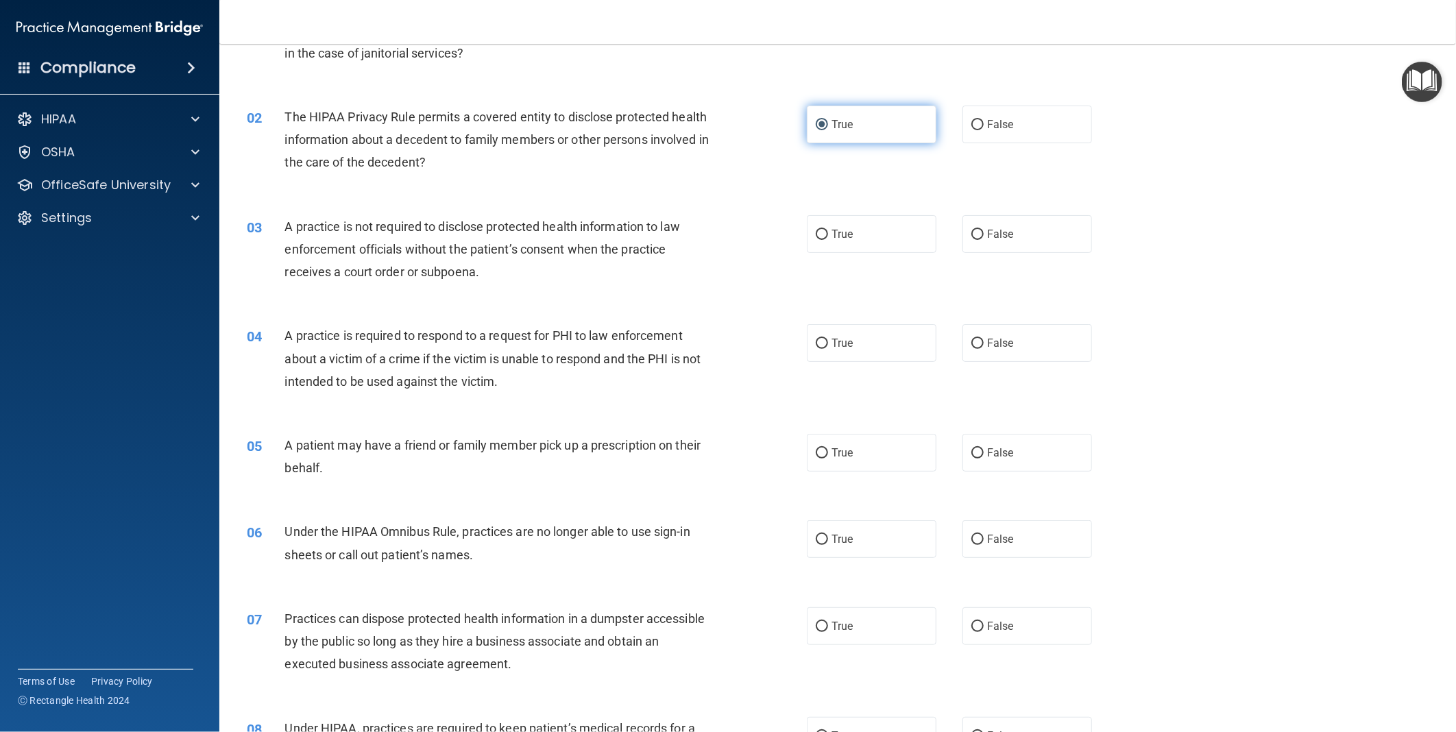
scroll to position [152, 0]
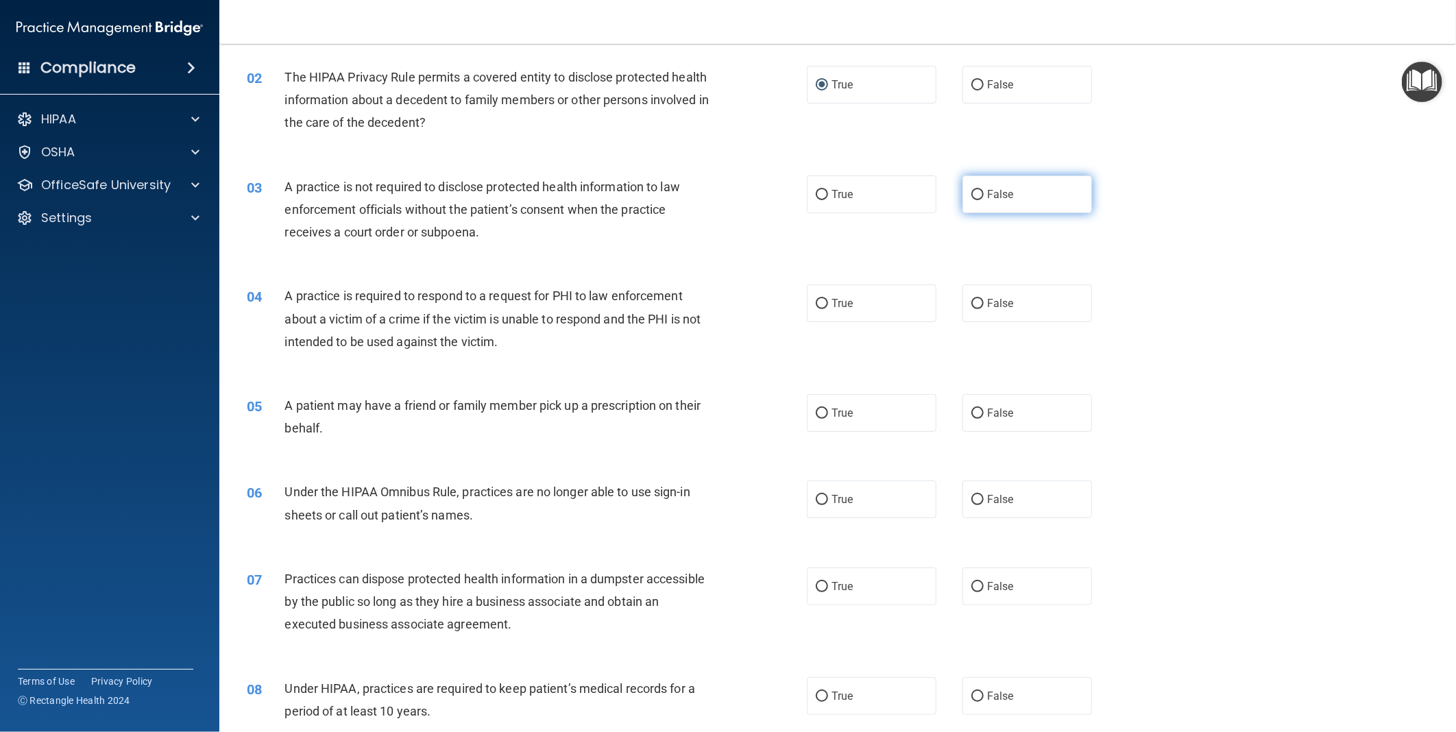
click at [1003, 192] on span "False" at bounding box center [1000, 194] width 27 height 13
click at [984, 192] on input "False" at bounding box center [978, 195] width 12 height 10
radio input "true"
click at [820, 302] on input "True" at bounding box center [822, 304] width 12 height 10
radio input "true"
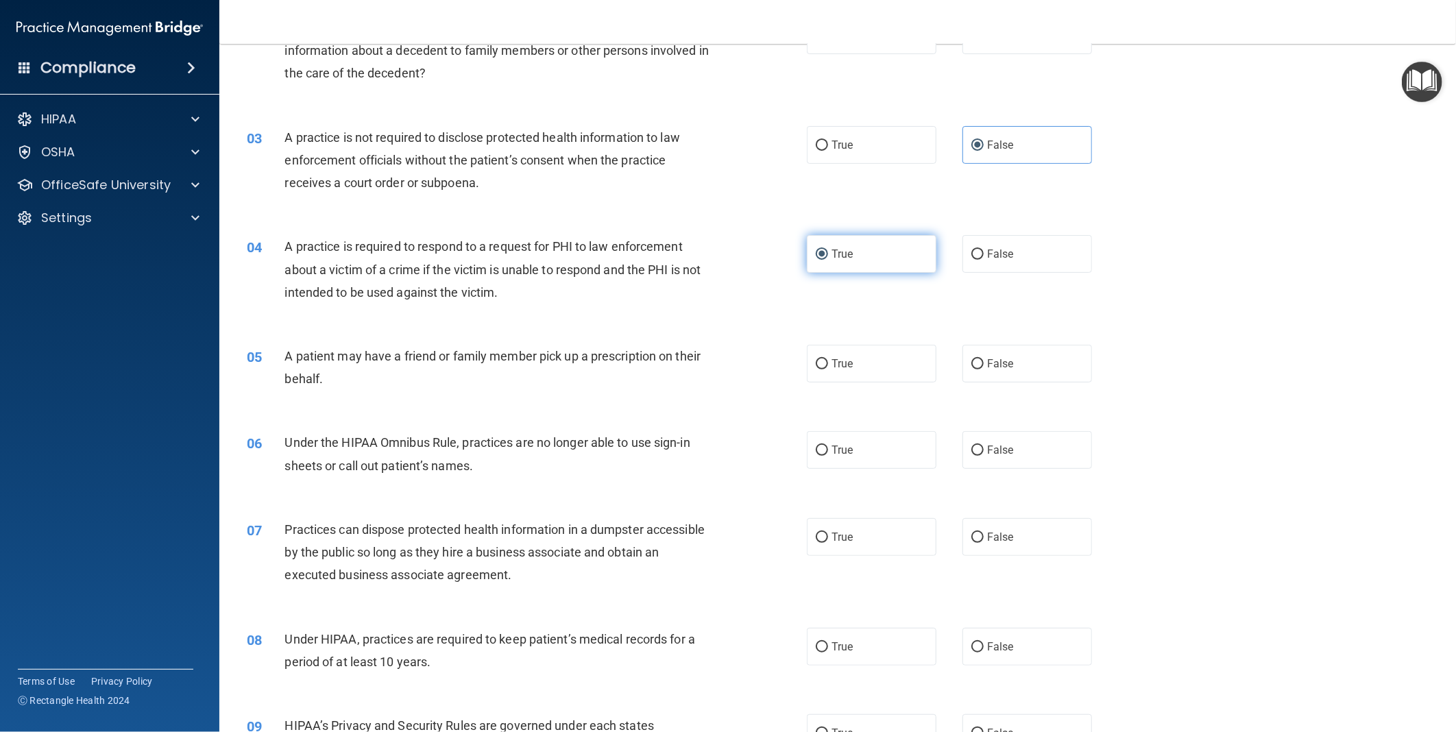
scroll to position [228, 0]
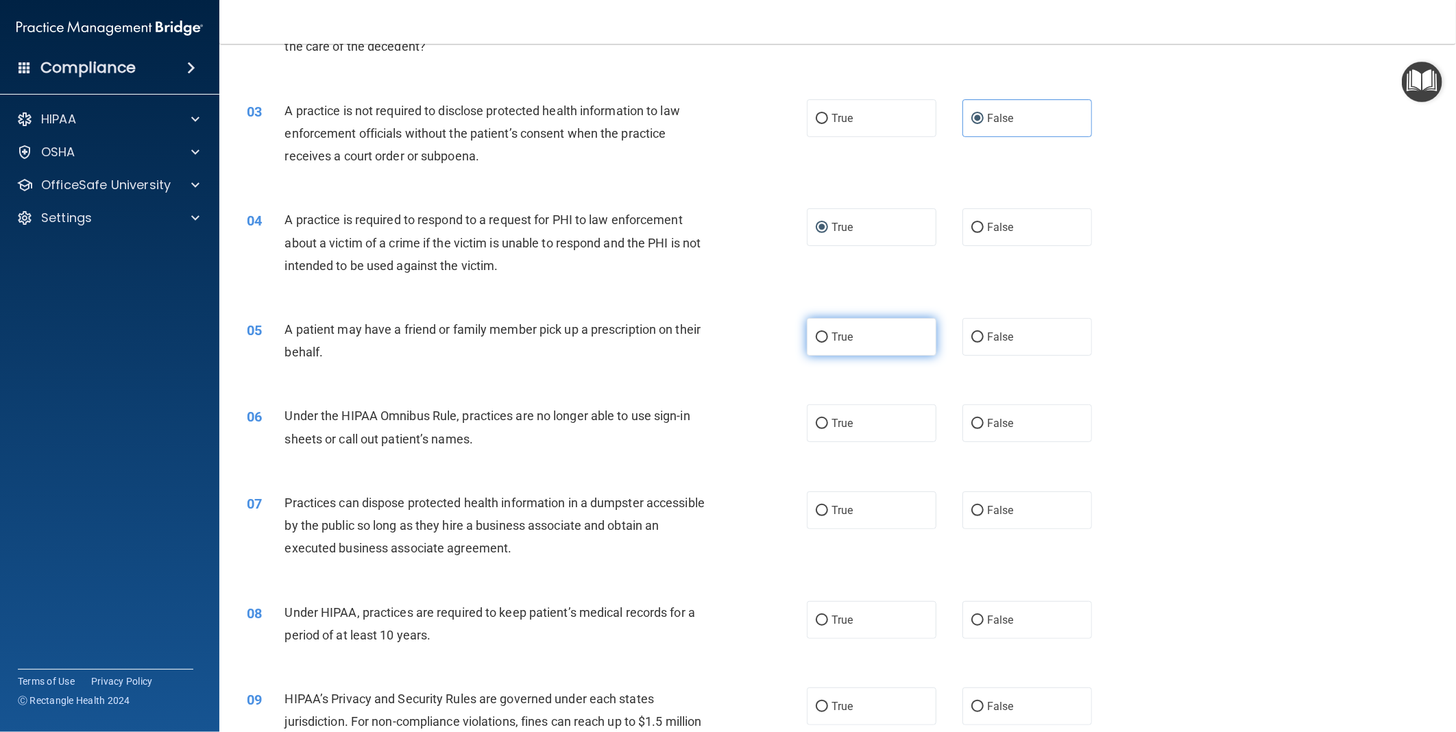
click at [816, 333] on input "True" at bounding box center [822, 338] width 12 height 10
radio input "true"
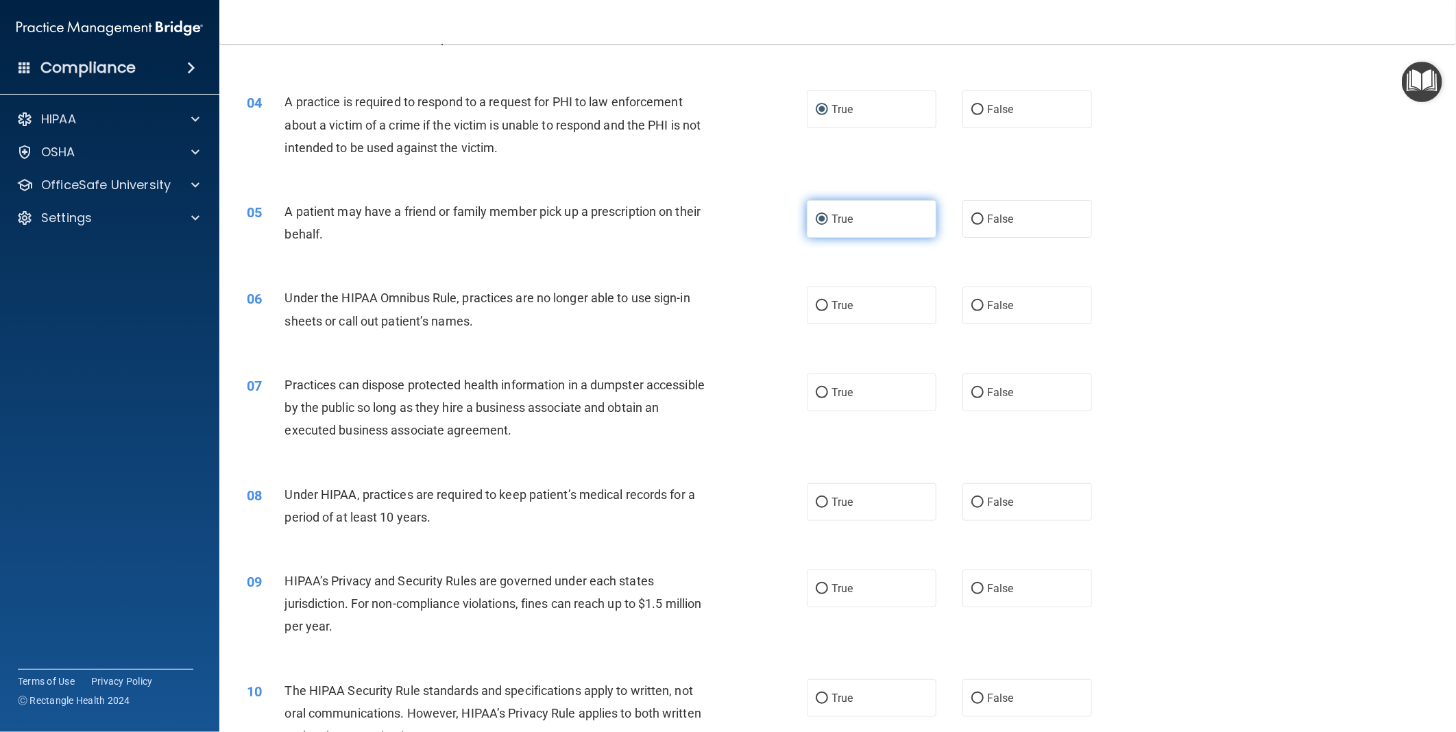
scroll to position [381, 0]
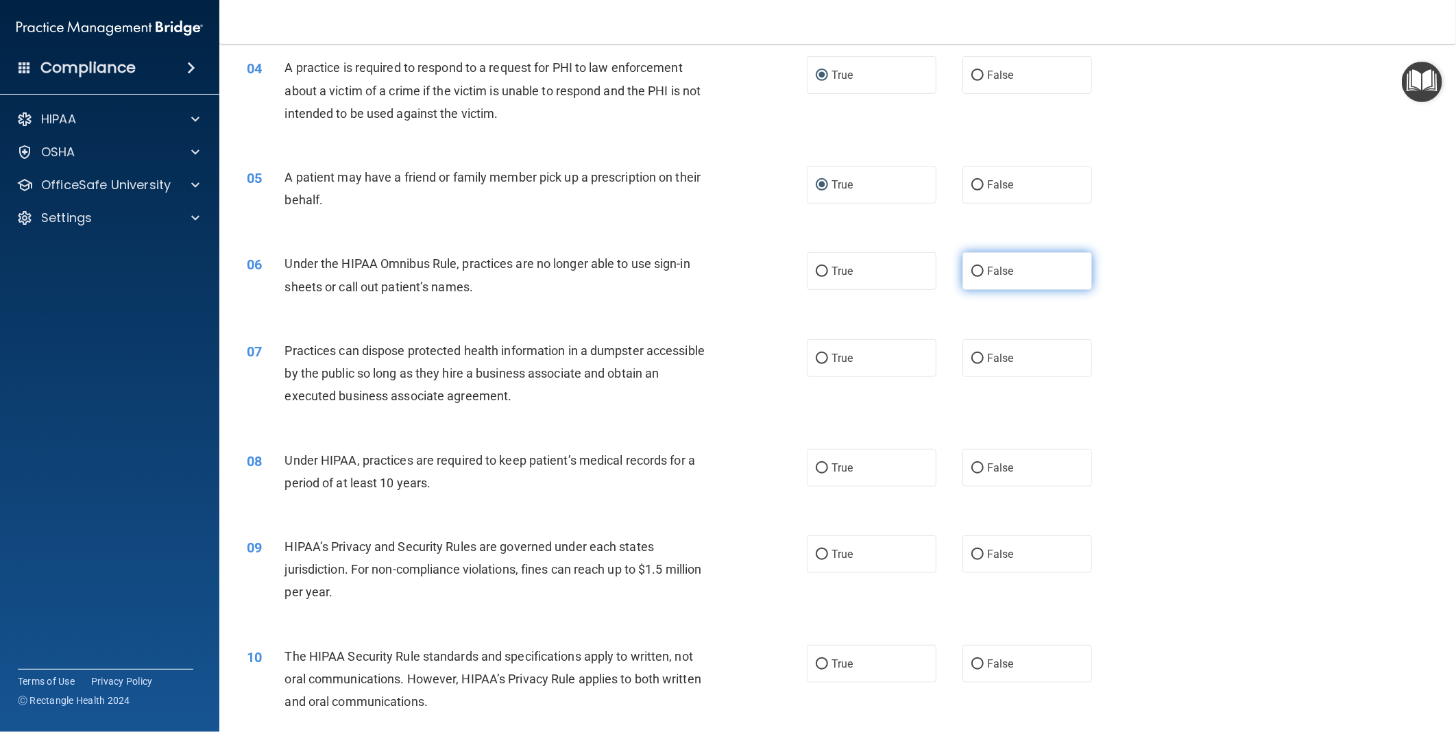
click at [987, 272] on span "False" at bounding box center [1000, 271] width 27 height 13
click at [984, 272] on input "False" at bounding box center [978, 272] width 12 height 10
radio input "true"
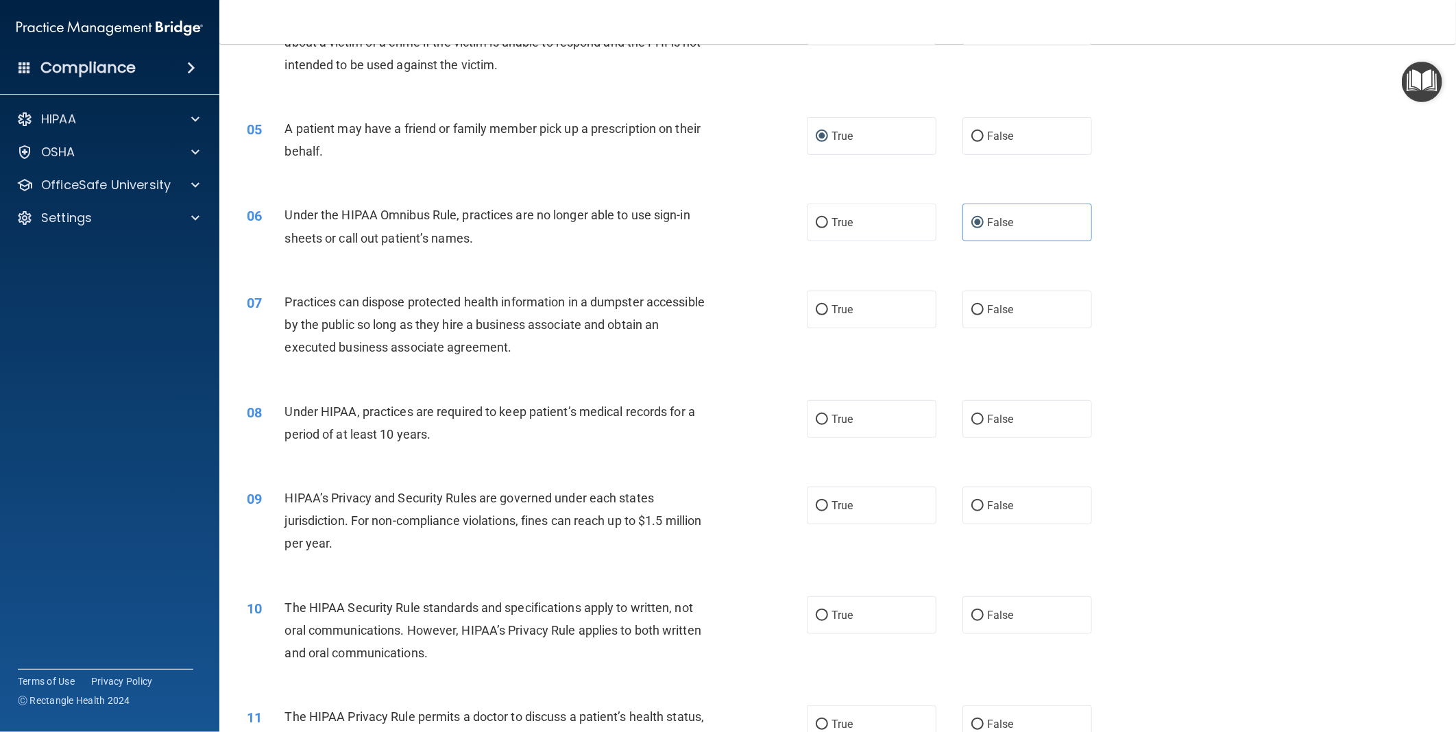
scroll to position [457, 0]
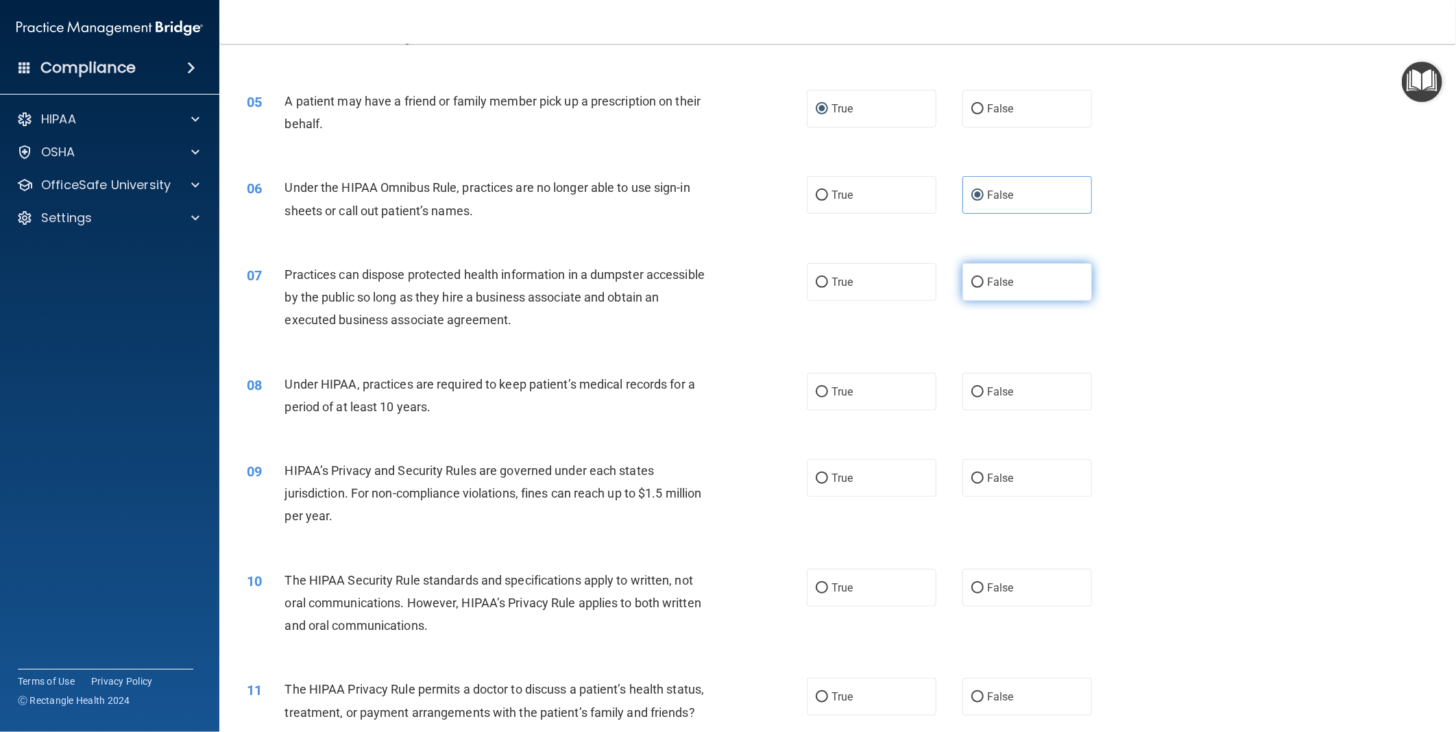
click at [996, 295] on label "False" at bounding box center [1028, 282] width 130 height 38
click at [984, 288] on input "False" at bounding box center [978, 283] width 12 height 10
radio input "true"
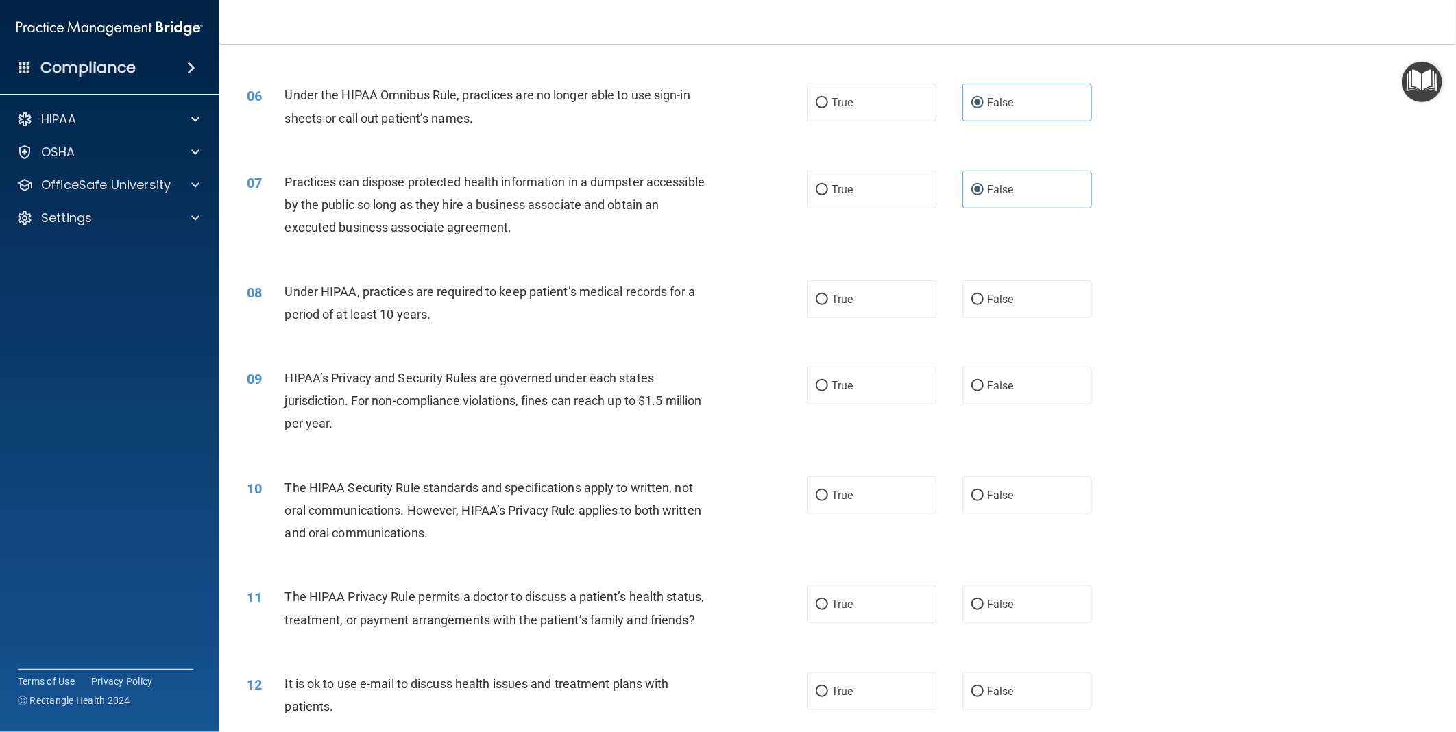
scroll to position [609, 0]
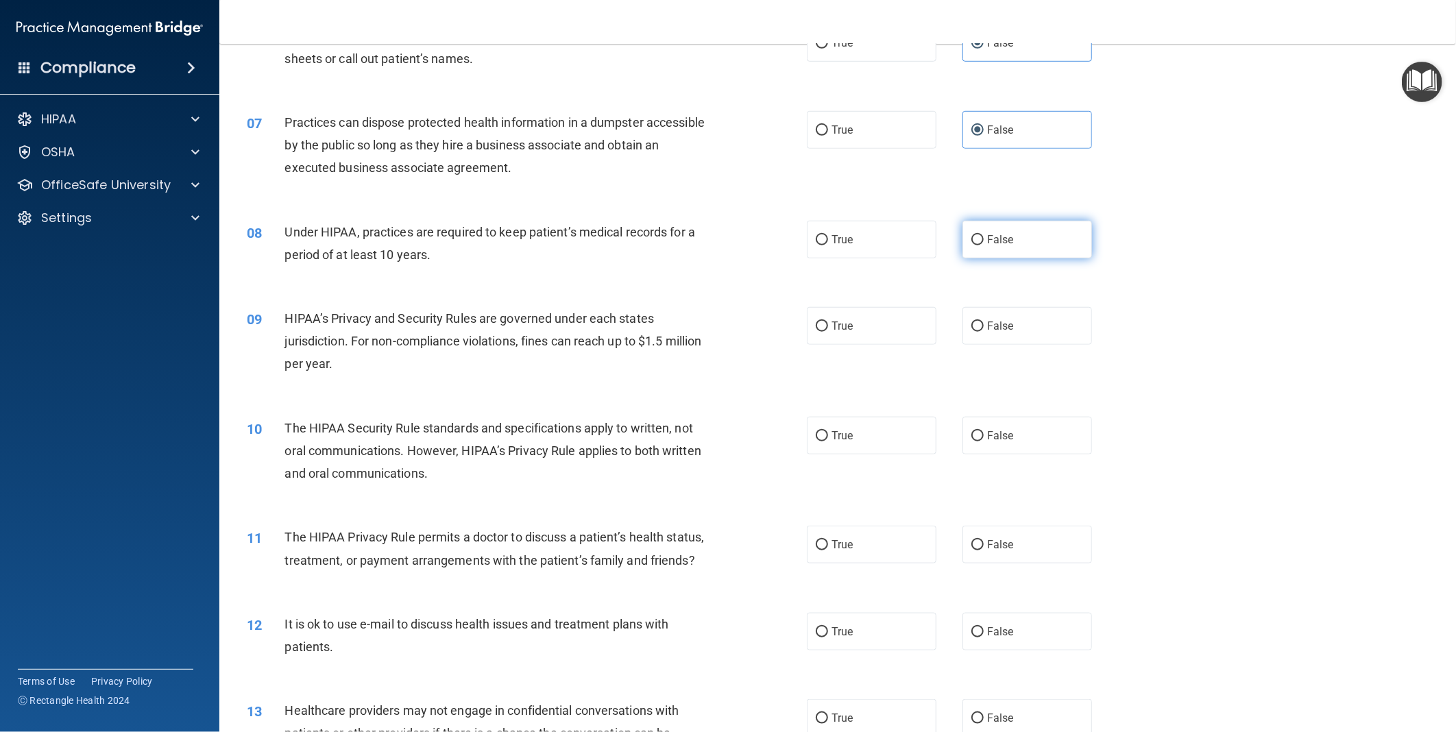
click at [1009, 242] on label "False" at bounding box center [1028, 240] width 130 height 38
click at [984, 242] on input "False" at bounding box center [978, 240] width 12 height 10
radio input "true"
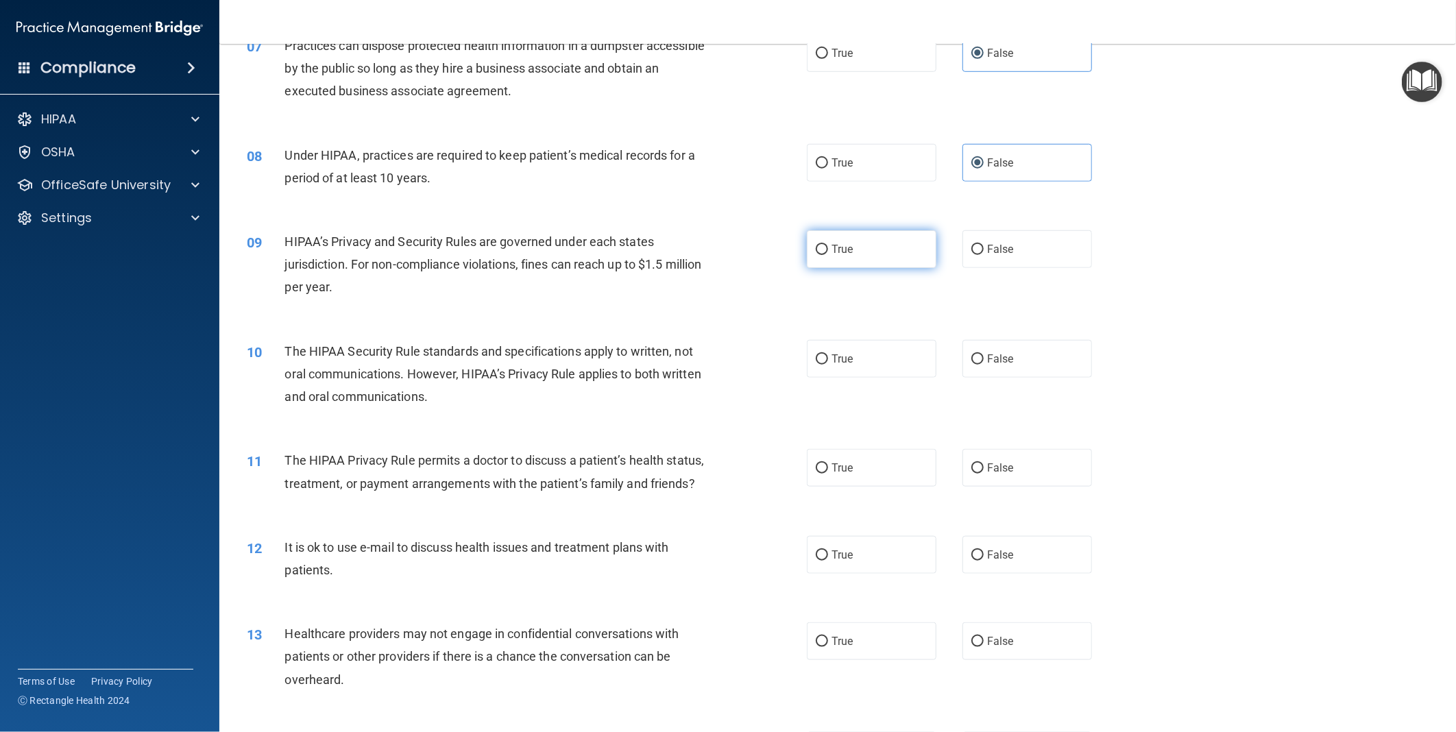
click at [819, 252] on input "True" at bounding box center [822, 250] width 12 height 10
radio input "true"
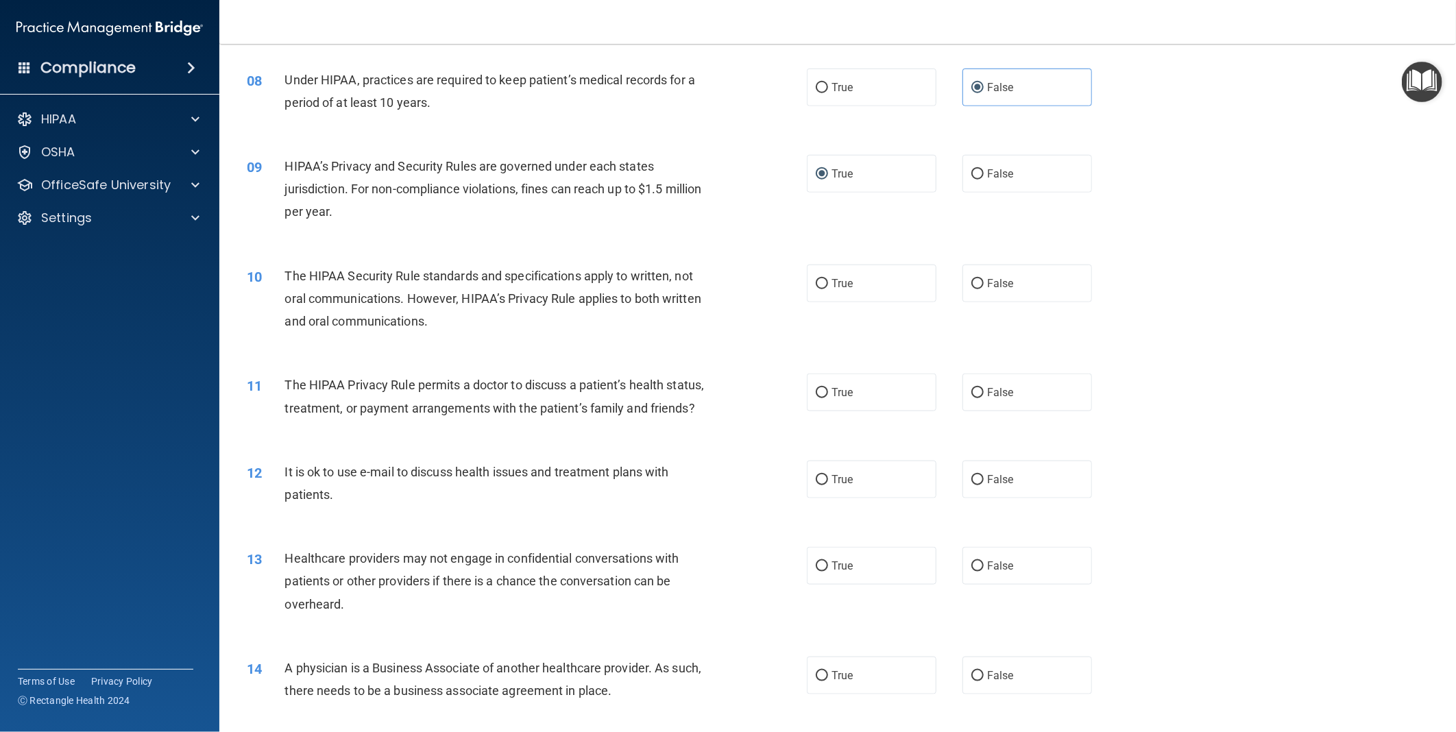
scroll to position [762, 0]
click at [844, 293] on label "True" at bounding box center [872, 283] width 130 height 38
click at [828, 289] on input "True" at bounding box center [822, 283] width 12 height 10
radio input "true"
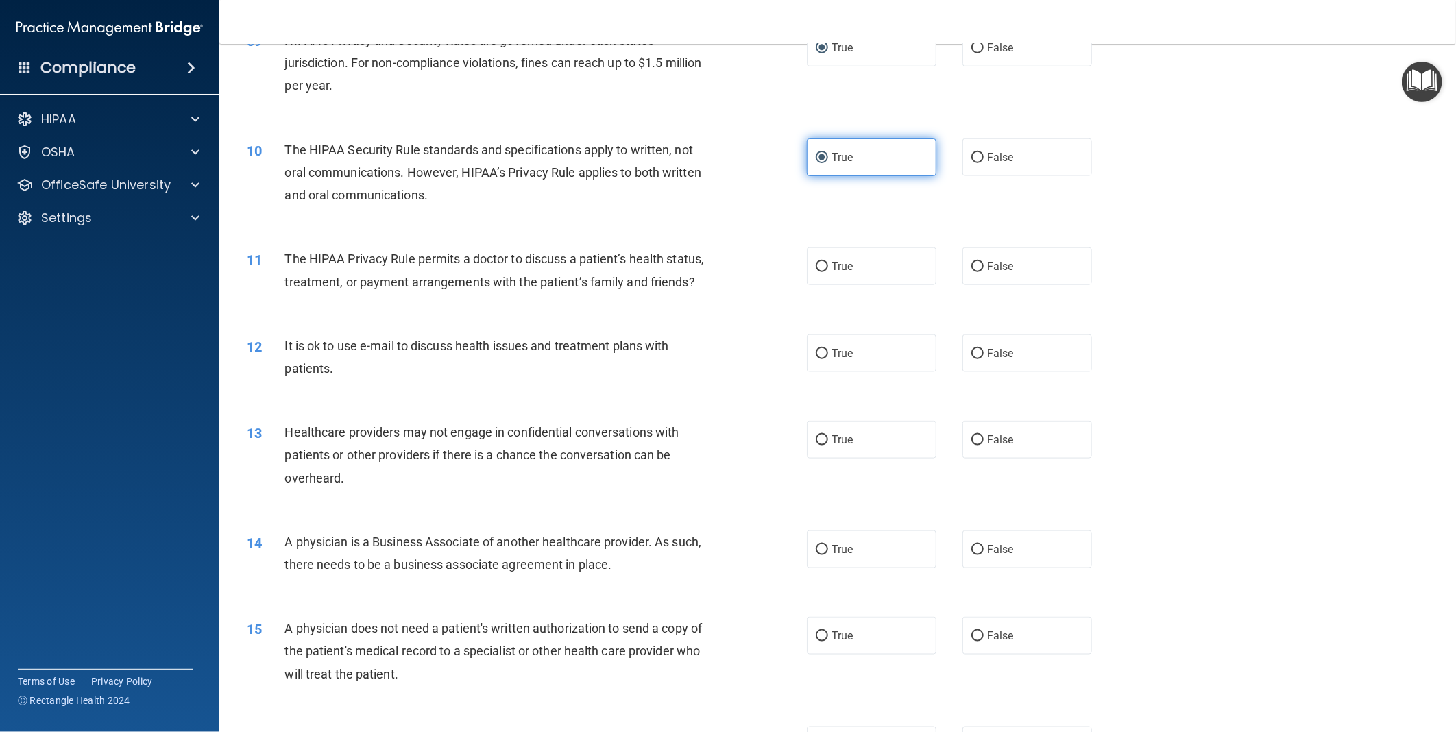
scroll to position [914, 0]
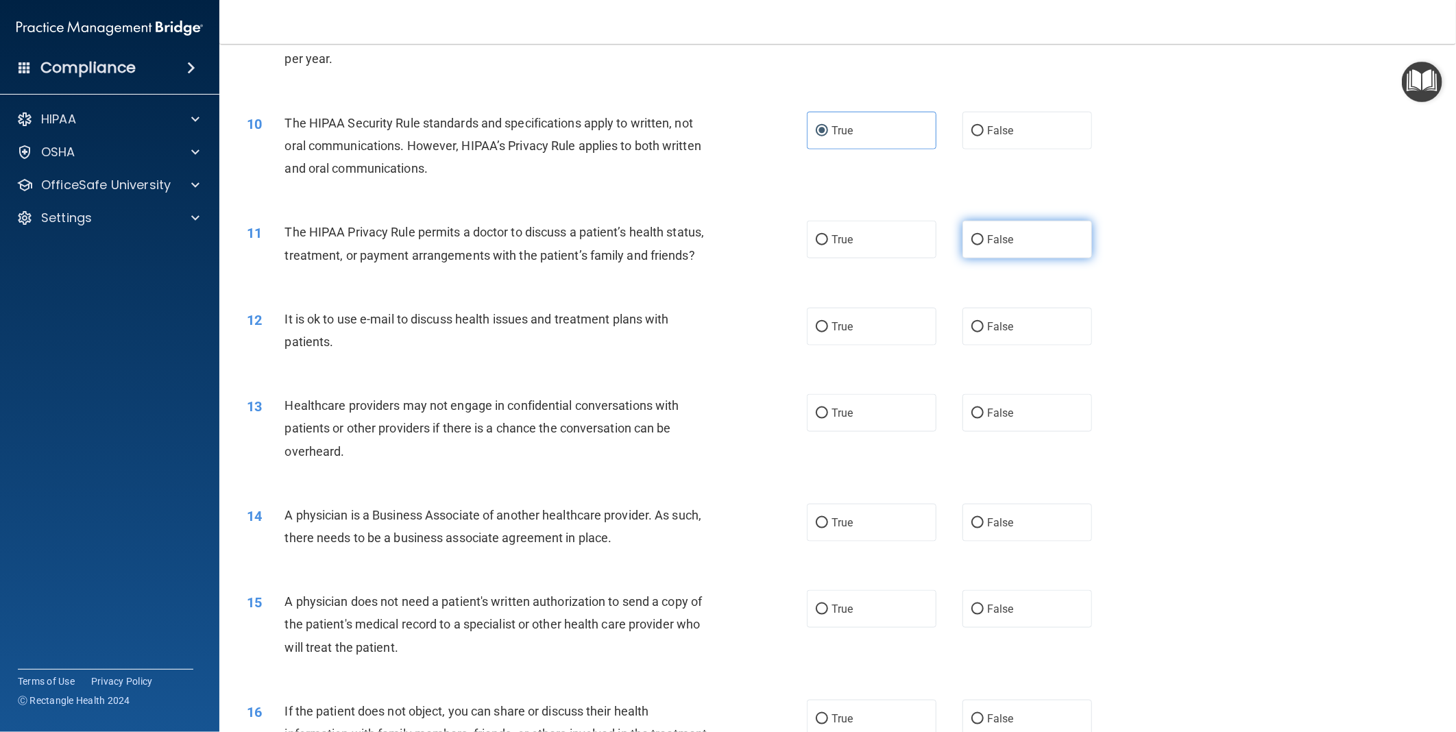
click at [999, 236] on span "False" at bounding box center [1000, 239] width 27 height 13
click at [984, 236] on input "False" at bounding box center [978, 240] width 12 height 10
radio input "true"
click at [987, 333] on span "False" at bounding box center [1000, 326] width 27 height 13
click at [984, 333] on input "False" at bounding box center [978, 327] width 12 height 10
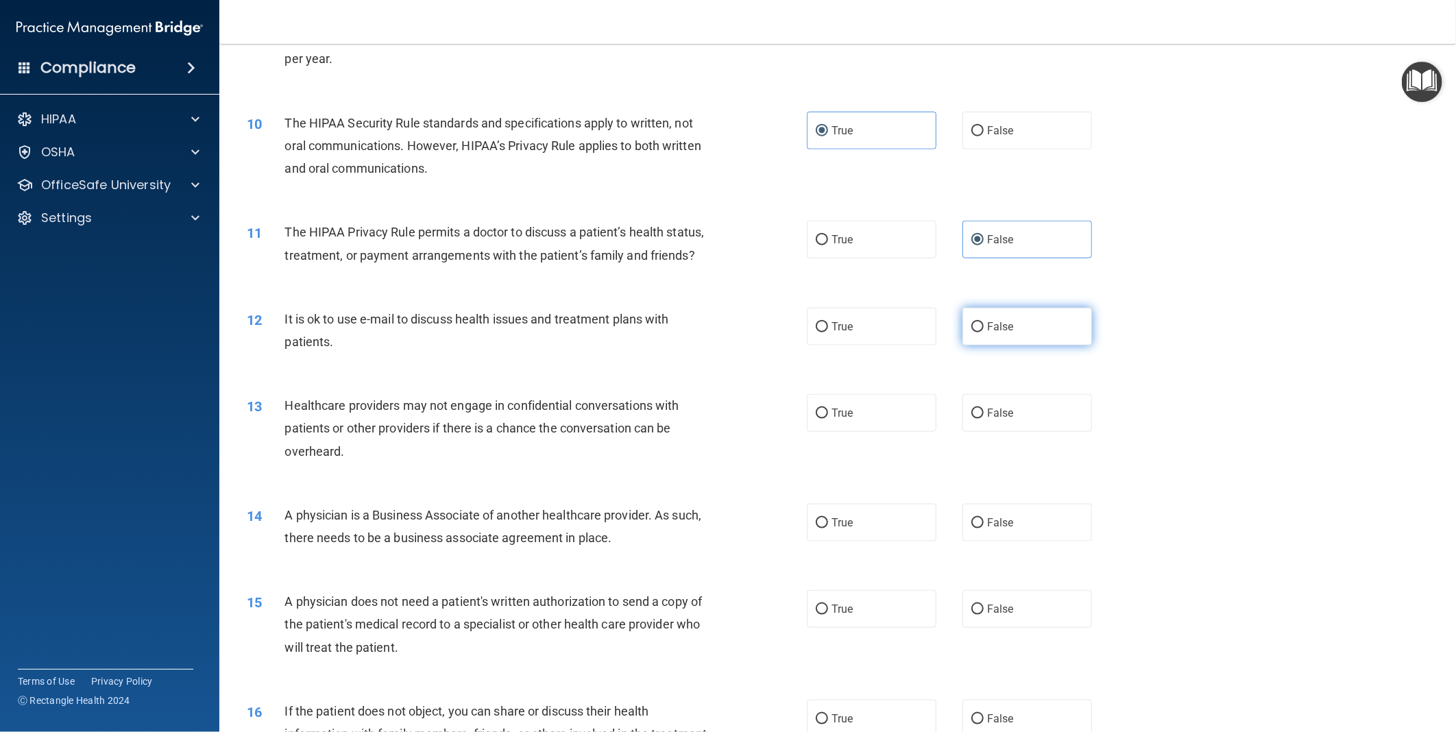
radio input "true"
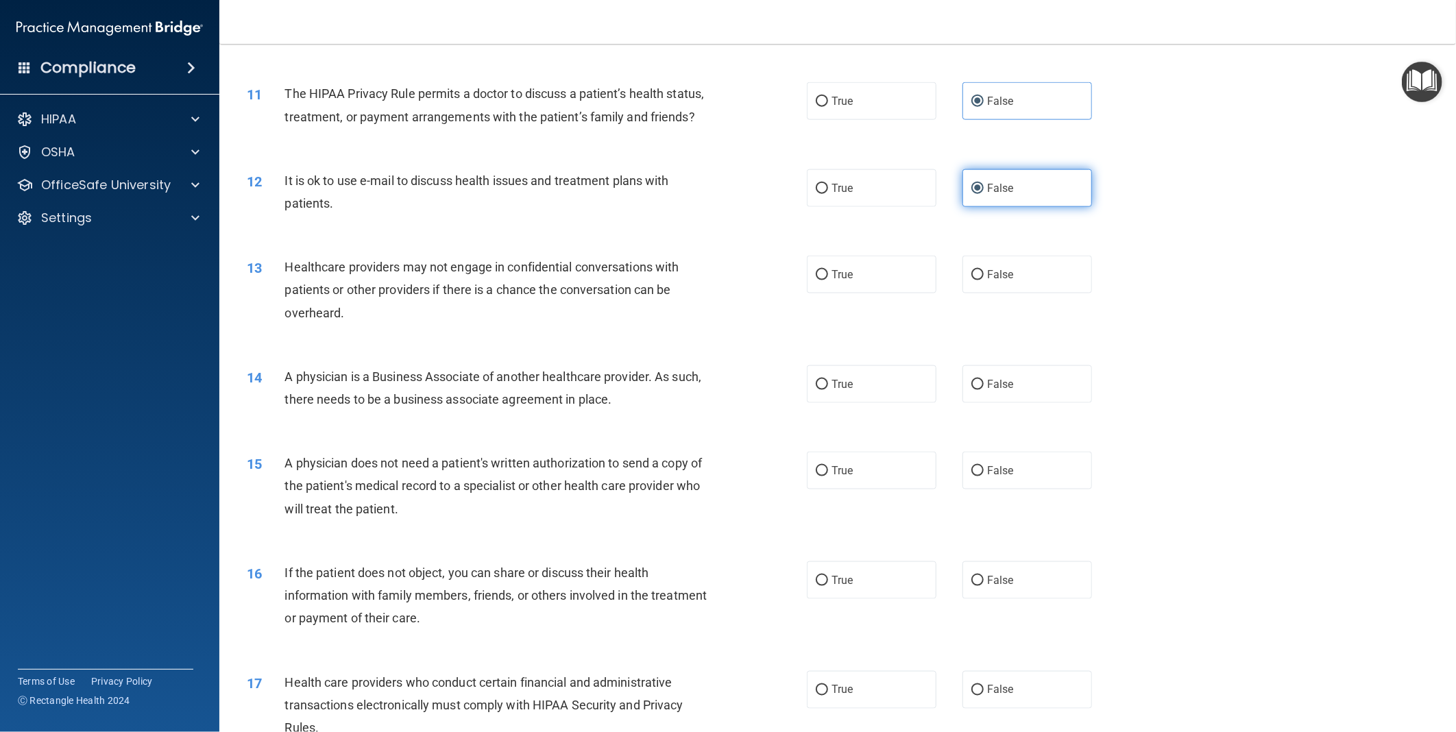
scroll to position [1066, 0]
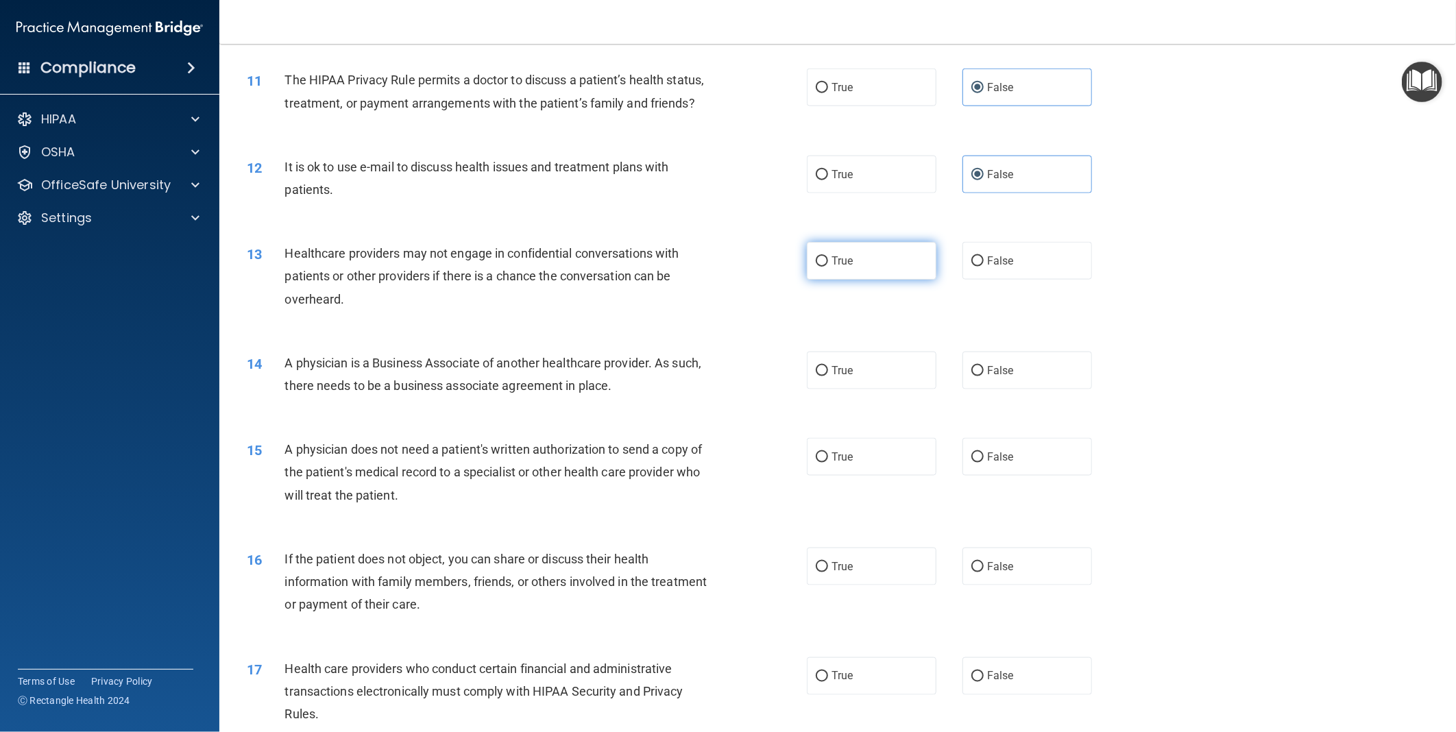
click at [868, 280] on label "True" at bounding box center [872, 261] width 130 height 38
click at [828, 267] on input "True" at bounding box center [822, 261] width 12 height 10
radio input "true"
click at [1026, 389] on label "False" at bounding box center [1028, 371] width 130 height 38
click at [984, 376] on input "False" at bounding box center [978, 371] width 12 height 10
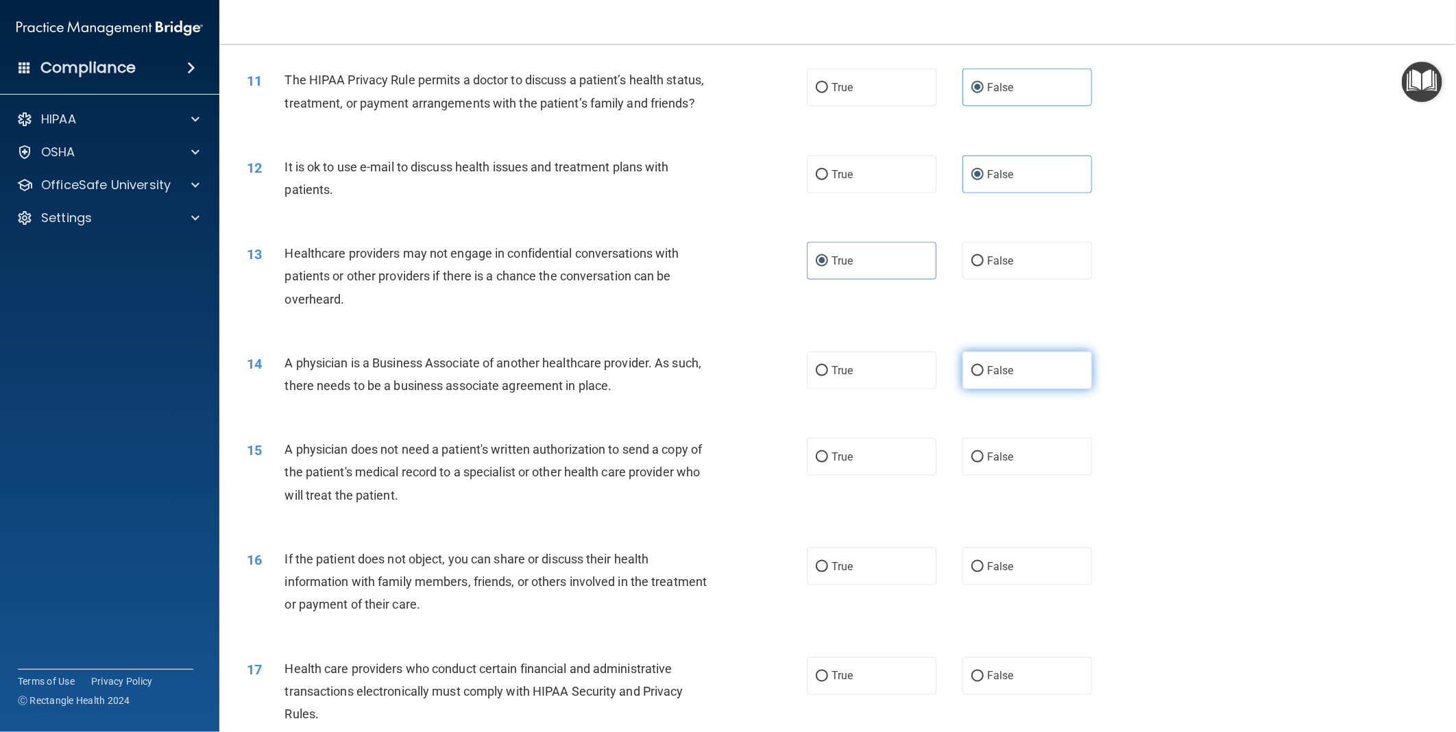
radio input "true"
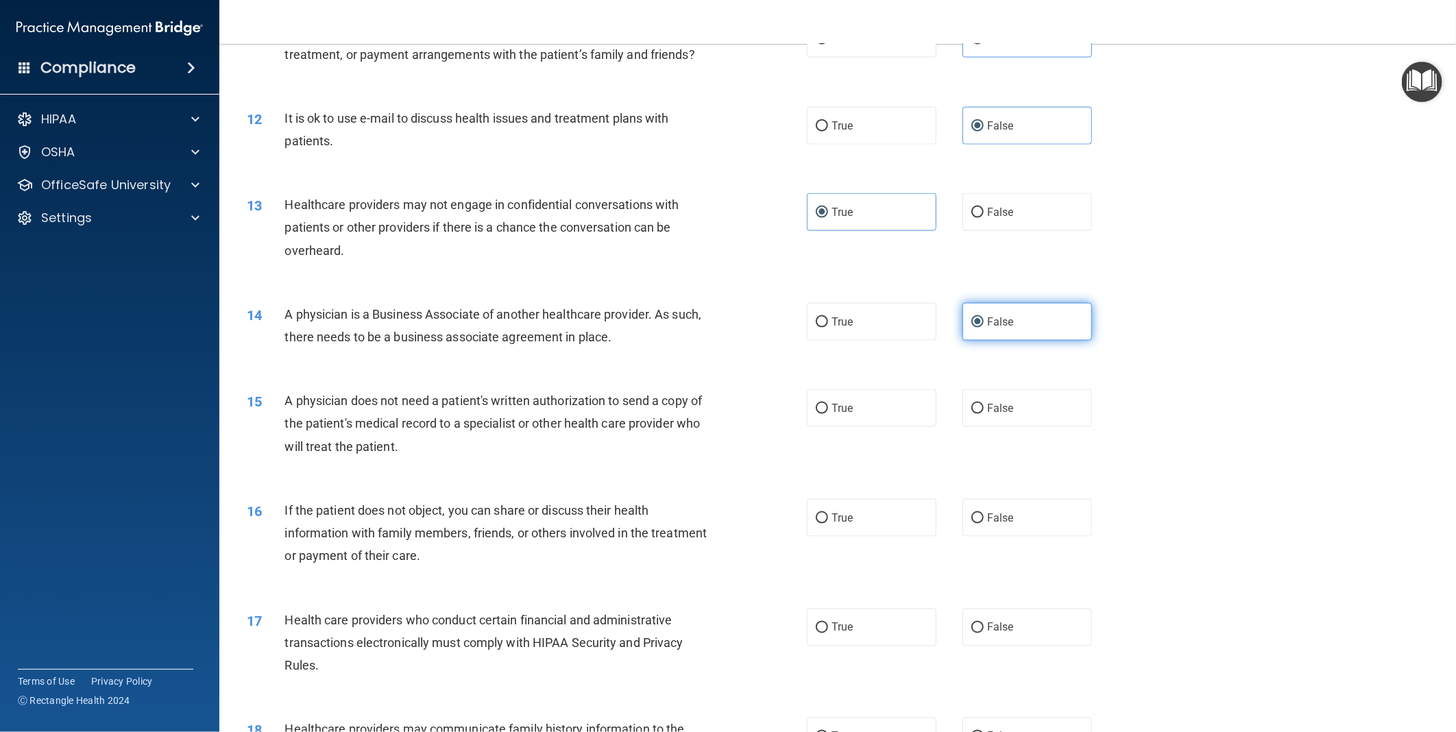
scroll to position [1142, 0]
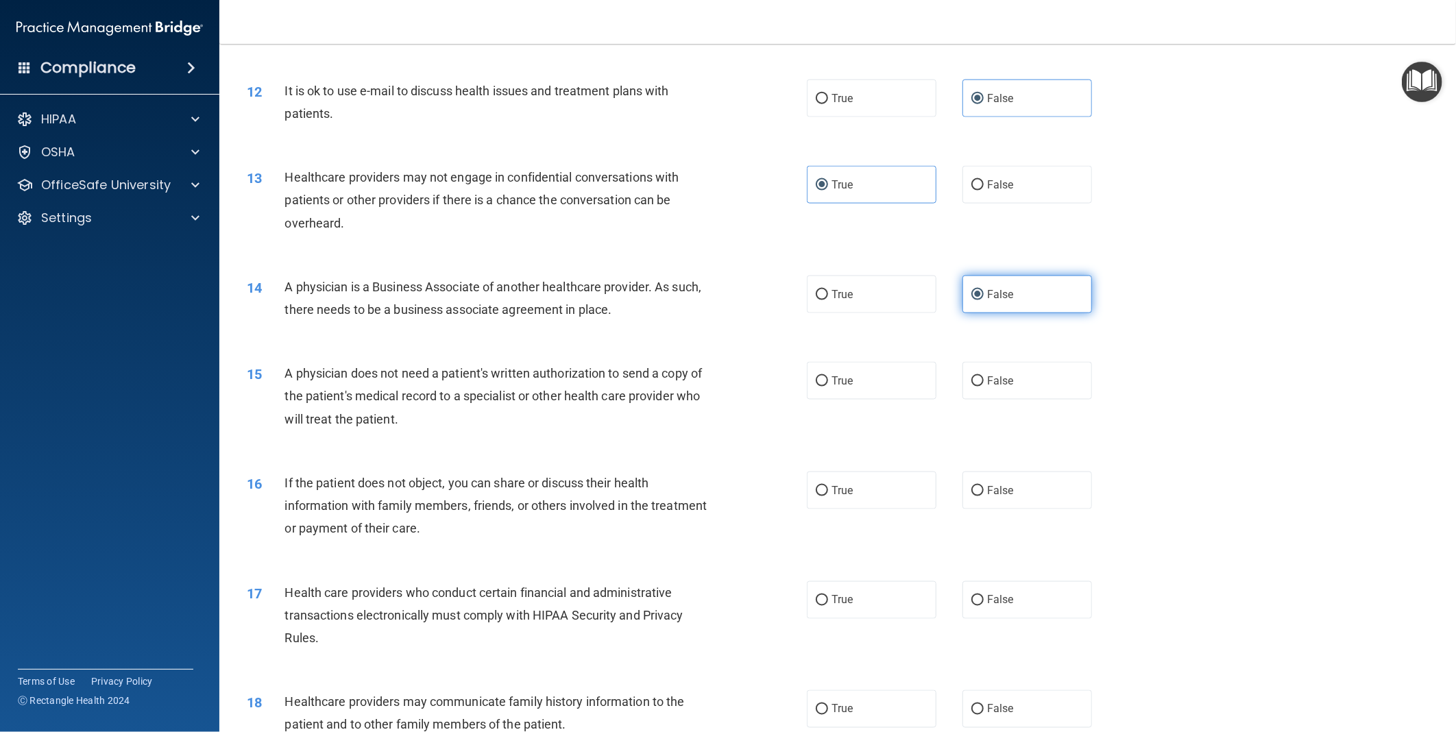
click at [1029, 400] on label "False" at bounding box center [1028, 381] width 130 height 38
click at [984, 387] on input "False" at bounding box center [978, 381] width 12 height 10
radio input "true"
click at [867, 396] on label "True" at bounding box center [872, 381] width 130 height 38
click at [828, 387] on input "True" at bounding box center [822, 381] width 12 height 10
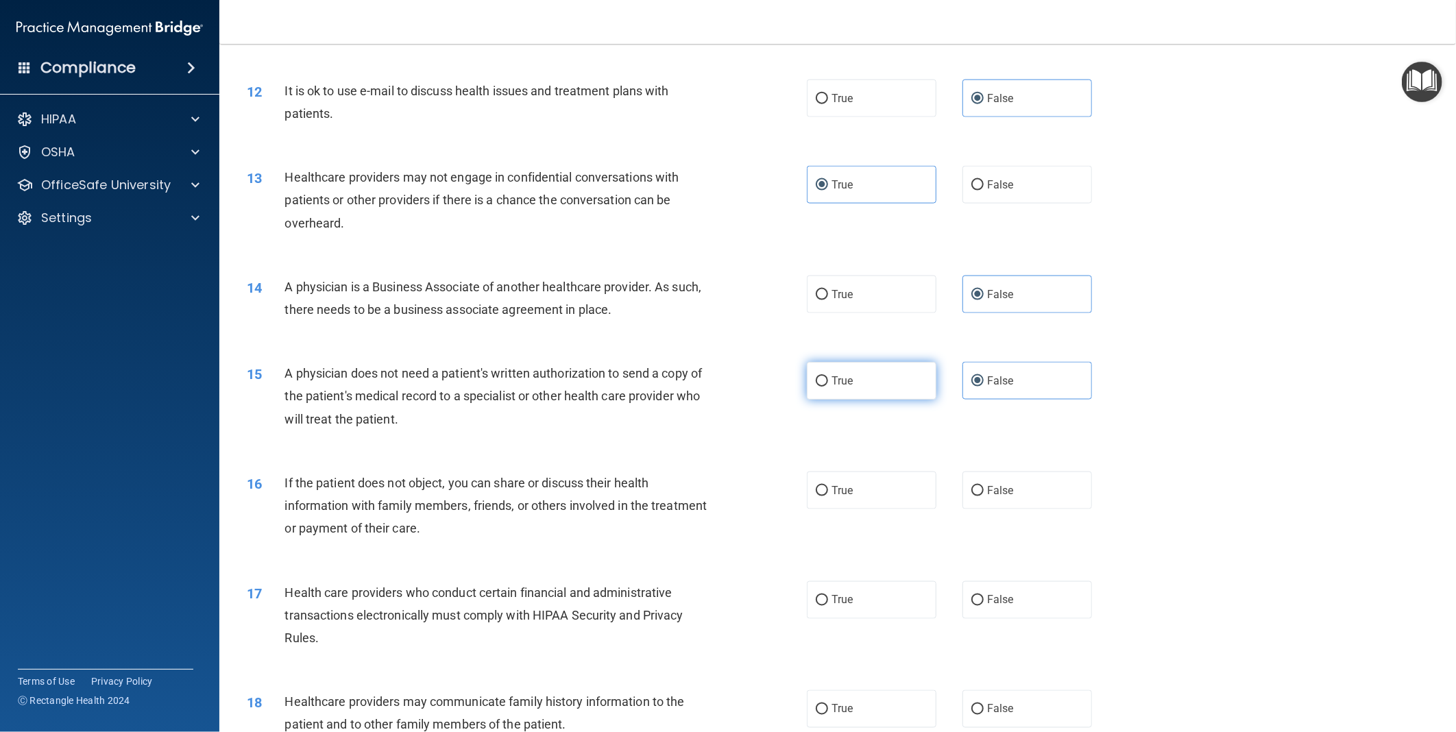
radio input "true"
radio input "false"
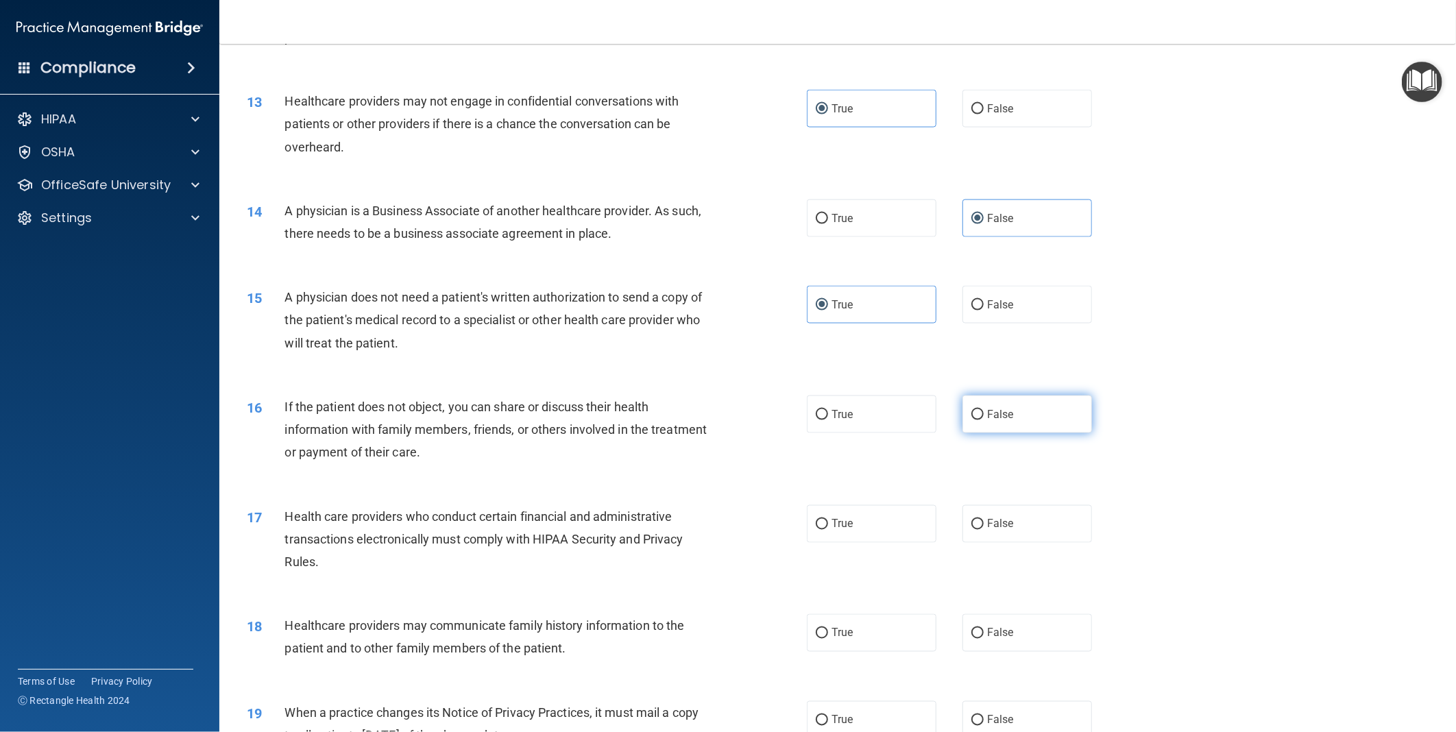
click at [1020, 433] on label "False" at bounding box center [1028, 415] width 130 height 38
click at [984, 420] on input "False" at bounding box center [978, 415] width 12 height 10
radio input "true"
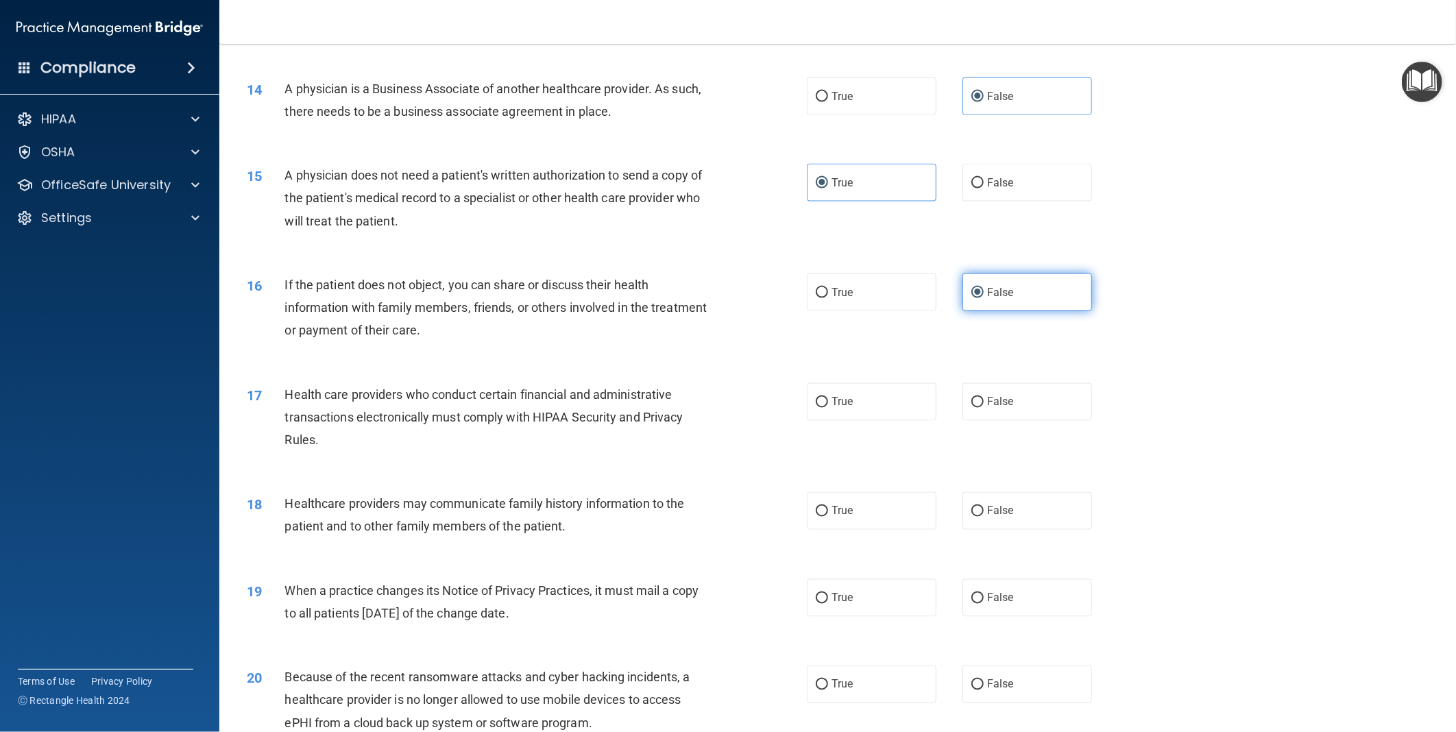
scroll to position [1371, 0]
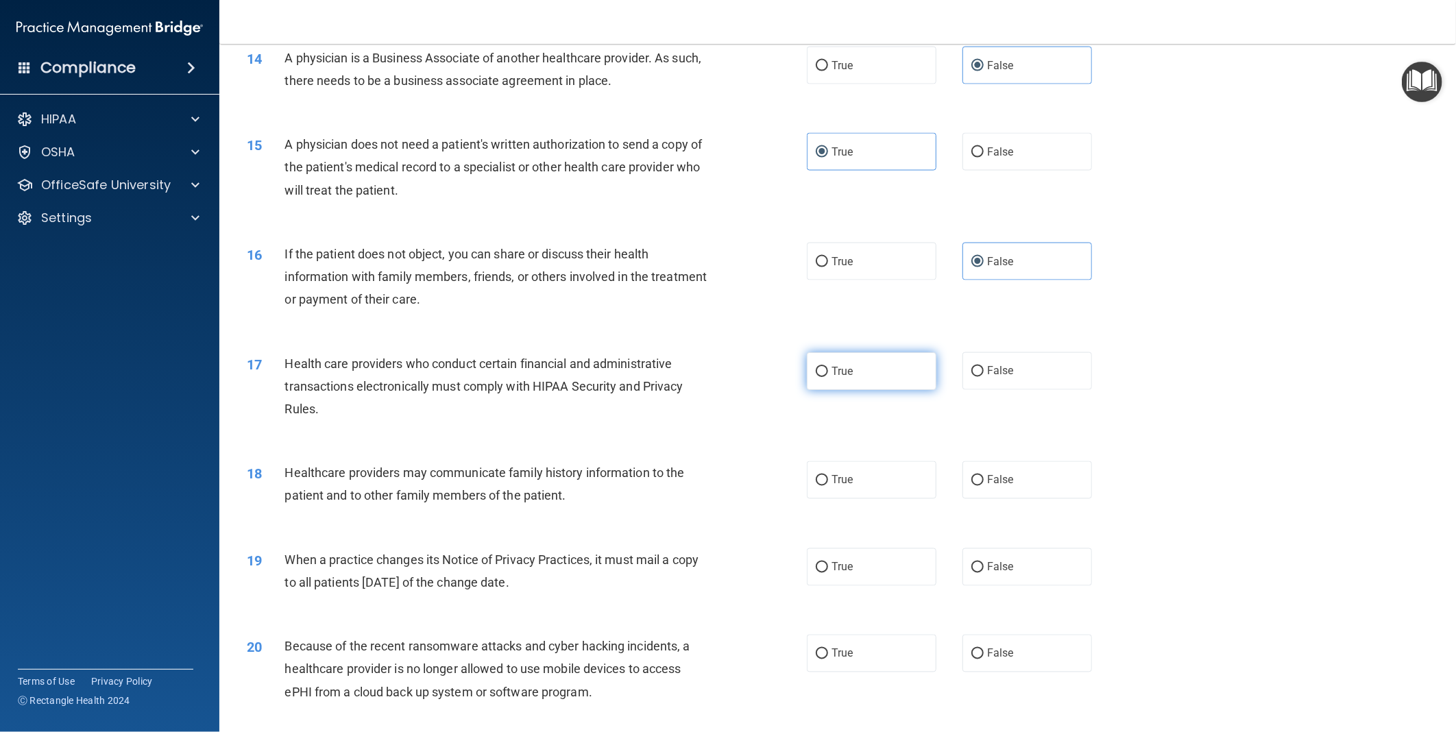
click at [869, 387] on label "True" at bounding box center [872, 371] width 130 height 38
click at [828, 377] on input "True" at bounding box center [822, 372] width 12 height 10
radio input "true"
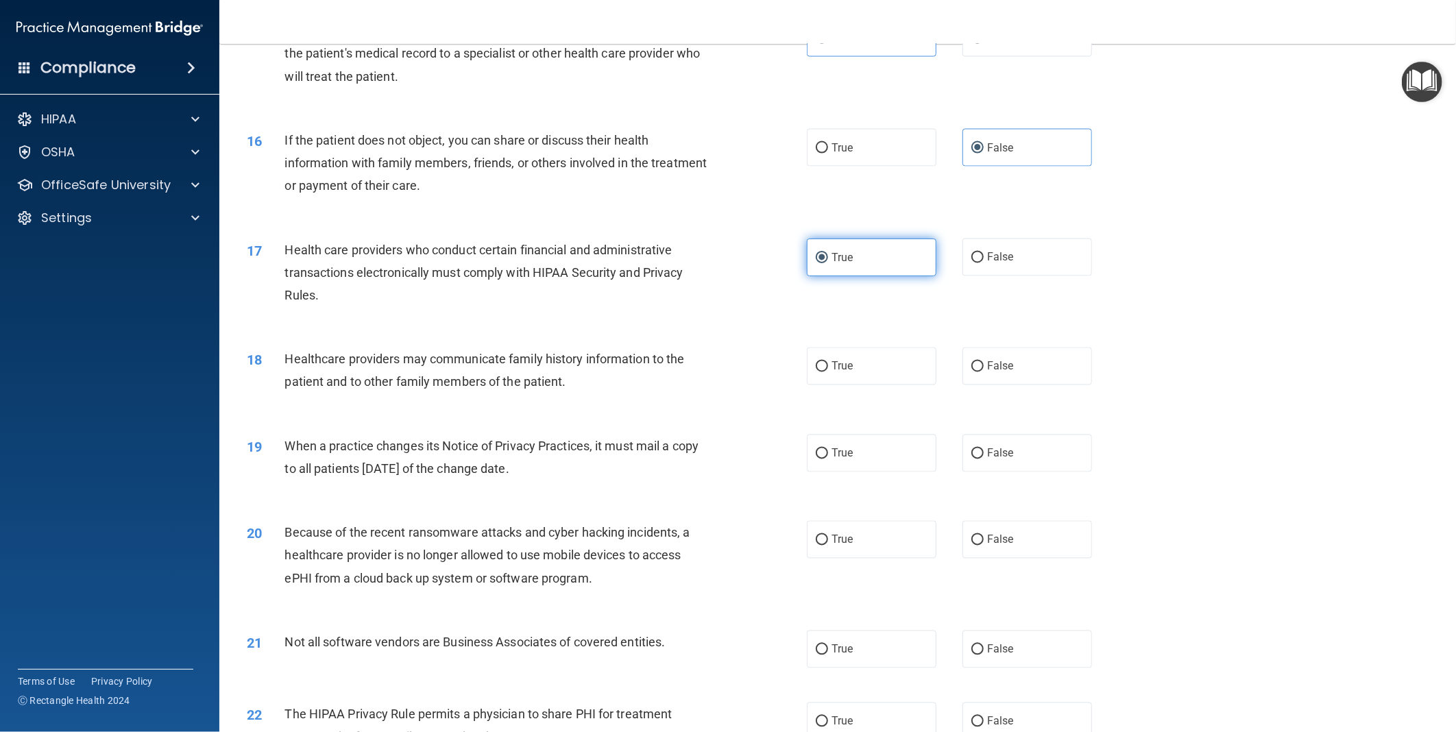
scroll to position [1524, 0]
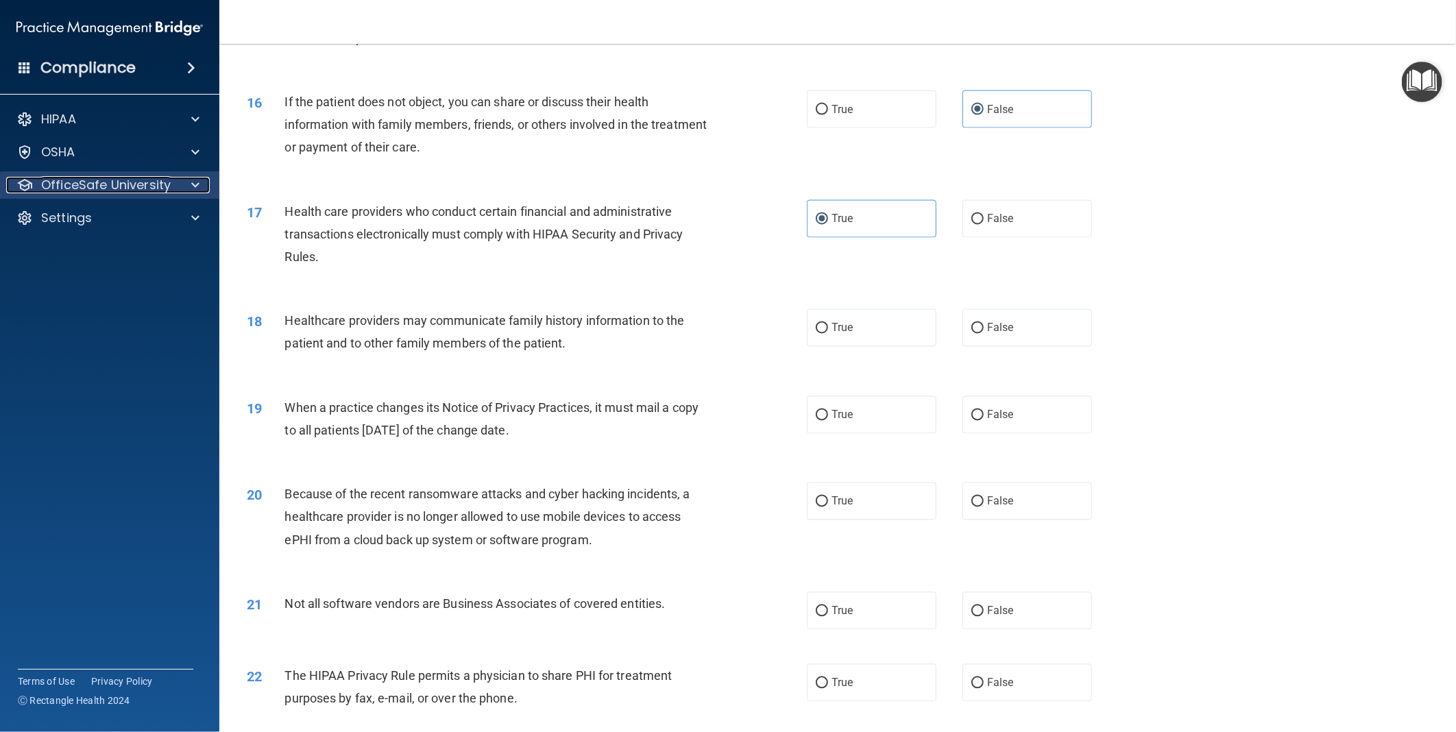
click at [196, 187] on span at bounding box center [195, 185] width 8 height 16
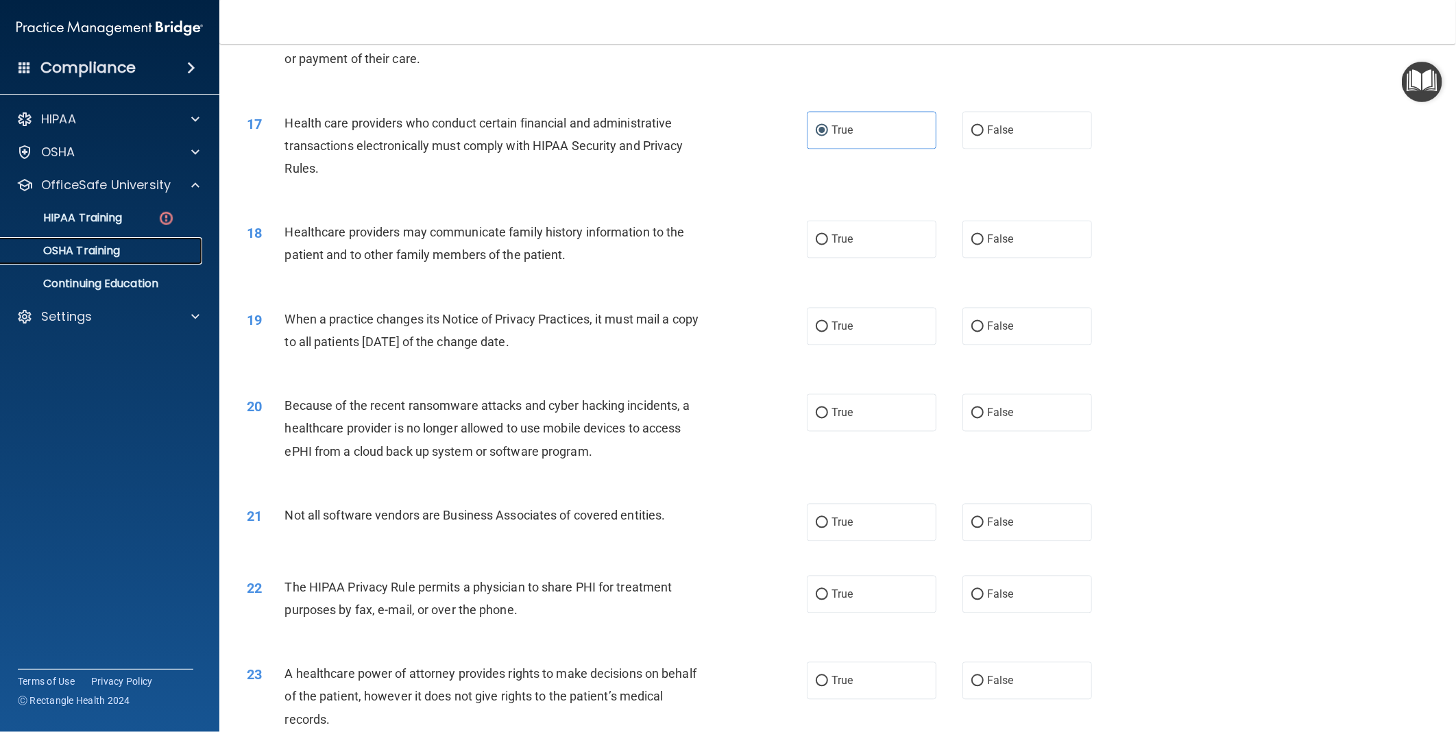
scroll to position [1600, 0]
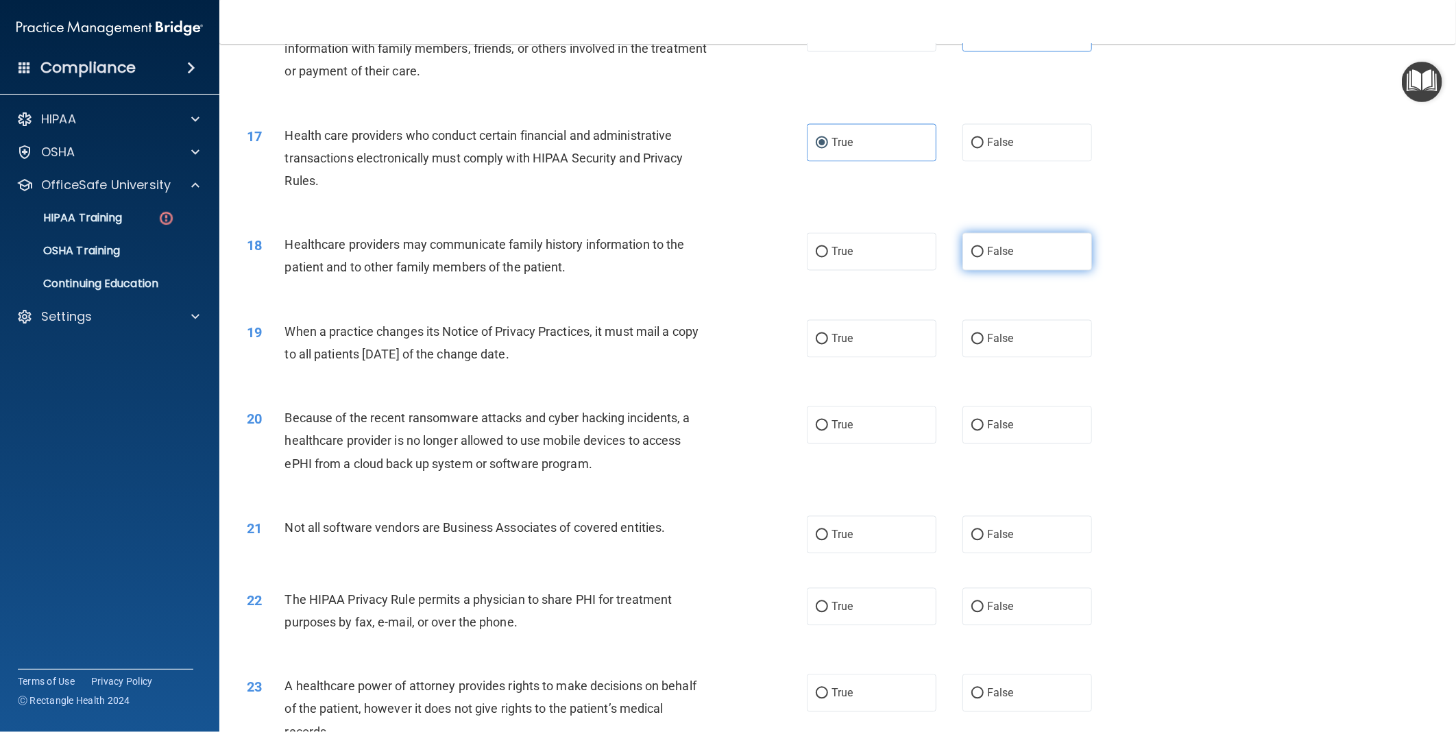
click at [979, 271] on label "False" at bounding box center [1028, 252] width 130 height 38
click at [979, 258] on input "False" at bounding box center [978, 253] width 12 height 10
radio input "true"
click at [883, 358] on label "True" at bounding box center [872, 339] width 130 height 38
click at [828, 345] on input "True" at bounding box center [822, 340] width 12 height 10
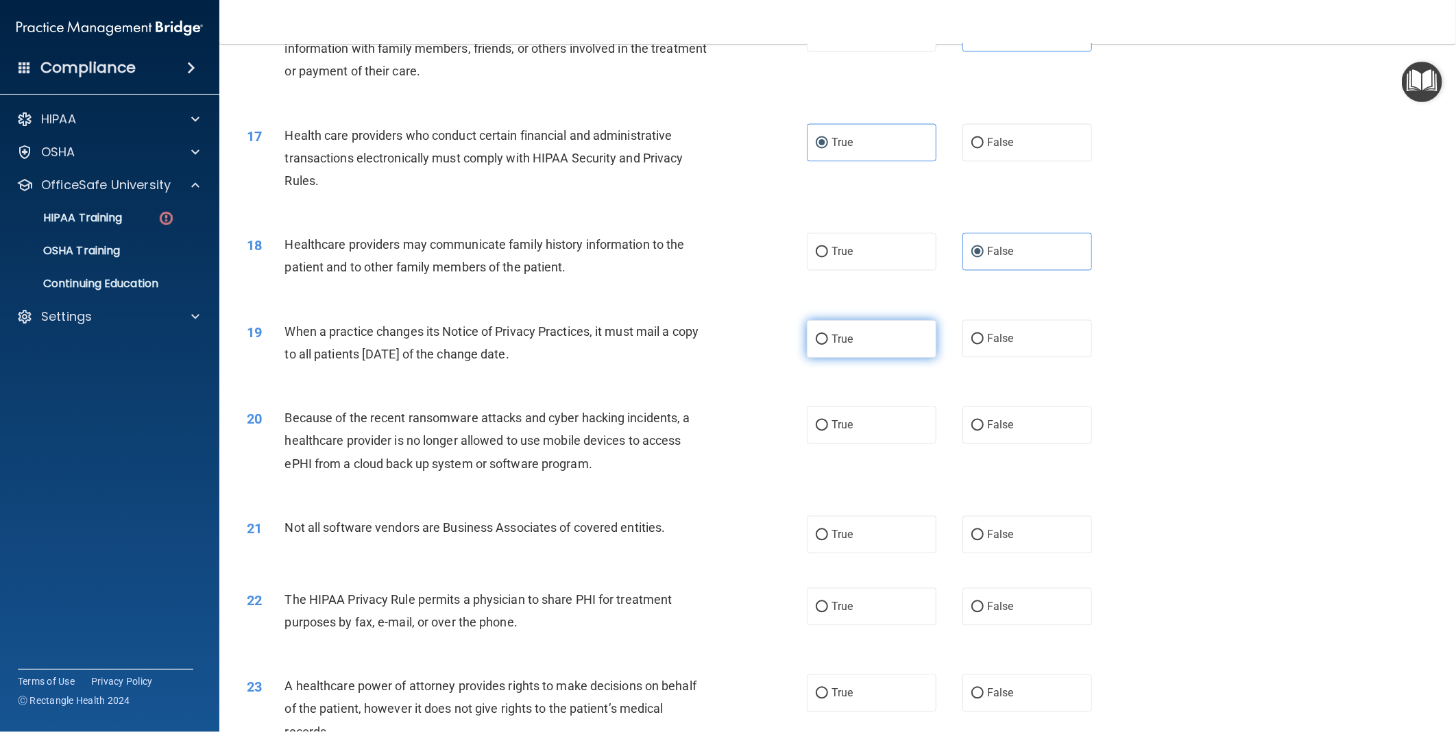
radio input "true"
click at [880, 444] on label "True" at bounding box center [872, 426] width 130 height 38
click at [828, 431] on input "True" at bounding box center [822, 426] width 12 height 10
radio input "true"
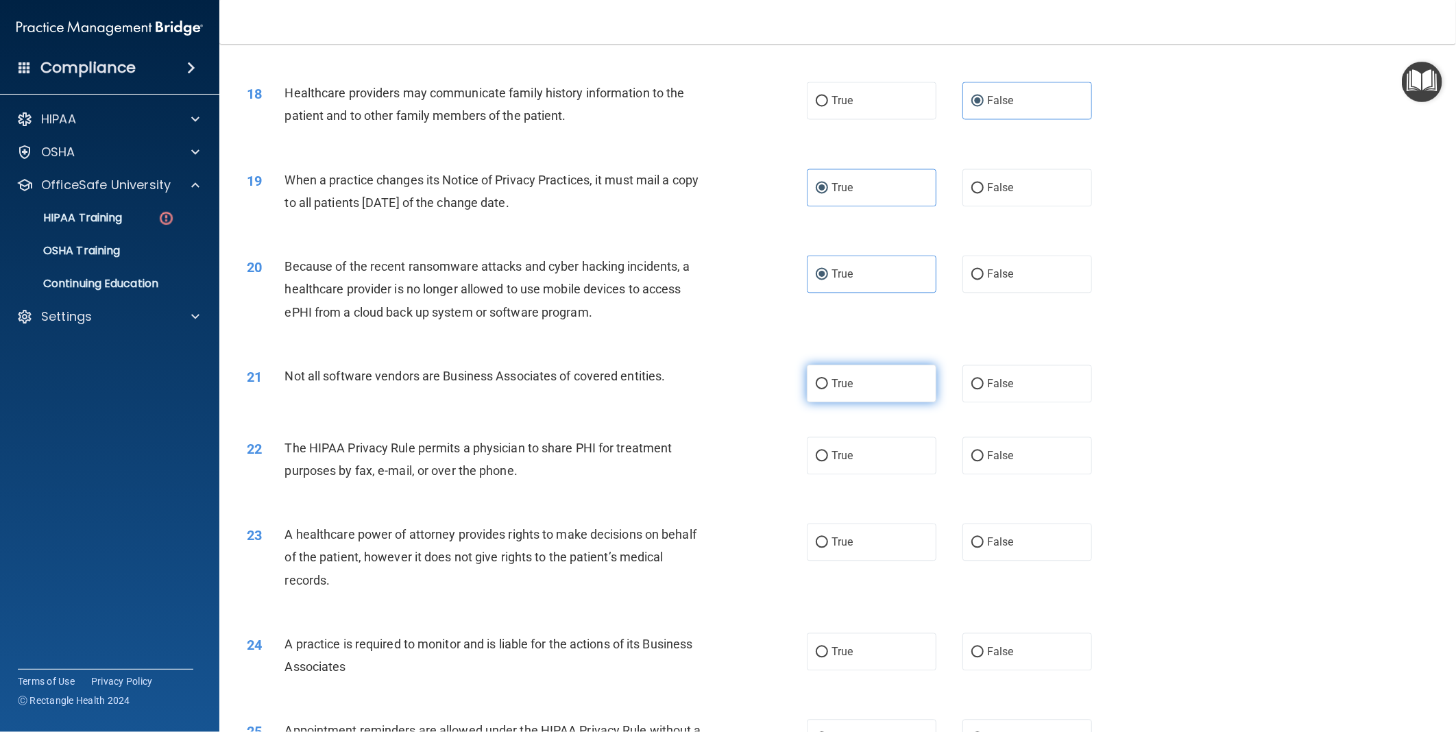
scroll to position [1752, 0]
click at [848, 402] on label "True" at bounding box center [872, 383] width 130 height 38
click at [828, 389] on input "True" at bounding box center [822, 384] width 12 height 10
radio input "true"
click at [992, 389] on span "False" at bounding box center [1000, 382] width 27 height 13
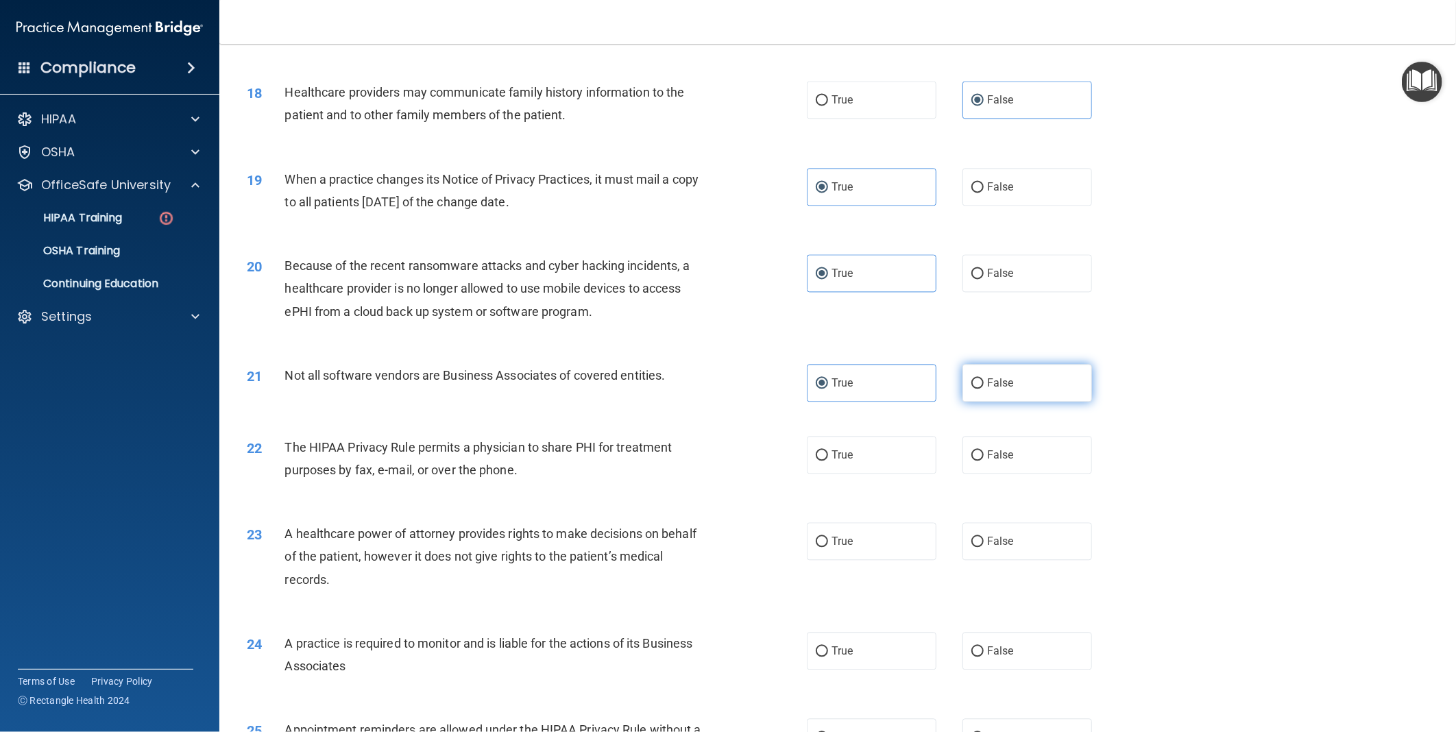
click at [984, 389] on input "False" at bounding box center [978, 384] width 12 height 10
radio input "true"
radio input "false"
click at [997, 474] on label "False" at bounding box center [1028, 455] width 130 height 38
click at [984, 461] on input "False" at bounding box center [978, 456] width 12 height 10
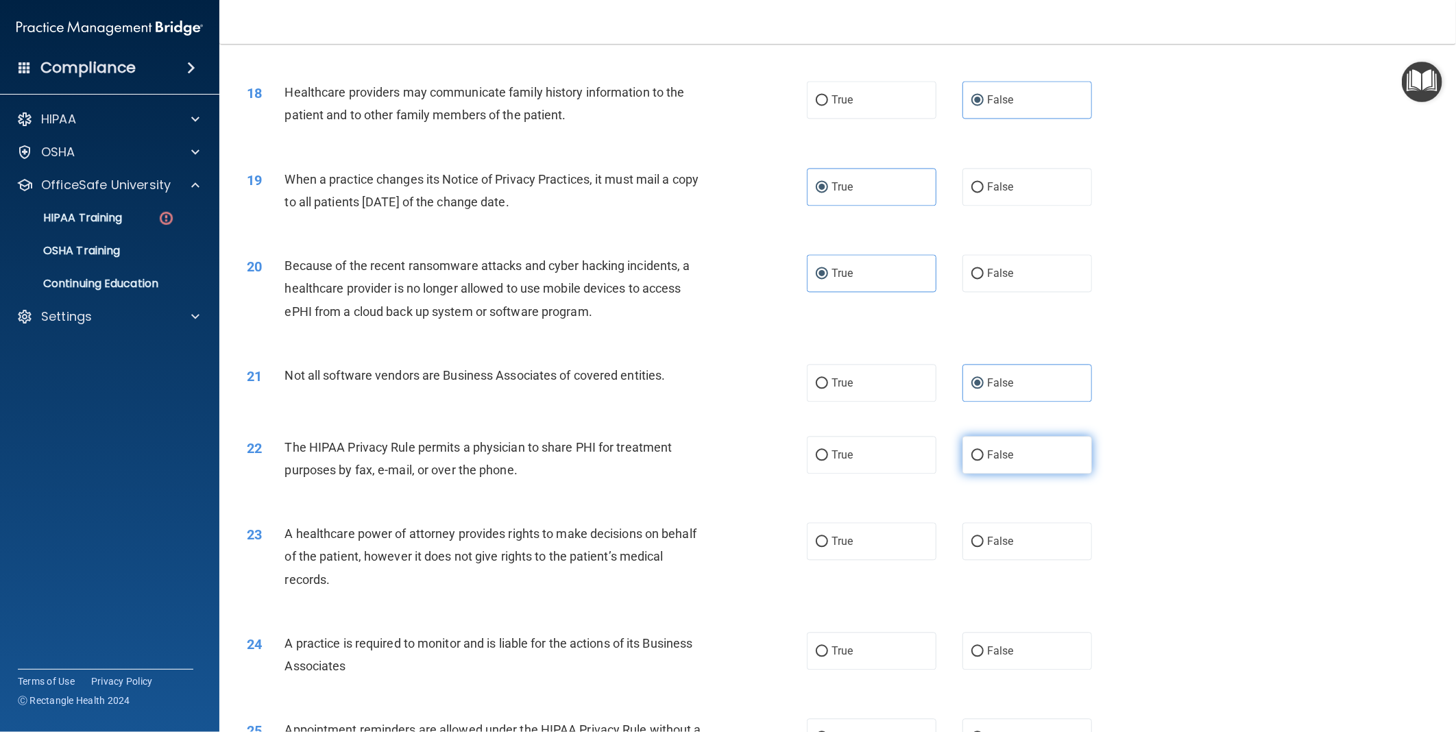
radio input "true"
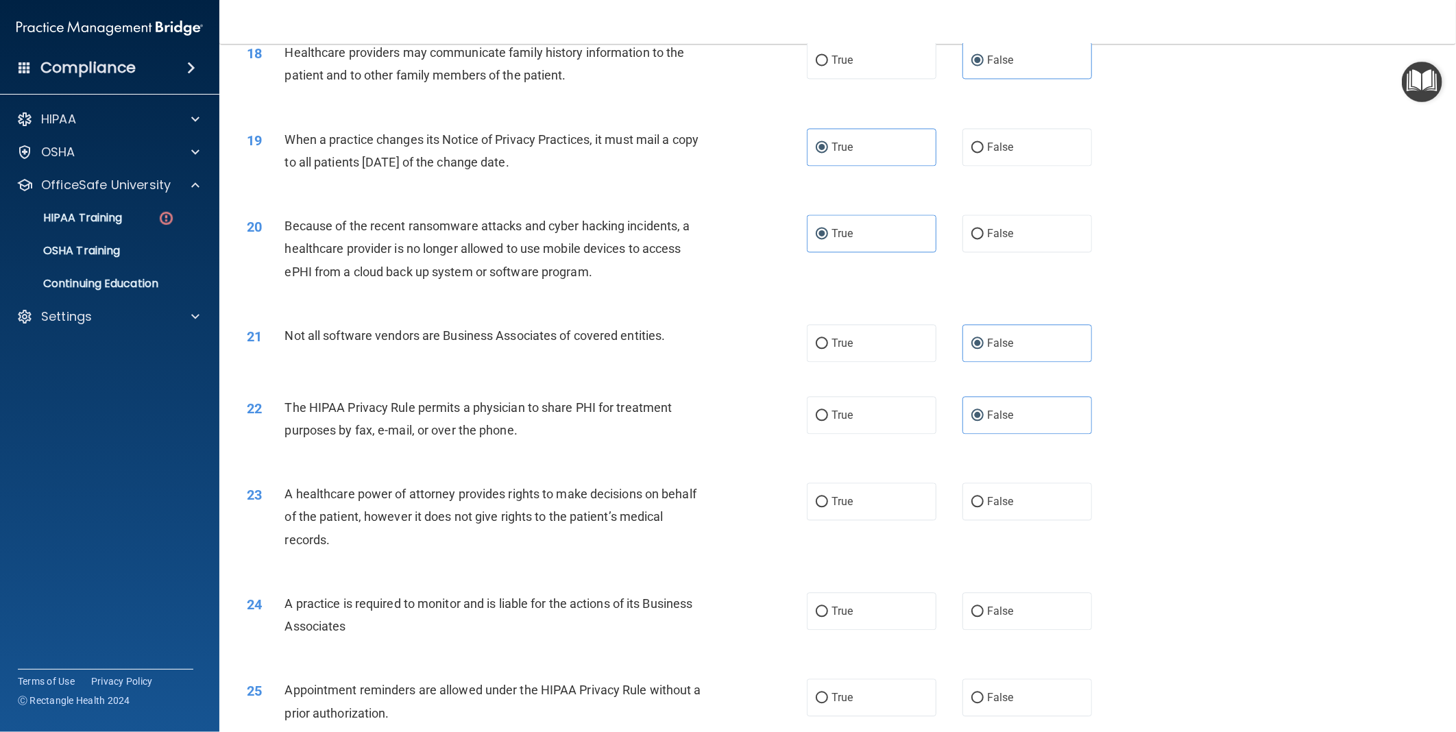
scroll to position [1828, 0]
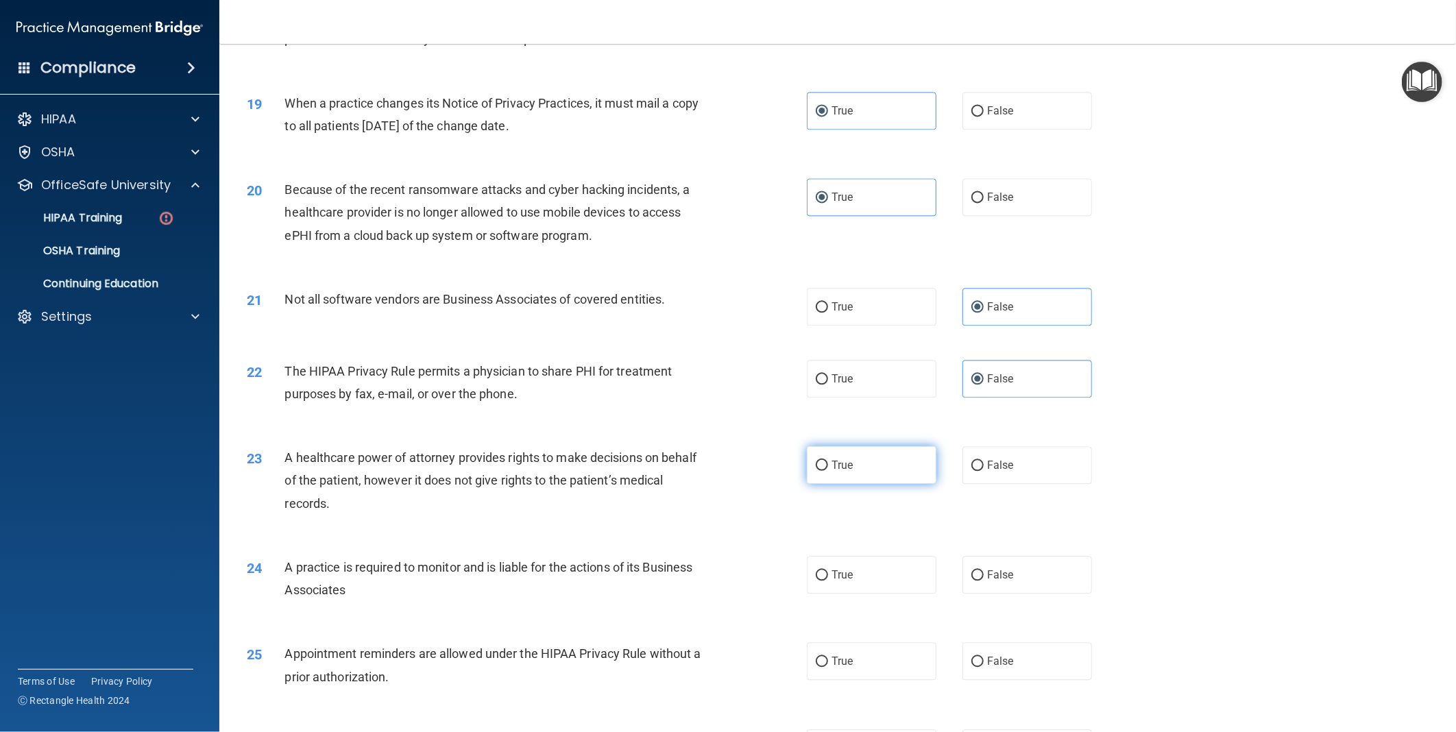
click at [902, 484] on label "True" at bounding box center [872, 465] width 130 height 38
click at [828, 471] on input "True" at bounding box center [822, 466] width 12 height 10
radio input "true"
click at [865, 594] on label "True" at bounding box center [872, 575] width 130 height 38
click at [828, 581] on input "True" at bounding box center [822, 575] width 12 height 10
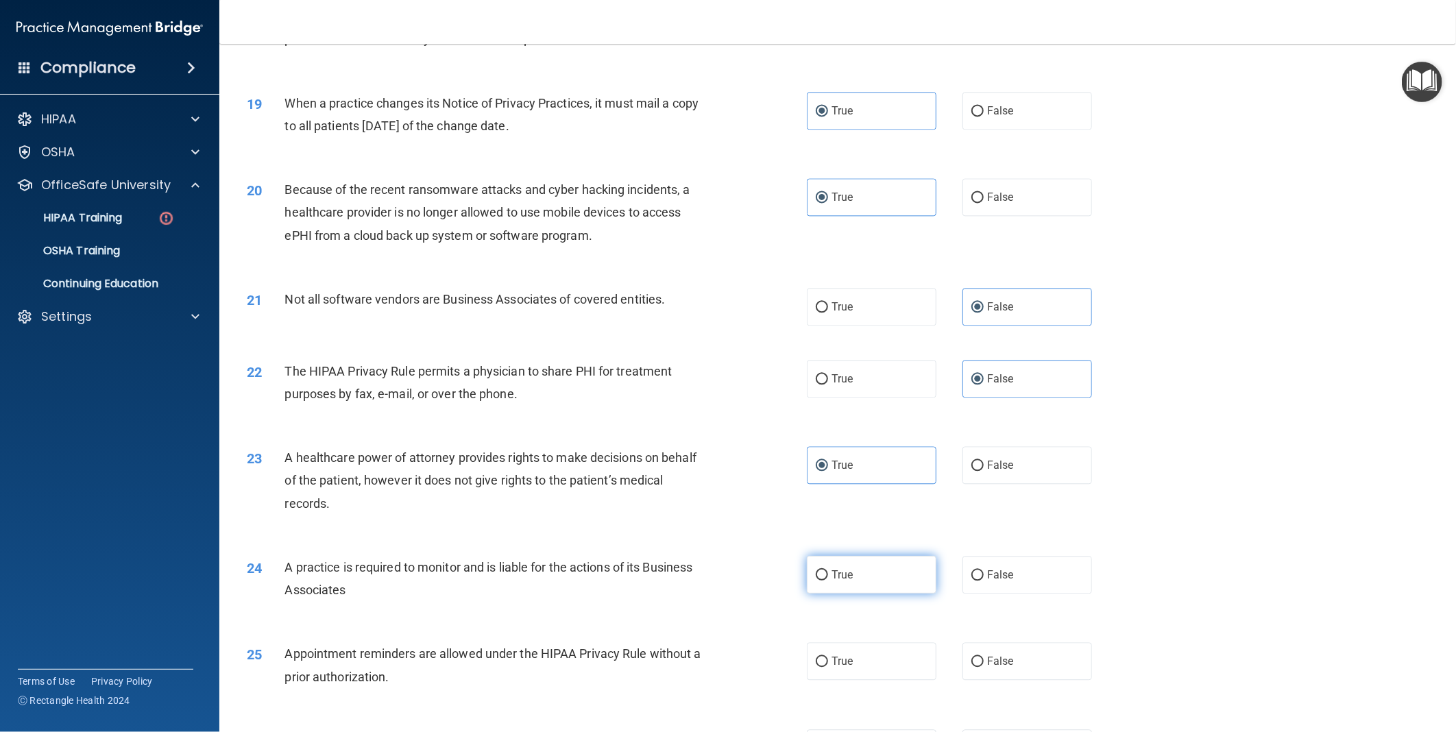
radio input "true"
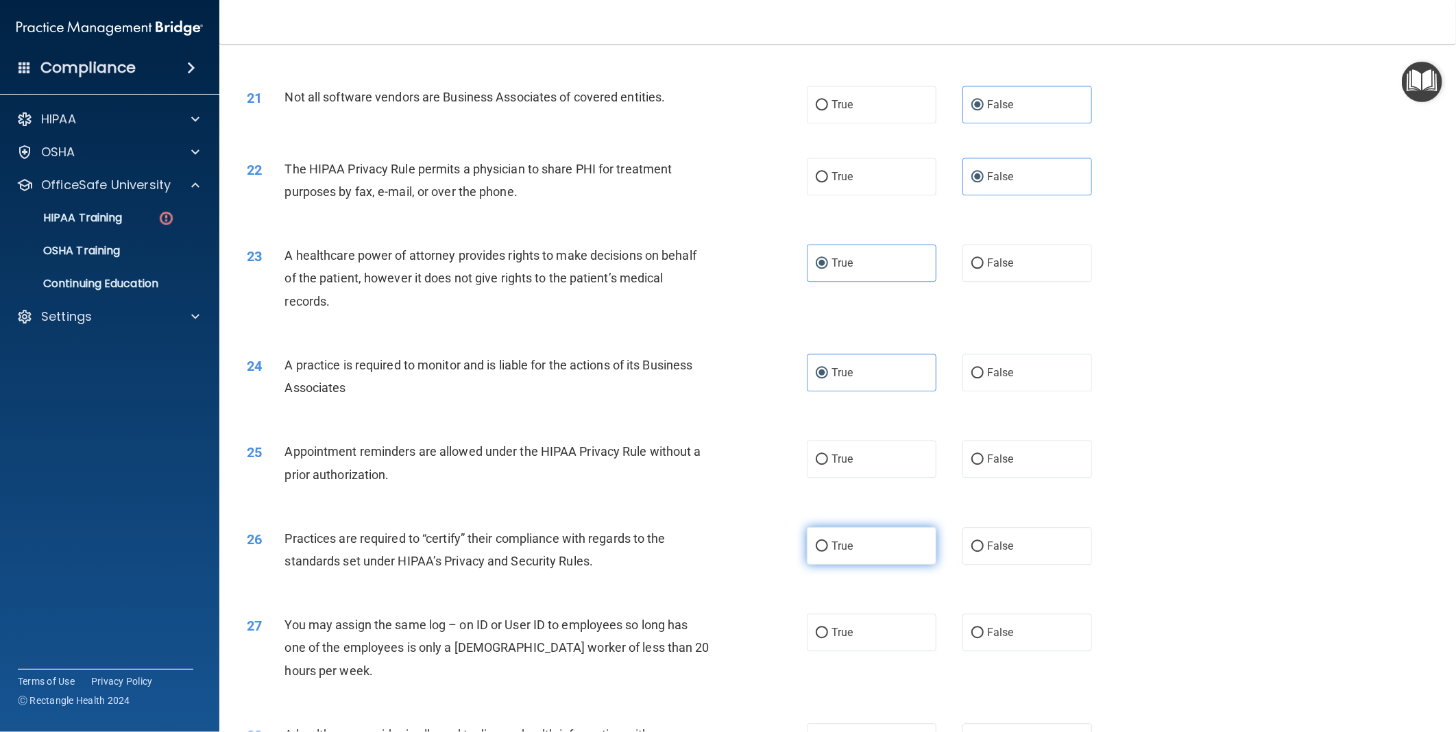
scroll to position [2057, 0]
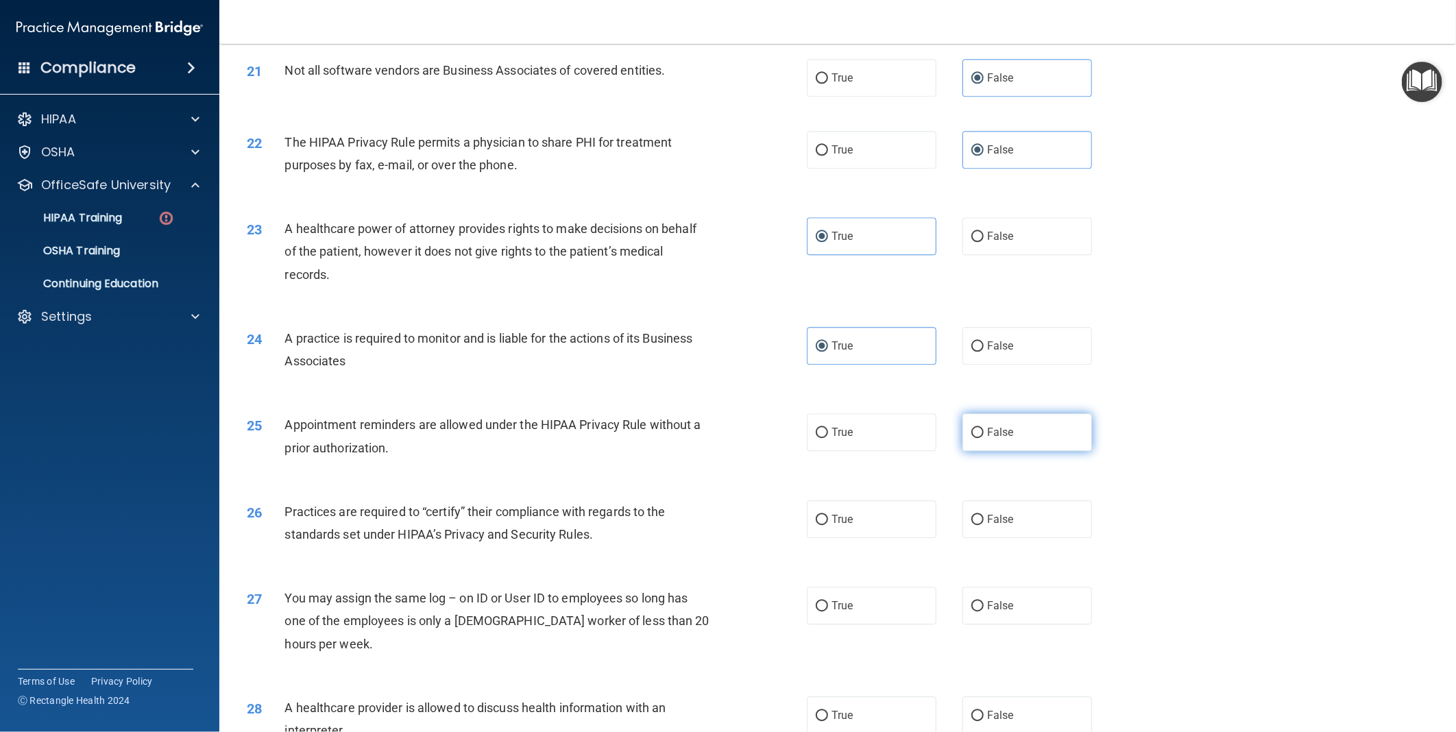
click at [1020, 451] on label "False" at bounding box center [1028, 432] width 130 height 38
click at [984, 438] on input "False" at bounding box center [978, 433] width 12 height 10
radio input "true"
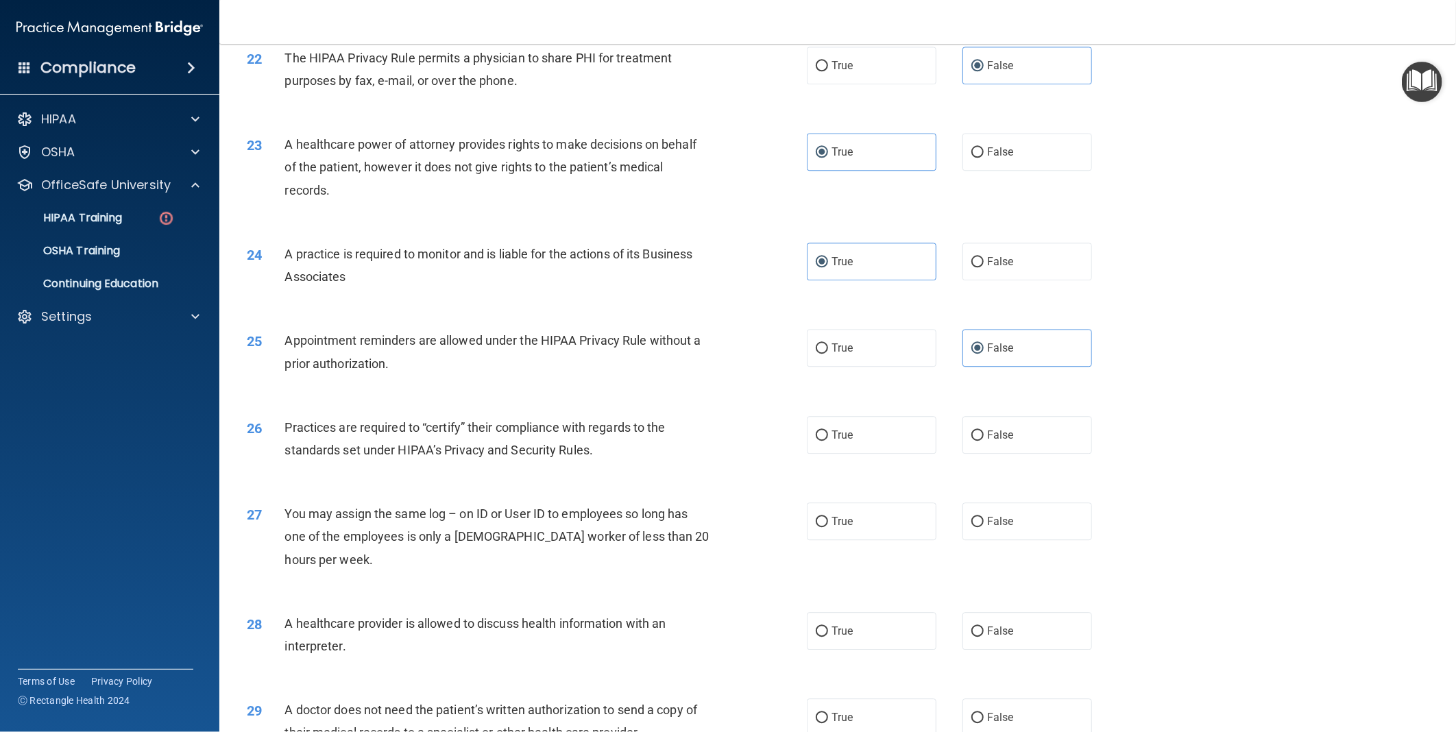
scroll to position [2209, 0]
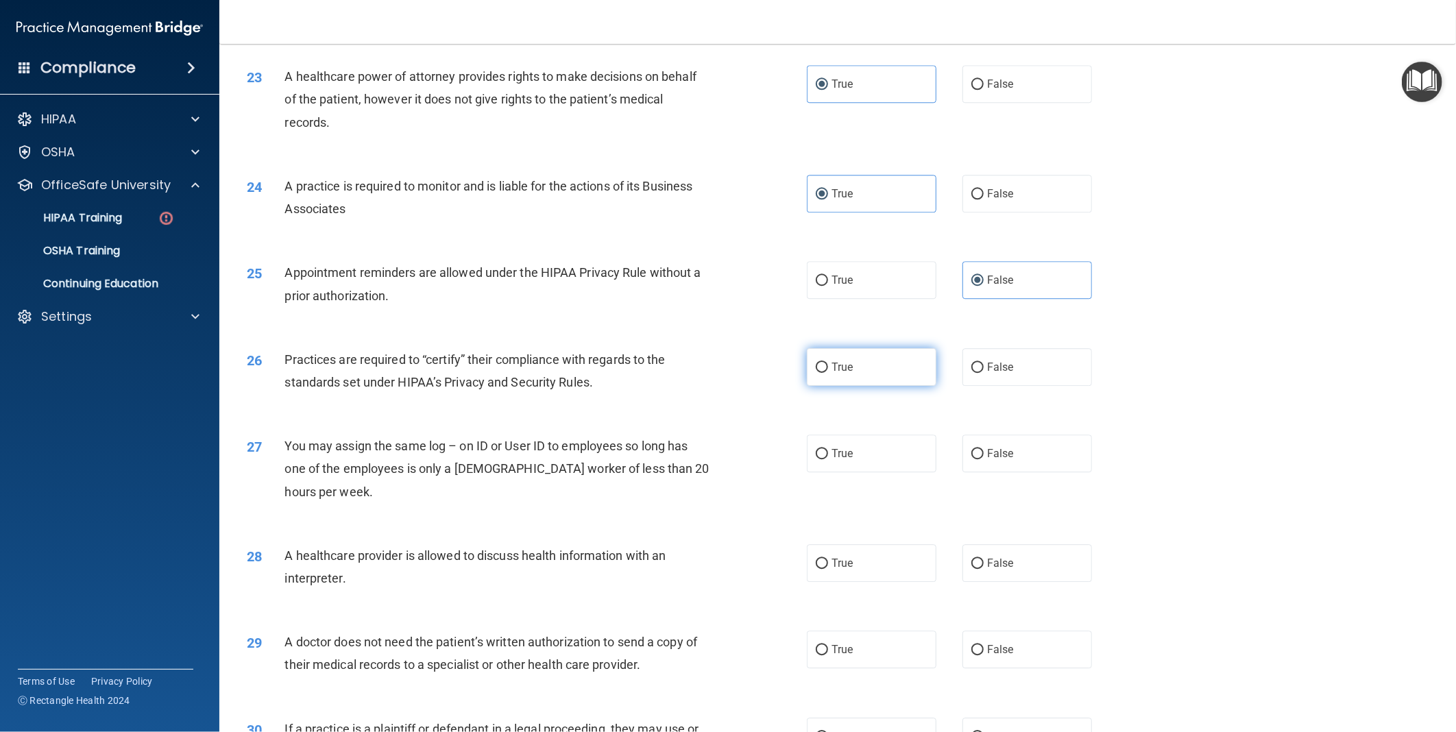
click at [838, 374] on span "True" at bounding box center [842, 367] width 21 height 13
click at [828, 373] on input "True" at bounding box center [822, 368] width 12 height 10
radio input "true"
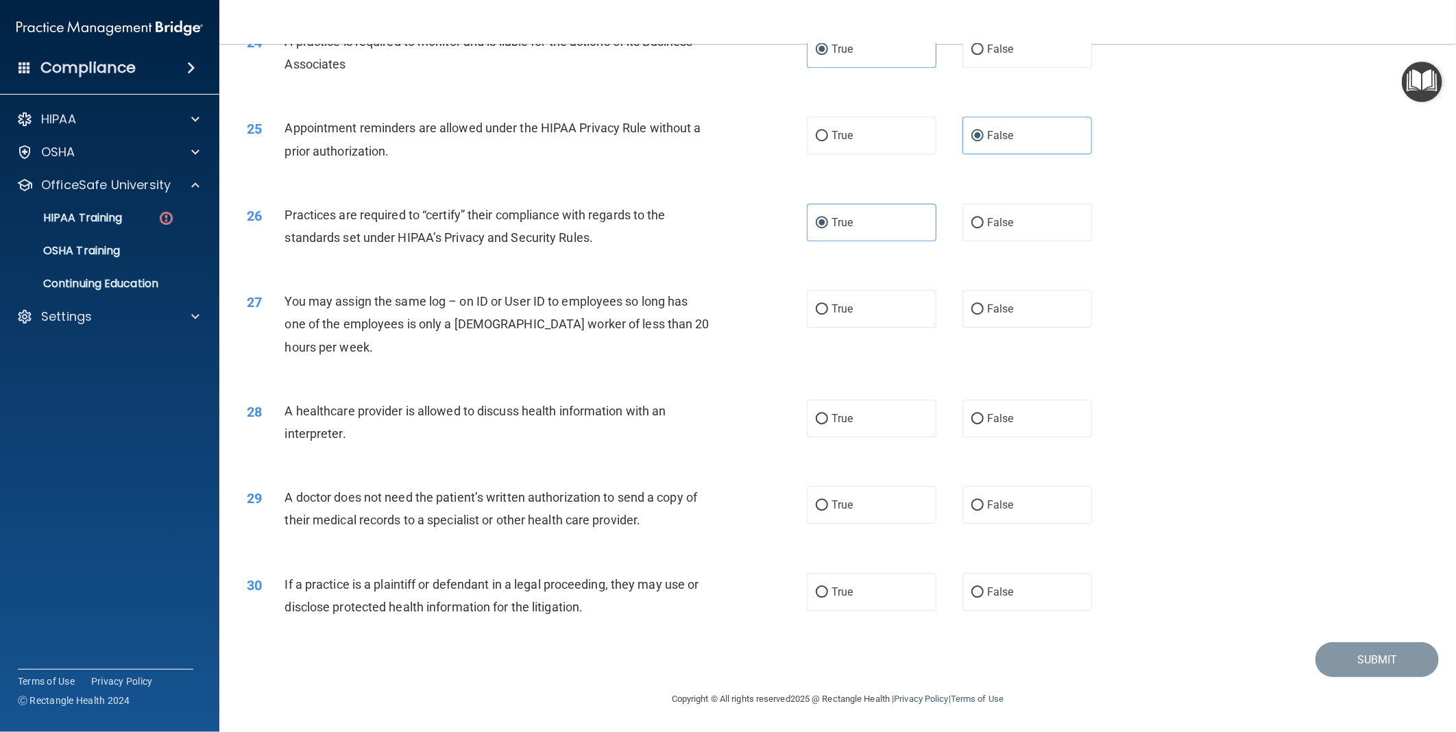
scroll to position [2376, 0]
click at [1004, 317] on label "False" at bounding box center [1028, 309] width 130 height 38
click at [984, 315] on input "False" at bounding box center [978, 309] width 12 height 10
radio input "true"
click at [987, 421] on span "False" at bounding box center [1000, 418] width 27 height 13
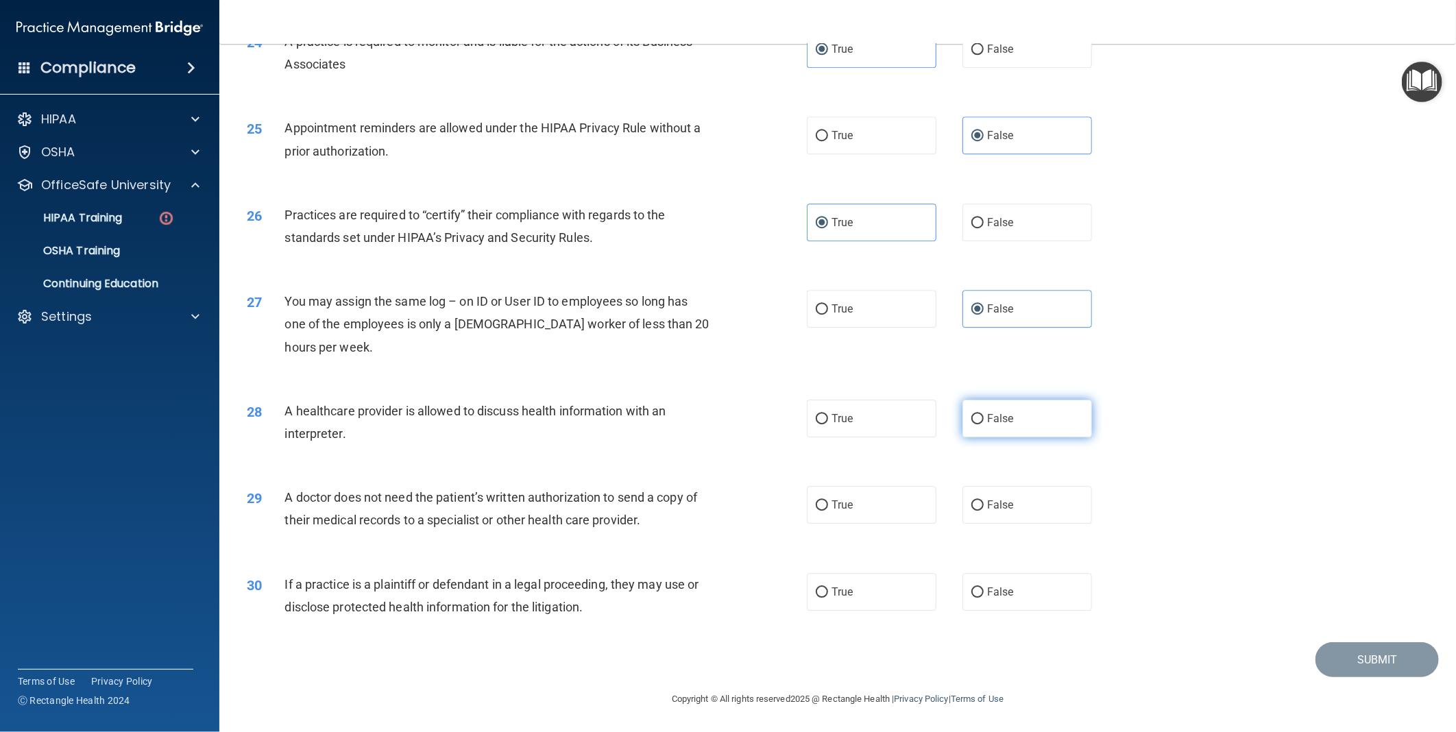
click at [984, 421] on input "False" at bounding box center [978, 419] width 12 height 10
radio input "true"
click at [998, 509] on span "False" at bounding box center [1000, 505] width 27 height 13
click at [984, 509] on input "False" at bounding box center [978, 506] width 12 height 10
radio input "true"
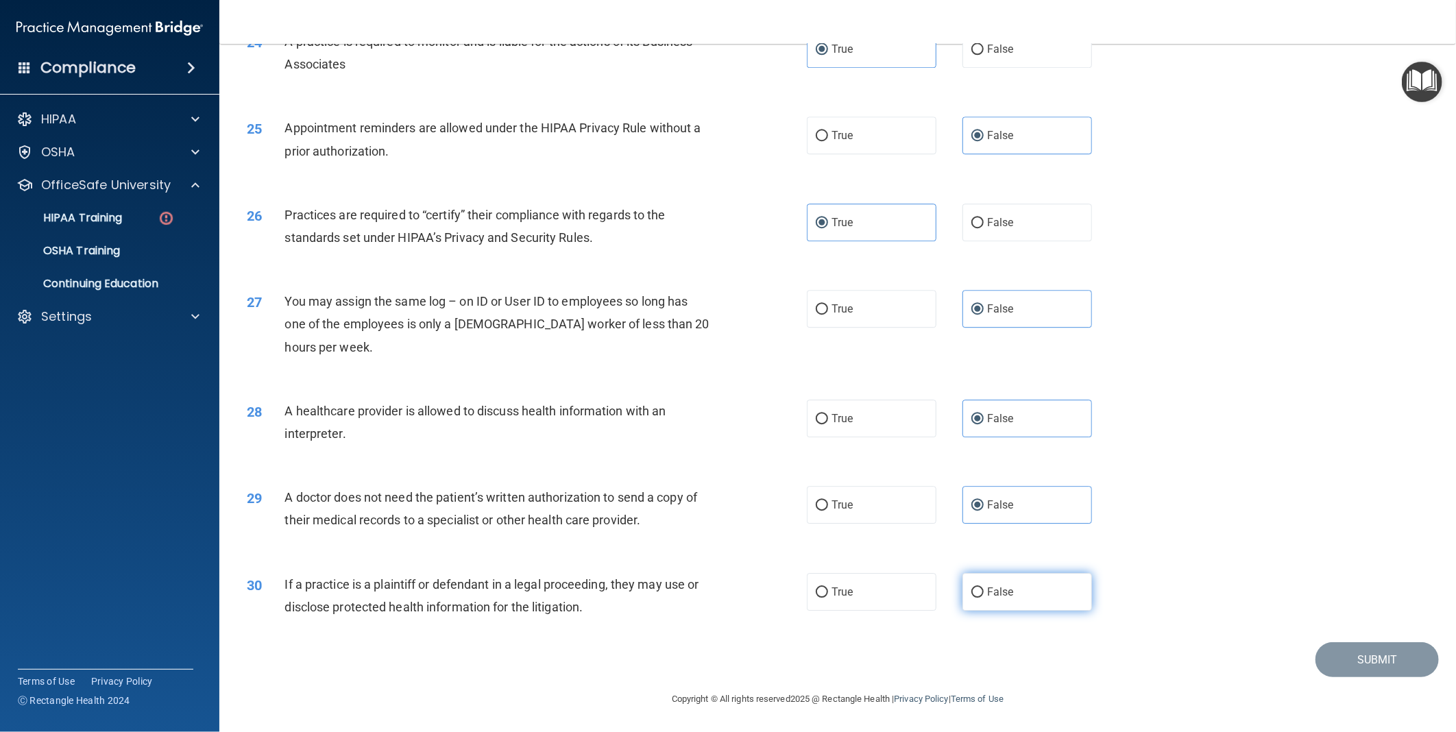
drag, startPoint x: 1047, startPoint y: 599, endPoint x: 1088, endPoint y: 594, distance: 41.4
click at [1048, 599] on label "False" at bounding box center [1028, 592] width 130 height 38
click at [984, 598] on input "False" at bounding box center [978, 593] width 12 height 10
radio input "true"
click at [1345, 661] on button "Submit" at bounding box center [1377, 659] width 123 height 35
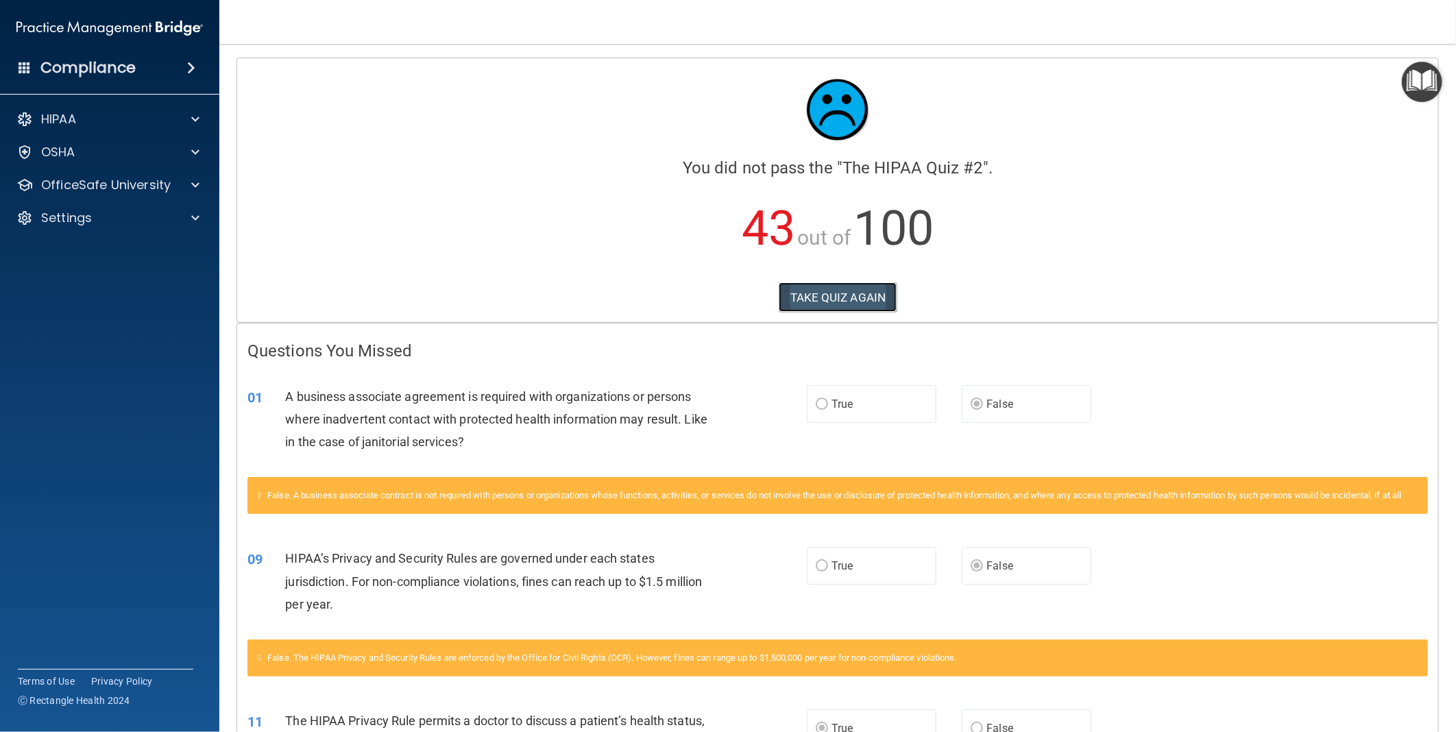
click at [864, 289] on button "TAKE QUIZ AGAIN" at bounding box center [838, 298] width 119 height 30
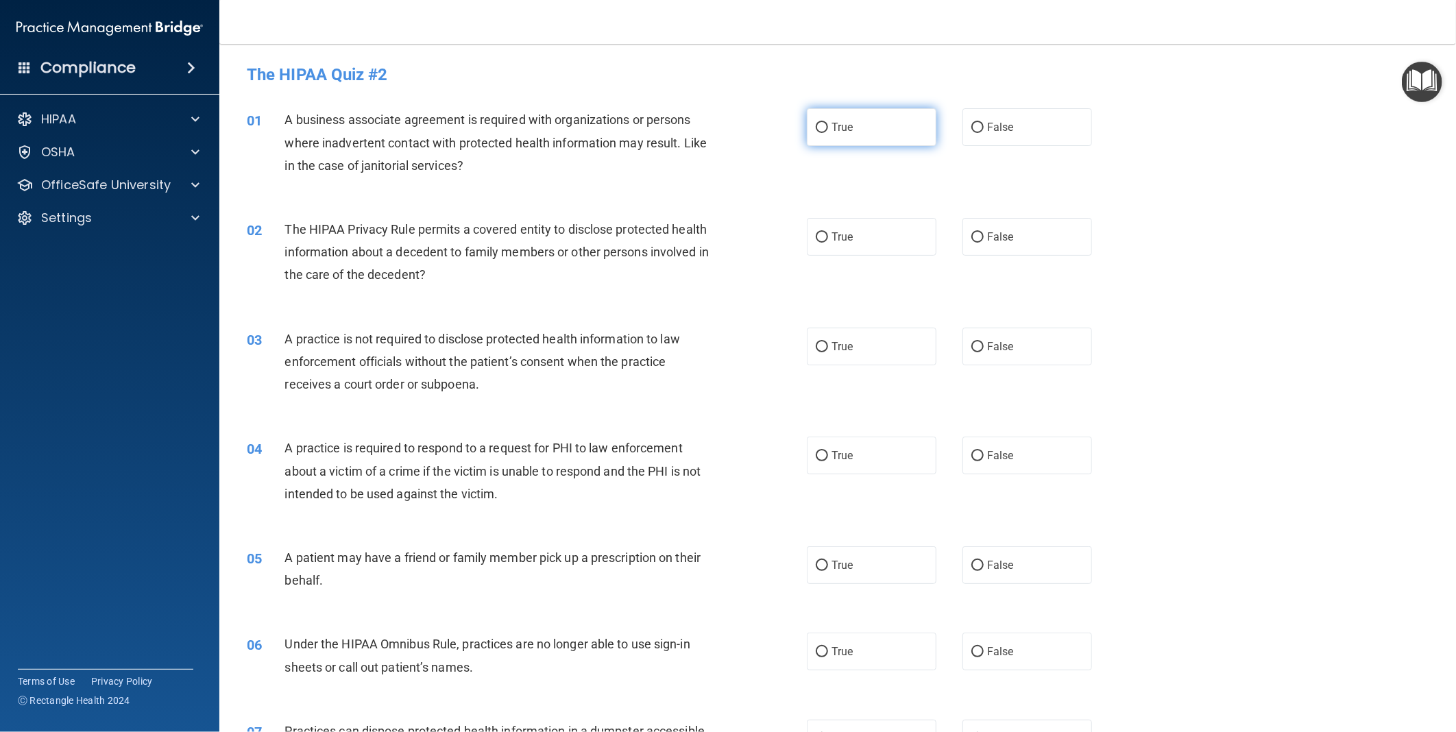
click at [861, 126] on label "True" at bounding box center [872, 127] width 130 height 38
click at [828, 126] on input "True" at bounding box center [822, 128] width 12 height 10
radio input "true"
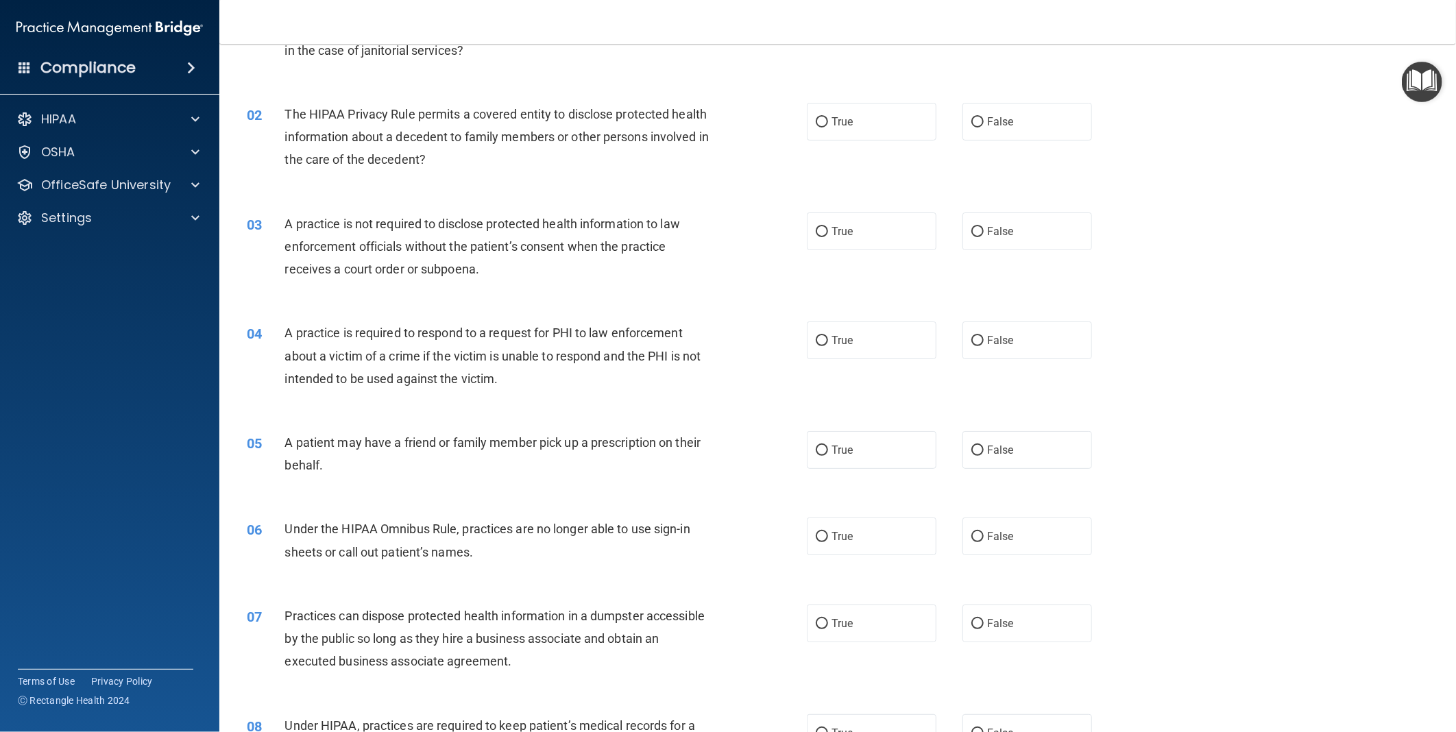
scroll to position [152, 0]
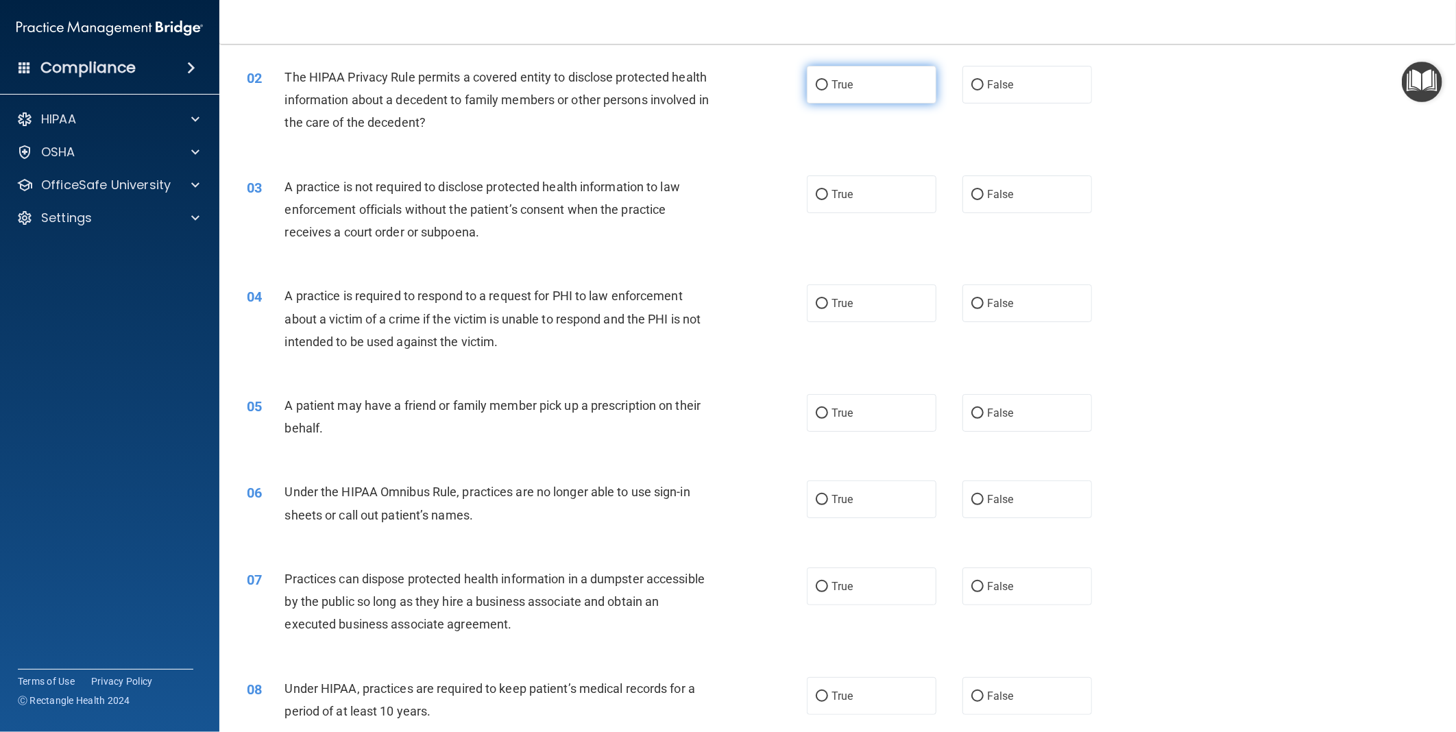
click at [835, 85] on span "True" at bounding box center [842, 84] width 21 height 13
click at [828, 85] on input "True" at bounding box center [822, 85] width 12 height 10
radio input "true"
click at [1029, 197] on label "False" at bounding box center [1028, 195] width 130 height 38
click at [984, 197] on input "False" at bounding box center [978, 195] width 12 height 10
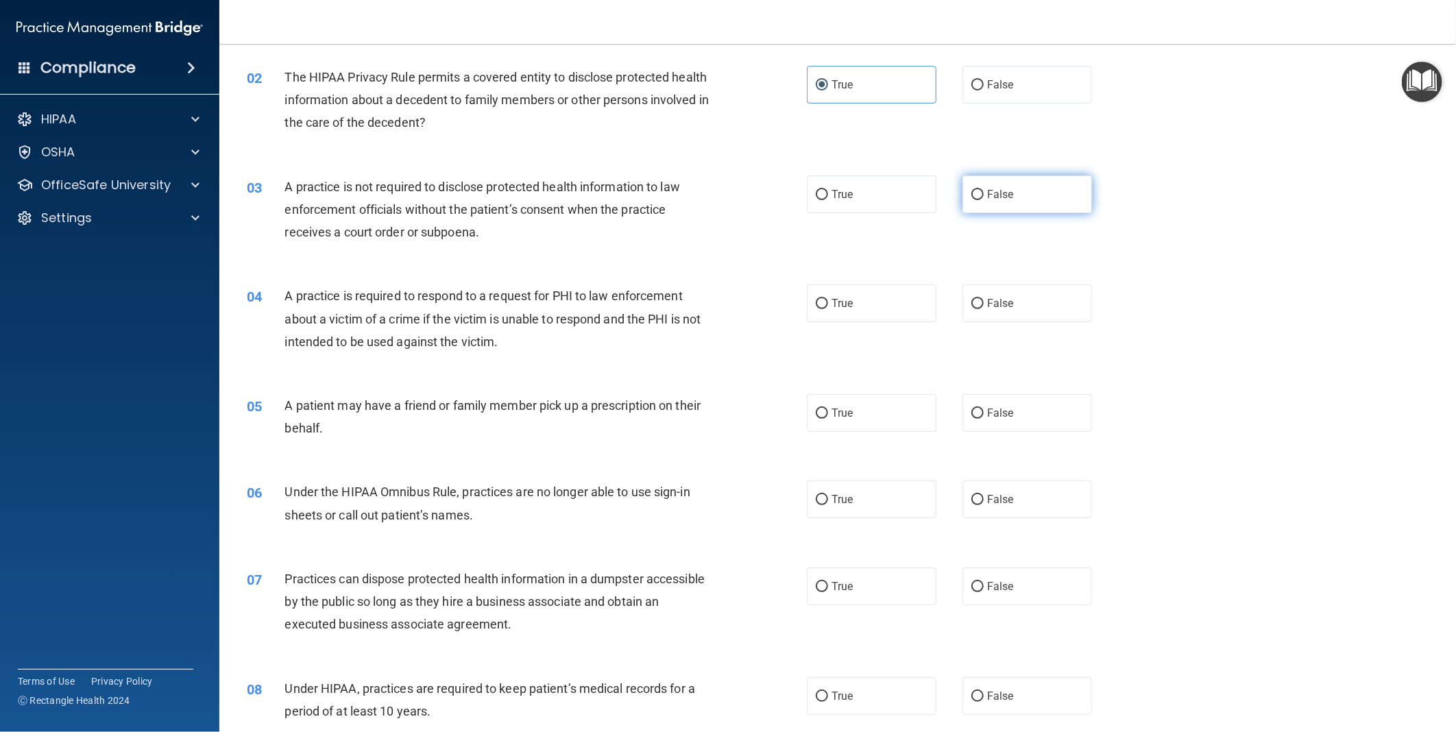
radio input "true"
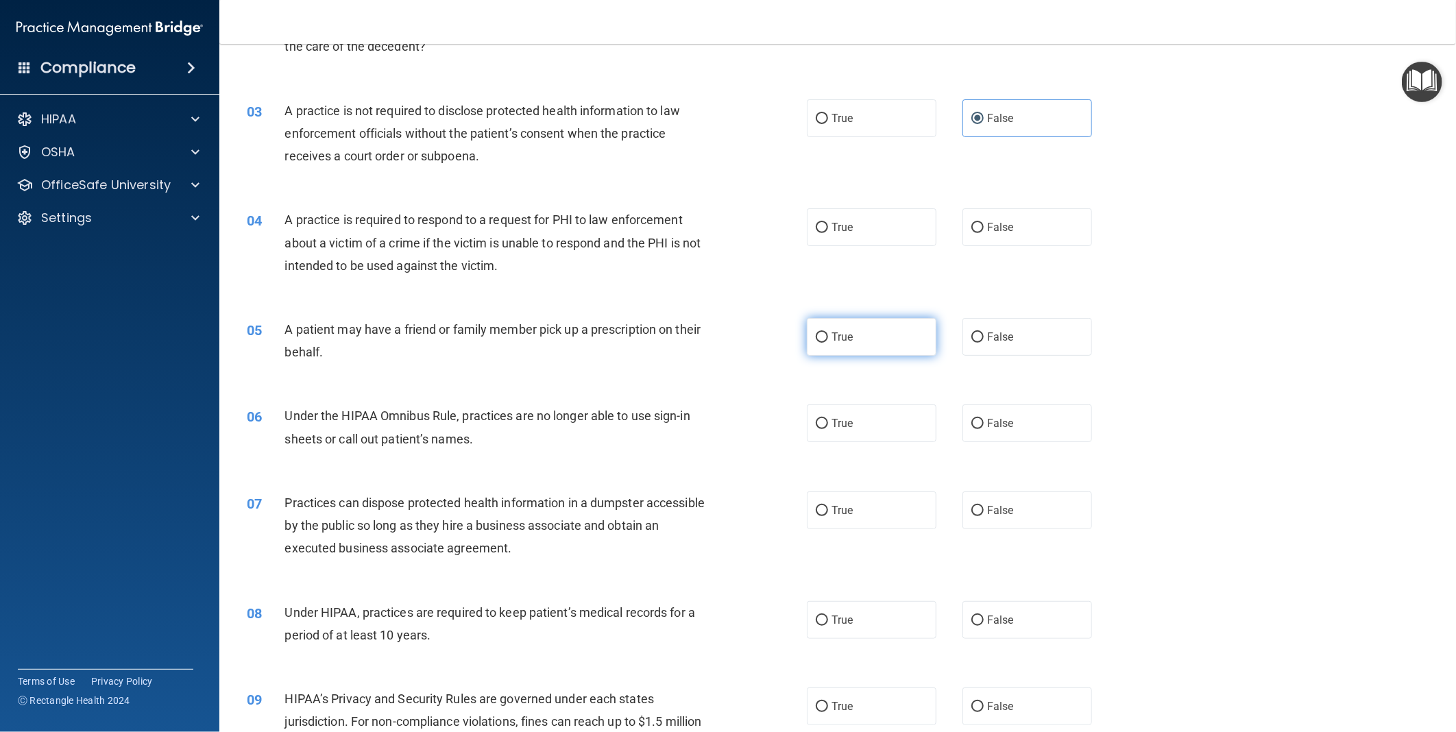
scroll to position [304, 0]
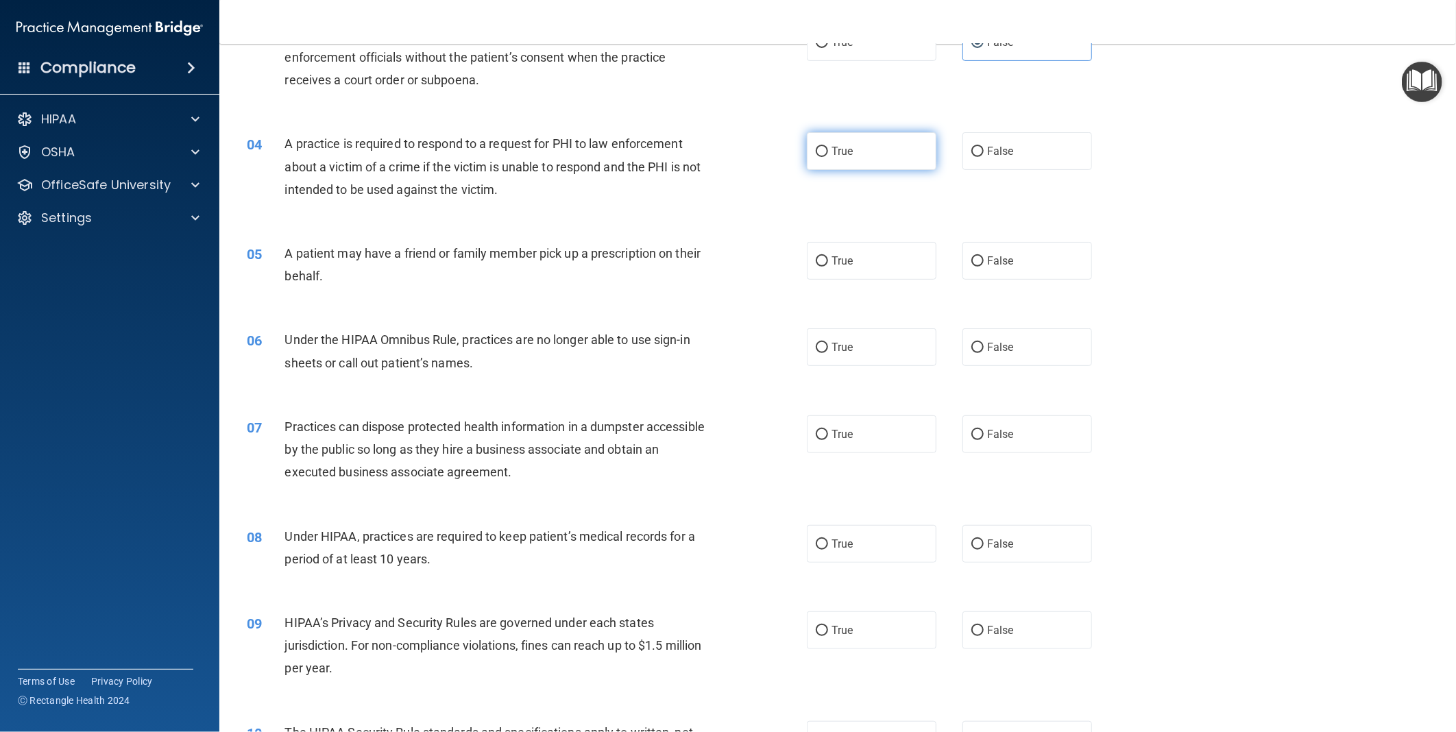
click at [868, 144] on label "True" at bounding box center [872, 151] width 130 height 38
click at [828, 147] on input "True" at bounding box center [822, 152] width 12 height 10
radio input "true"
click at [1022, 263] on label "False" at bounding box center [1028, 261] width 130 height 38
click at [984, 263] on input "False" at bounding box center [978, 261] width 12 height 10
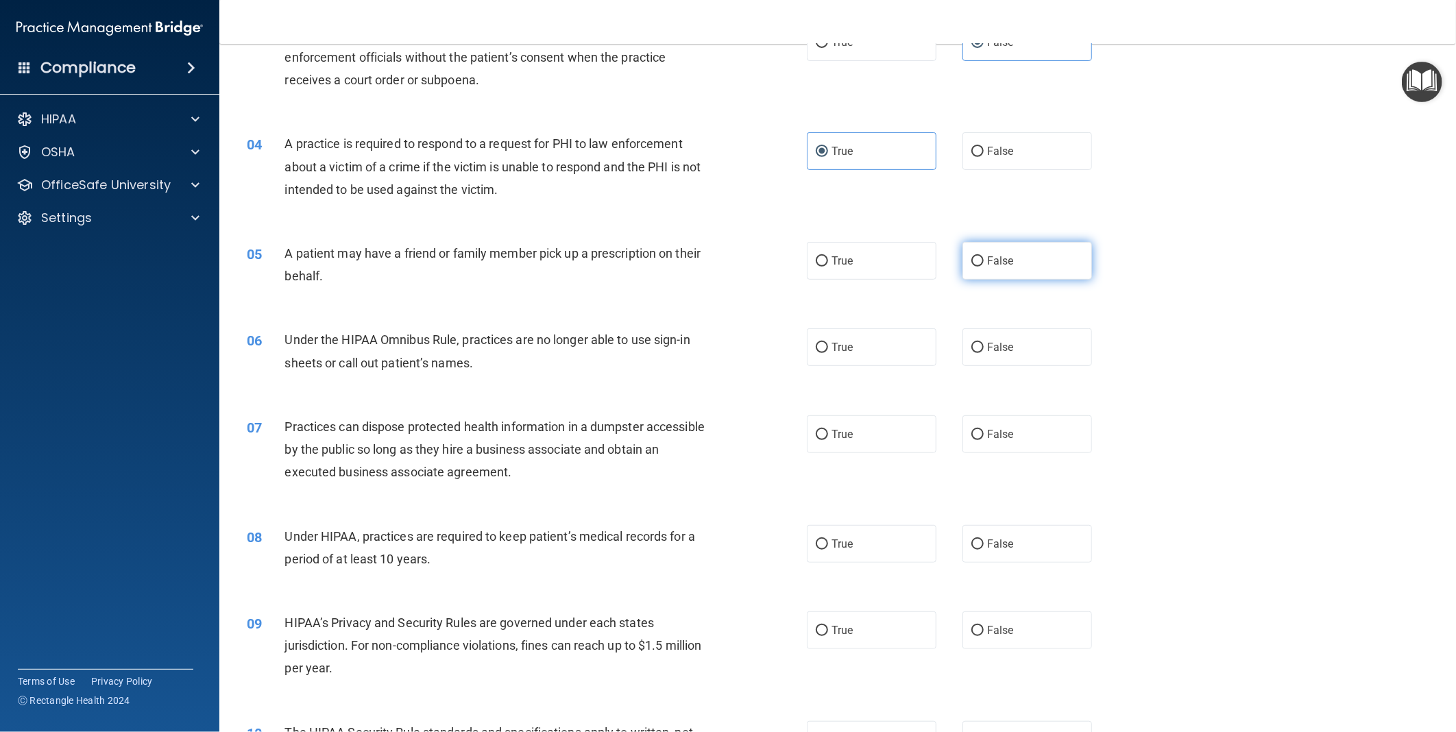
radio input "true"
click at [893, 352] on label "True" at bounding box center [872, 347] width 130 height 38
click at [828, 352] on input "True" at bounding box center [822, 348] width 12 height 10
radio input "true"
click at [1040, 350] on label "False" at bounding box center [1028, 347] width 130 height 38
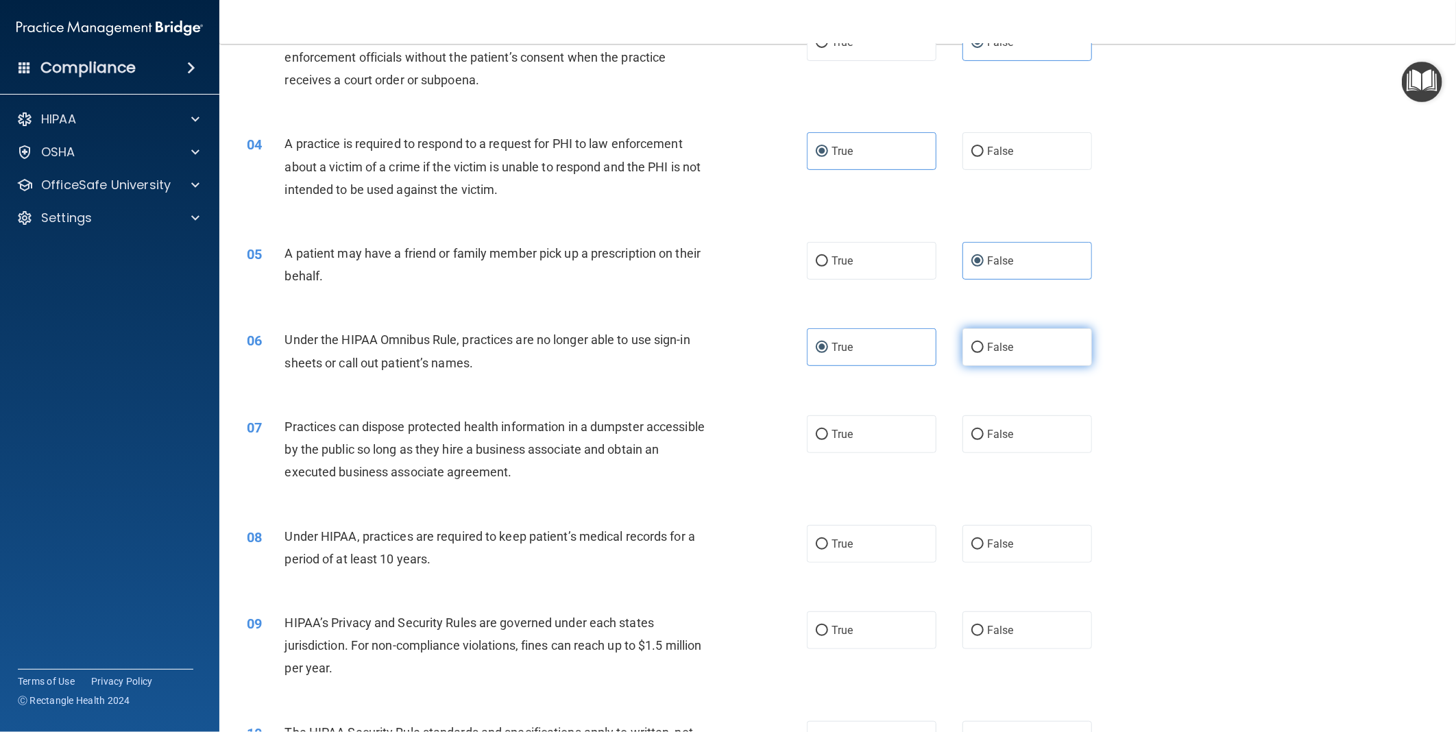
click at [984, 350] on input "False" at bounding box center [978, 348] width 12 height 10
radio input "true"
radio input "false"
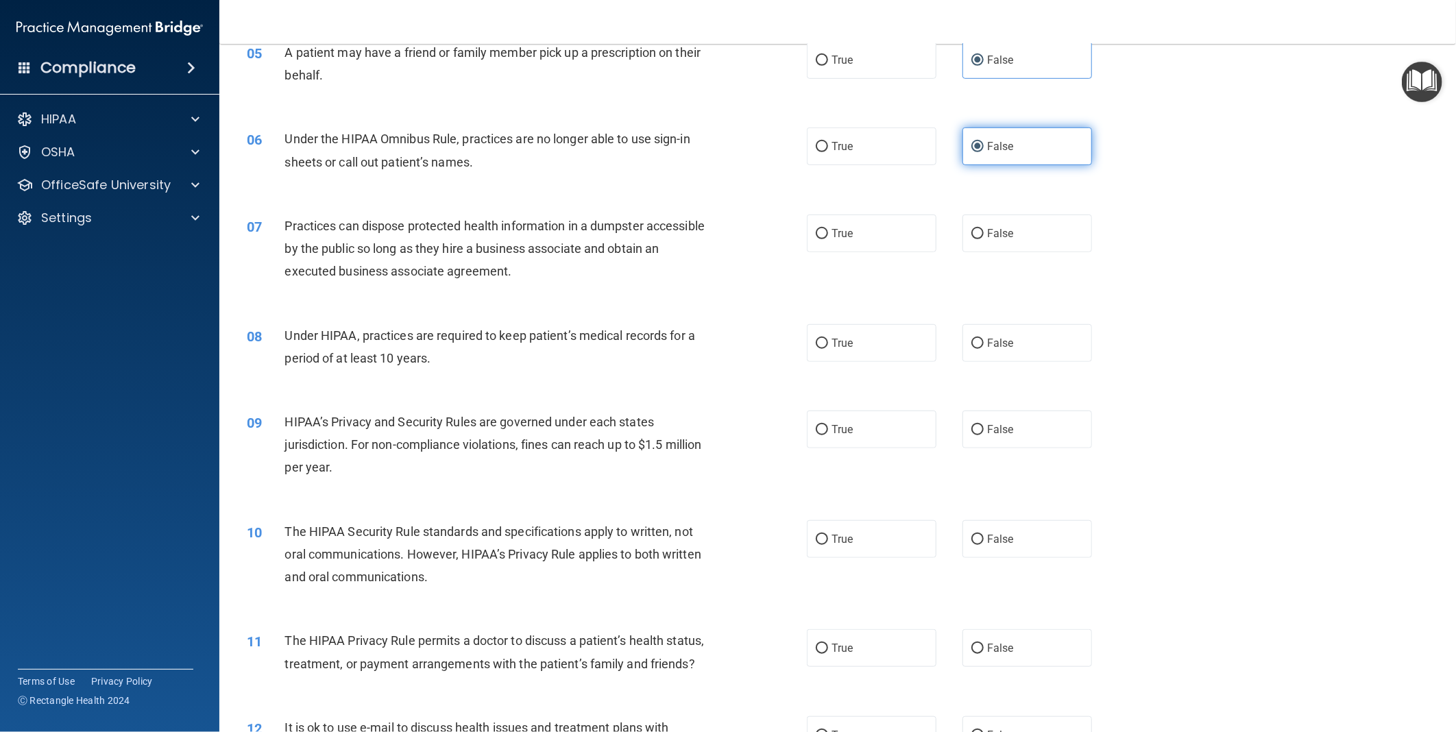
scroll to position [533, 0]
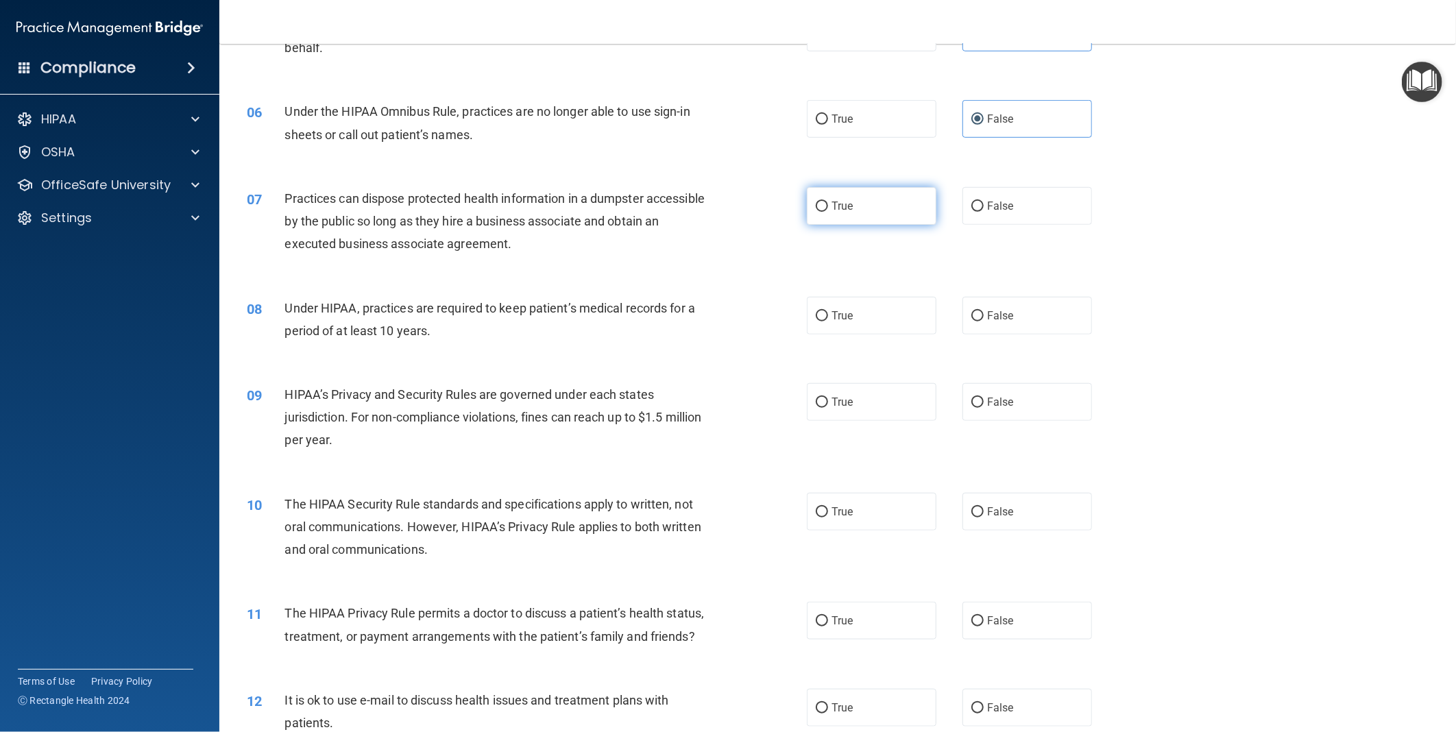
click at [879, 207] on label "True" at bounding box center [872, 206] width 130 height 38
click at [828, 207] on input "True" at bounding box center [822, 207] width 12 height 10
radio input "true"
click at [978, 319] on label "False" at bounding box center [1028, 316] width 130 height 38
click at [978, 319] on input "False" at bounding box center [978, 316] width 12 height 10
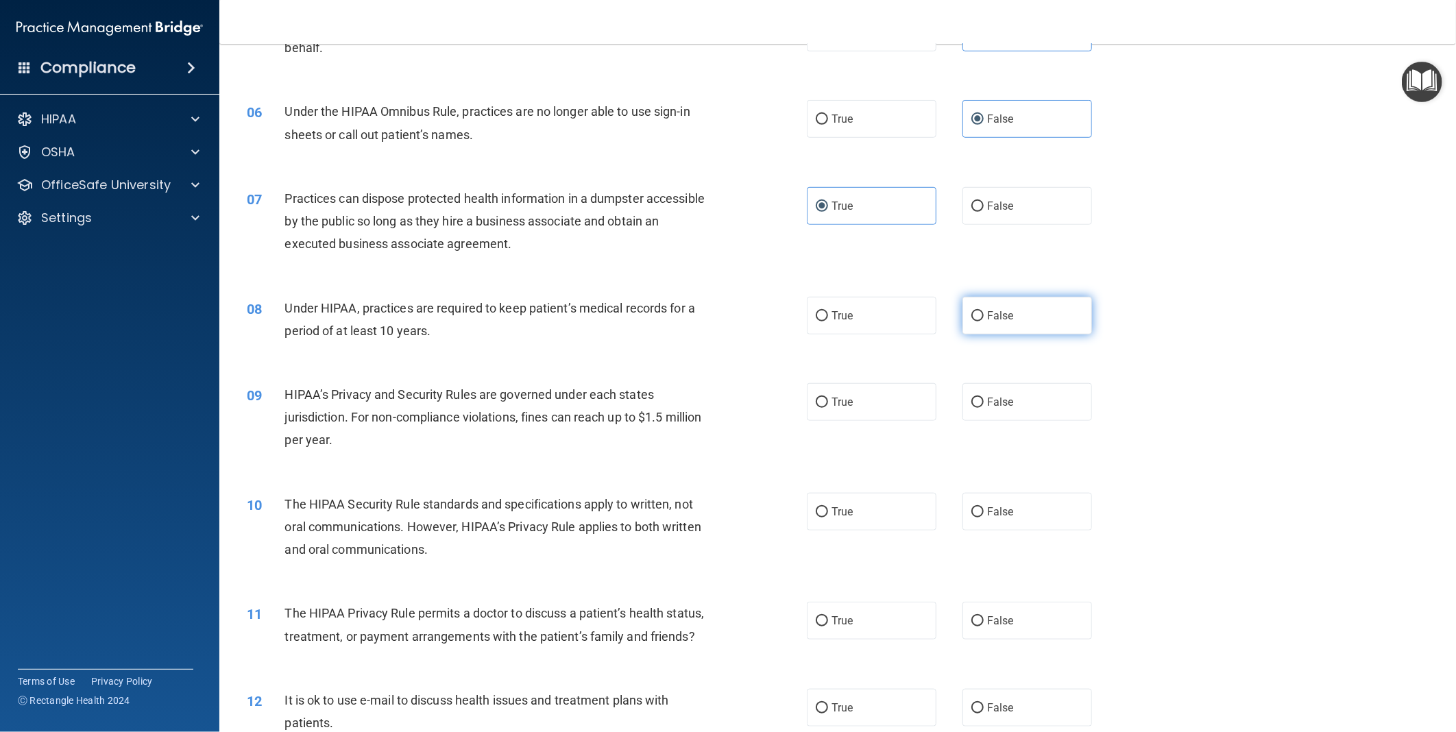
radio input "true"
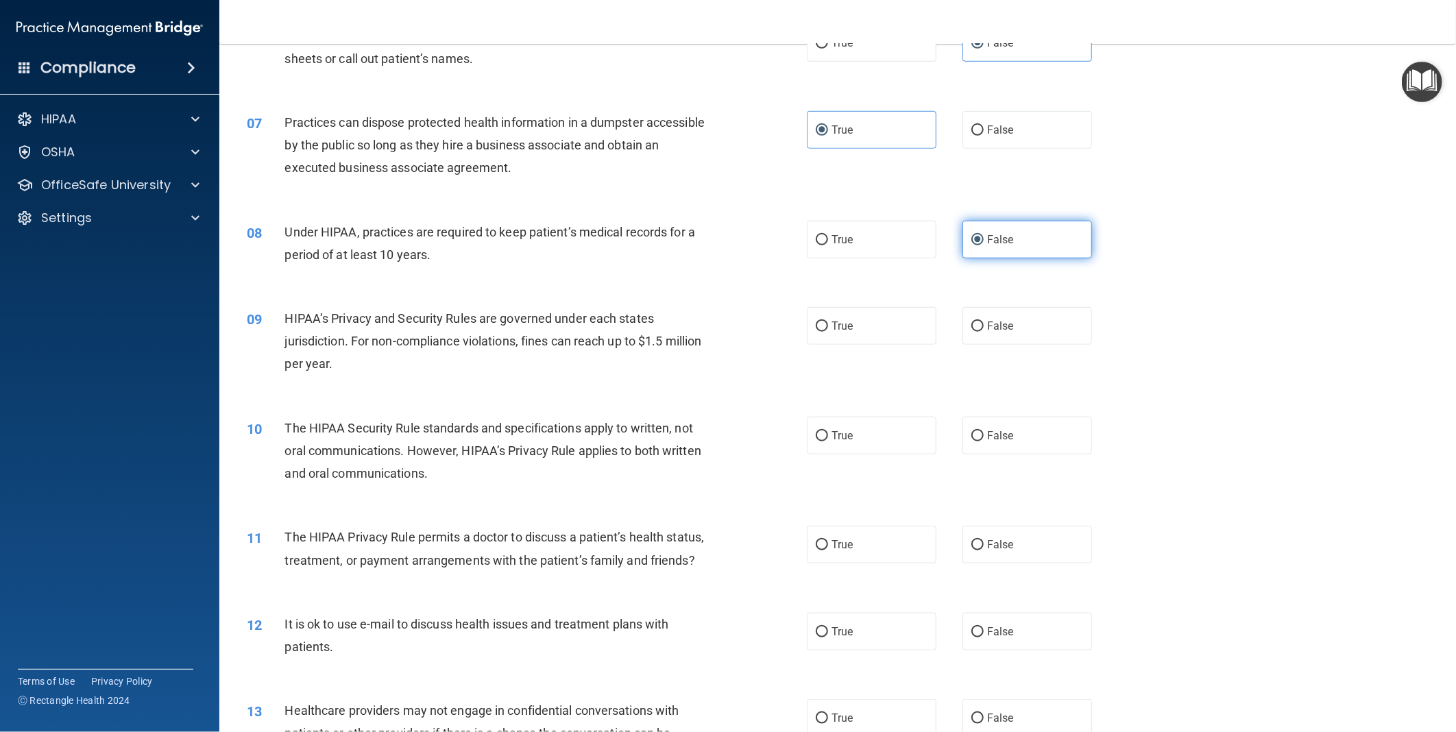
scroll to position [686, 0]
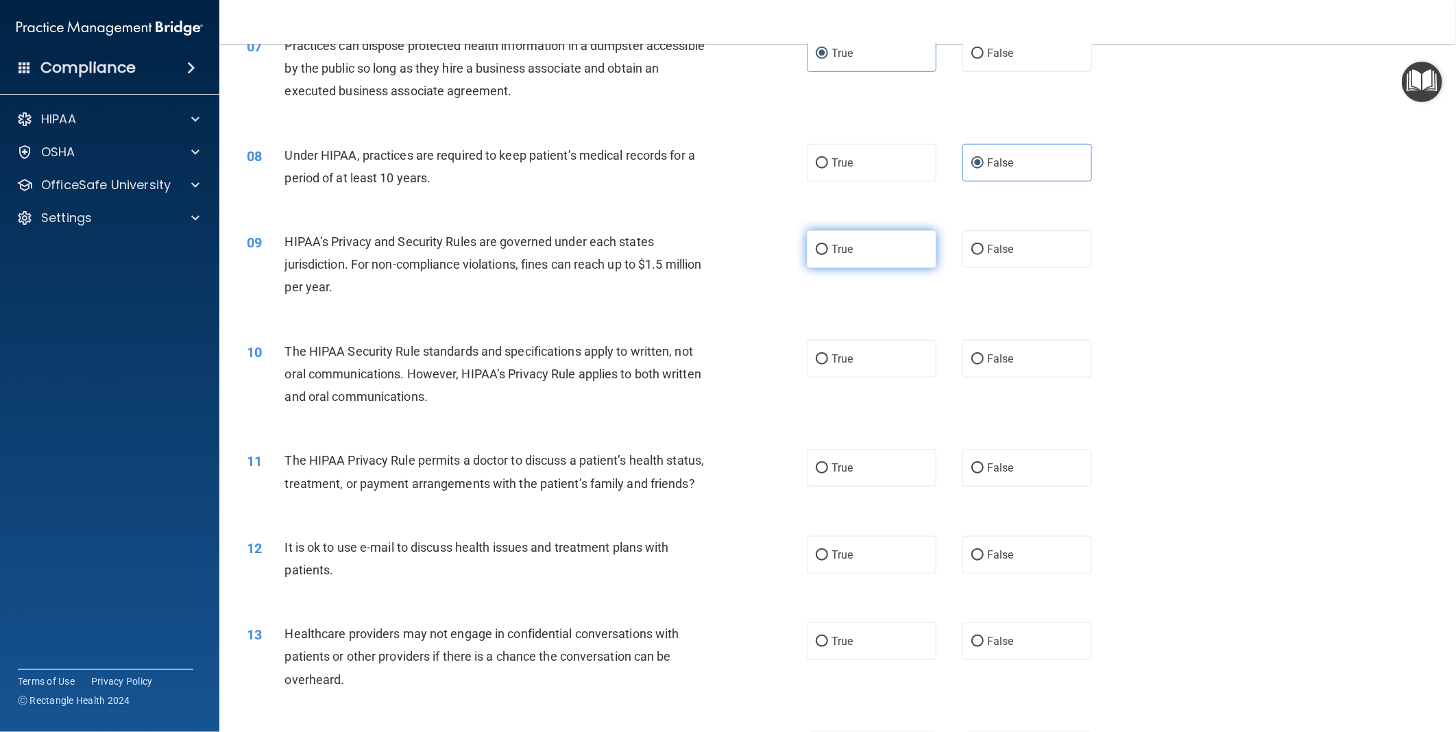
click at [853, 255] on label "True" at bounding box center [872, 249] width 130 height 38
click at [828, 255] on input "True" at bounding box center [822, 250] width 12 height 10
radio input "true"
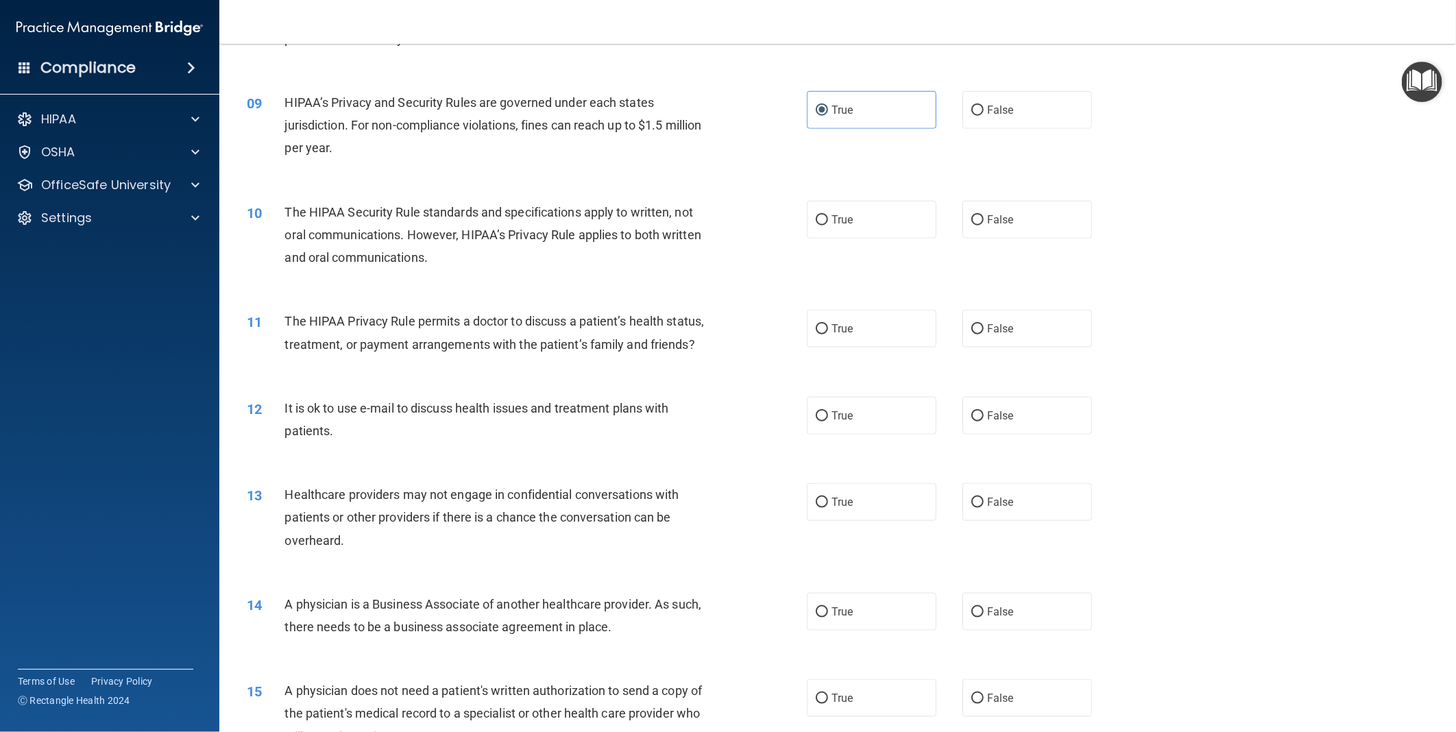
scroll to position [838, 0]
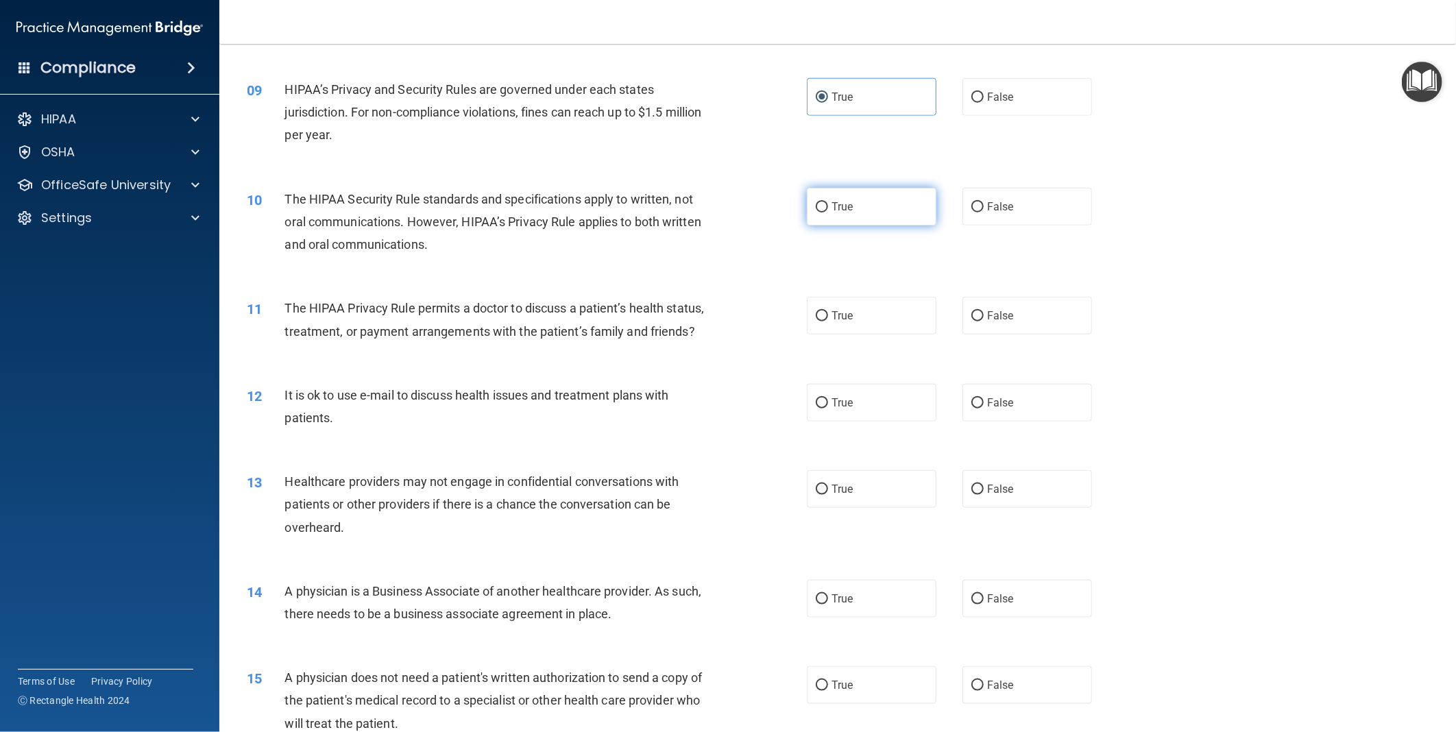
click at [846, 210] on span "True" at bounding box center [842, 206] width 21 height 13
click at [828, 210] on input "True" at bounding box center [822, 207] width 12 height 10
radio input "true"
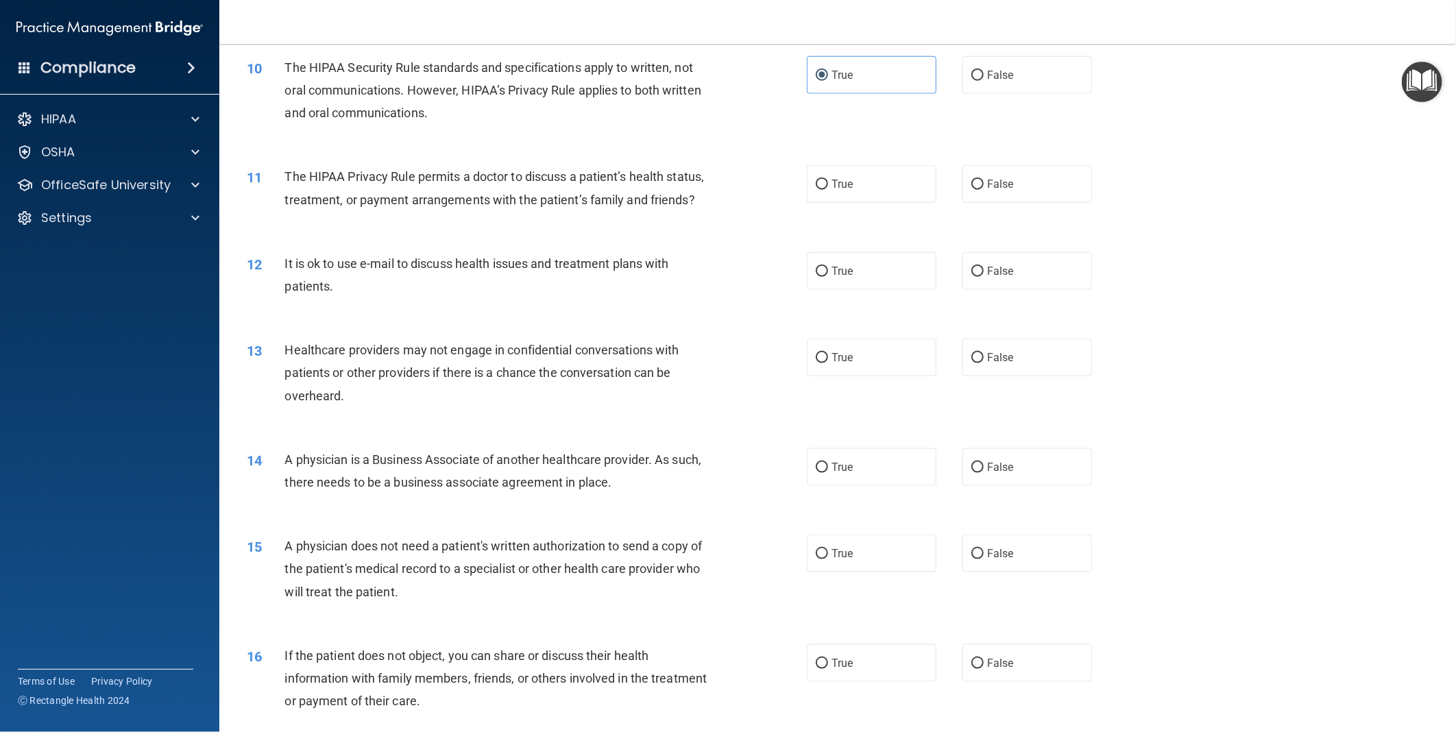
scroll to position [990, 0]
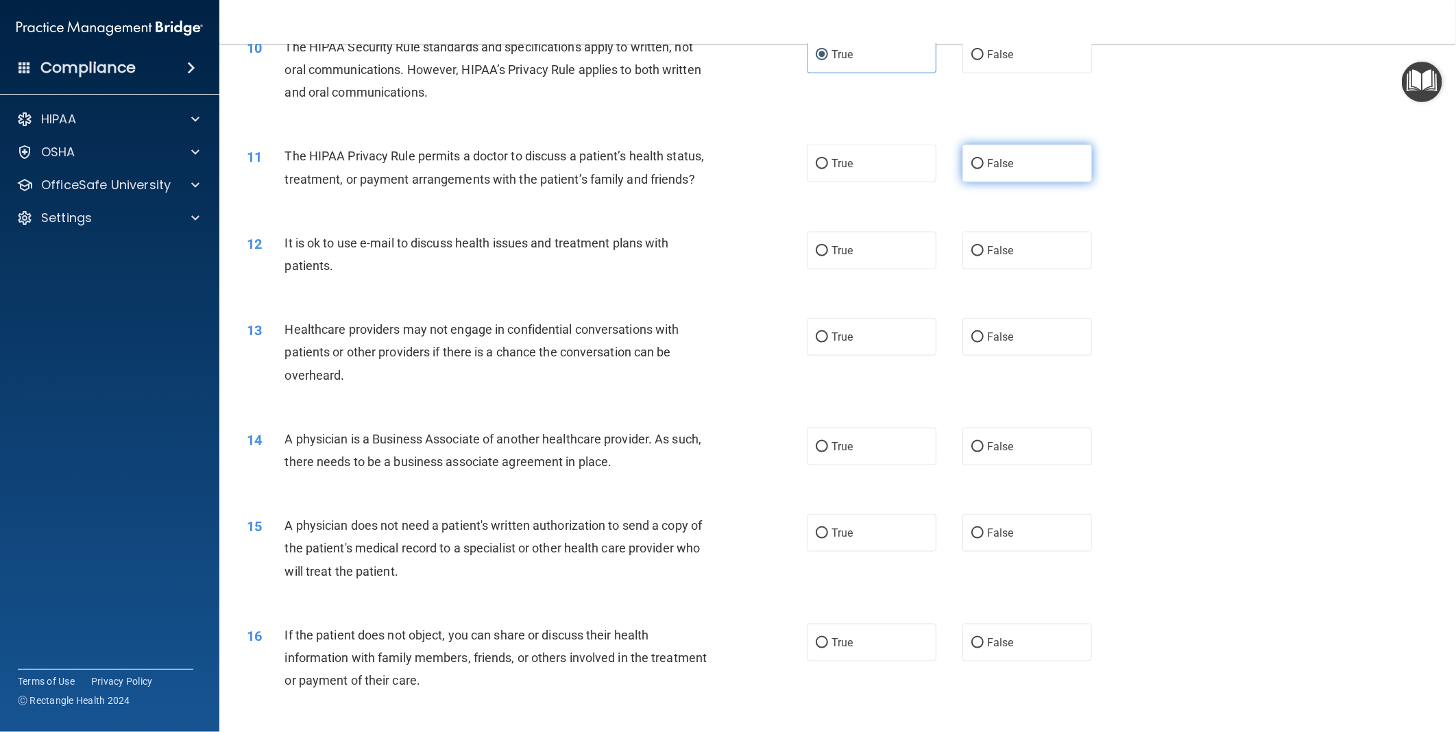
click at [1005, 162] on span "False" at bounding box center [1000, 163] width 27 height 13
click at [984, 162] on input "False" at bounding box center [978, 164] width 12 height 10
radio input "true"
click at [1011, 269] on label "False" at bounding box center [1028, 251] width 130 height 38
click at [984, 256] on input "False" at bounding box center [978, 251] width 12 height 10
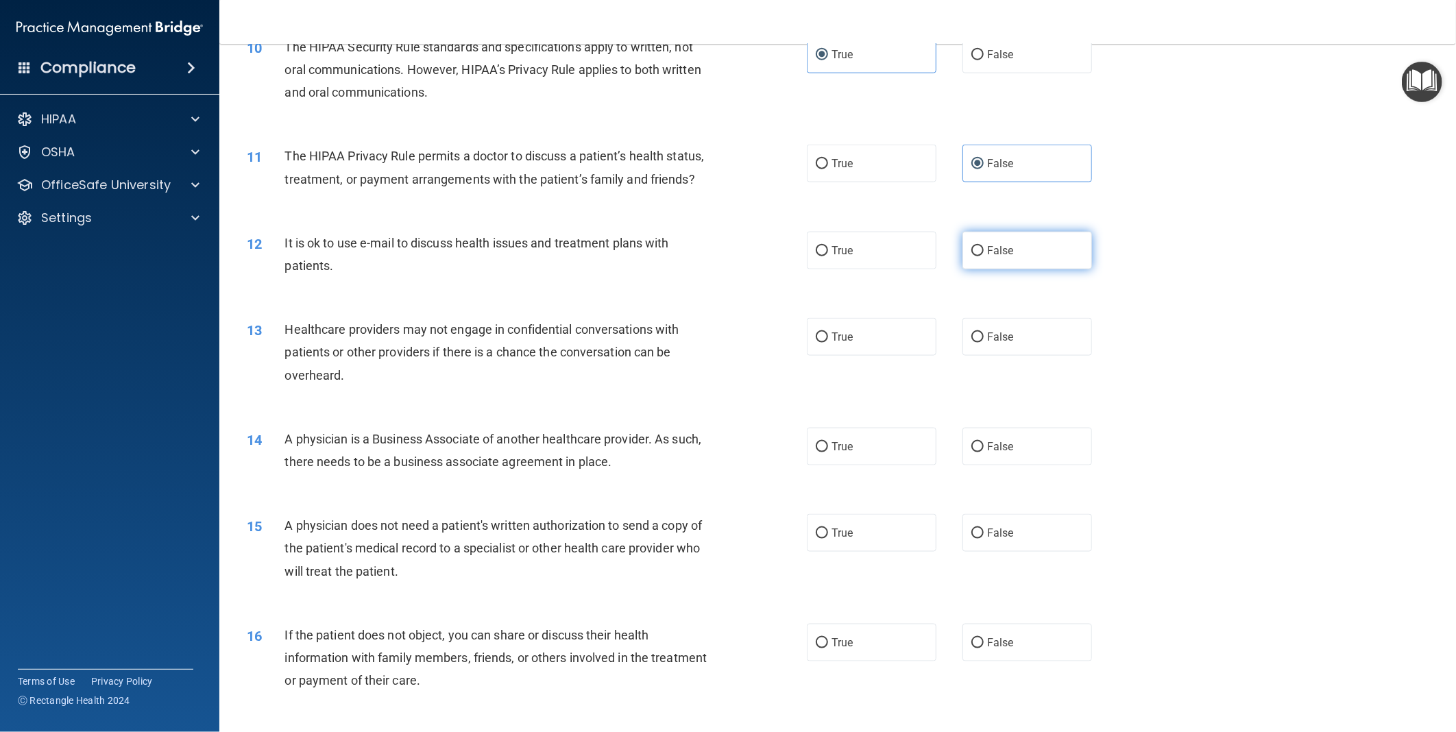
radio input "true"
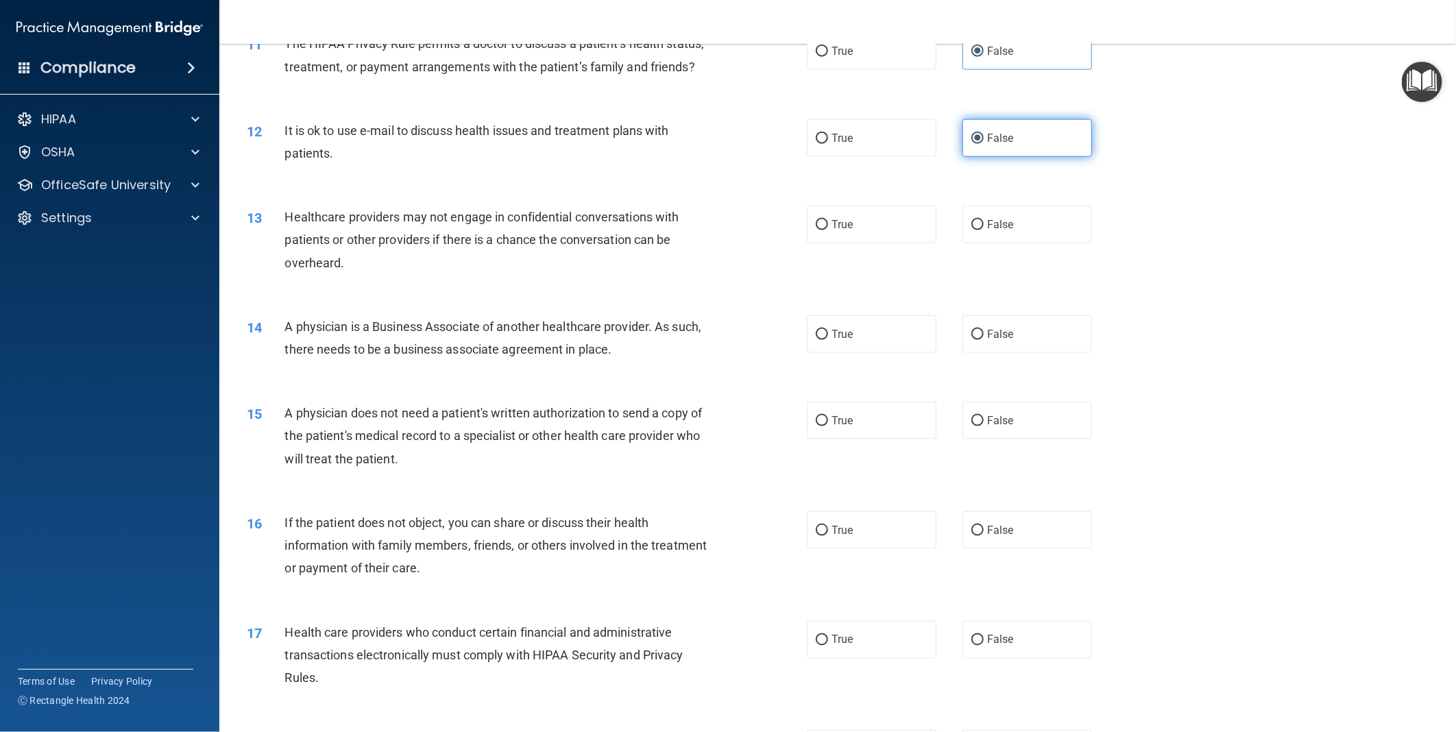
scroll to position [1142, 0]
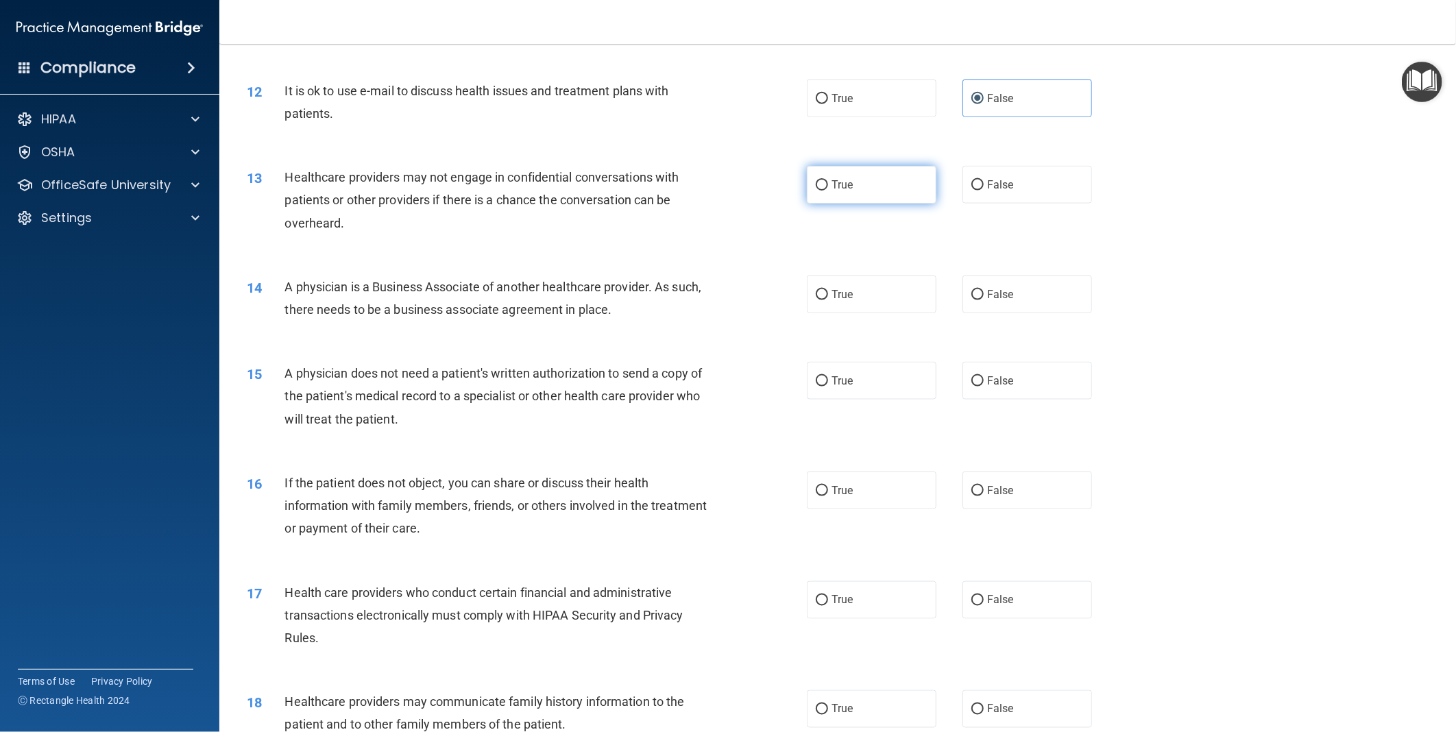
click at [817, 191] on input "True" at bounding box center [822, 185] width 12 height 10
radio input "true"
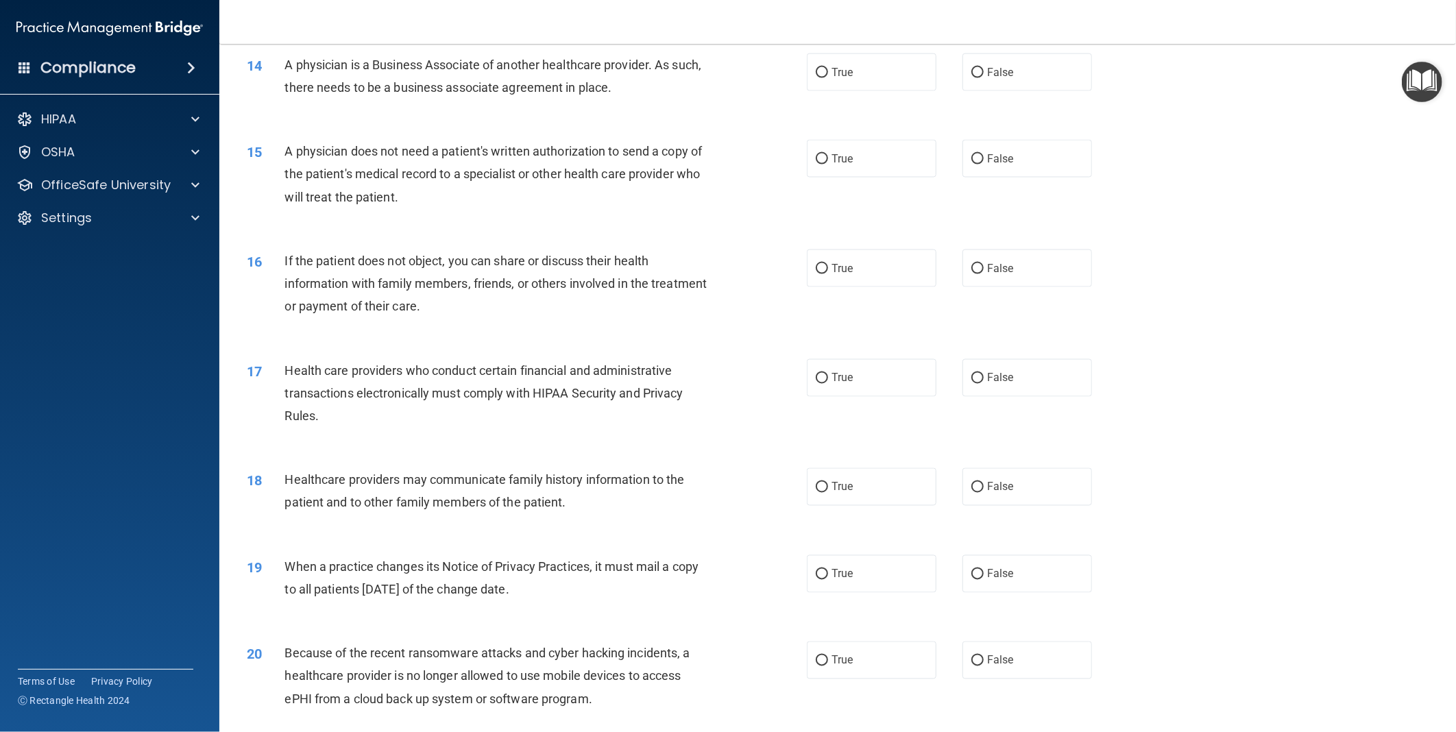
scroll to position [1371, 0]
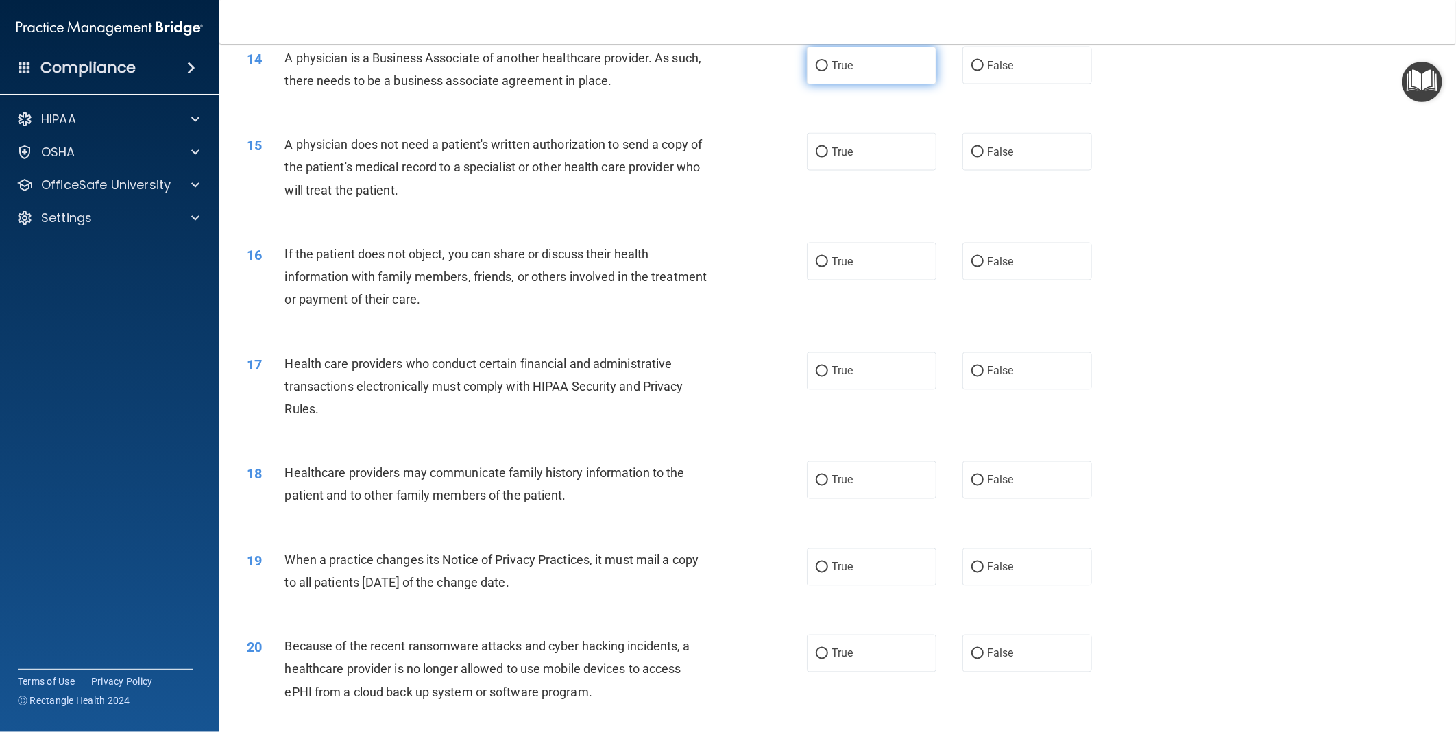
click at [869, 84] on label "True" at bounding box center [872, 66] width 130 height 38
click at [828, 71] on input "True" at bounding box center [822, 66] width 12 height 10
radio input "true"
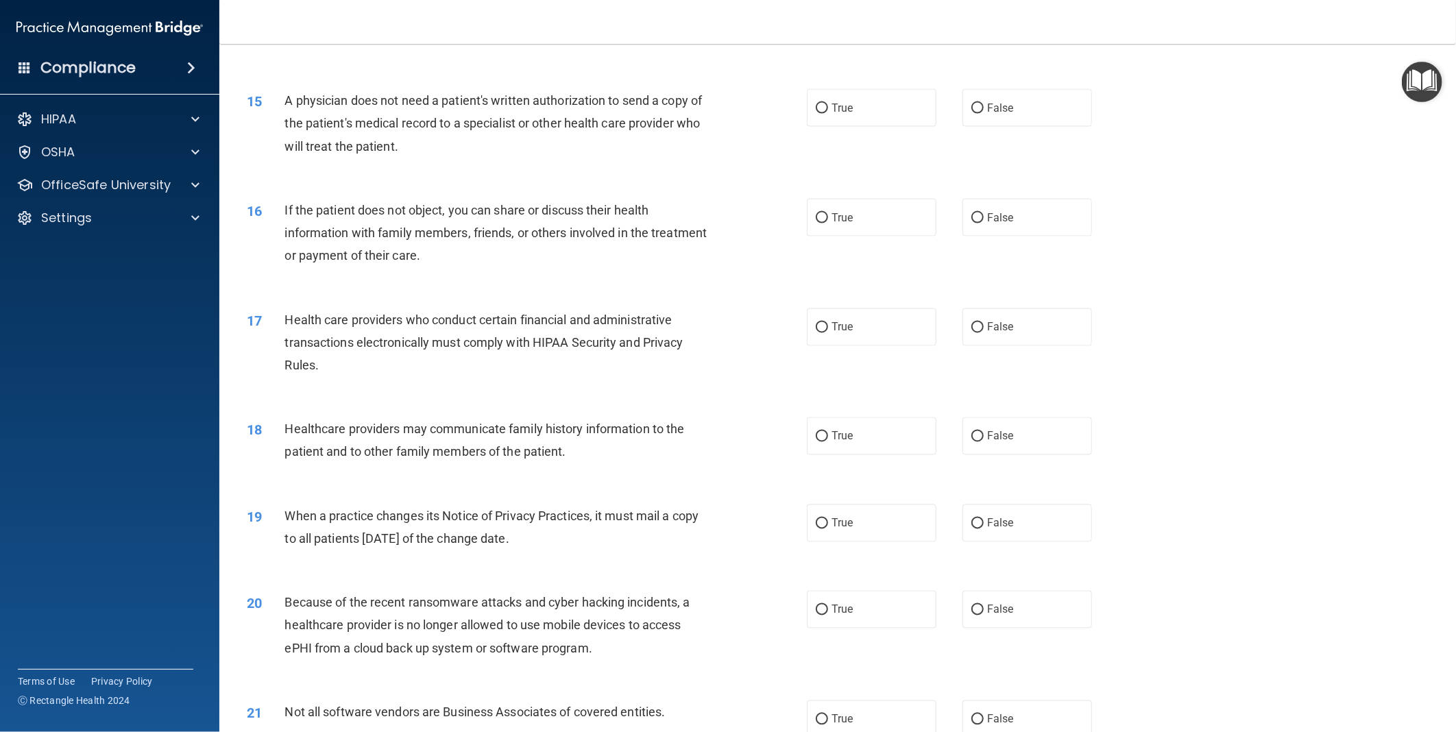
scroll to position [1448, 0]
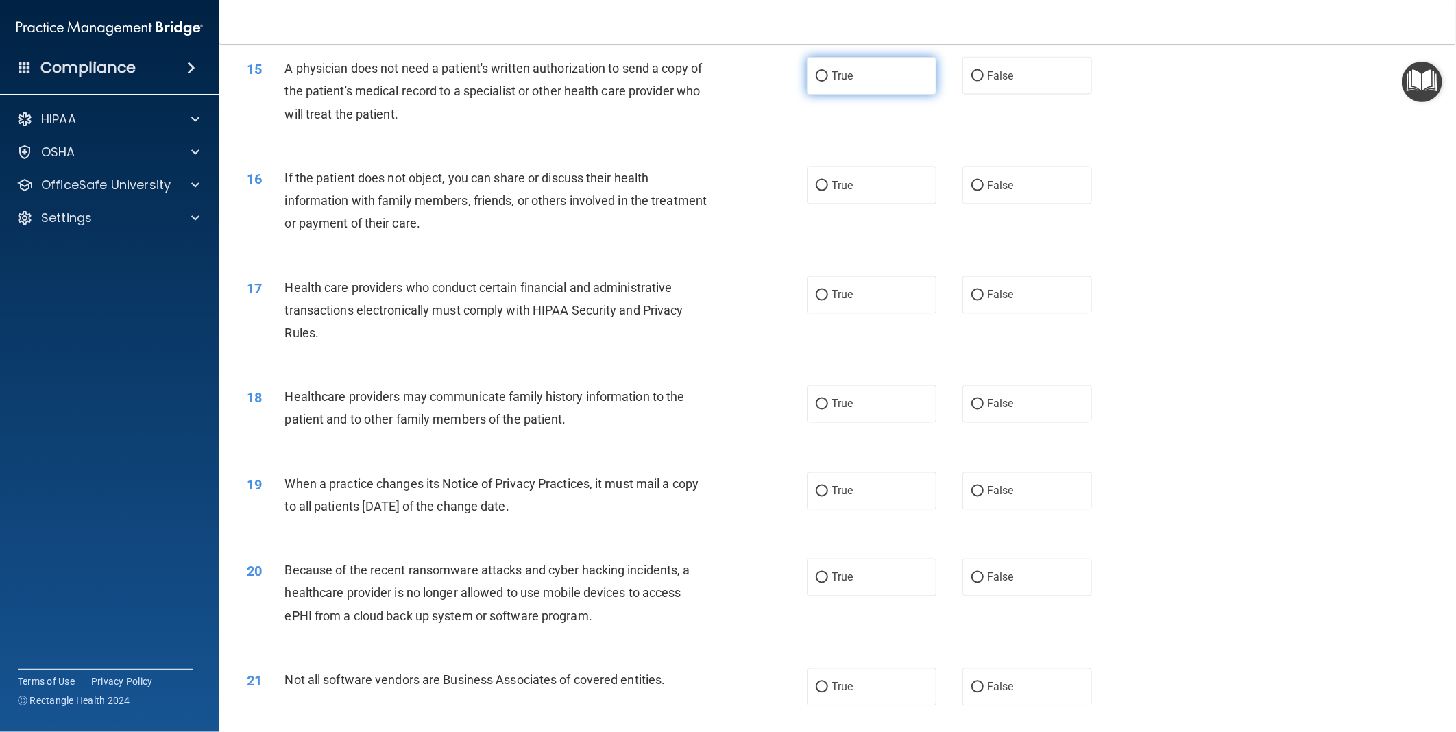
click at [850, 95] on label "True" at bounding box center [872, 76] width 130 height 38
click at [828, 82] on input "True" at bounding box center [822, 76] width 12 height 10
radio input "true"
click at [1072, 204] on label "False" at bounding box center [1028, 186] width 130 height 38
click at [984, 191] on input "False" at bounding box center [978, 186] width 12 height 10
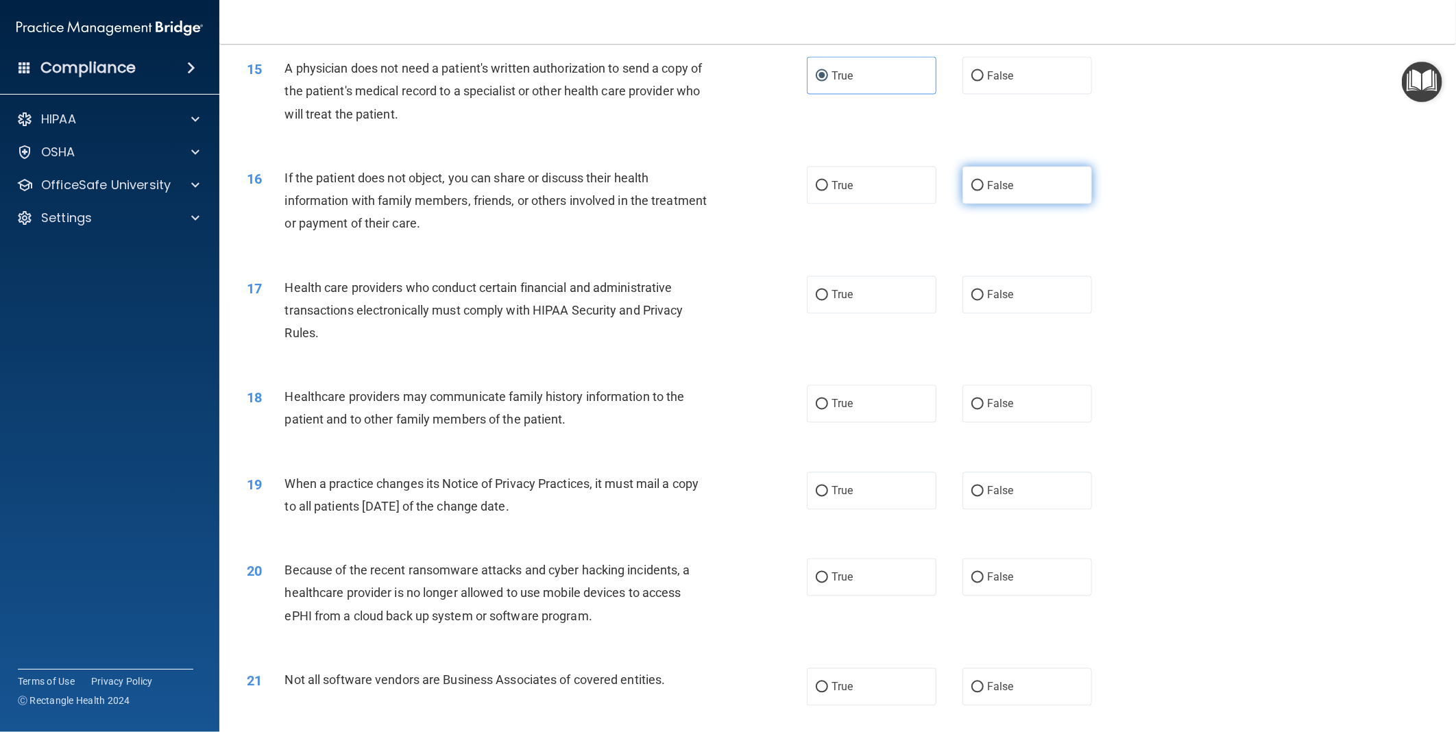
radio input "true"
click at [849, 314] on label "True" at bounding box center [872, 295] width 130 height 38
click at [828, 301] on input "True" at bounding box center [822, 296] width 12 height 10
radio input "true"
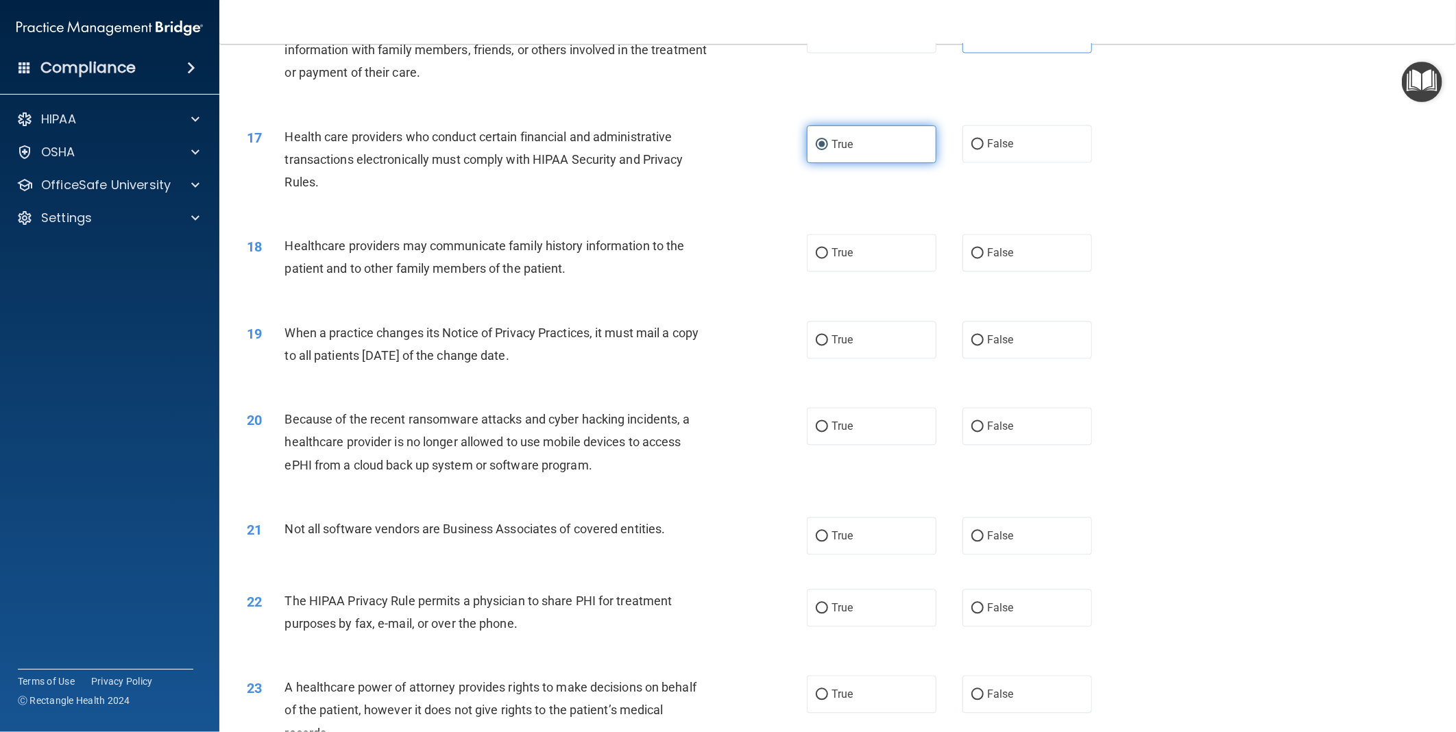
scroll to position [1600, 0]
click at [860, 271] on label "True" at bounding box center [872, 252] width 130 height 38
click at [828, 258] on input "True" at bounding box center [822, 253] width 12 height 10
radio input "true"
click at [992, 346] on span "False" at bounding box center [1000, 339] width 27 height 13
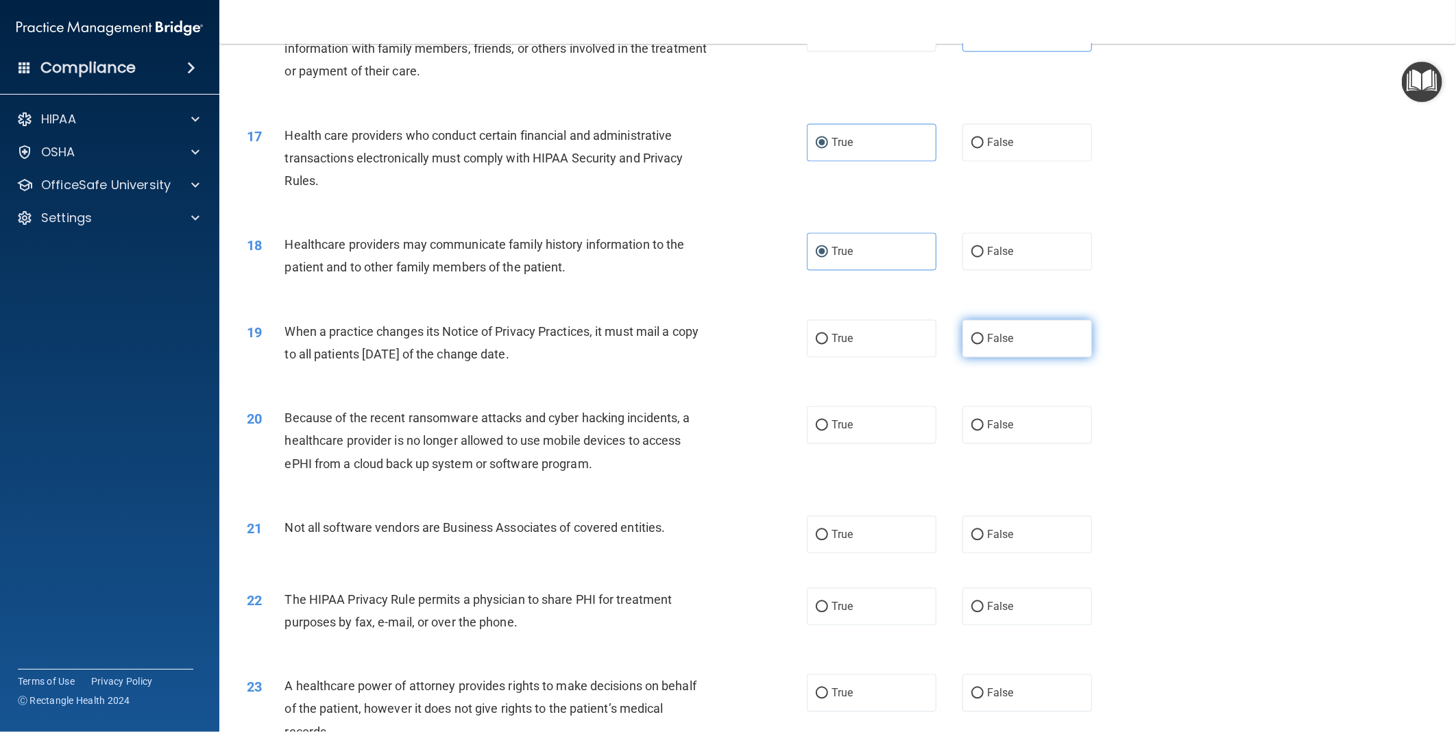
click at [984, 345] on input "False" at bounding box center [978, 340] width 12 height 10
radio input "true"
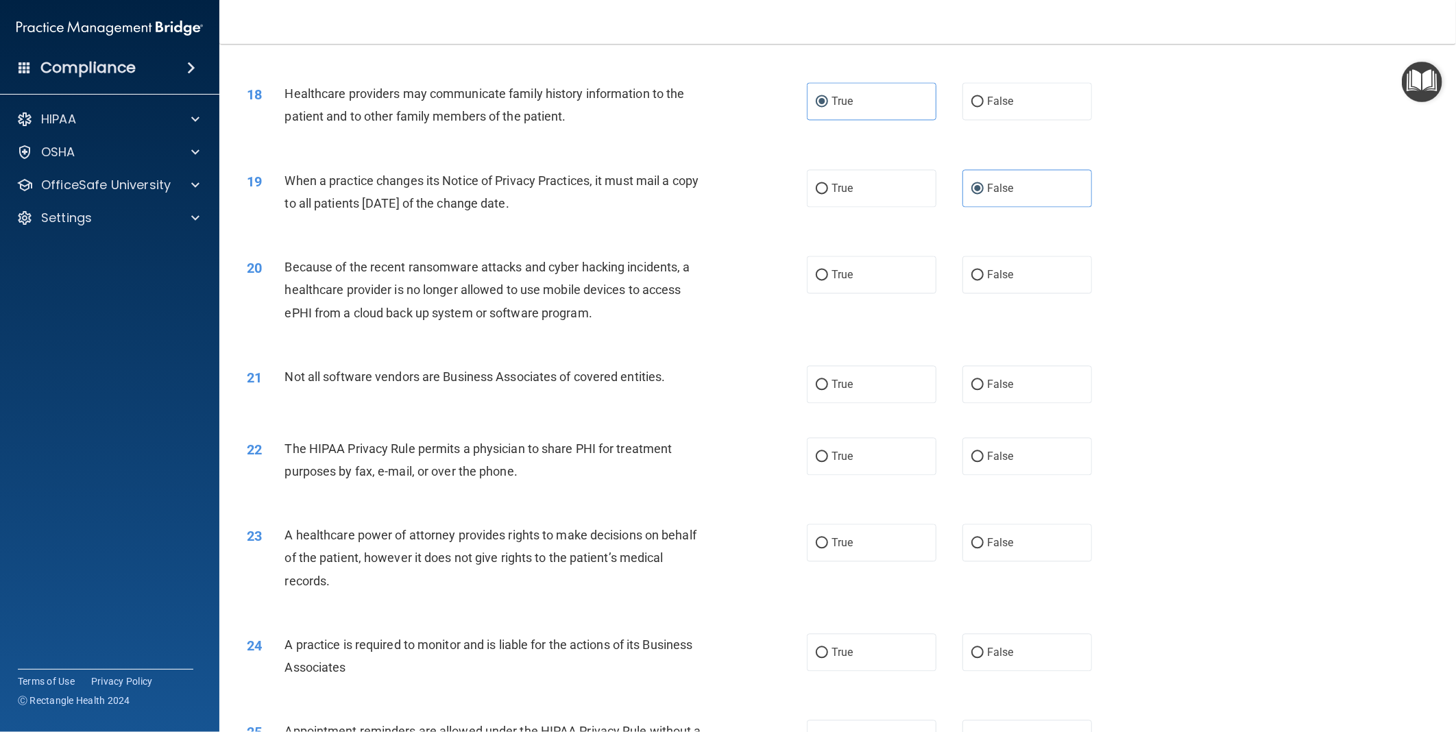
scroll to position [1752, 0]
click at [1011, 292] on label "False" at bounding box center [1028, 273] width 130 height 38
click at [984, 279] on input "False" at bounding box center [978, 274] width 12 height 10
radio input "true"
click at [926, 402] on label "True" at bounding box center [872, 383] width 130 height 38
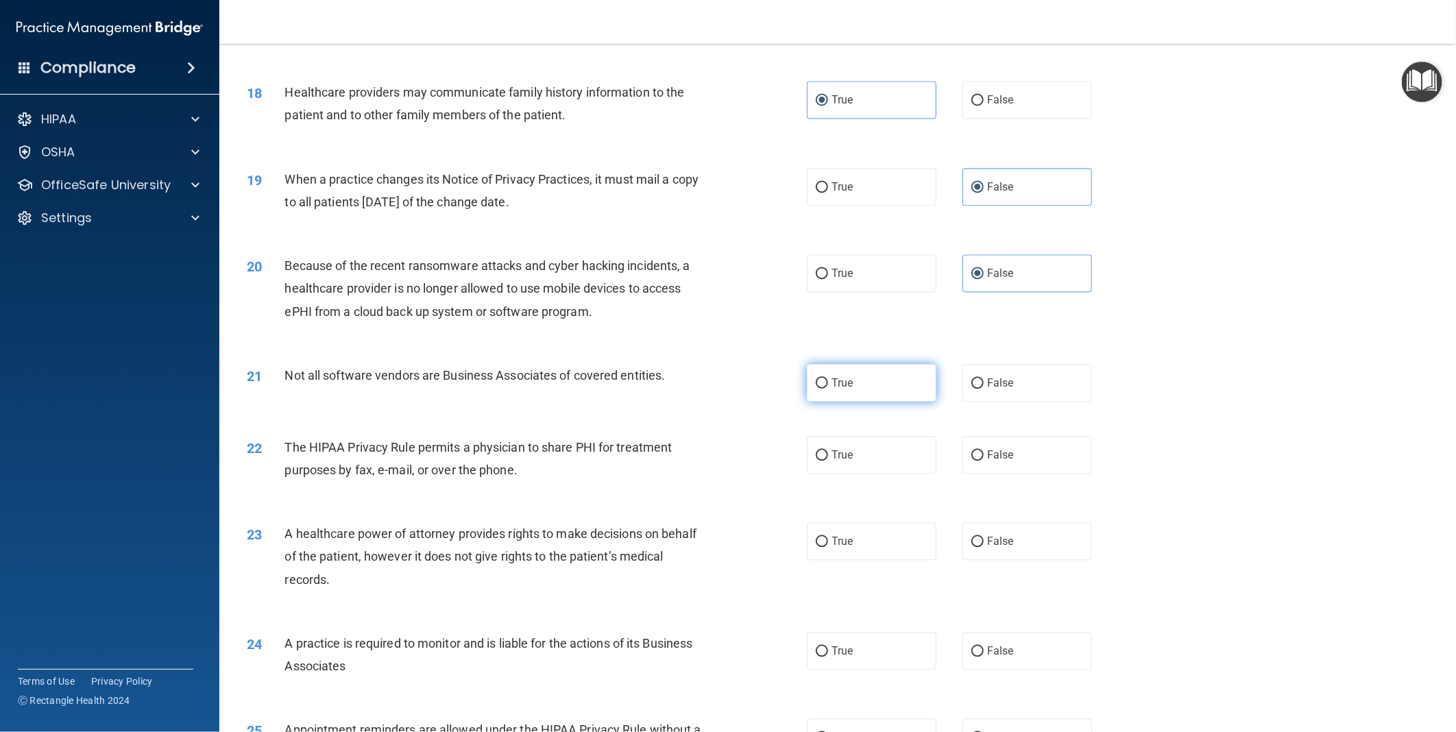
click at [828, 389] on input "True" at bounding box center [822, 384] width 12 height 10
radio input "true"
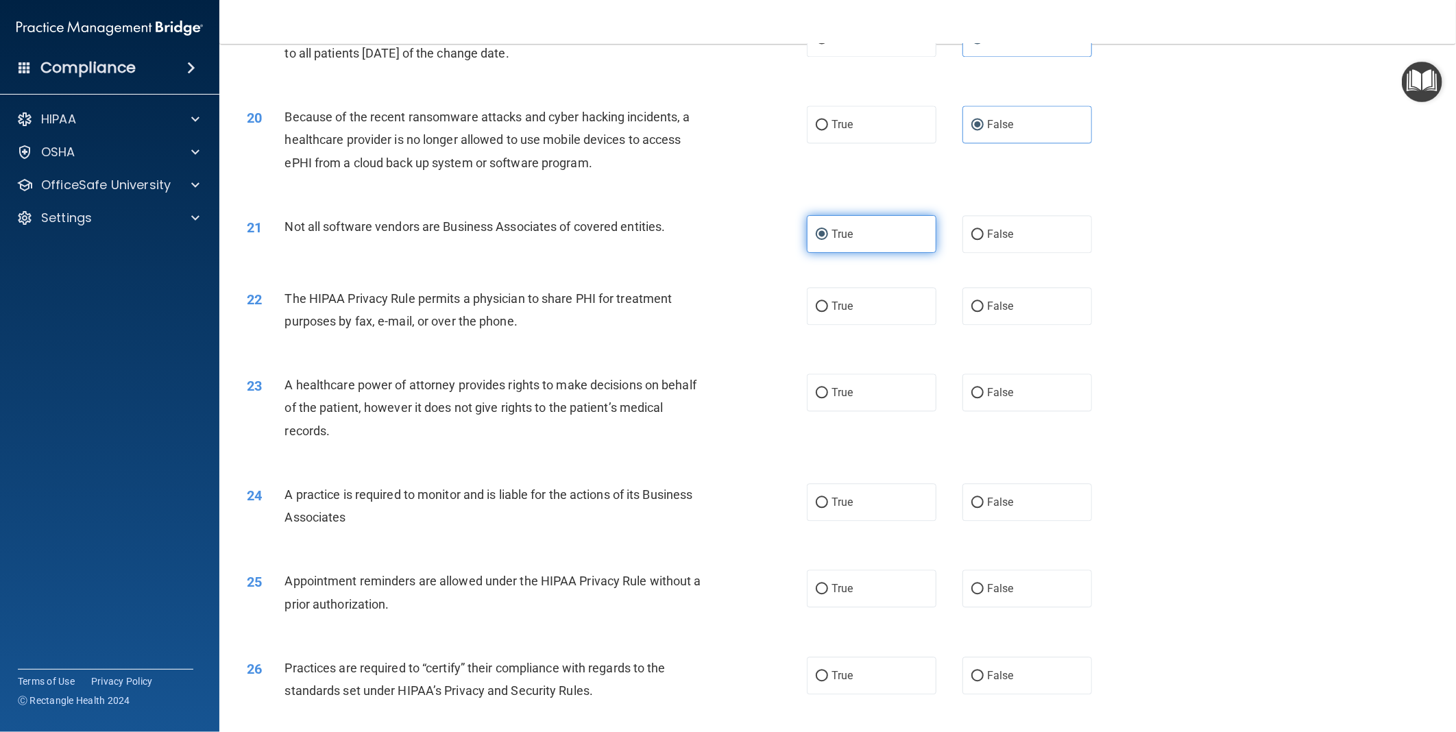
scroll to position [1904, 0]
click at [849, 322] on label "True" at bounding box center [872, 303] width 130 height 38
click at [828, 309] on input "True" at bounding box center [822, 303] width 12 height 10
radio input "true"
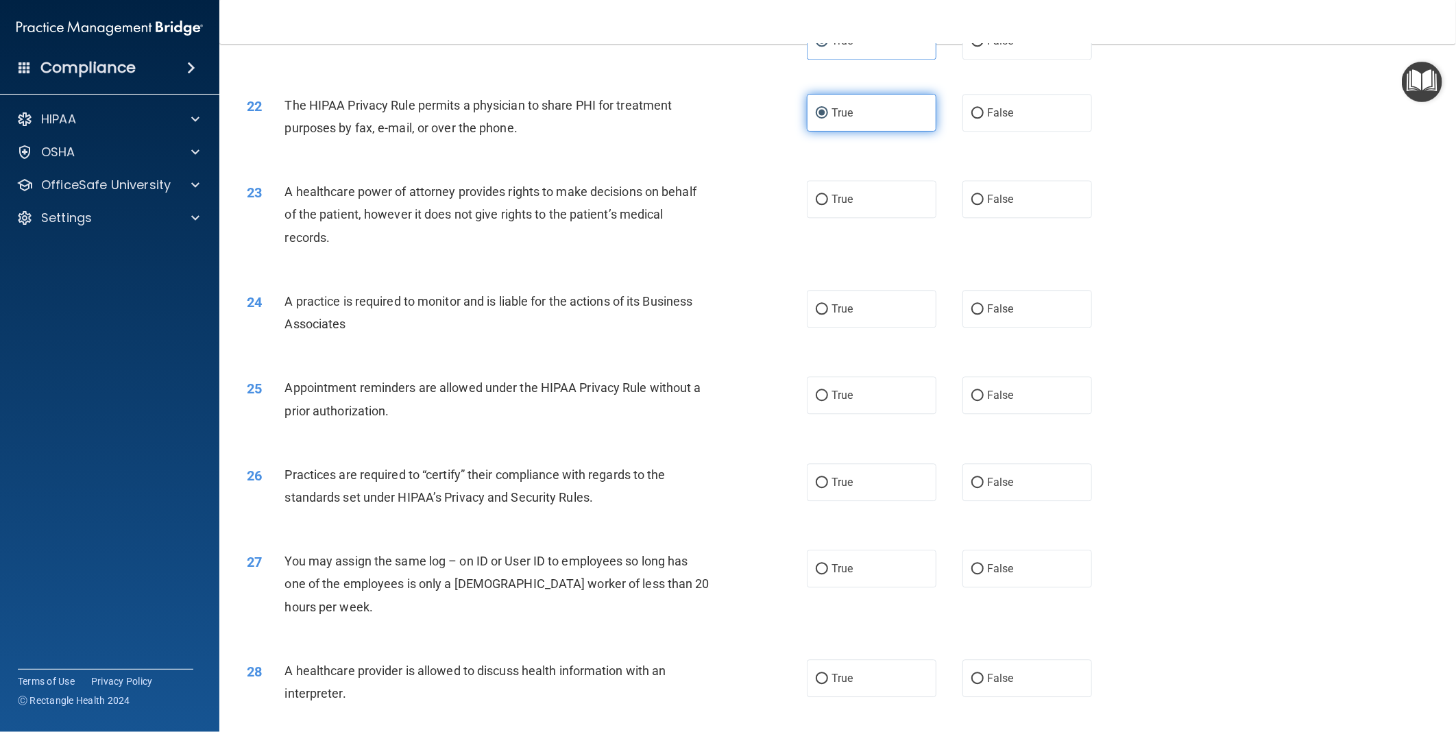
scroll to position [2133, 0]
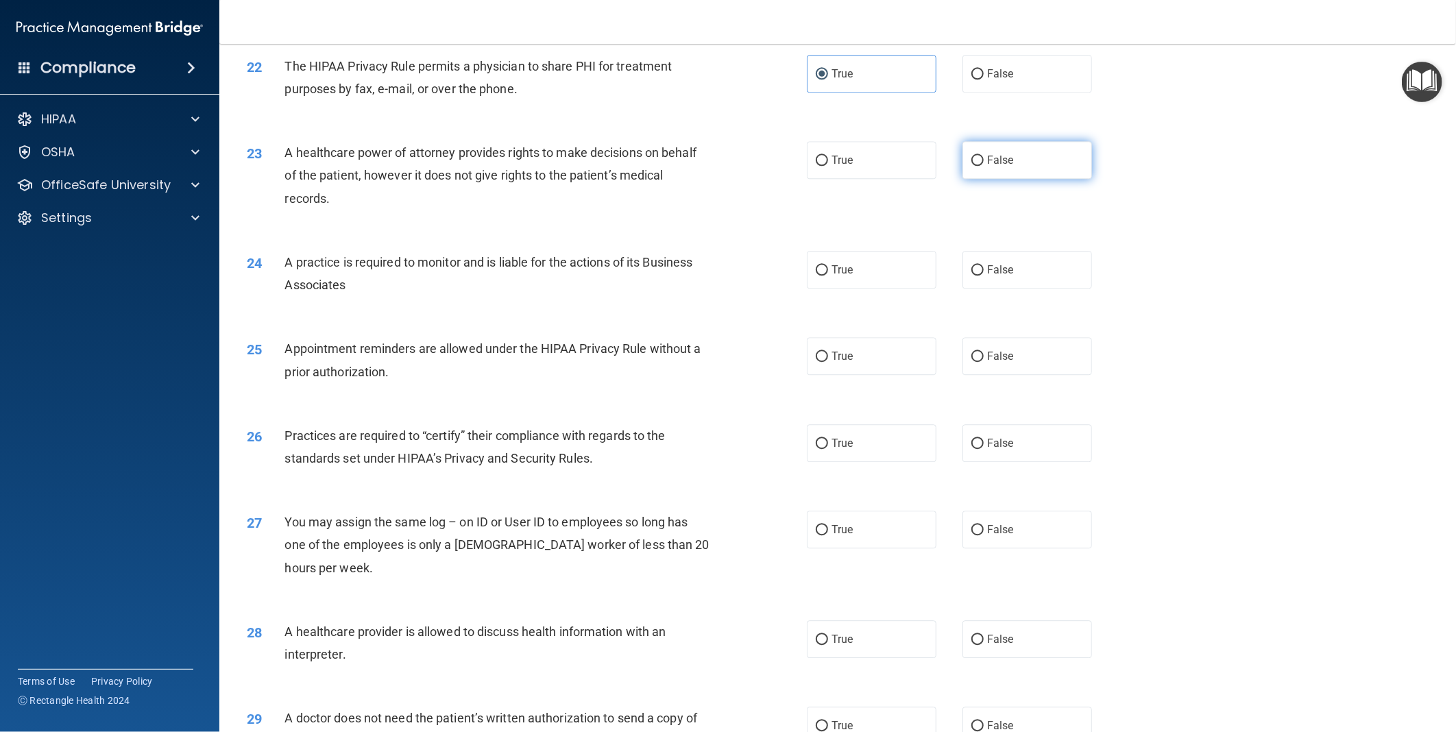
click at [987, 167] on span "False" at bounding box center [1000, 160] width 27 height 13
click at [984, 166] on input "False" at bounding box center [978, 161] width 12 height 10
radio input "true"
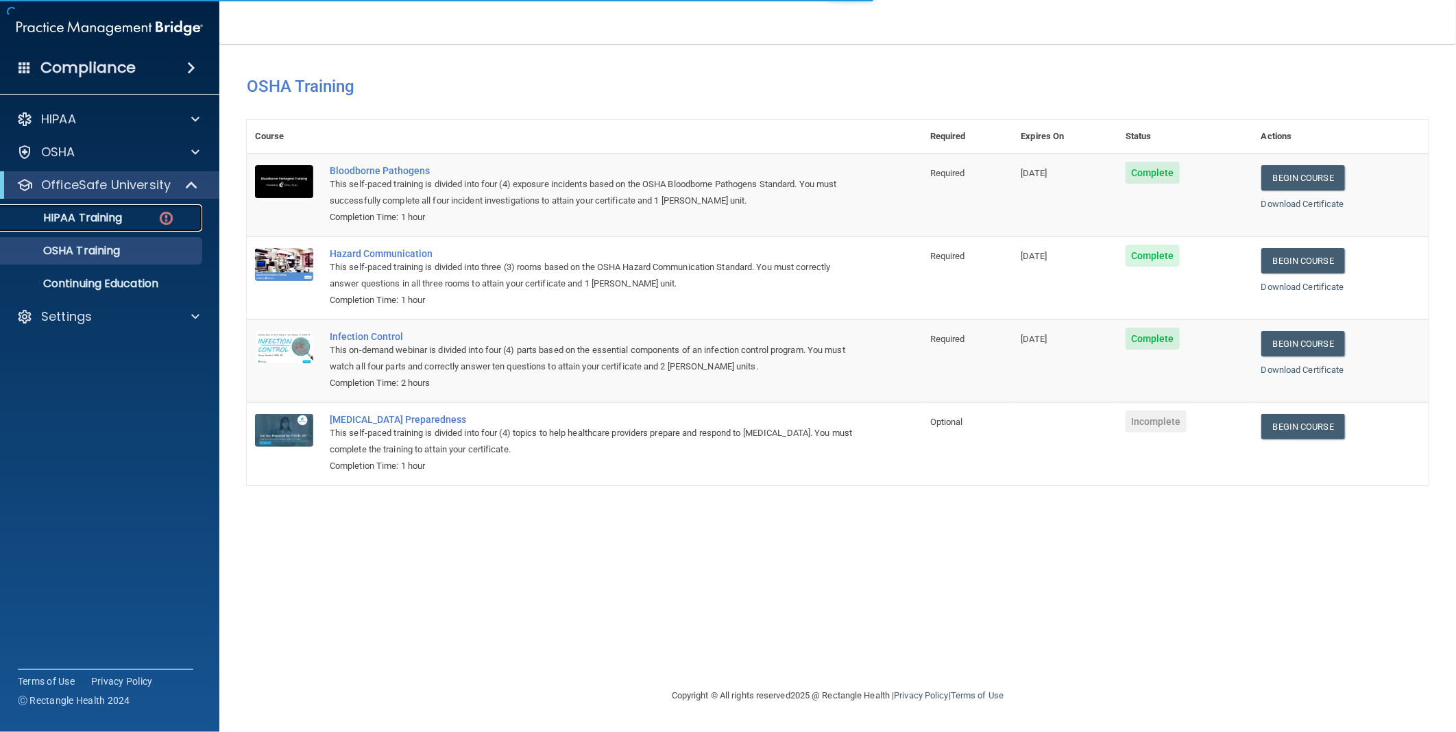
click at [129, 221] on div "HIPAA Training" at bounding box center [102, 218] width 187 height 14
